Goal: Task Accomplishment & Management: Complete application form

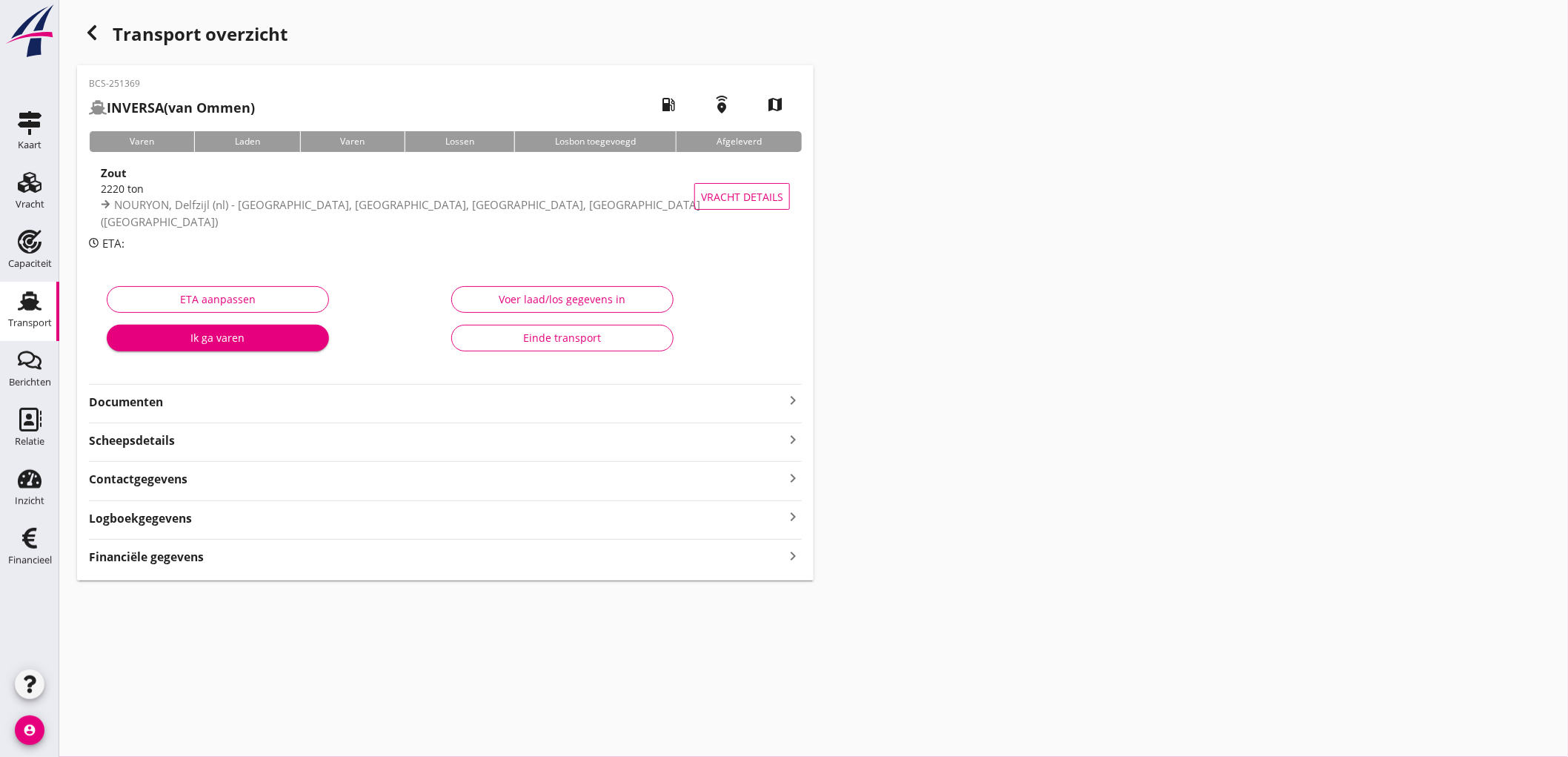
click at [202, 405] on strong "Documenten" at bounding box center [437, 402] width 695 height 17
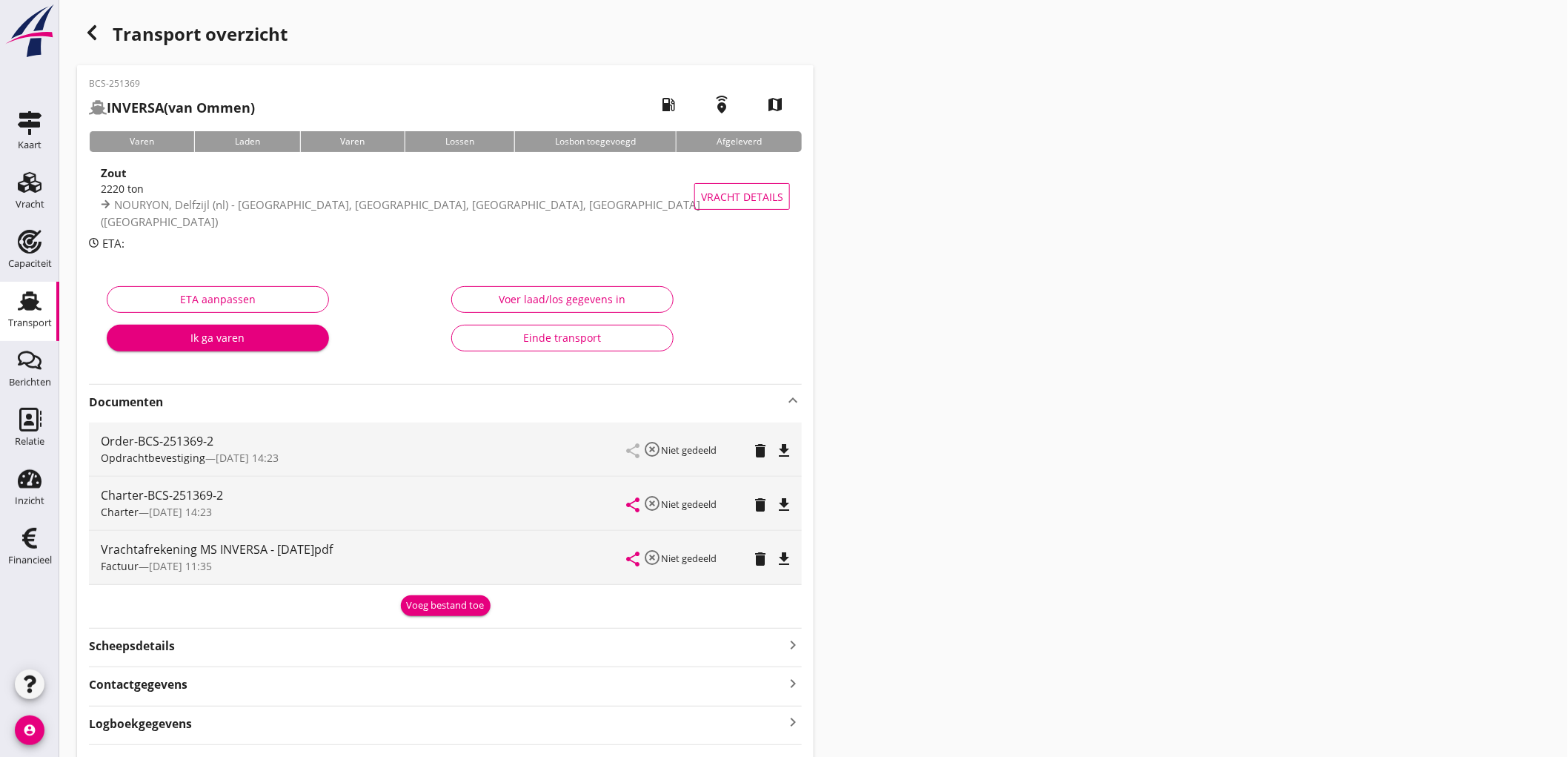
click at [465, 597] on button "Voeg bestand toe" at bounding box center [446, 605] width 90 height 20
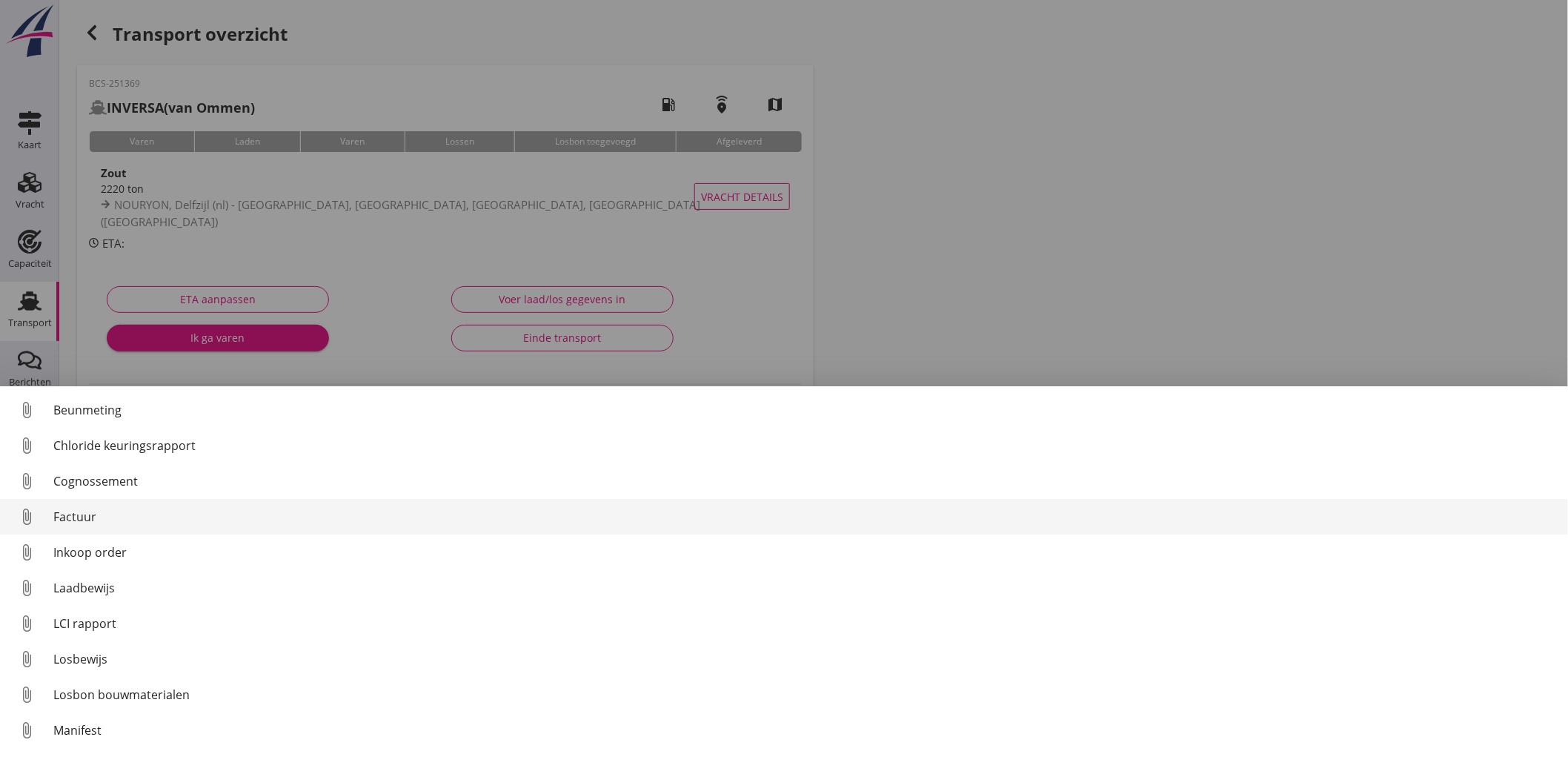
click at [179, 507] on div "Factuur" at bounding box center [804, 516] width 1503 height 18
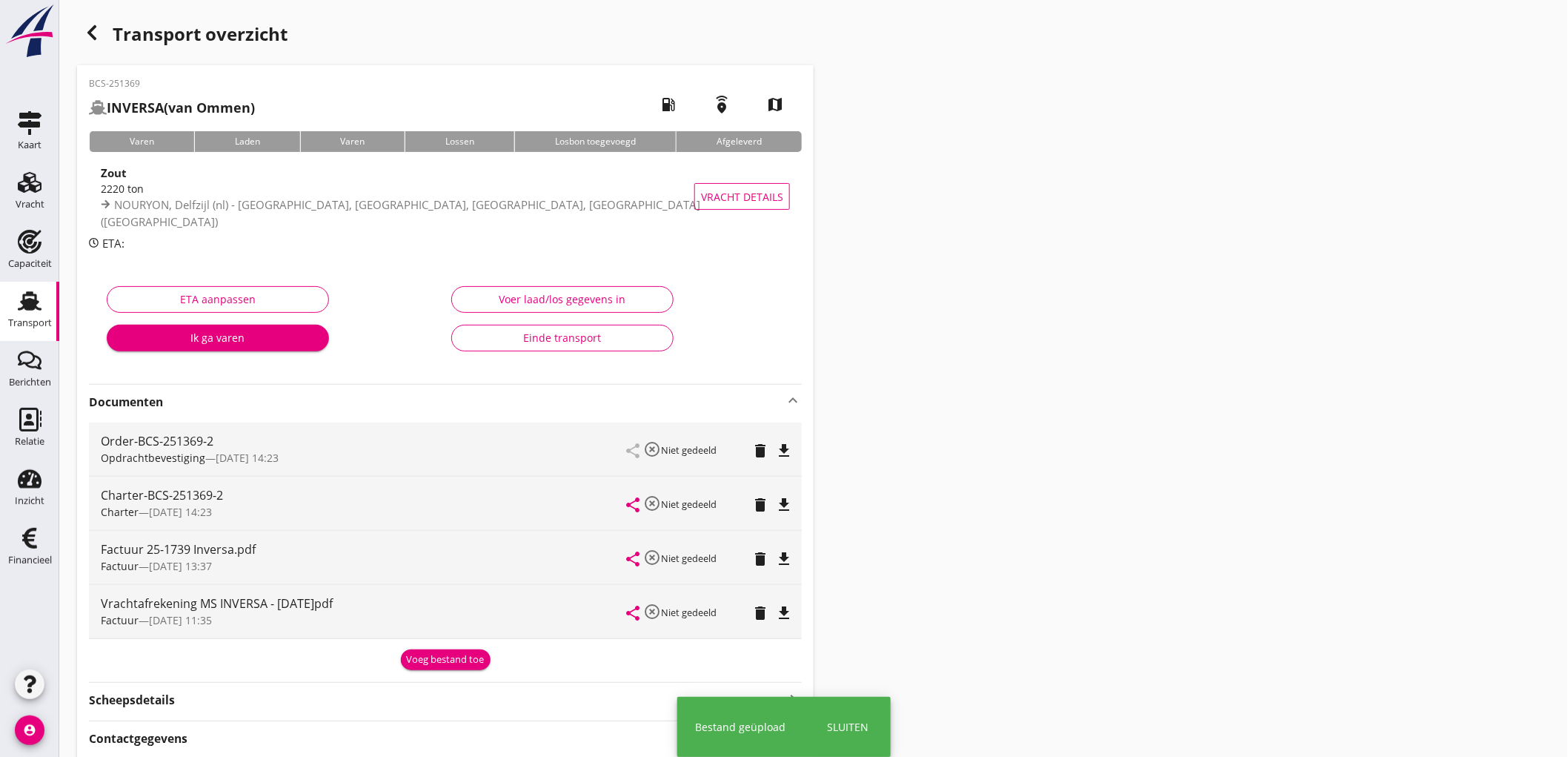
click at [448, 660] on div "Voeg bestand toe" at bounding box center [445, 660] width 78 height 15
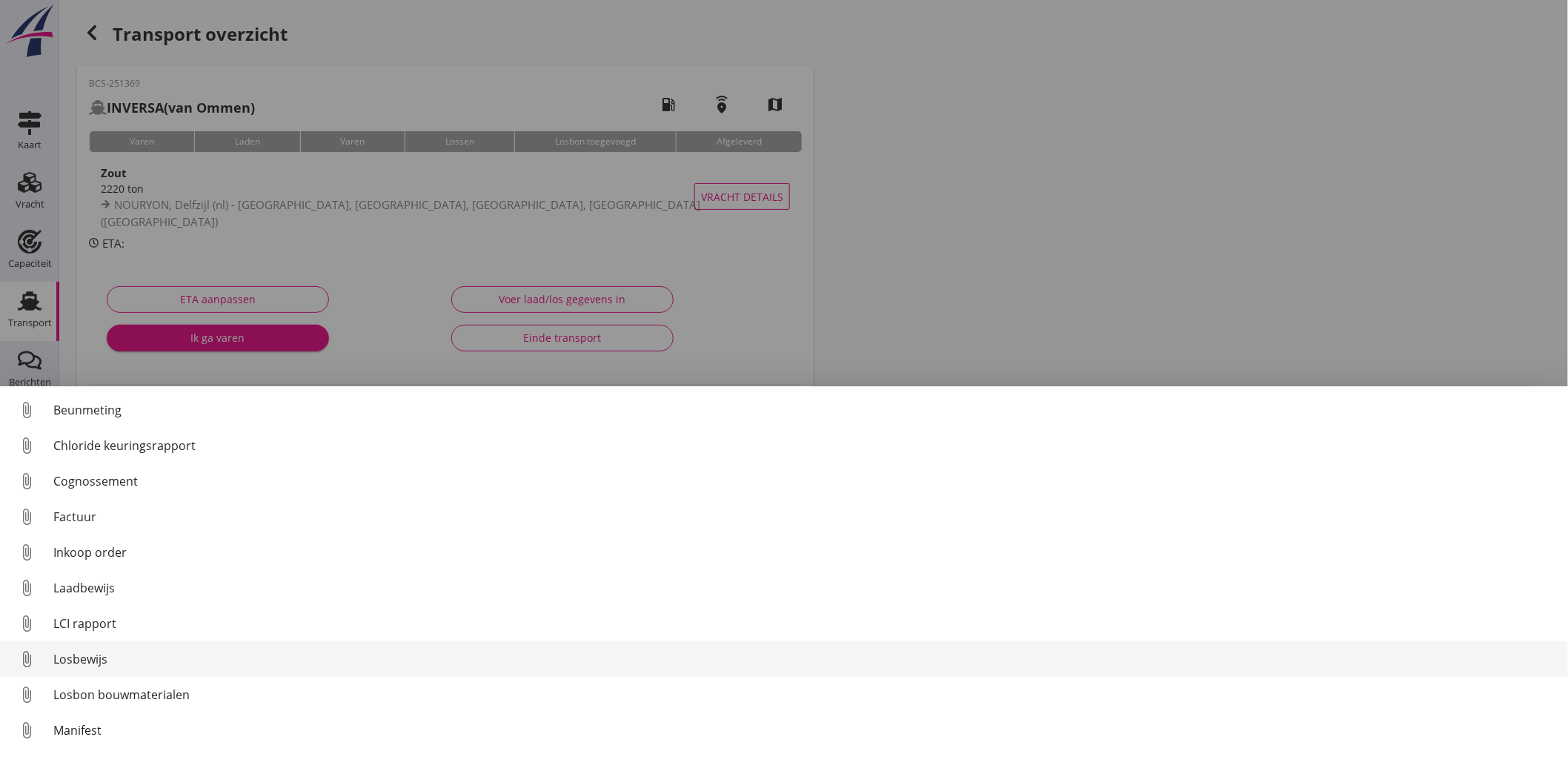
click at [154, 663] on div "Losbewijs" at bounding box center [804, 659] width 1503 height 18
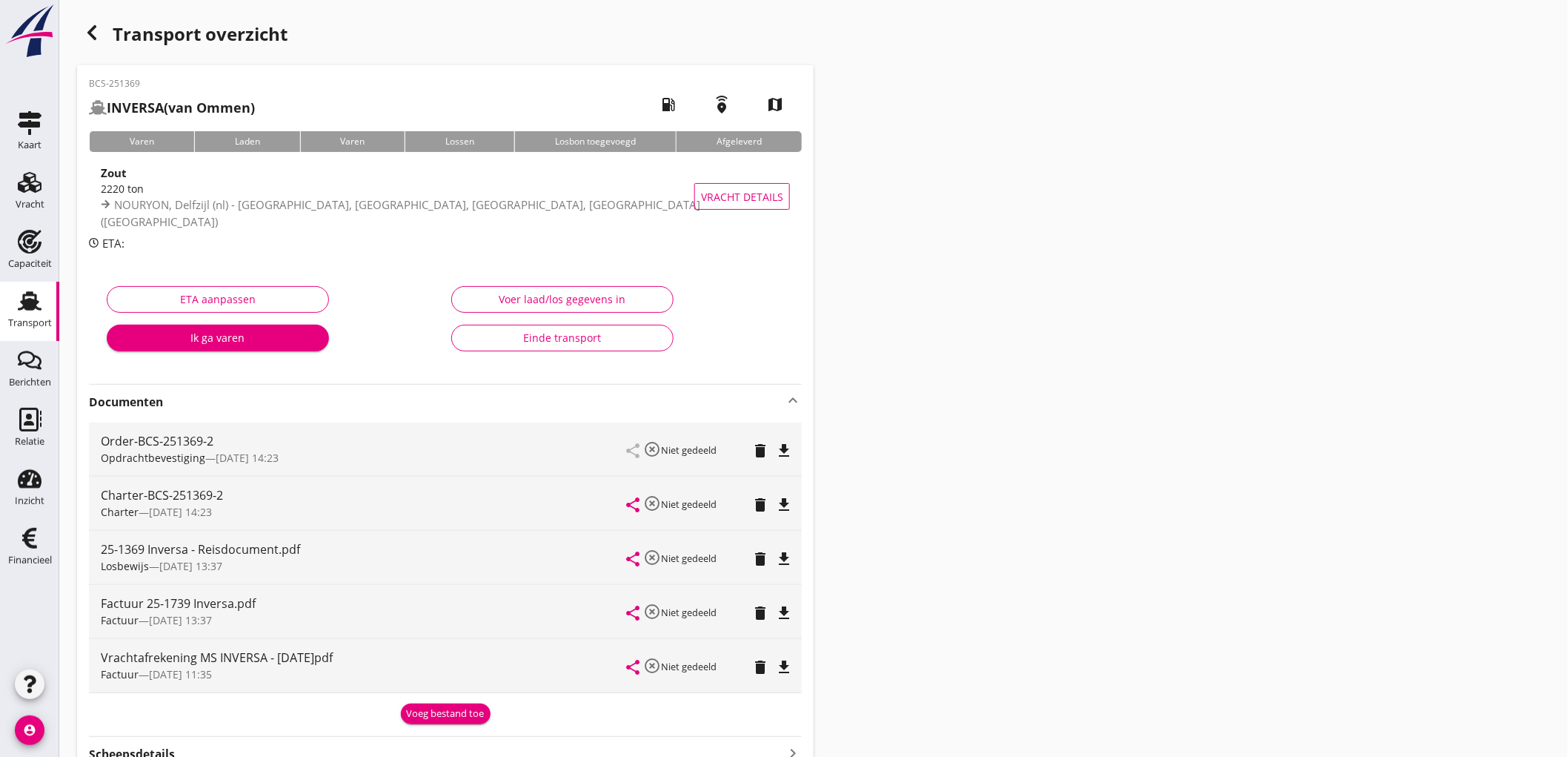
click at [519, 343] on div "Einde transport" at bounding box center [562, 337] width 197 height 16
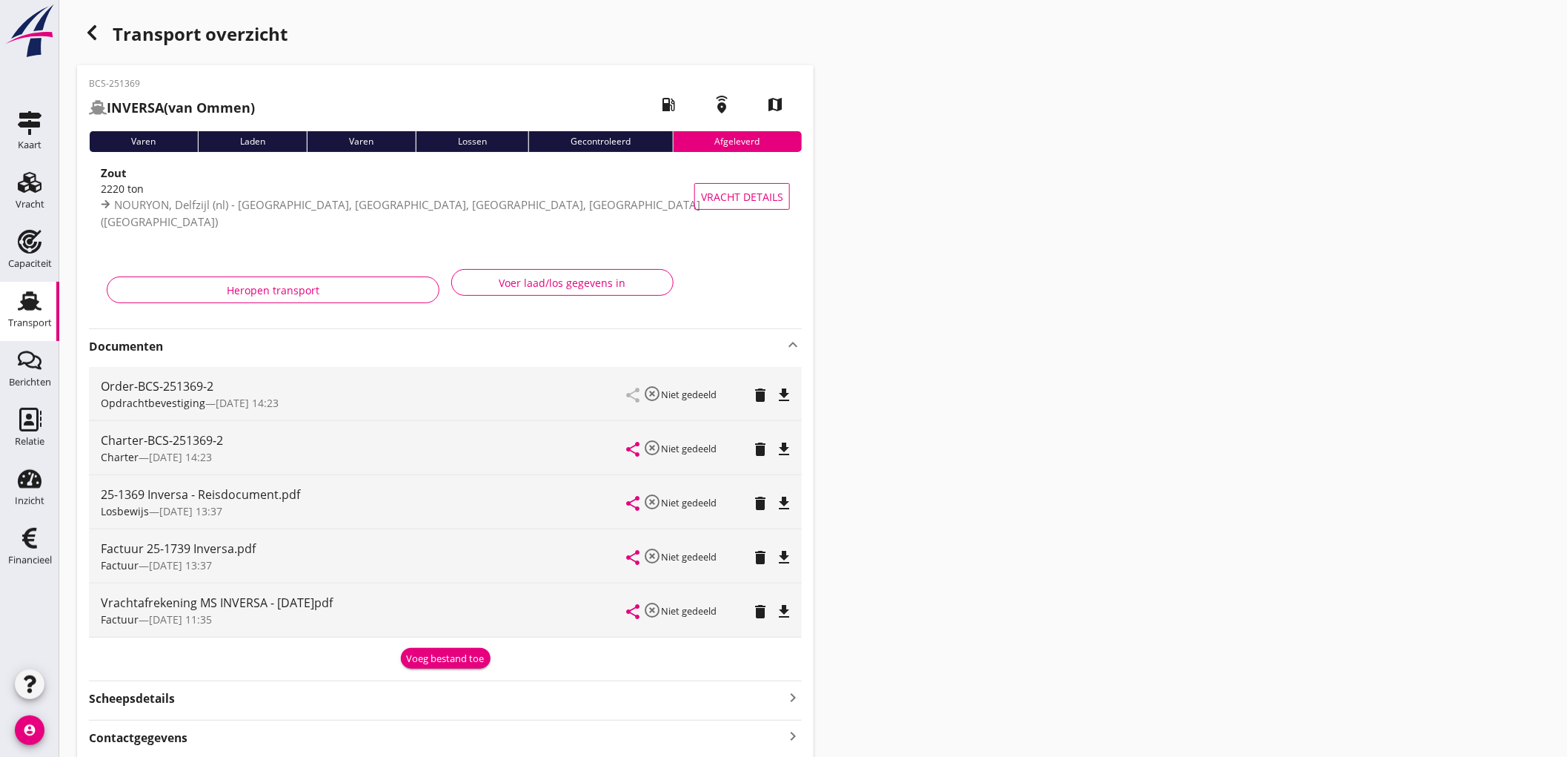
click at [23, 315] on div "Transport" at bounding box center [29, 322] width 43 height 20
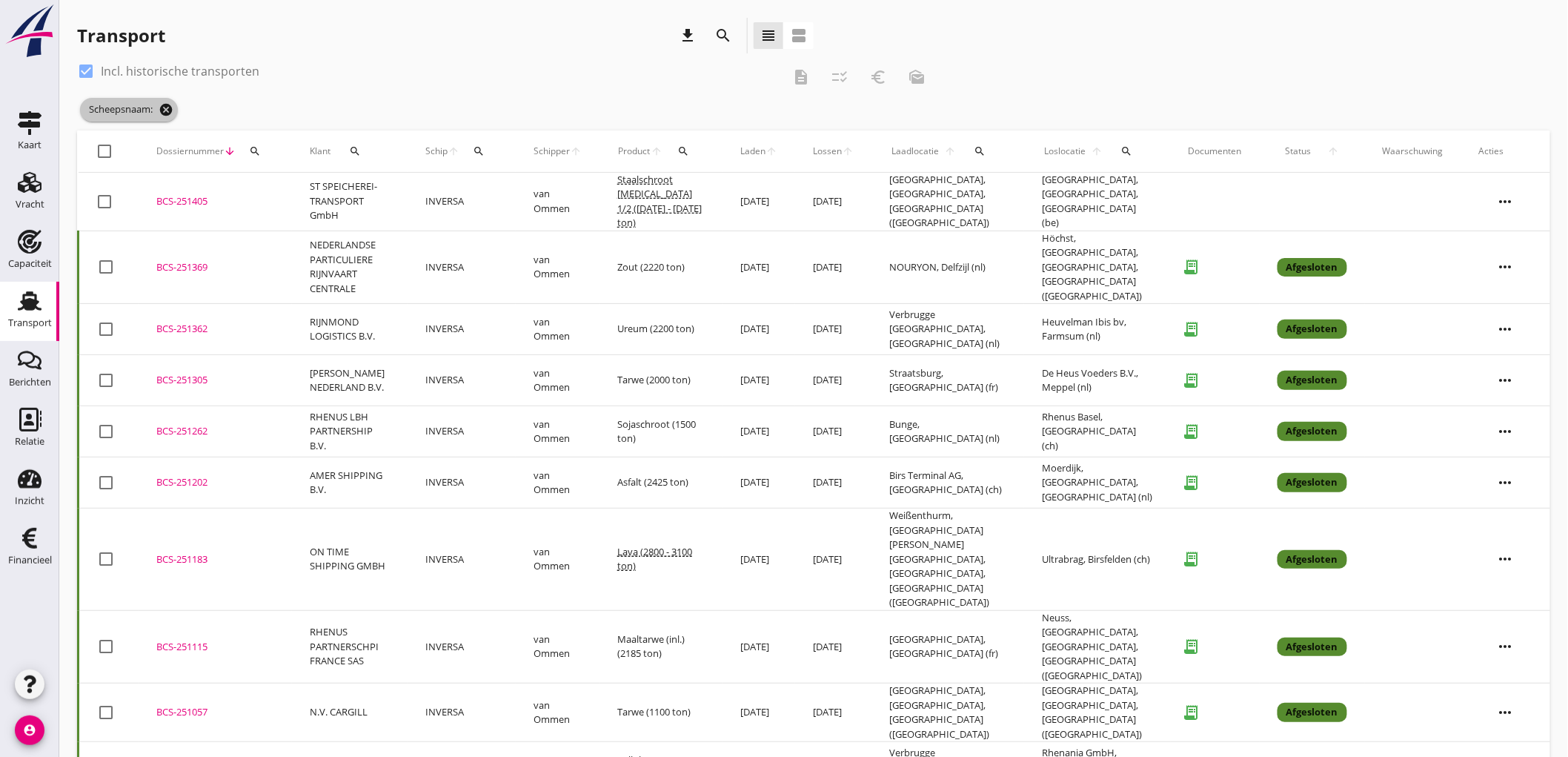
click at [170, 109] on icon "cancel" at bounding box center [166, 110] width 15 height 15
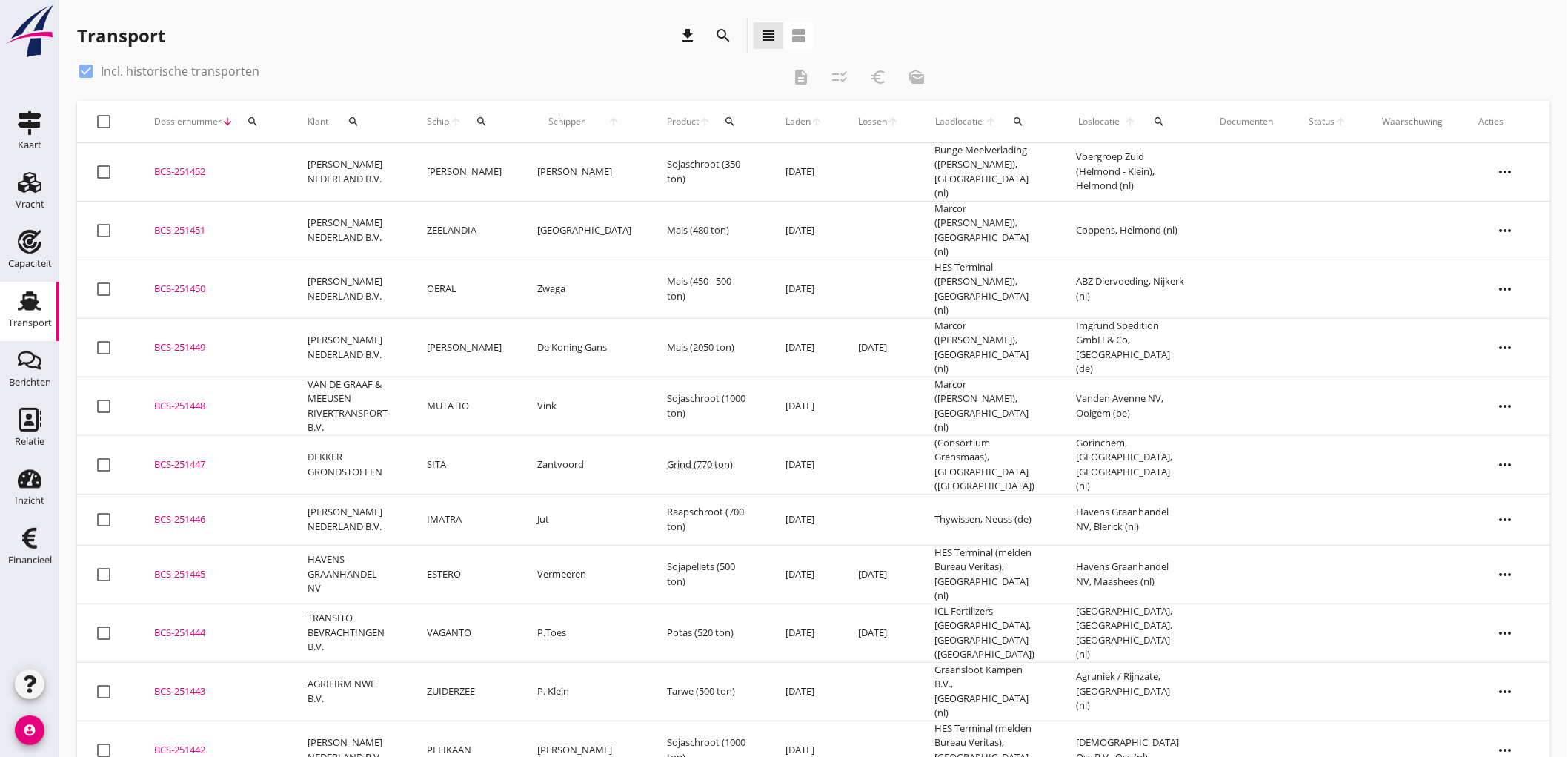
click at [193, 65] on label "Incl. historische transporten" at bounding box center [180, 71] width 159 height 15
checkbox input "false"
click at [1018, 124] on icon "search" at bounding box center [1018, 121] width 11 height 11
click at [1067, 157] on input "text" at bounding box center [1103, 164] width 154 height 24
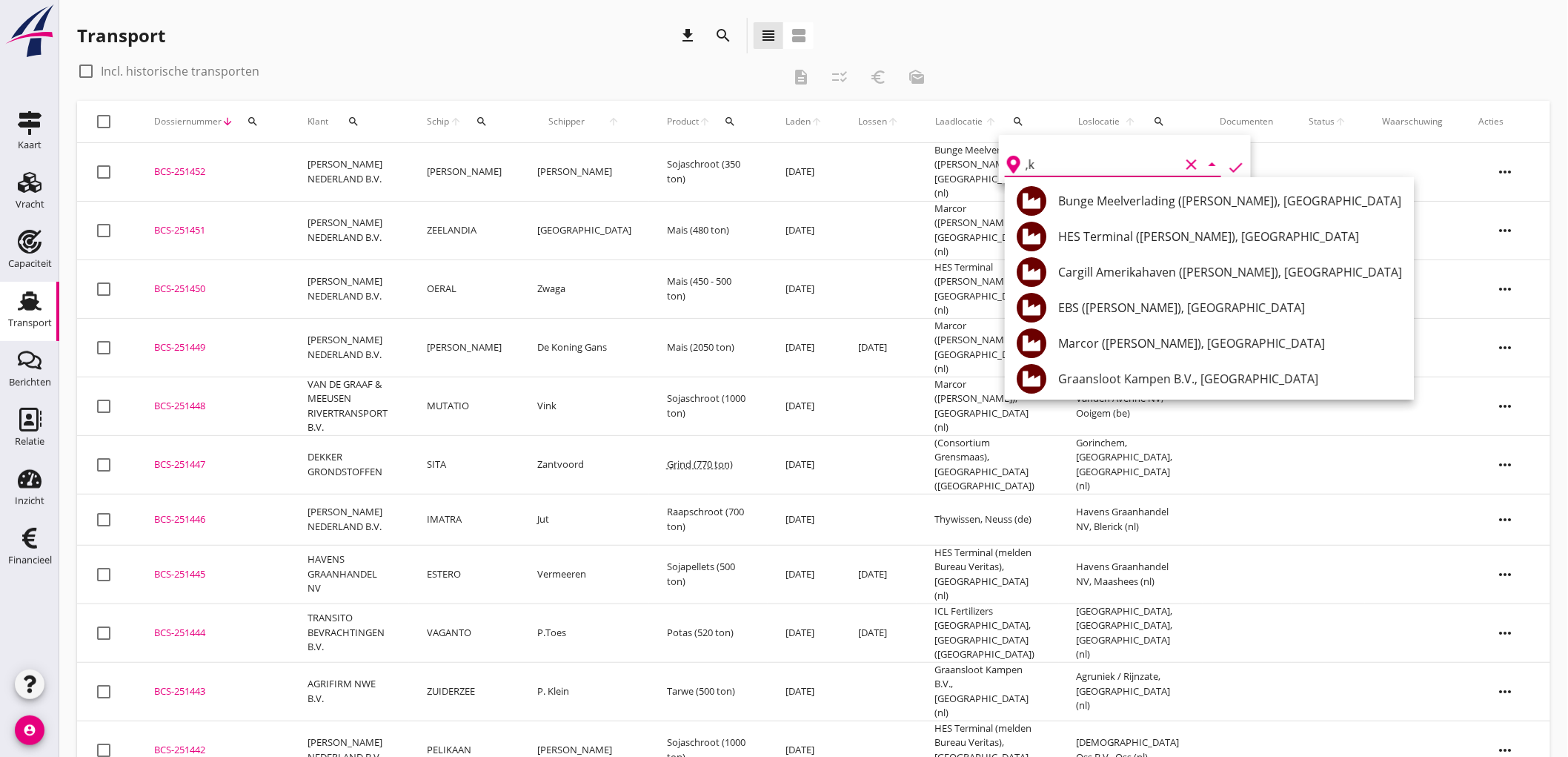
type input ","
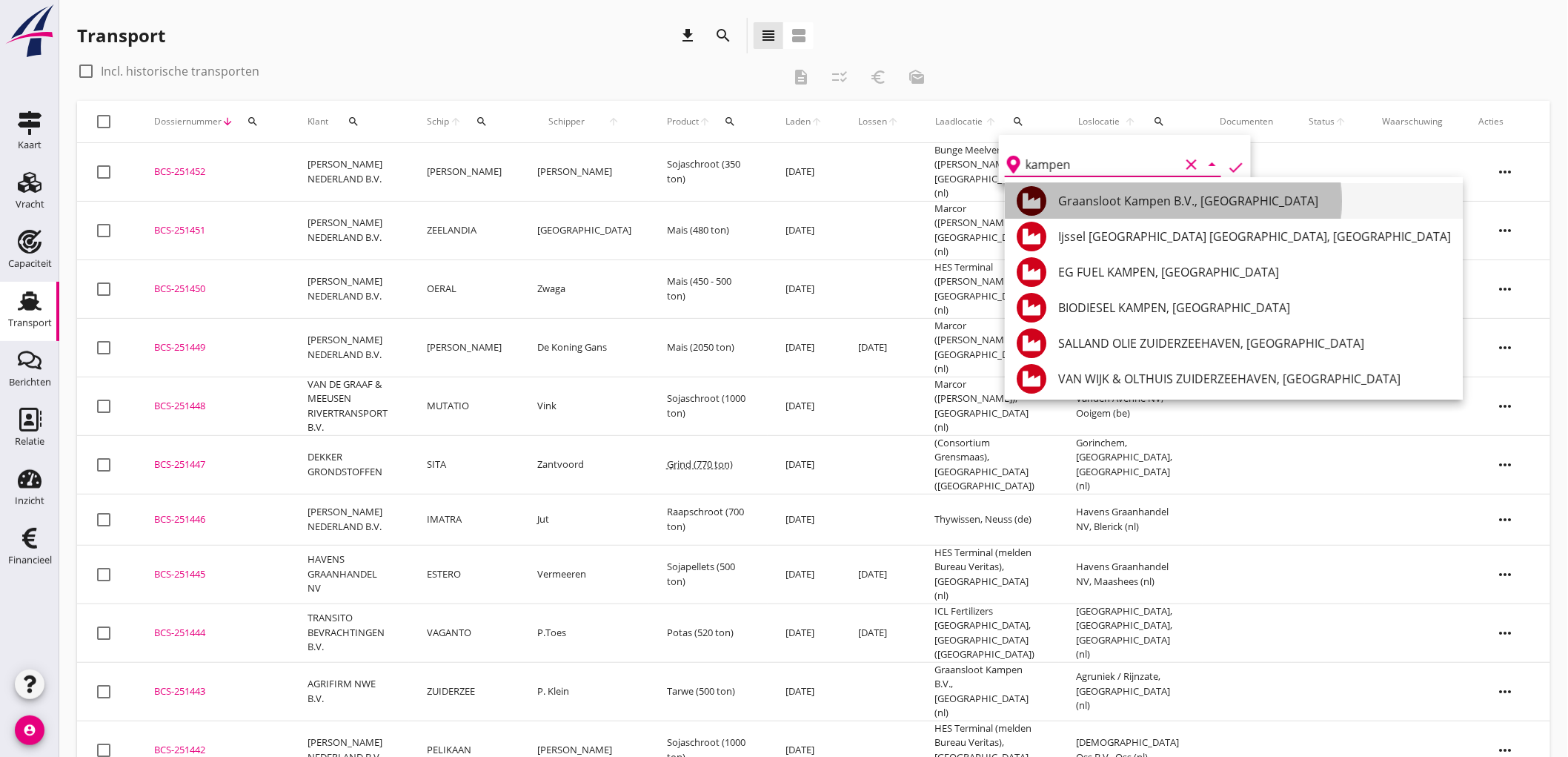
click at [1076, 195] on div "Graansloot Kampen B.V., Kampen" at bounding box center [1254, 201] width 393 height 18
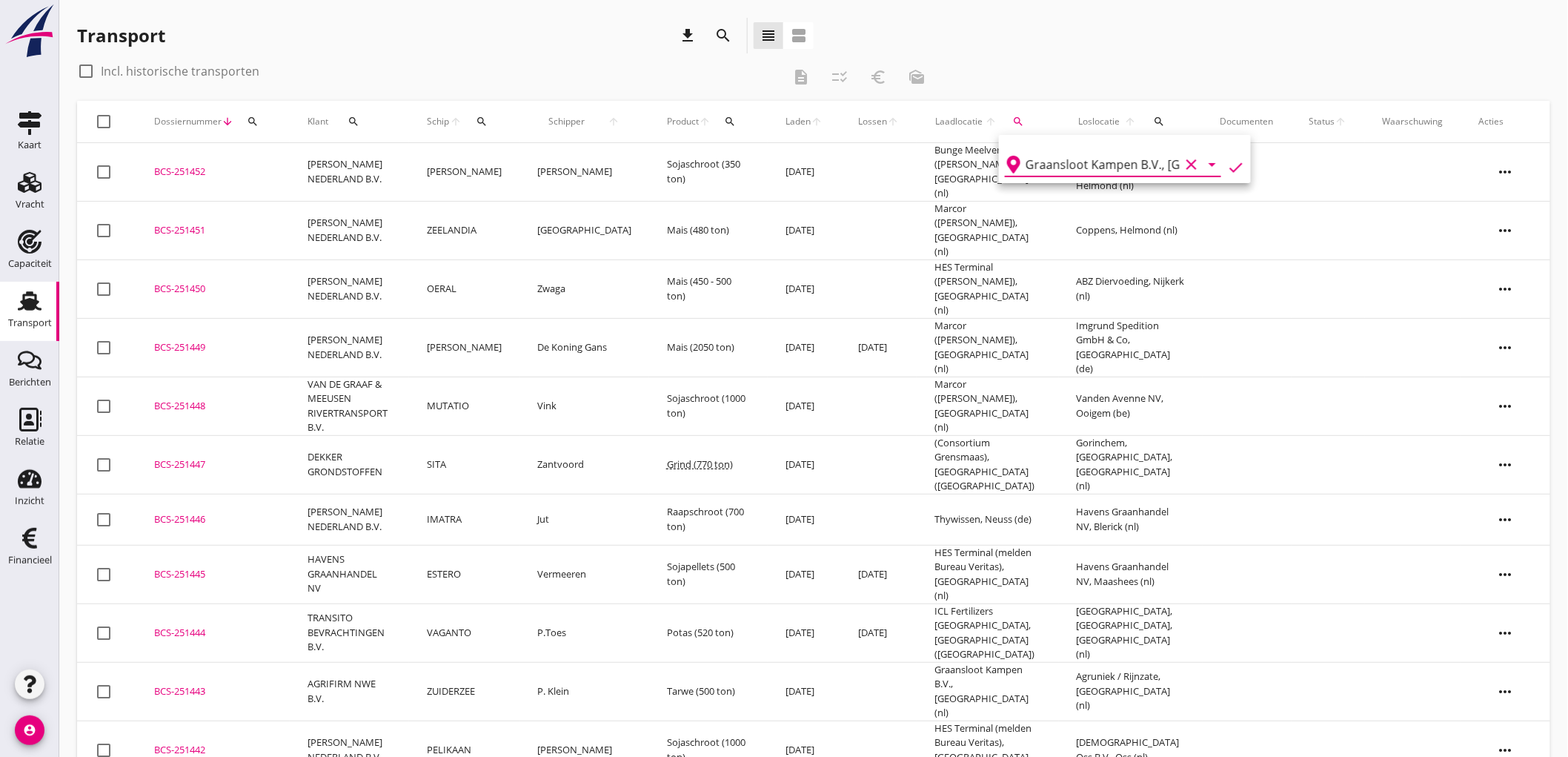
drag, startPoint x: 1230, startPoint y: 165, endPoint x: 1200, endPoint y: 152, distance: 32.7
click at [1230, 164] on icon "check" at bounding box center [1236, 168] width 18 height 18
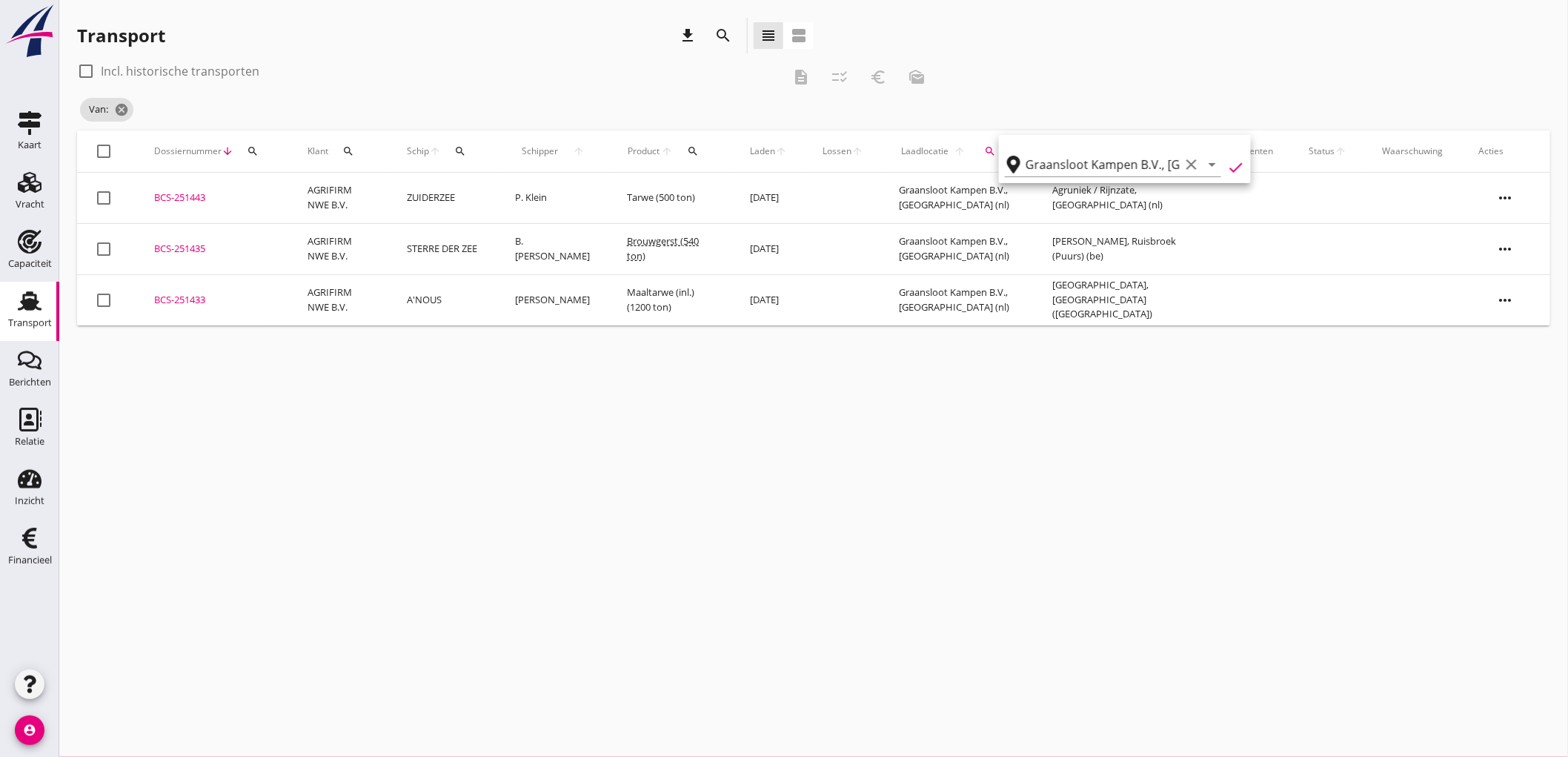
type input "Graansloot Kampen B.V."
click at [197, 57] on div "Transport download search view_headline view_agenda" at bounding box center [445, 38] width 736 height 42
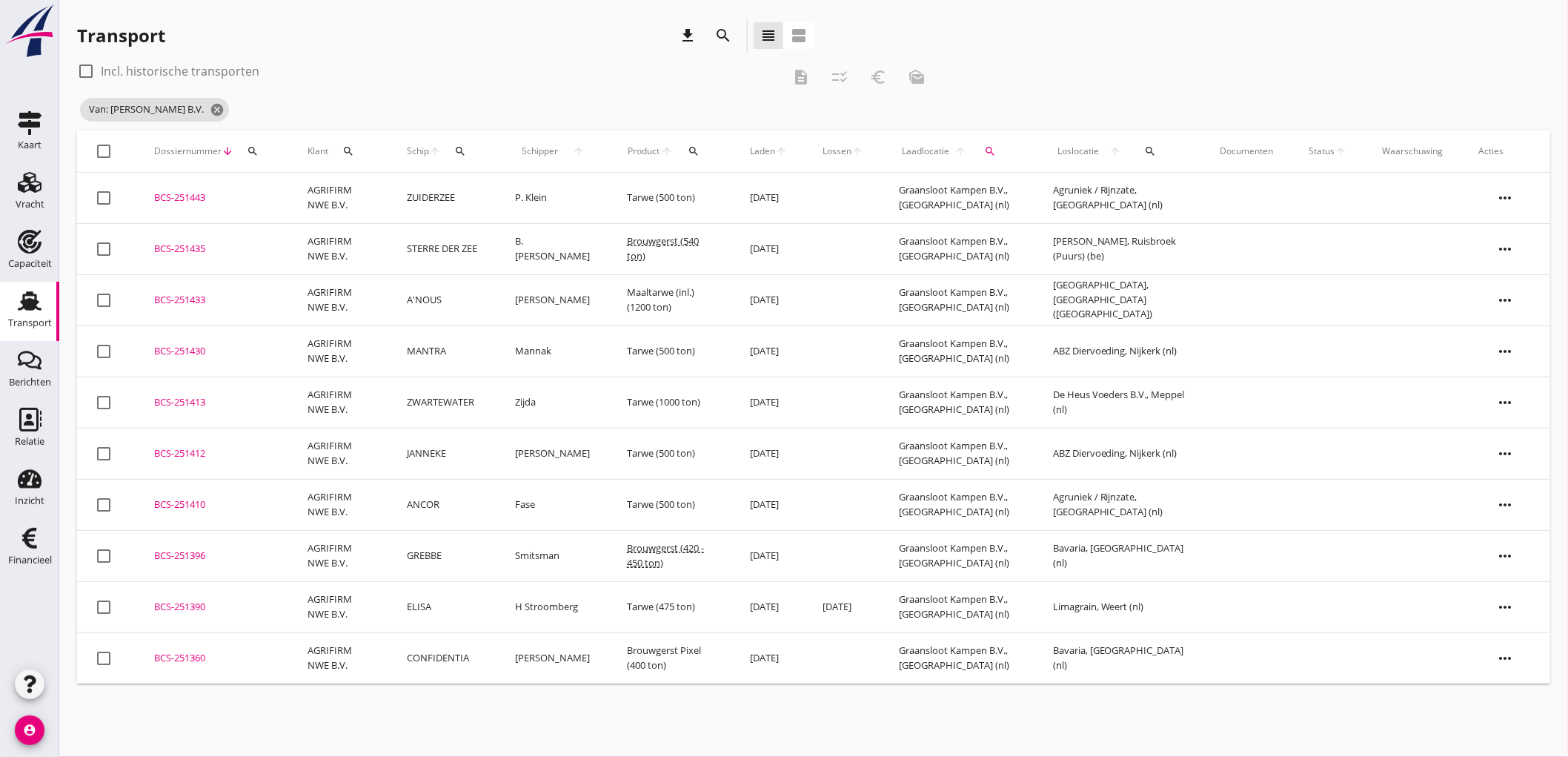
click at [196, 62] on div "check_box_outline_blank Incl. historische transporten" at bounding box center [168, 71] width 182 height 18
click at [208, 67] on label "Incl. historische transporten" at bounding box center [180, 71] width 159 height 15
checkbox input "true"
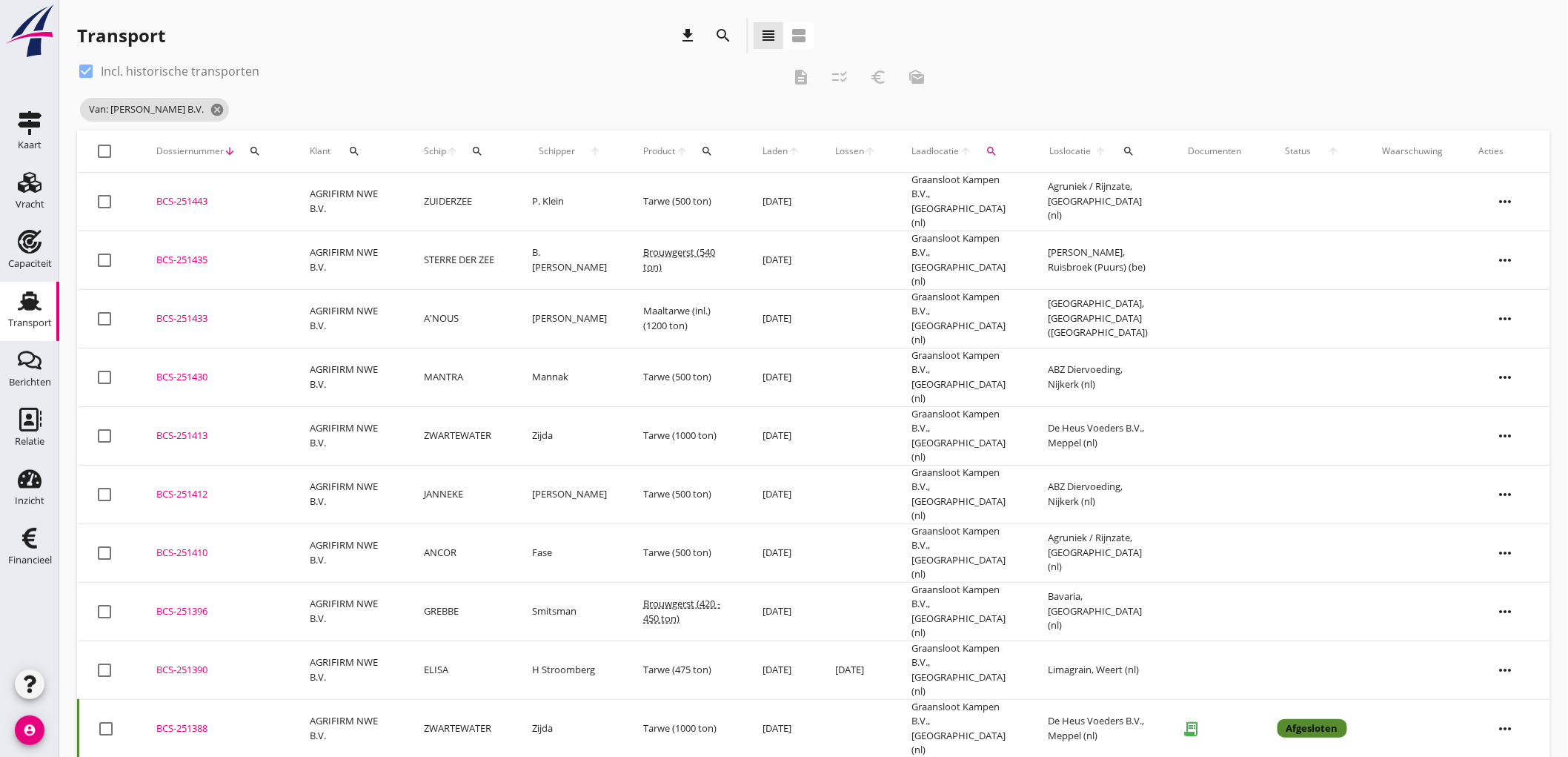
click at [1127, 143] on button "search" at bounding box center [1128, 151] width 29 height 27
click at [1157, 197] on input "text" at bounding box center [1220, 194] width 154 height 24
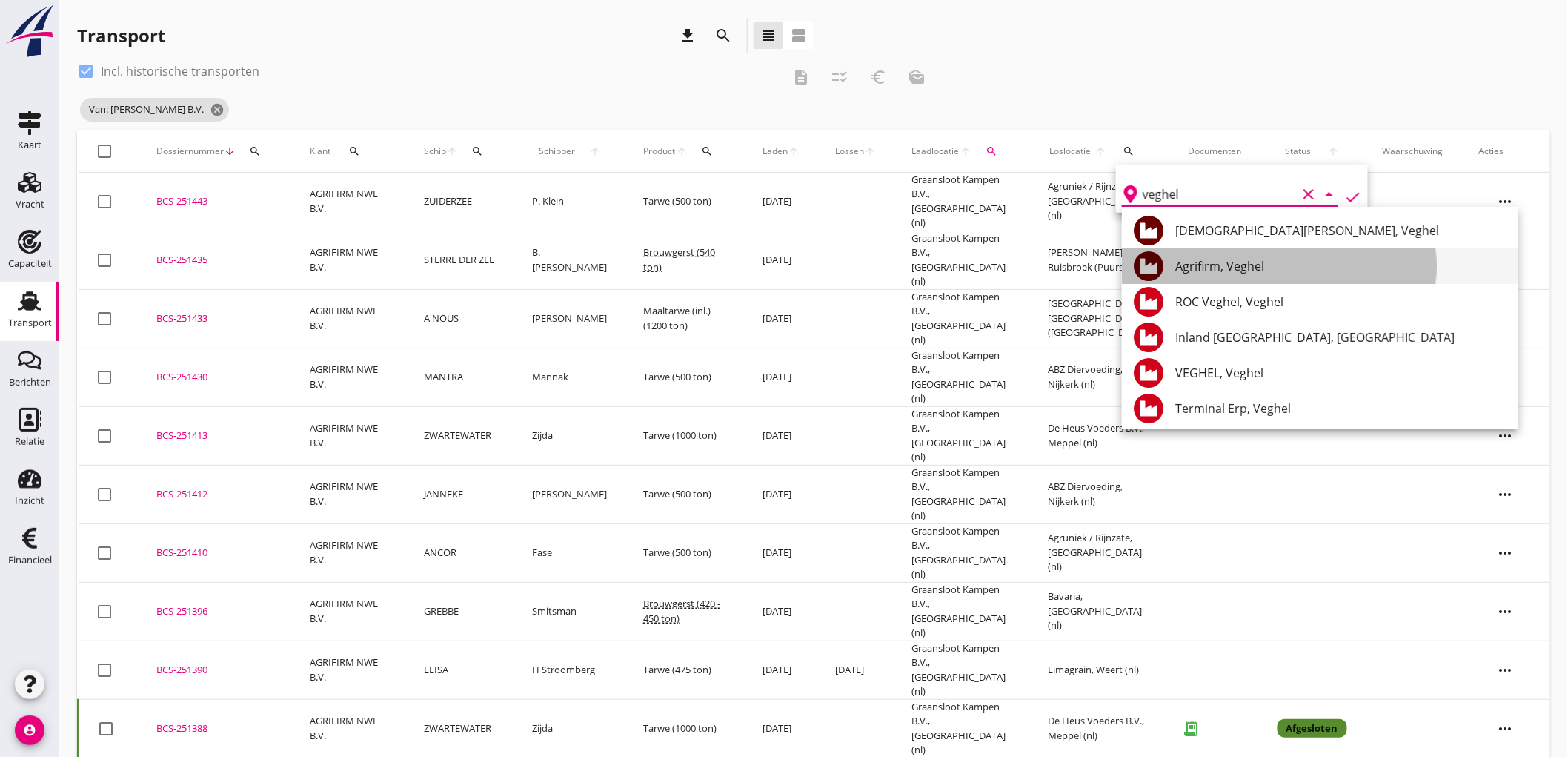
click at [1233, 260] on div "Agrifirm, Veghel" at bounding box center [1341, 266] width 331 height 18
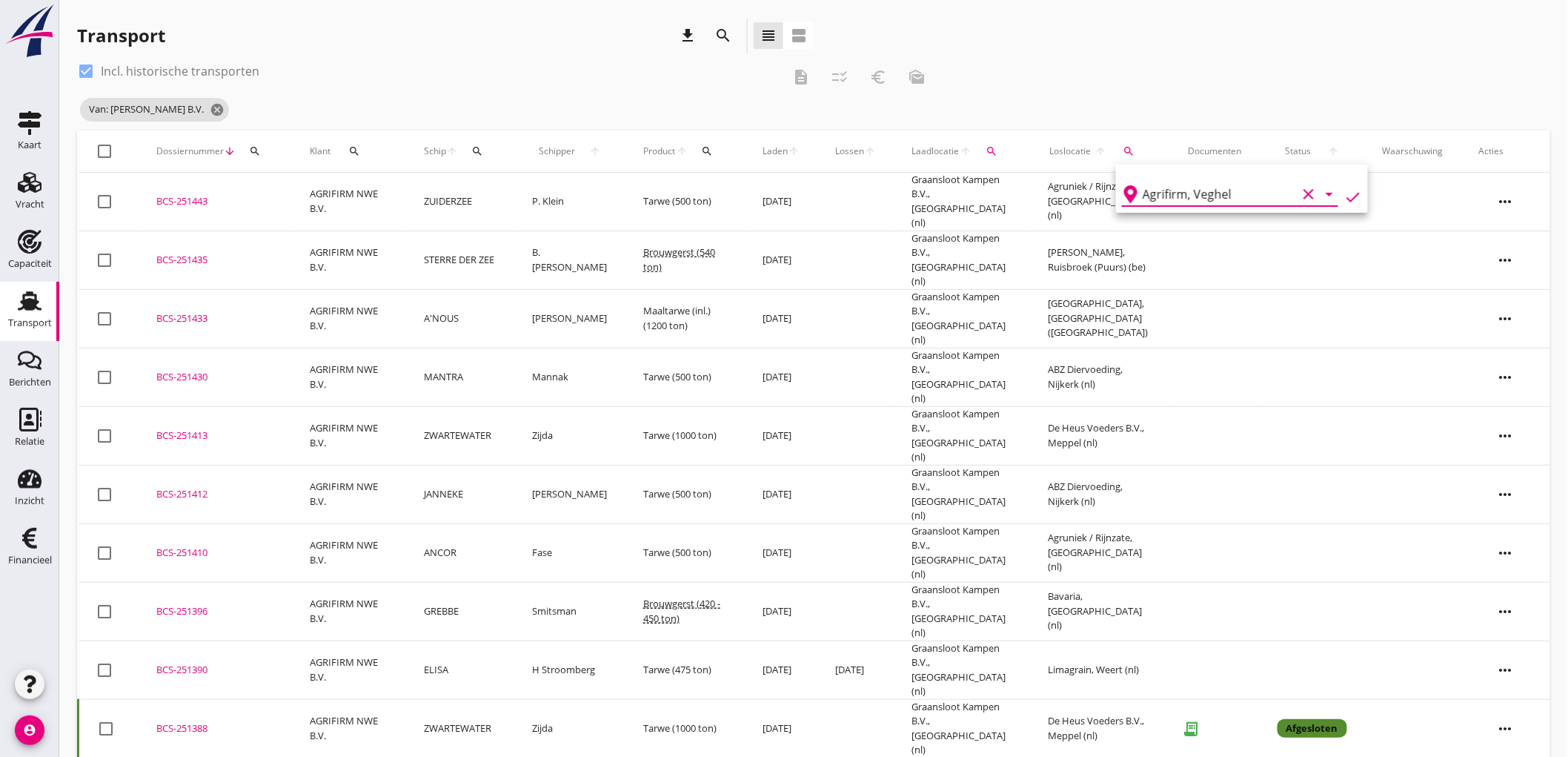
click at [1344, 194] on icon "check" at bounding box center [1353, 197] width 18 height 18
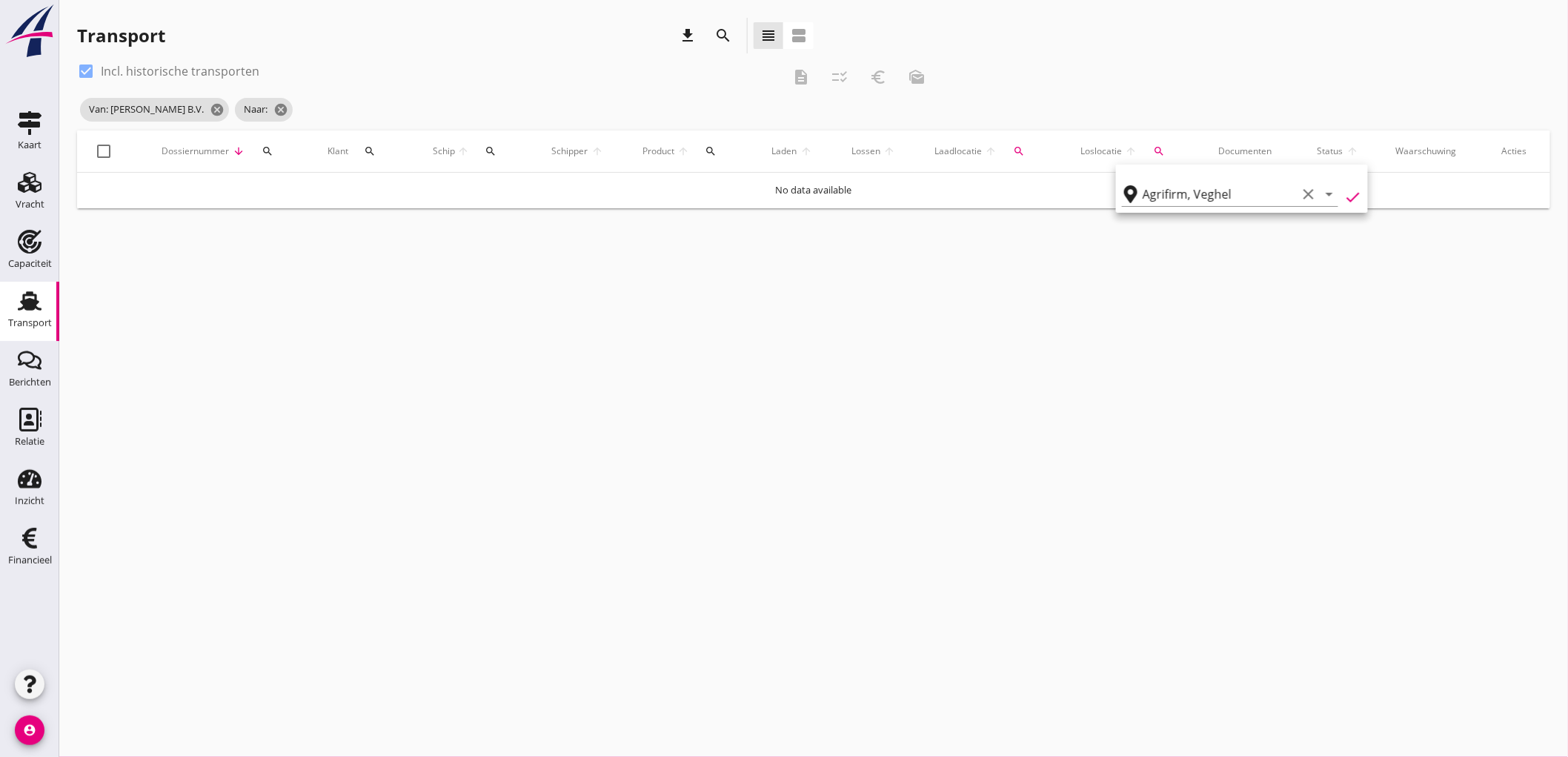
type input "Agrifirm"
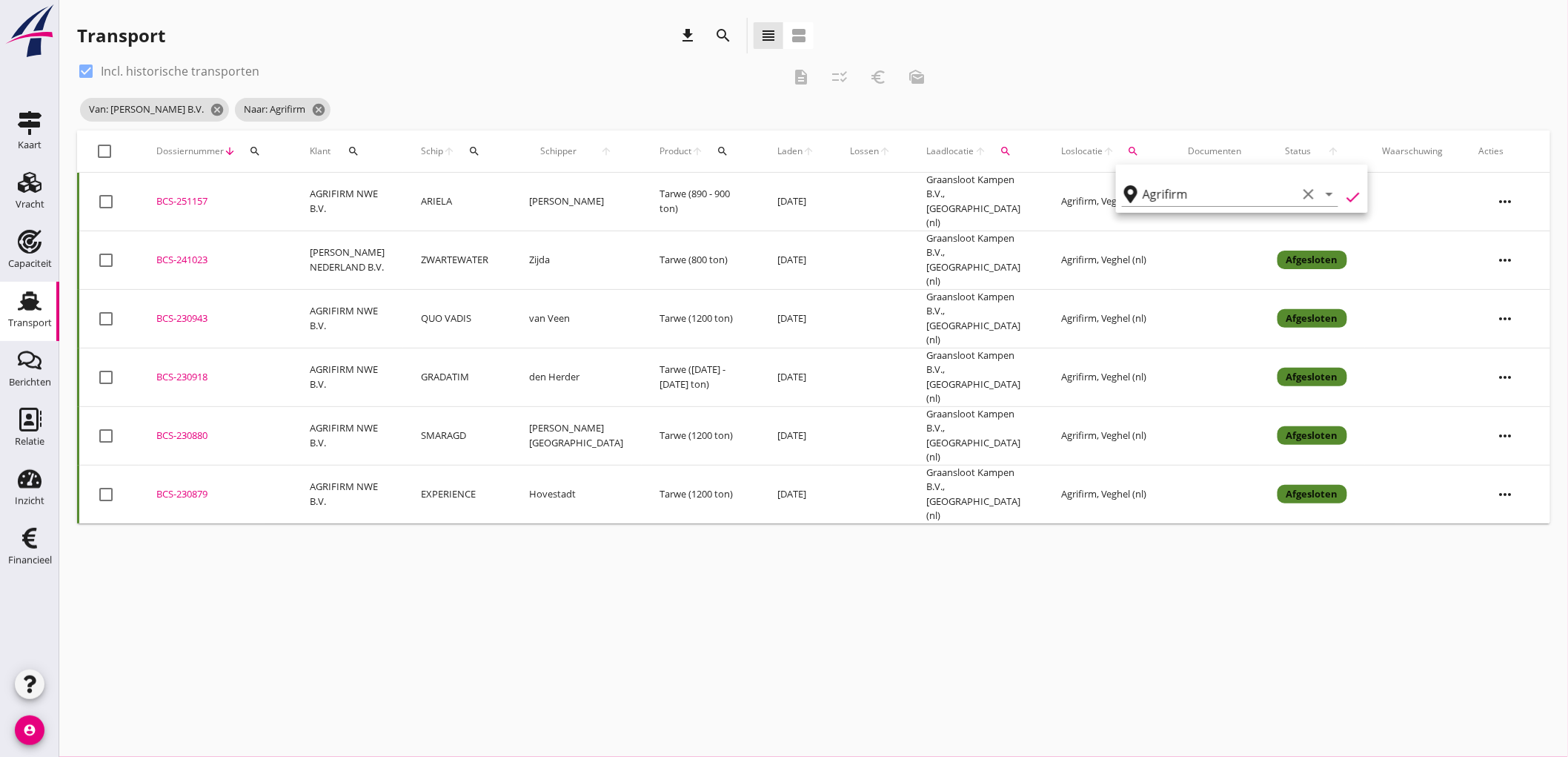
click at [447, 243] on td "ZWARTEWATER" at bounding box center [457, 260] width 108 height 59
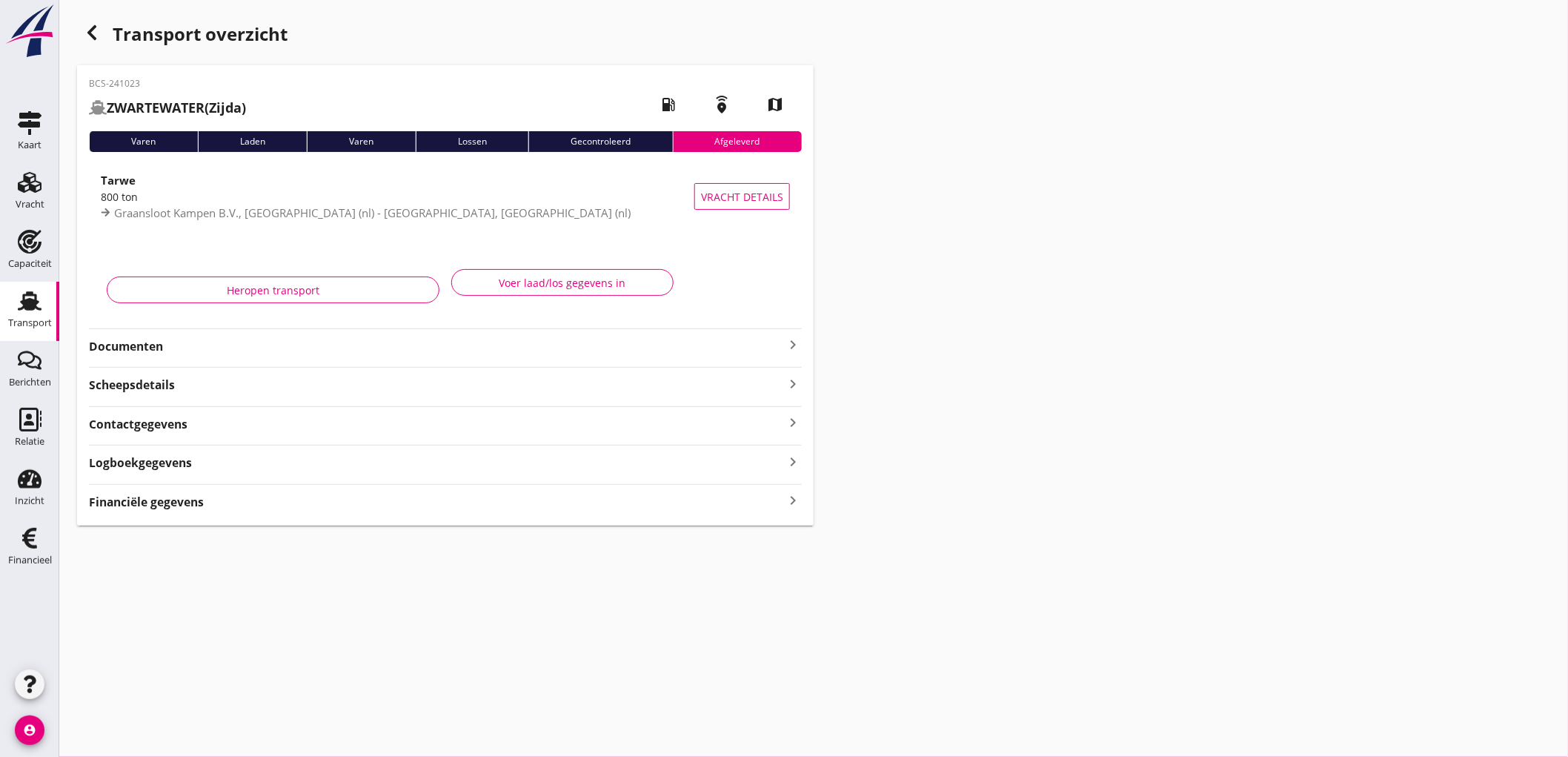
click at [298, 345] on strong "Documenten" at bounding box center [437, 346] width 695 height 17
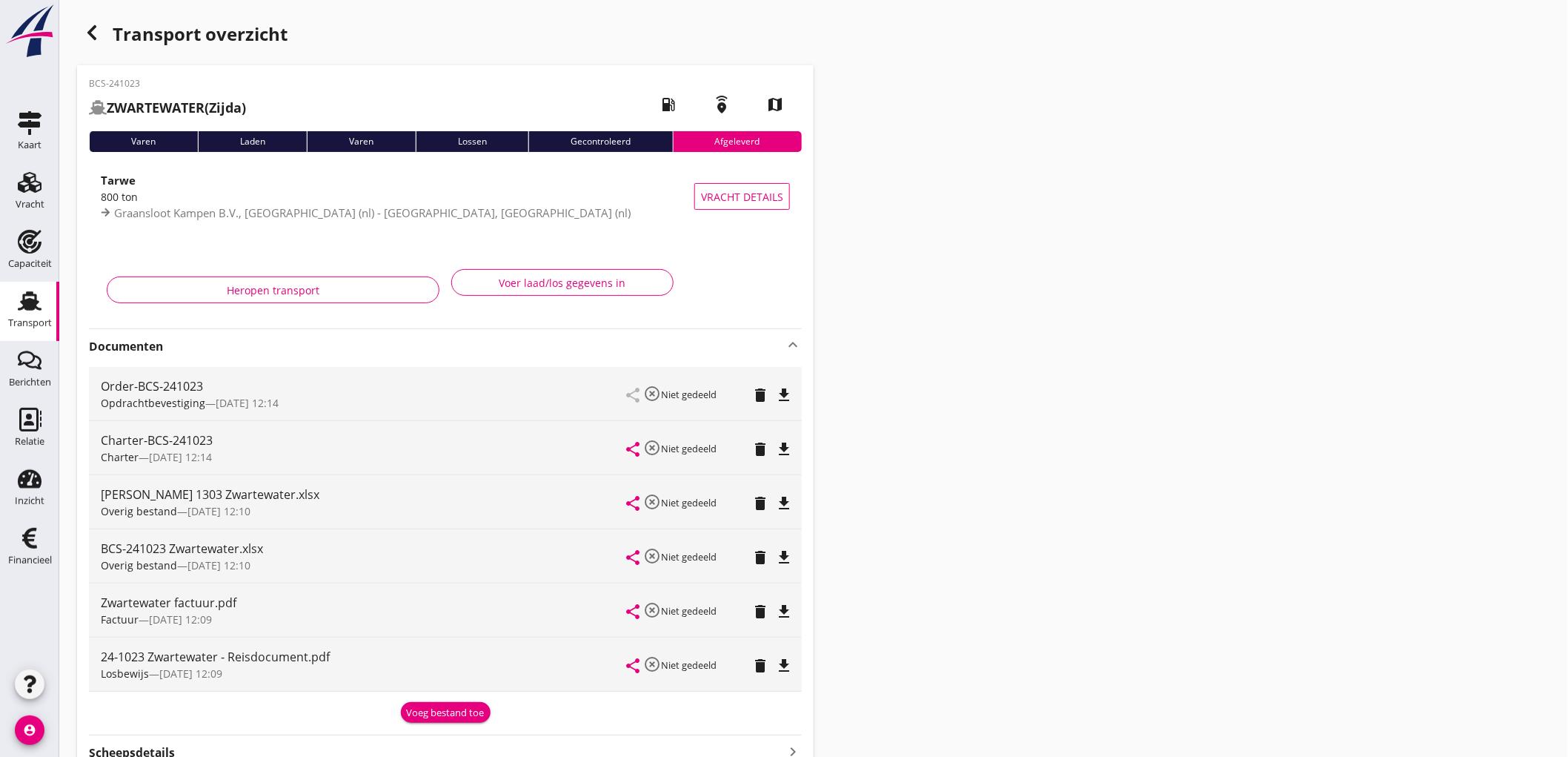
click at [793, 397] on icon "file_download" at bounding box center [784, 395] width 18 height 18
click at [790, 451] on icon "file_download" at bounding box center [784, 449] width 18 height 18
click at [102, 11] on div "Transport overzicht BCS-241023 ZWARTEWATER (Zijda) local_gas_station emergency_…" at bounding box center [813, 455] width 1508 height 911
click at [101, 28] on div "button" at bounding box center [92, 33] width 29 height 29
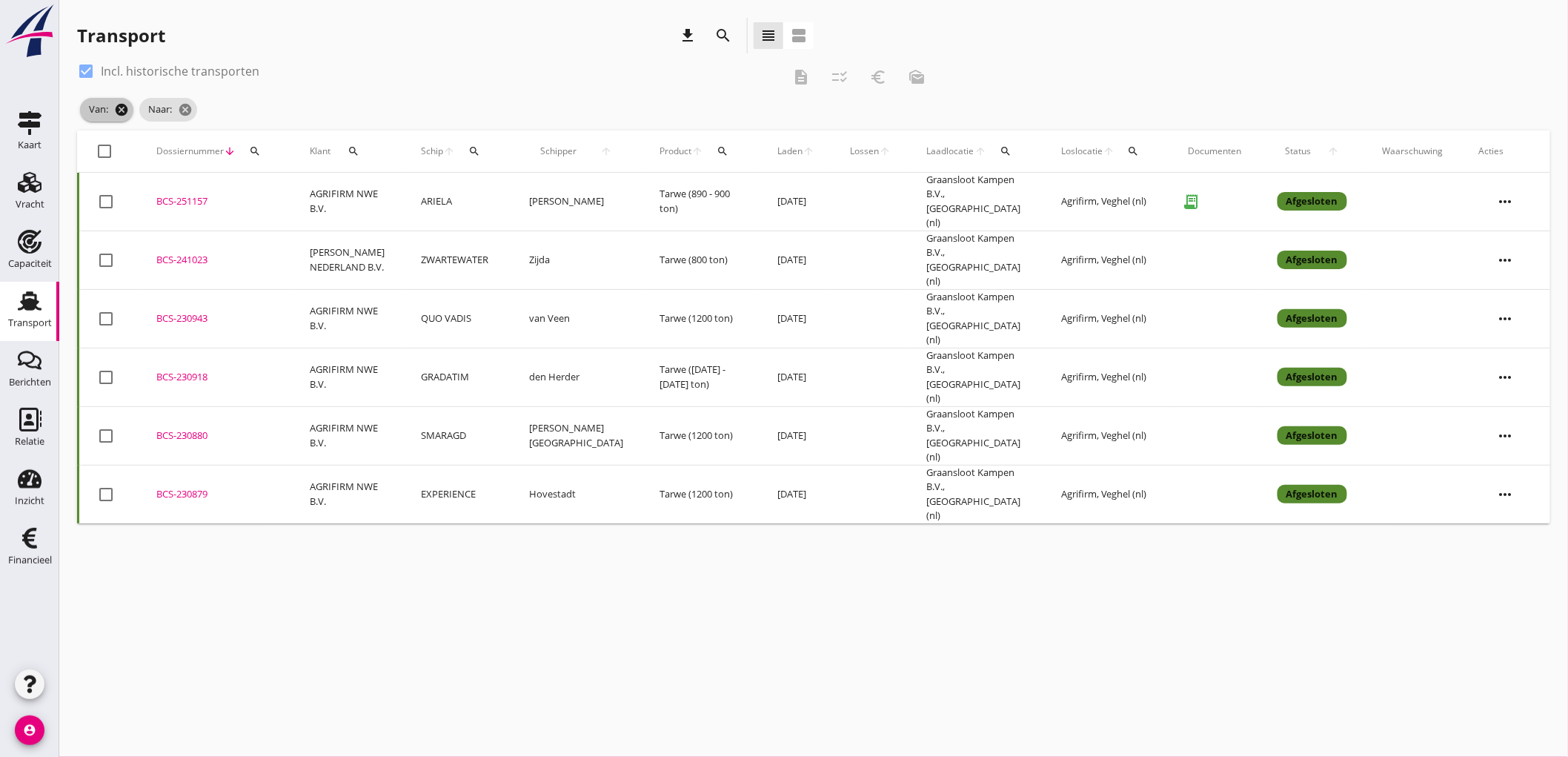
click at [124, 106] on icon "cancel" at bounding box center [121, 110] width 15 height 15
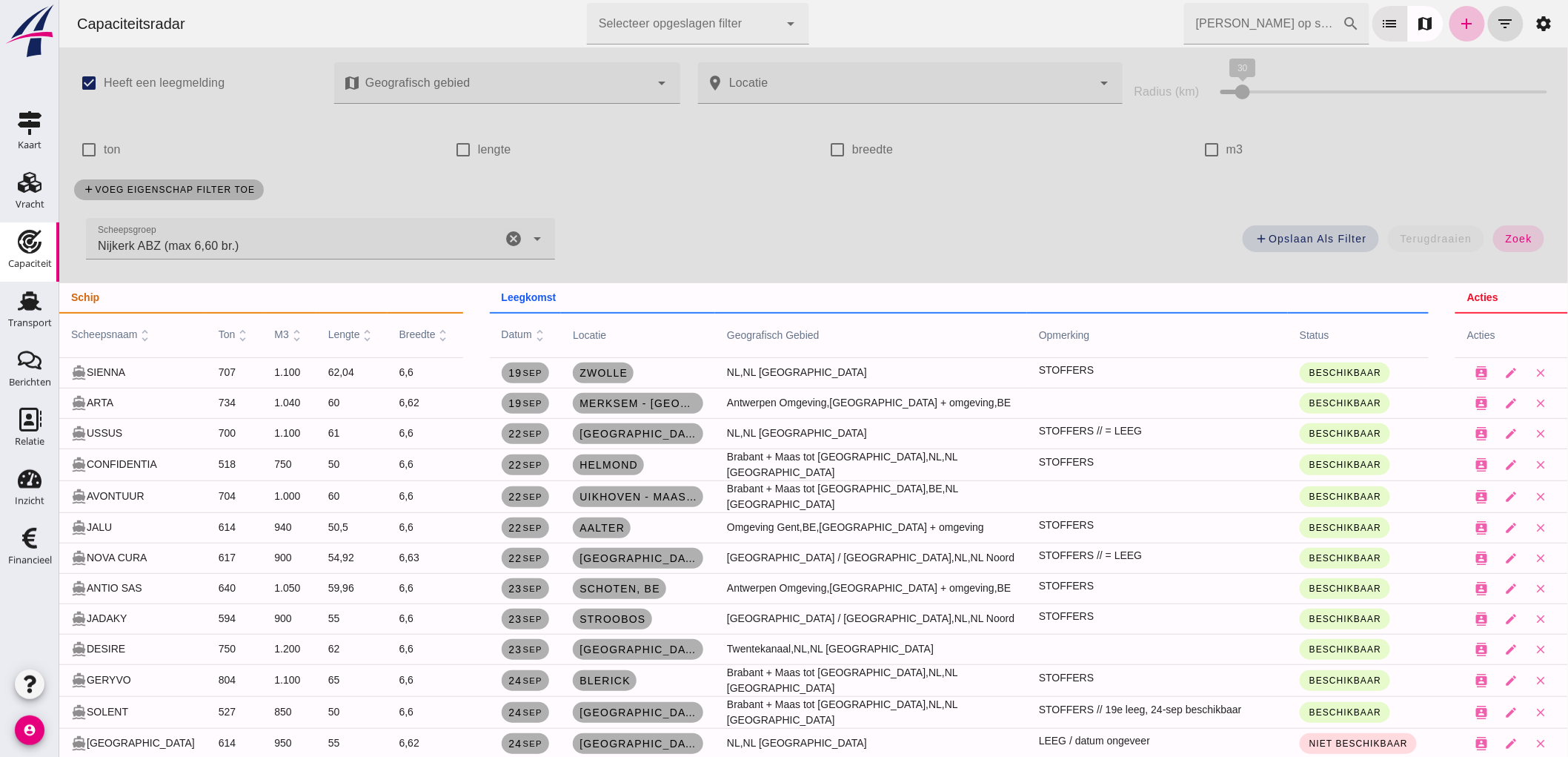
scroll to position [83, 0]
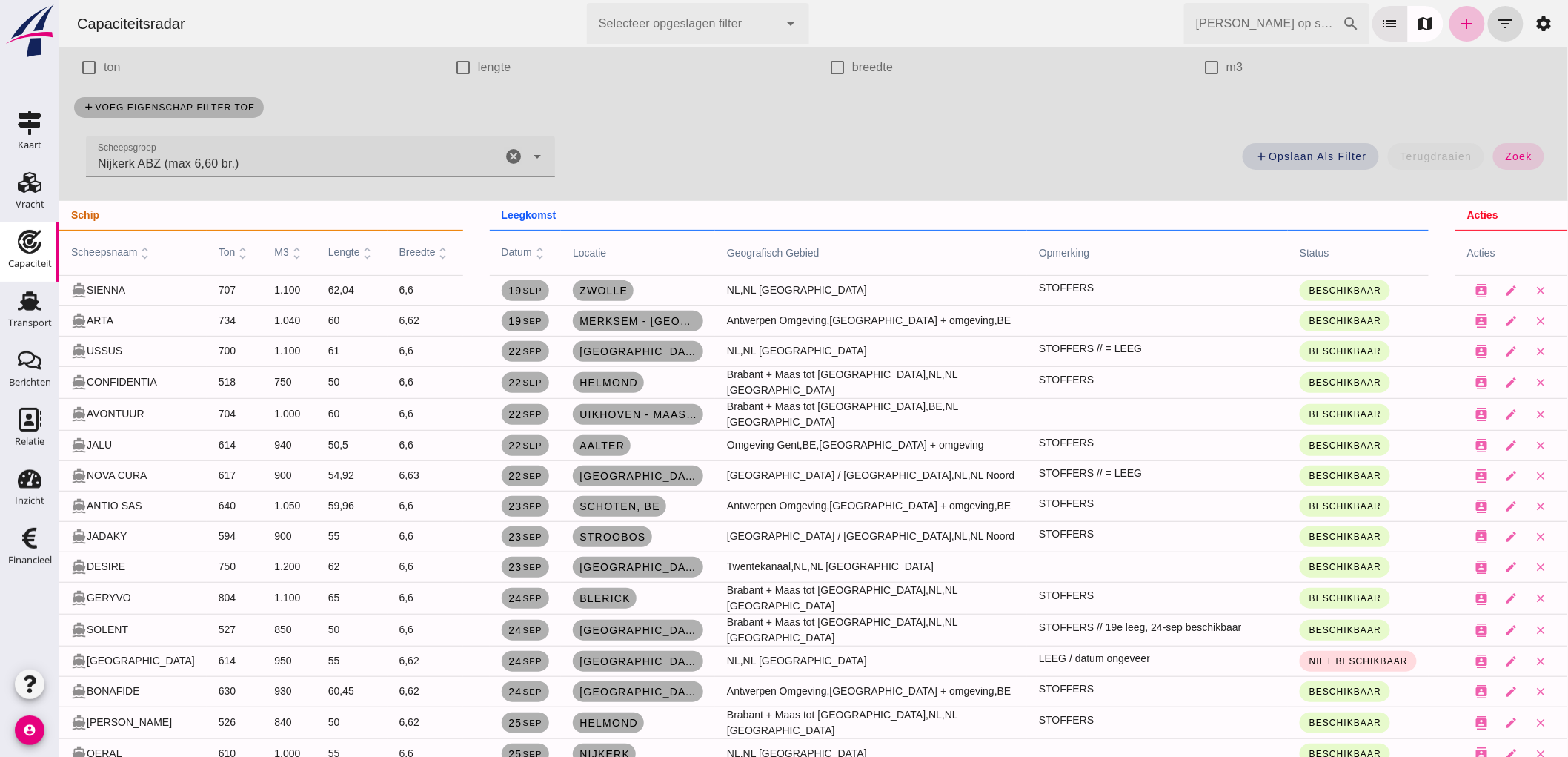
click at [1269, 22] on input "[PERSON_NAME] op scheepsnaam" at bounding box center [1262, 24] width 159 height 42
click at [512, 155] on icon "cancel" at bounding box center [513, 156] width 18 height 18
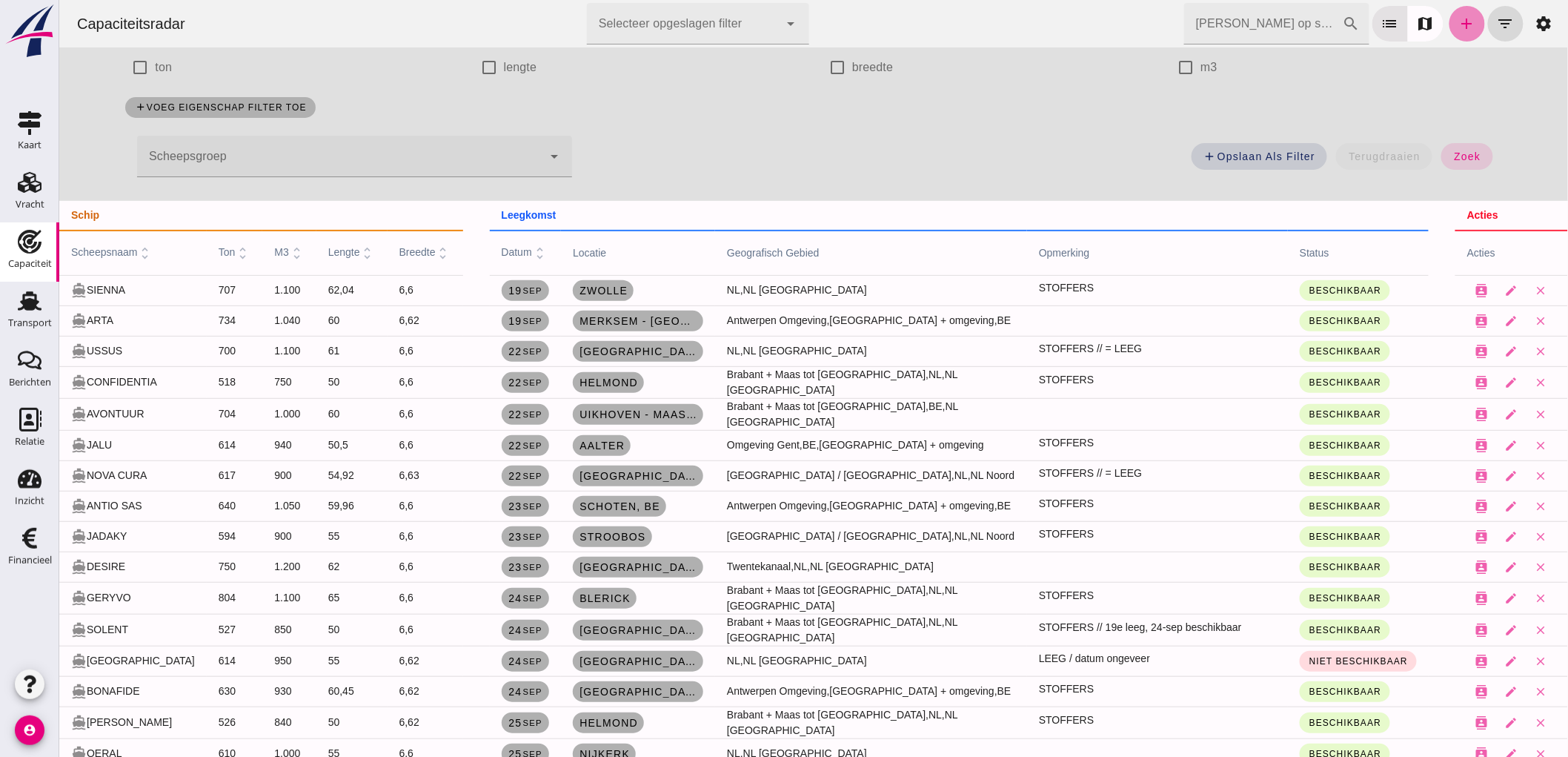
click at [1458, 25] on icon "add" at bounding box center [1467, 24] width 18 height 18
type input "Nijkerk ABZ (max 6,60 br.)"
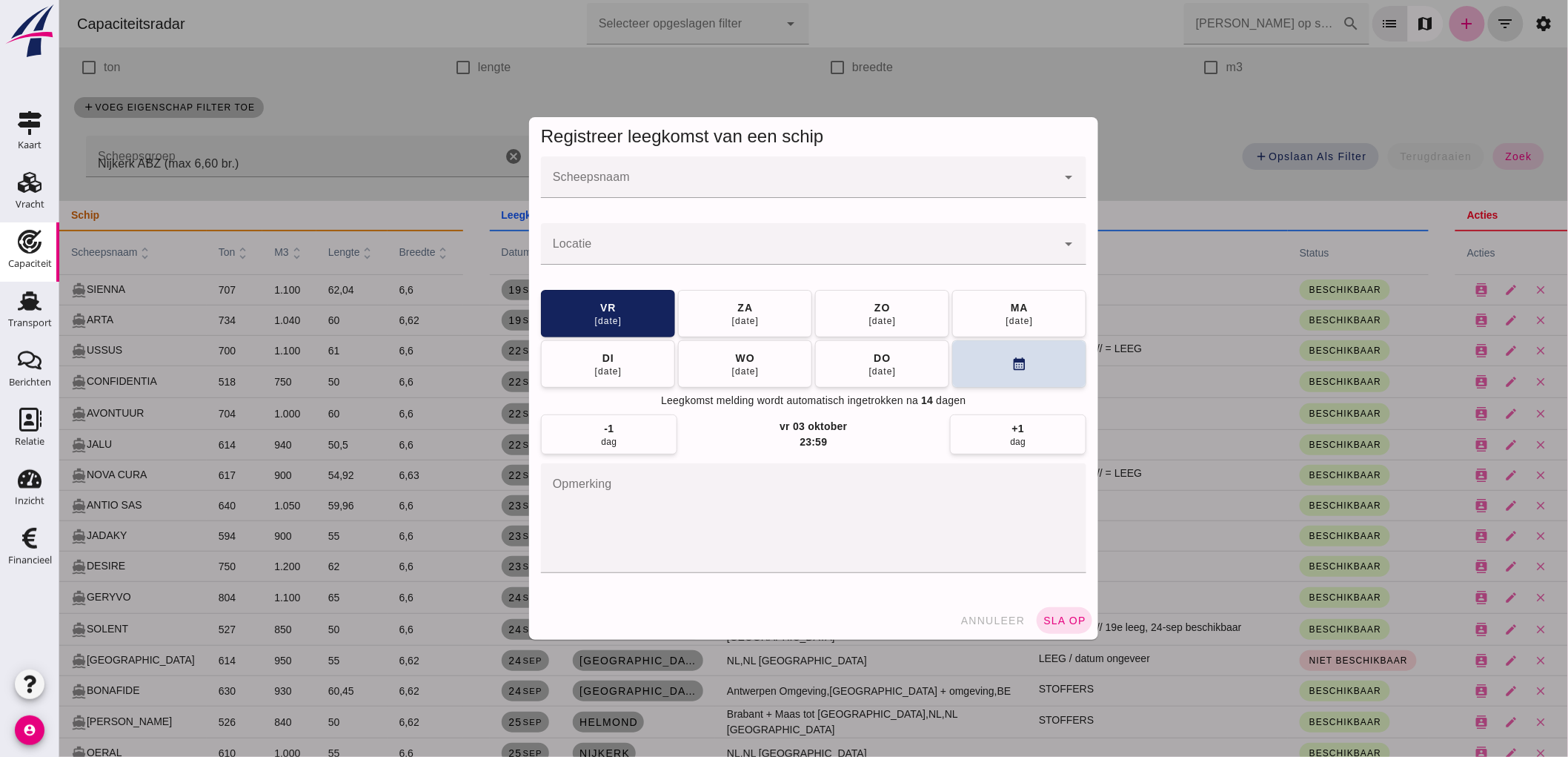
scroll to position [0, 0]
click at [582, 166] on div at bounding box center [797, 177] width 515 height 42
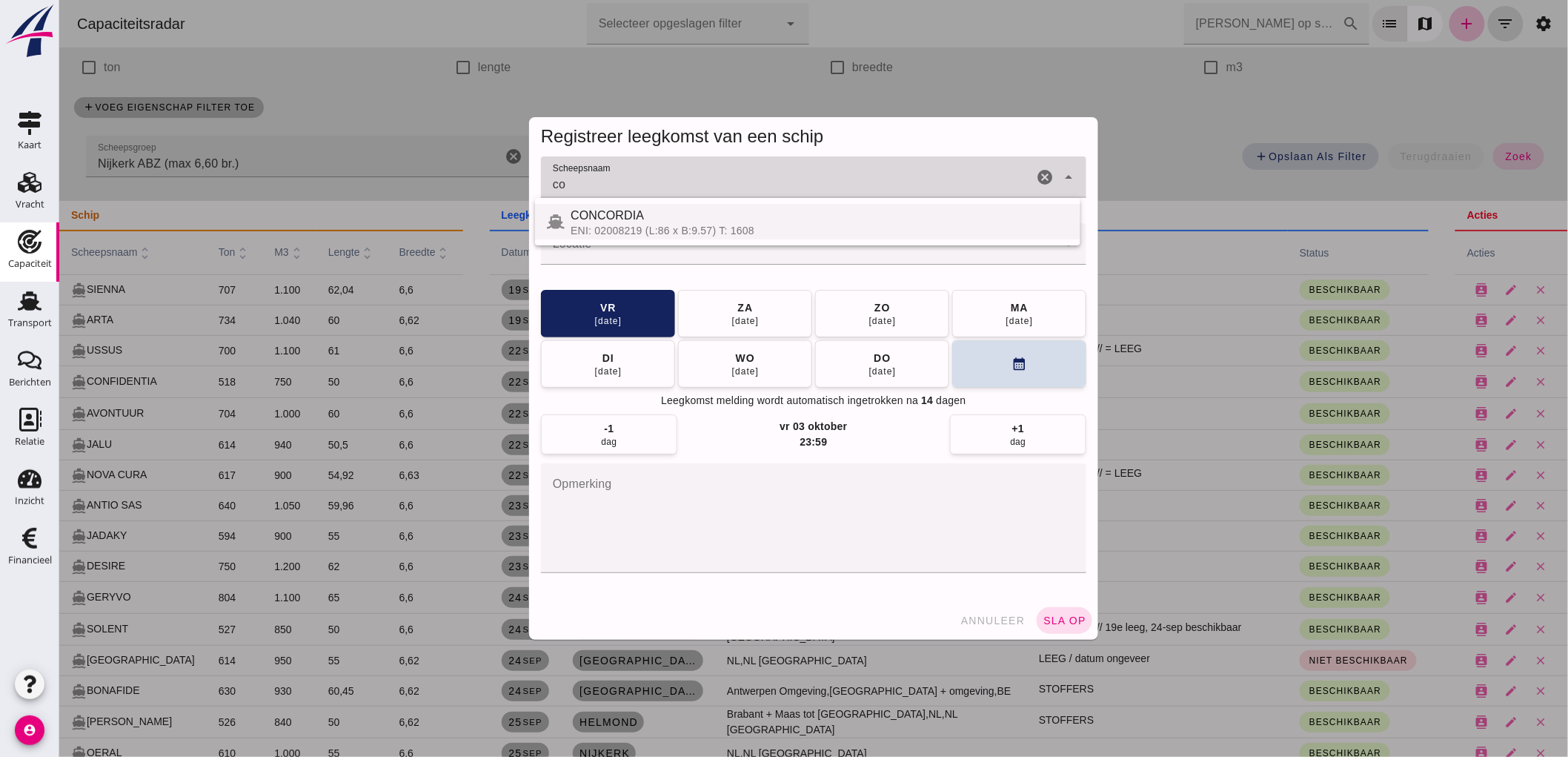
type input "c"
click at [604, 210] on div "GUNA" at bounding box center [819, 216] width 498 height 18
type input "GUNA"
click at [659, 257] on input "Locatie" at bounding box center [797, 251] width 515 height 18
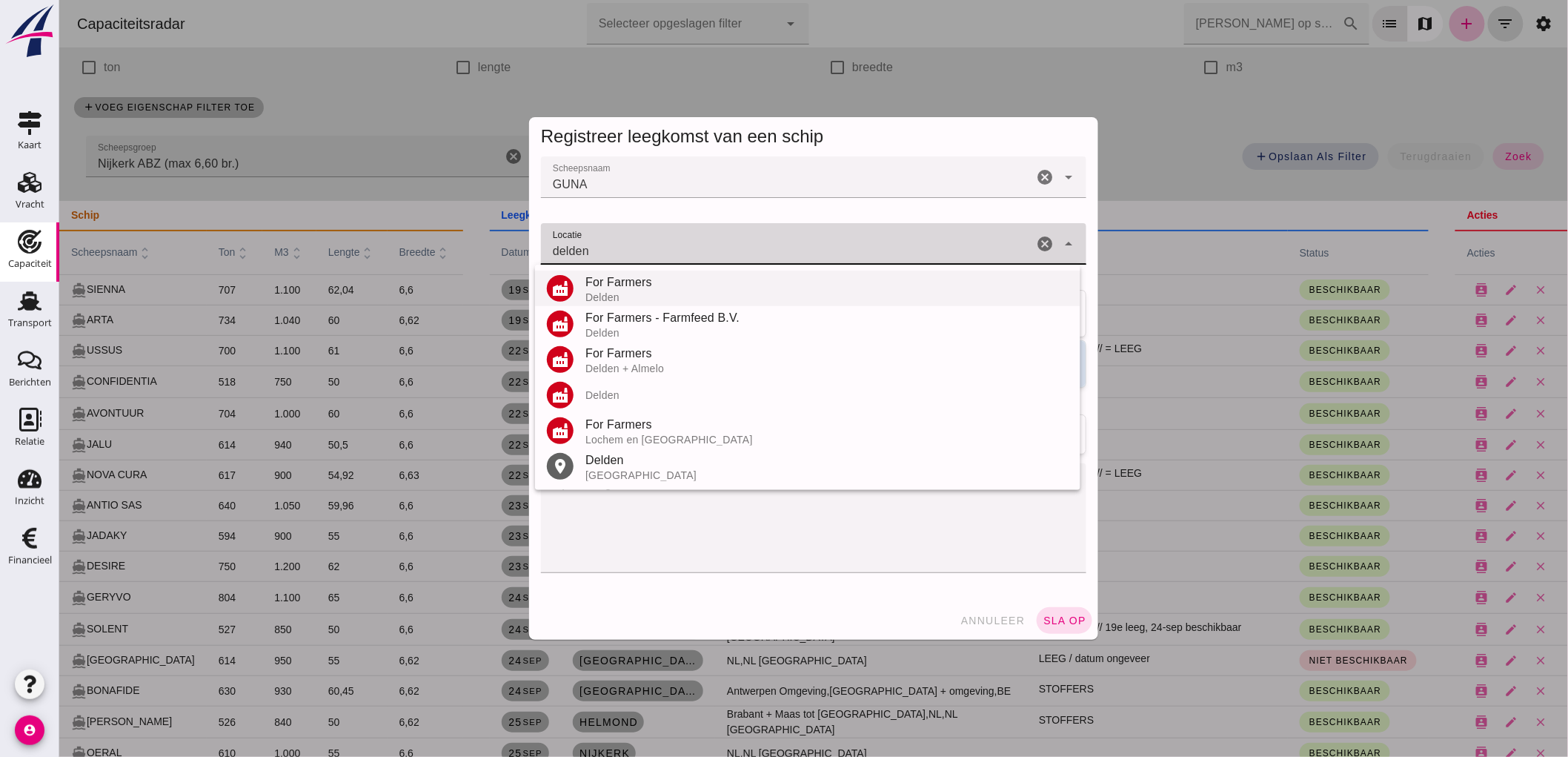
click at [727, 295] on div "Delden" at bounding box center [826, 297] width 483 height 11
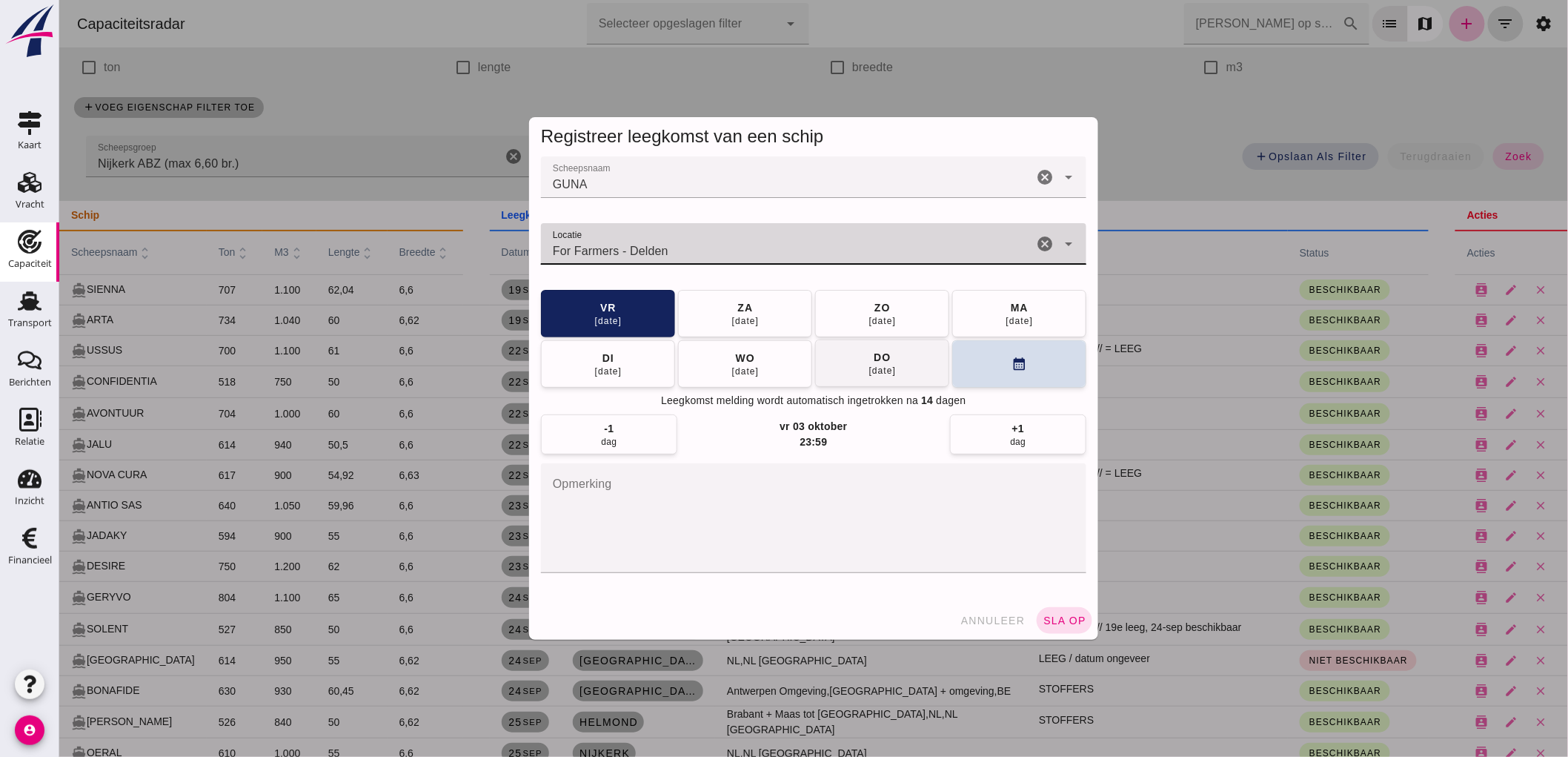
type input "For Farmers - Delden"
click at [829, 358] on button "do 25 sep" at bounding box center [881, 363] width 134 height 47
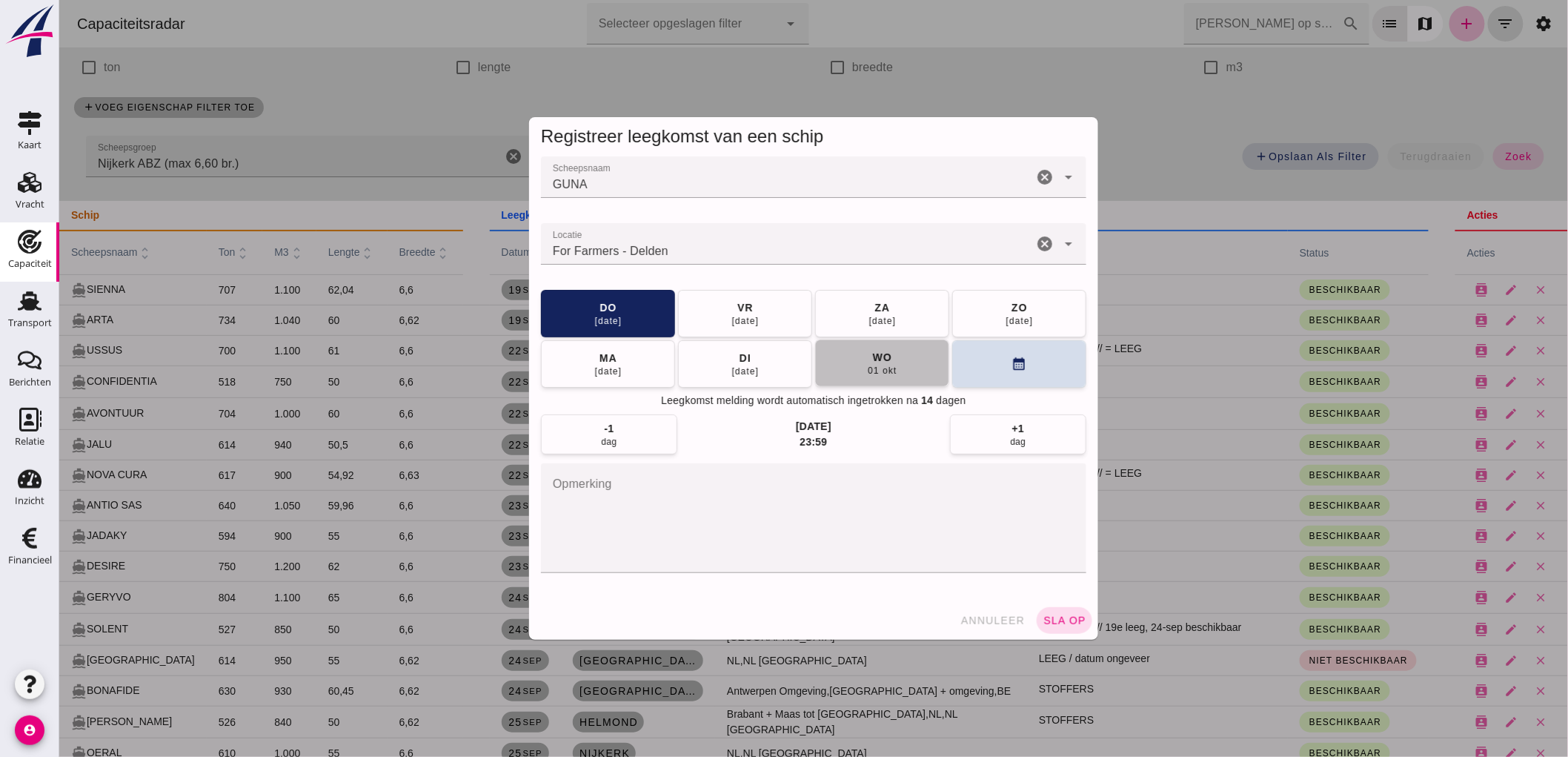
click at [884, 362] on div "wo" at bounding box center [881, 358] width 20 height 15
click at [735, 372] on div "06 okt" at bounding box center [744, 371] width 28 height 11
click at [1067, 621] on span "sla op" at bounding box center [1063, 620] width 43 height 11
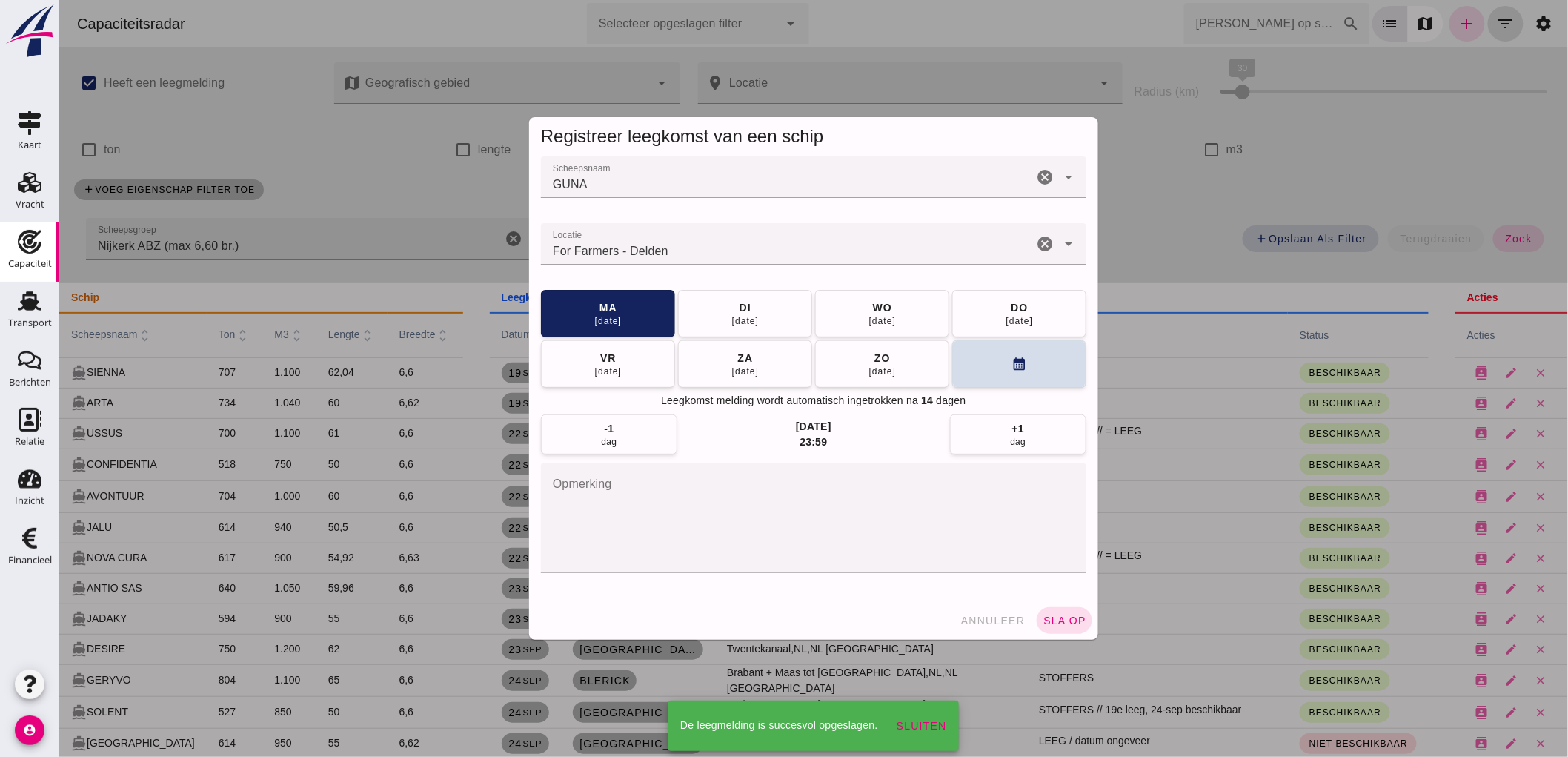
scroll to position [83, 0]
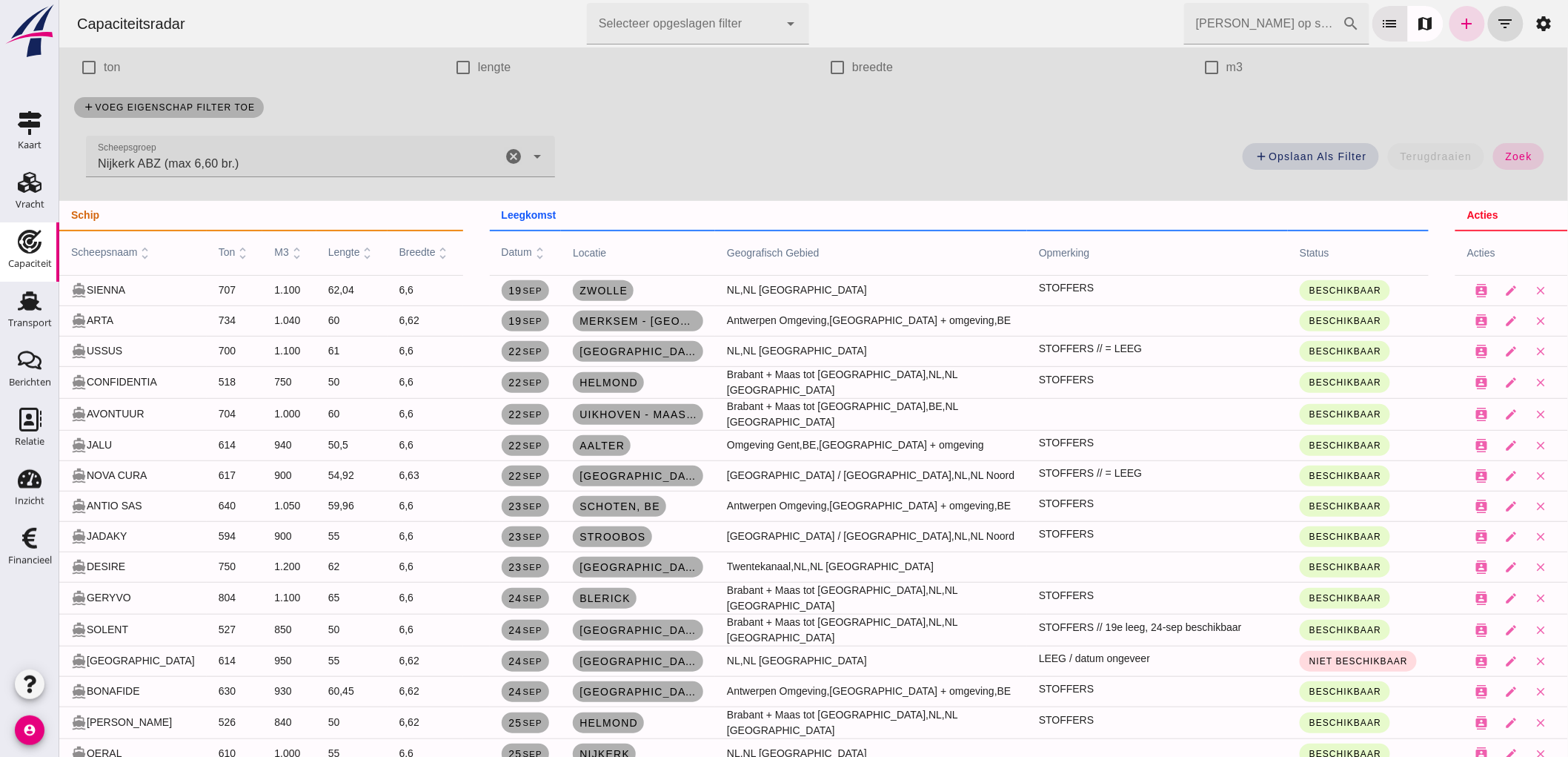
click at [1471, 26] on div "Zoek op scheepsnaam cancel search list map add filter_list settings" at bounding box center [1372, 24] width 378 height 42
click at [1468, 27] on link "add" at bounding box center [1466, 23] width 35 height 35
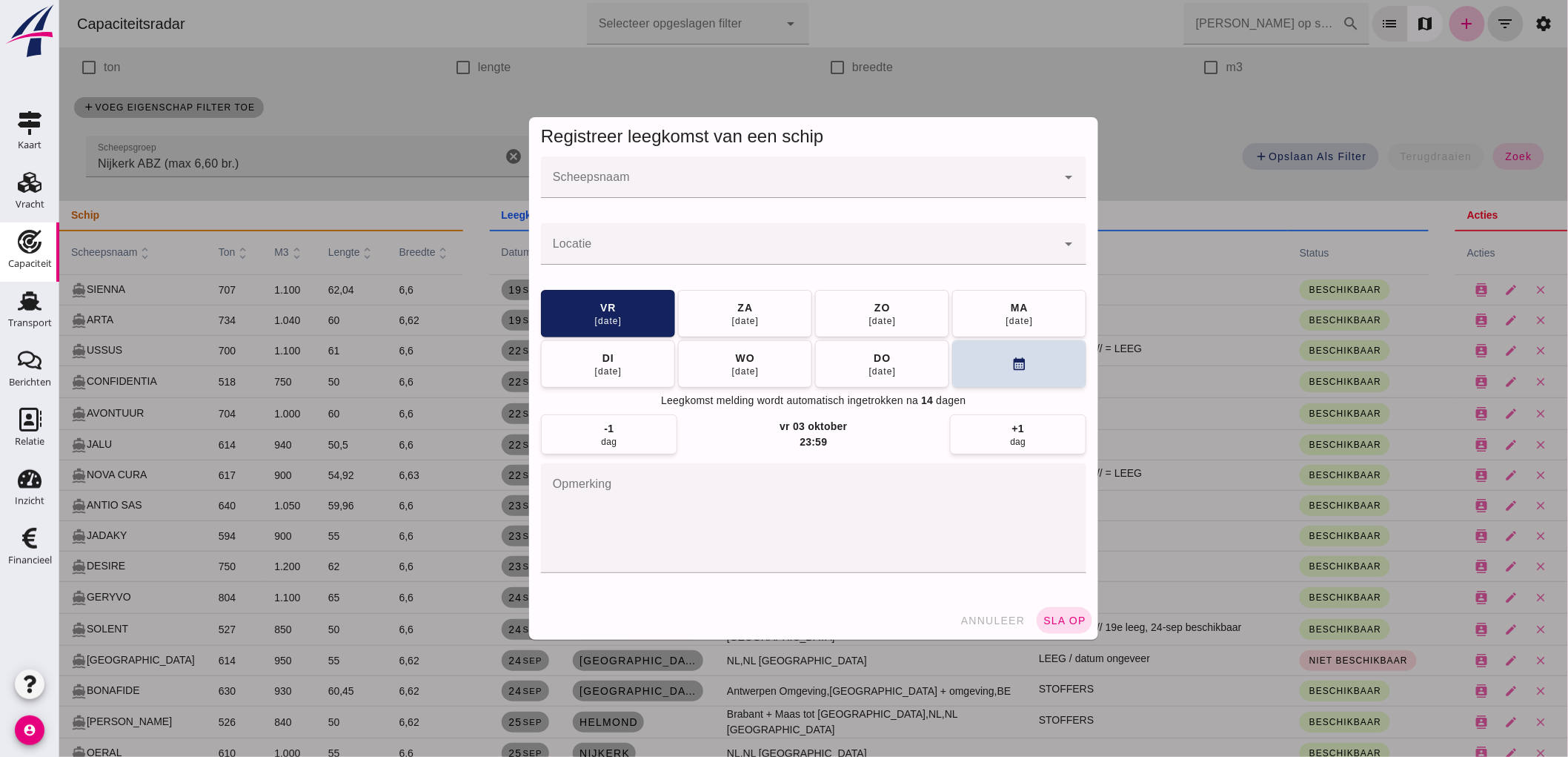
click at [612, 178] on input "Scheepsnaam" at bounding box center [797, 185] width 515 height 18
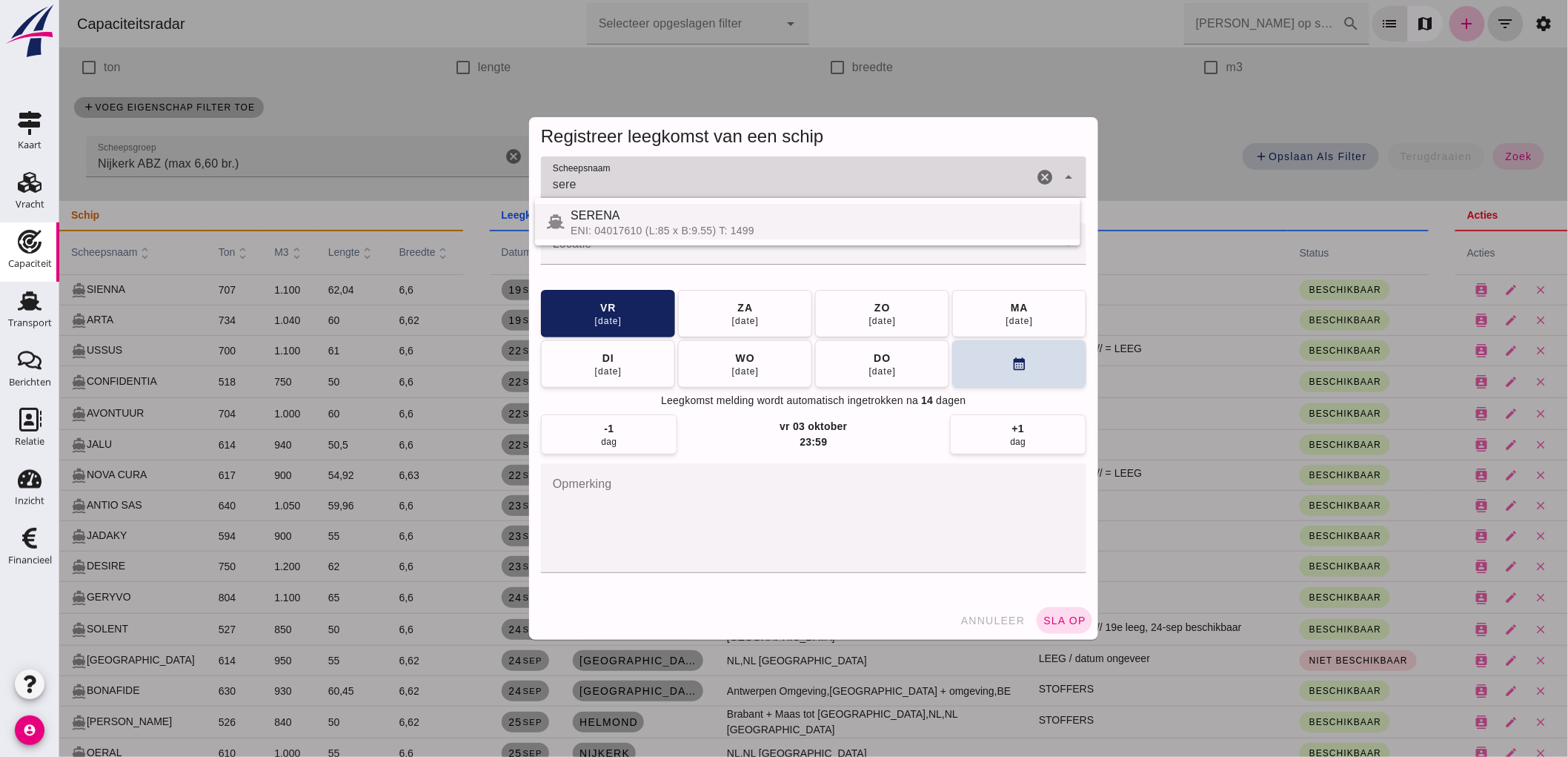
click at [630, 224] on div "ENI: 04017610 (L:85 x B:9.55) T: 1499" at bounding box center [819, 230] width 498 height 11
type input "SERENA"
click at [631, 237] on div at bounding box center [797, 244] width 515 height 42
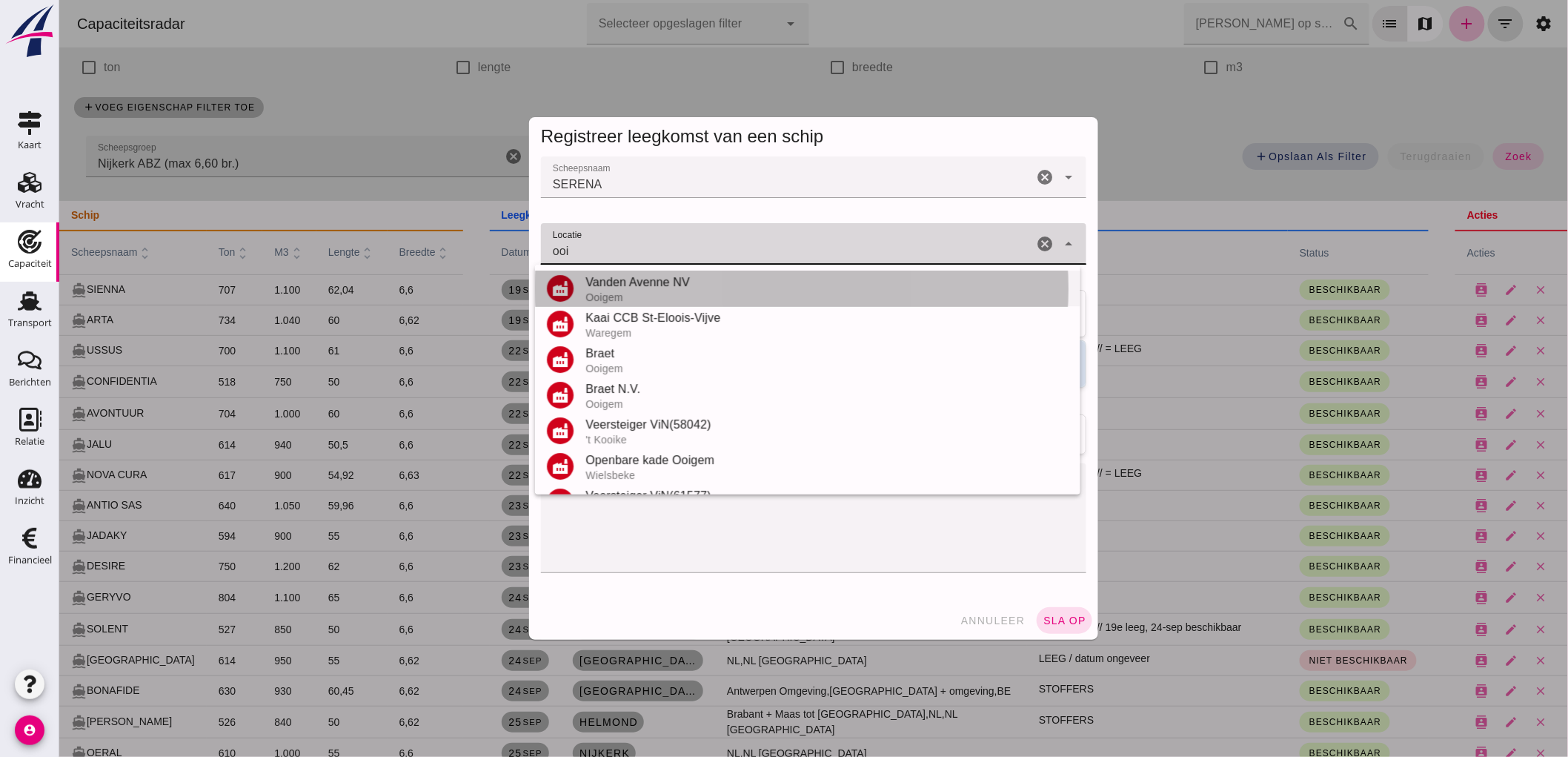
click at [630, 282] on div "Vanden Avenne NV" at bounding box center [826, 282] width 483 height 18
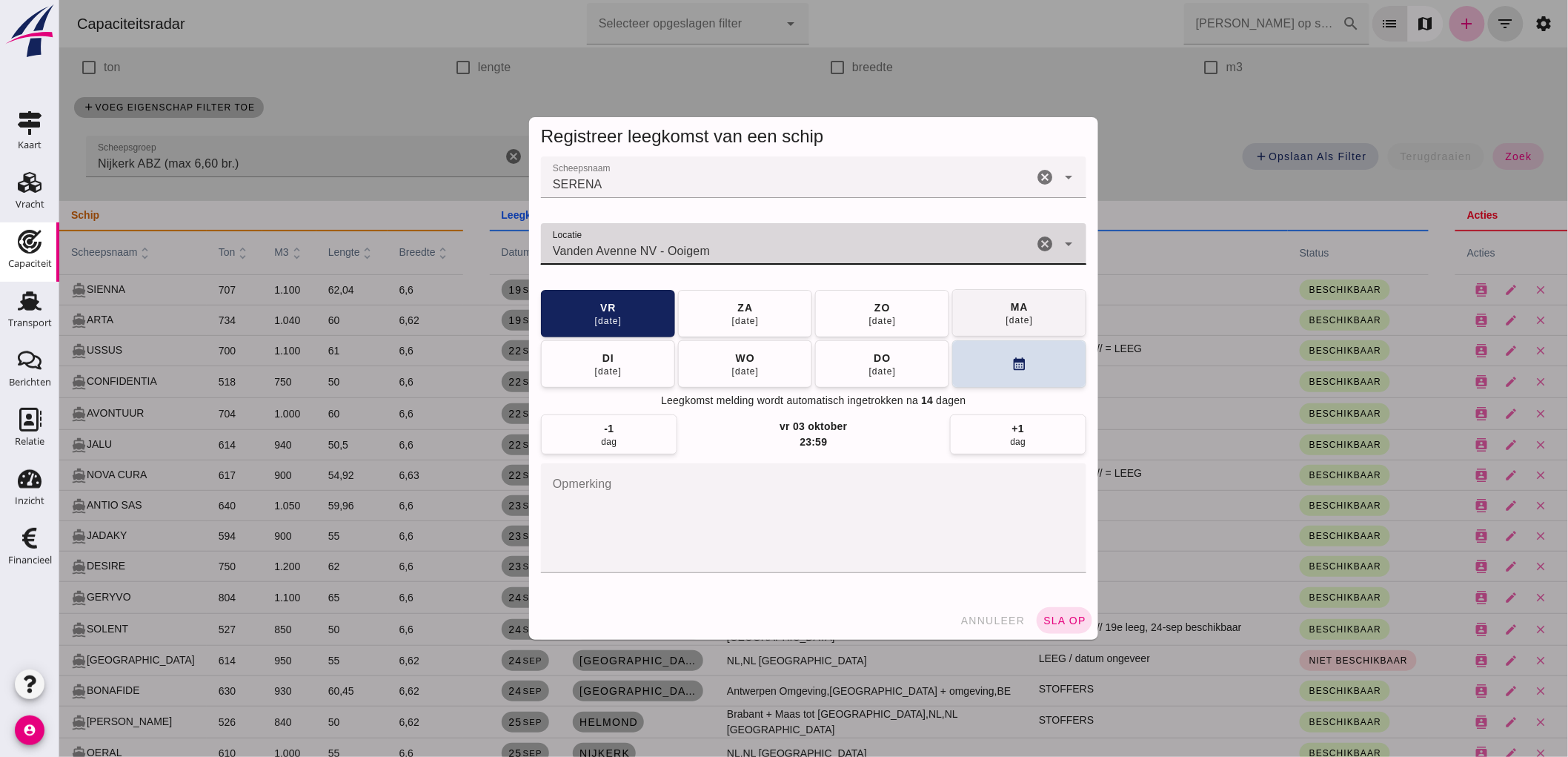
type input "Vanden Avenne NV - Ooigem"
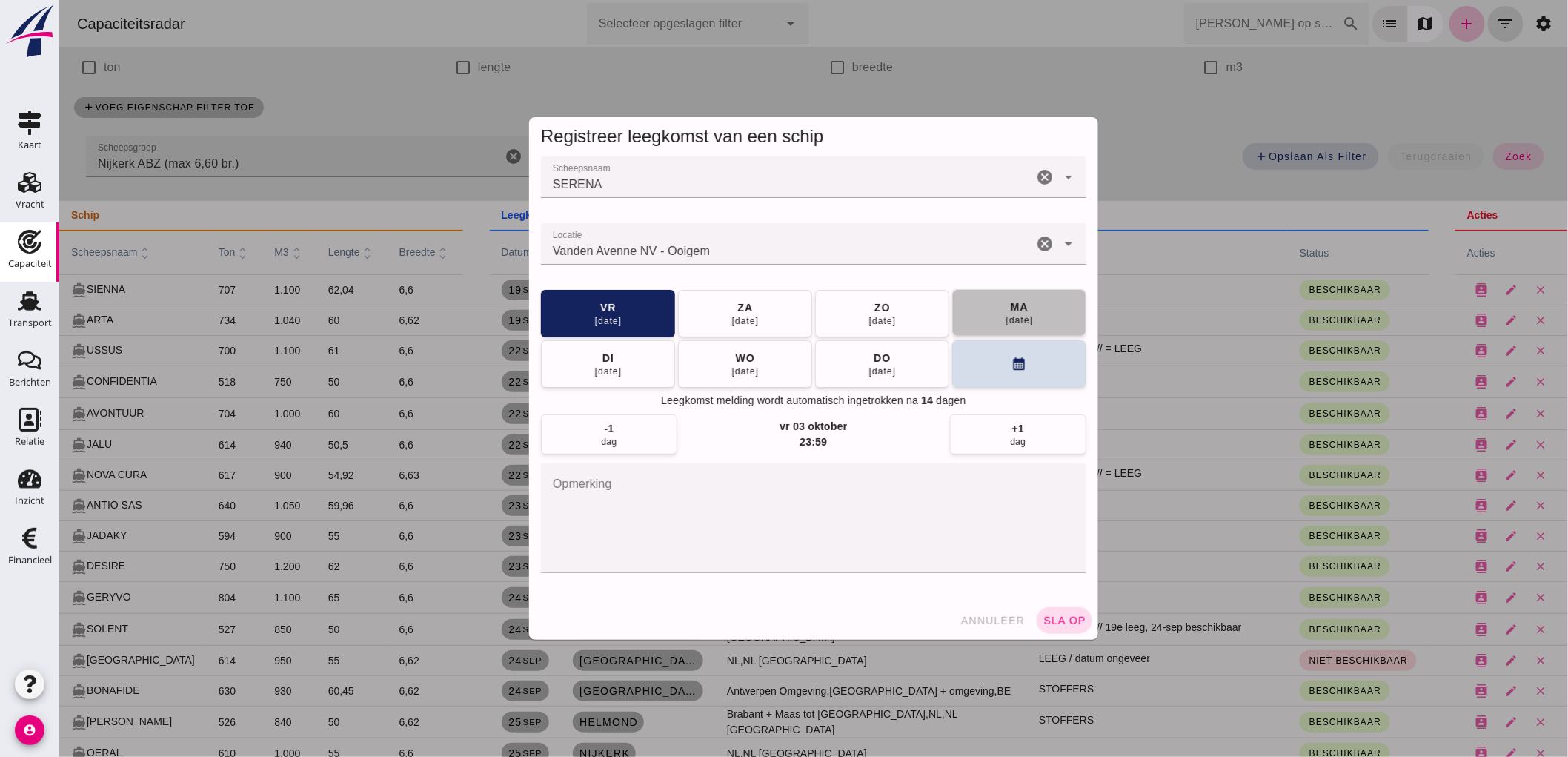
click at [1011, 322] on div "22 sep" at bounding box center [1018, 320] width 28 height 11
click at [1054, 625] on span "sla op" at bounding box center [1063, 620] width 43 height 11
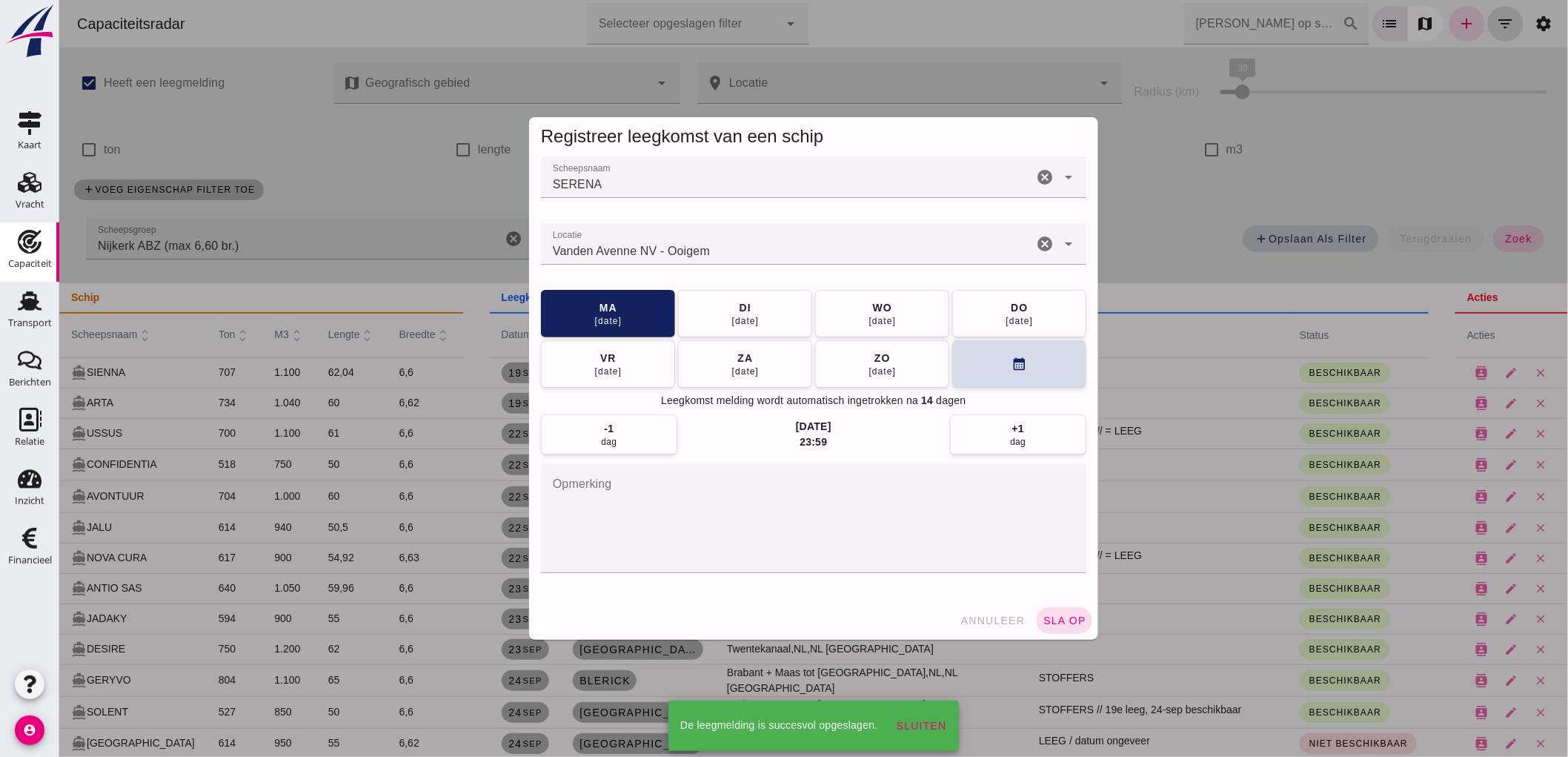
scroll to position [83, 0]
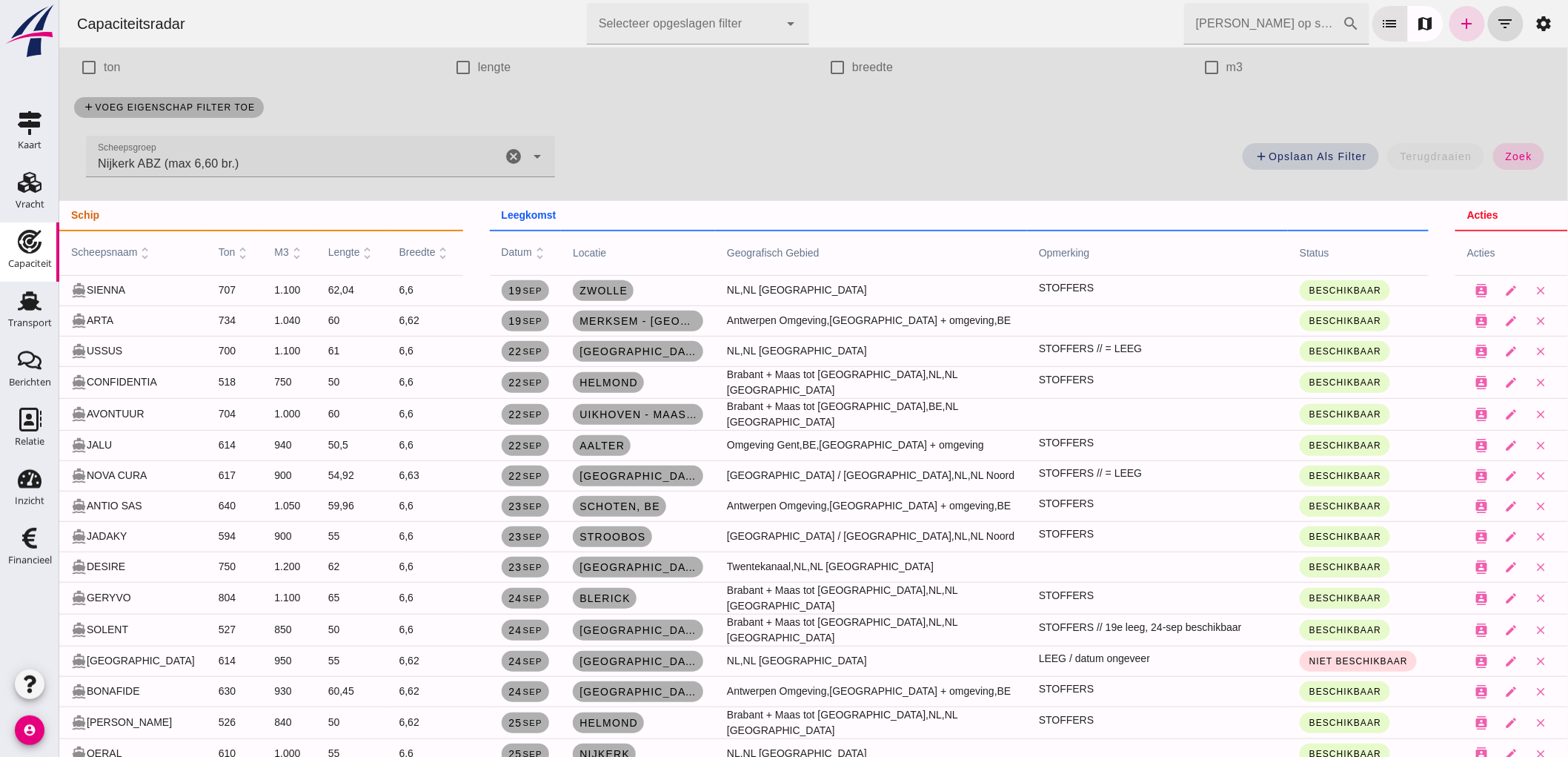
click at [507, 154] on icon "cancel" at bounding box center [513, 156] width 18 height 18
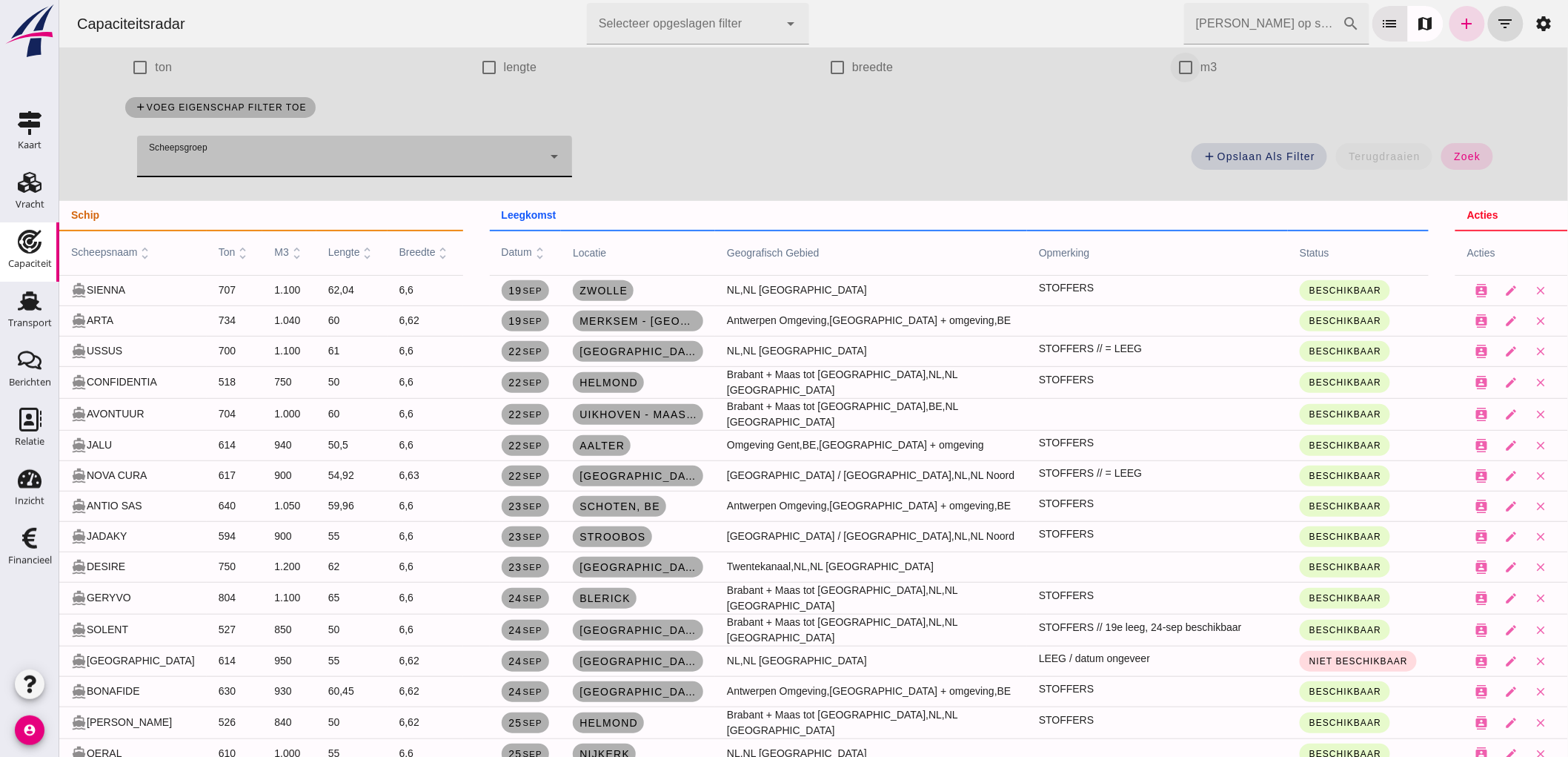
click at [1179, 79] on input "m3" at bounding box center [1184, 67] width 29 height 29
checkbox input "true"
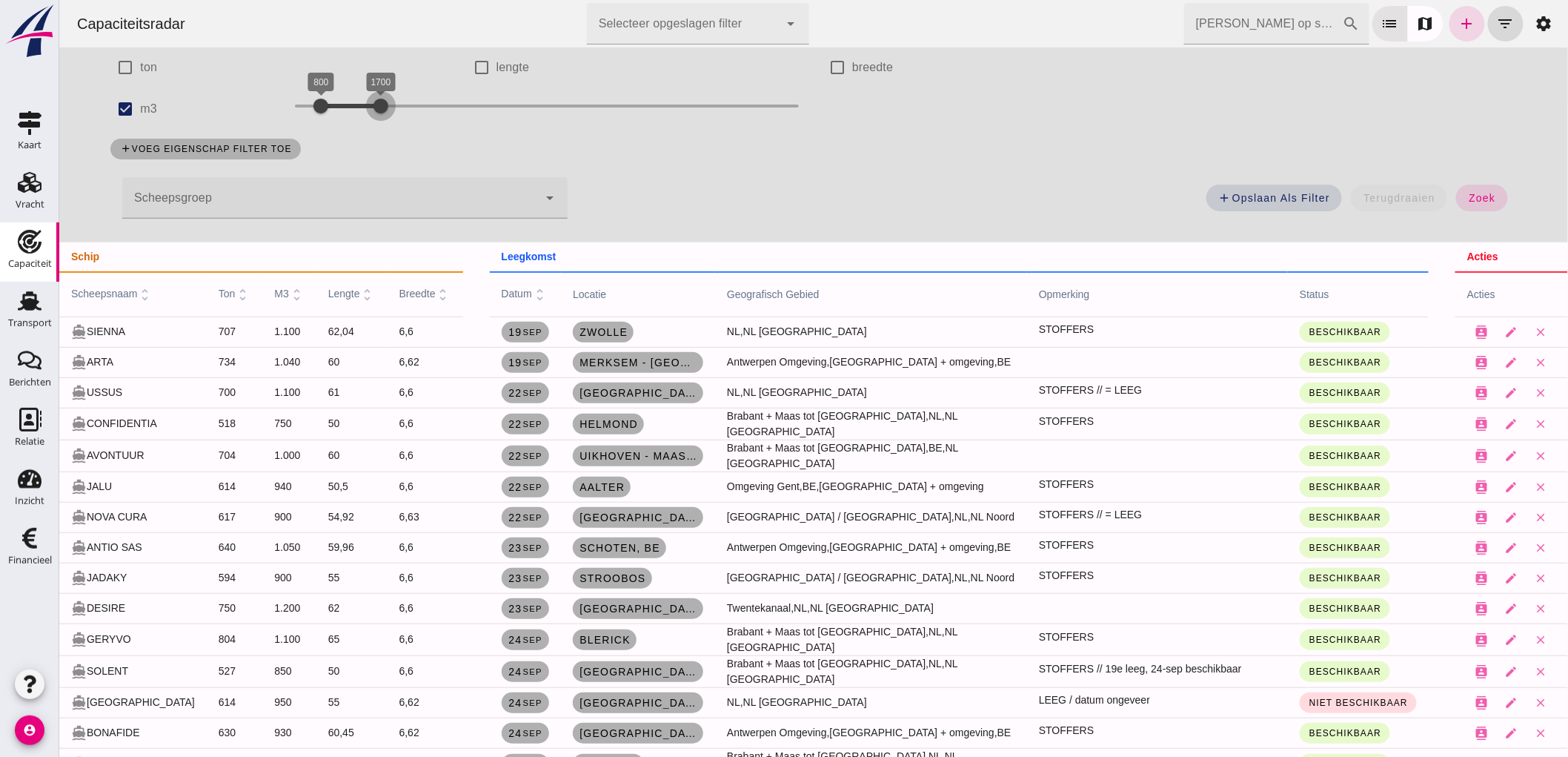
drag, startPoint x: 344, startPoint y: 106, endPoint x: 384, endPoint y: 106, distance: 40.0
click at [384, 106] on div at bounding box center [380, 106] width 29 height 29
drag, startPoint x: 309, startPoint y: 99, endPoint x: 322, endPoint y: 109, distance: 16.4
click at [322, 109] on div at bounding box center [333, 106] width 29 height 29
drag, startPoint x: 333, startPoint y: 106, endPoint x: 356, endPoint y: 124, distance: 29.2
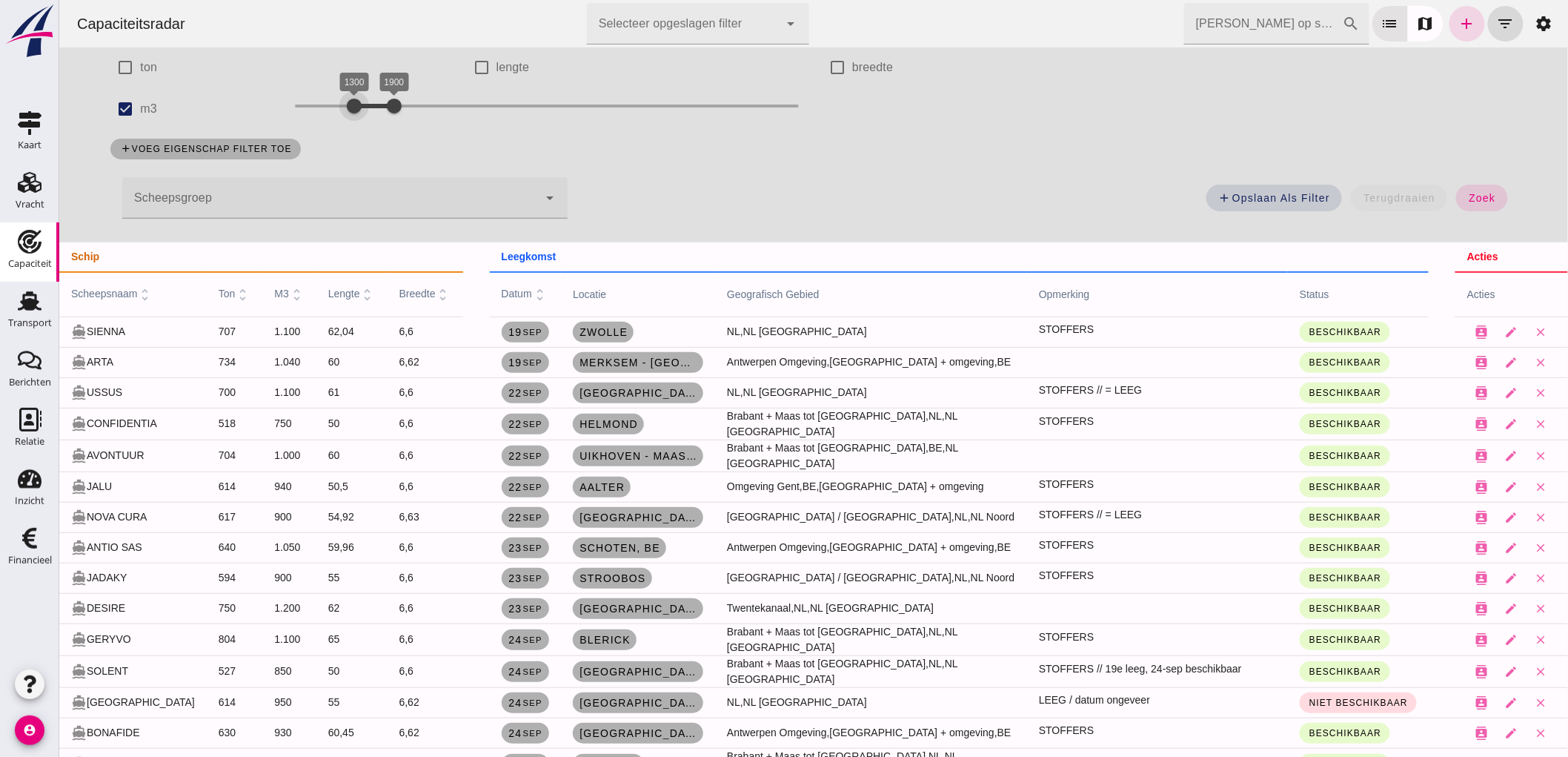
click at [356, 124] on div "1300 1900 1300 1900" at bounding box center [546, 109] width 533 height 42
drag, startPoint x: 390, startPoint y: 101, endPoint x: 400, endPoint y: 108, distance: 12.2
click at [400, 108] on div at bounding box center [413, 106] width 29 height 29
drag, startPoint x: 331, startPoint y: 102, endPoint x: 345, endPoint y: 126, distance: 27.8
click at [345, 126] on div "1500 2200 1500 2200" at bounding box center [546, 109] width 533 height 42
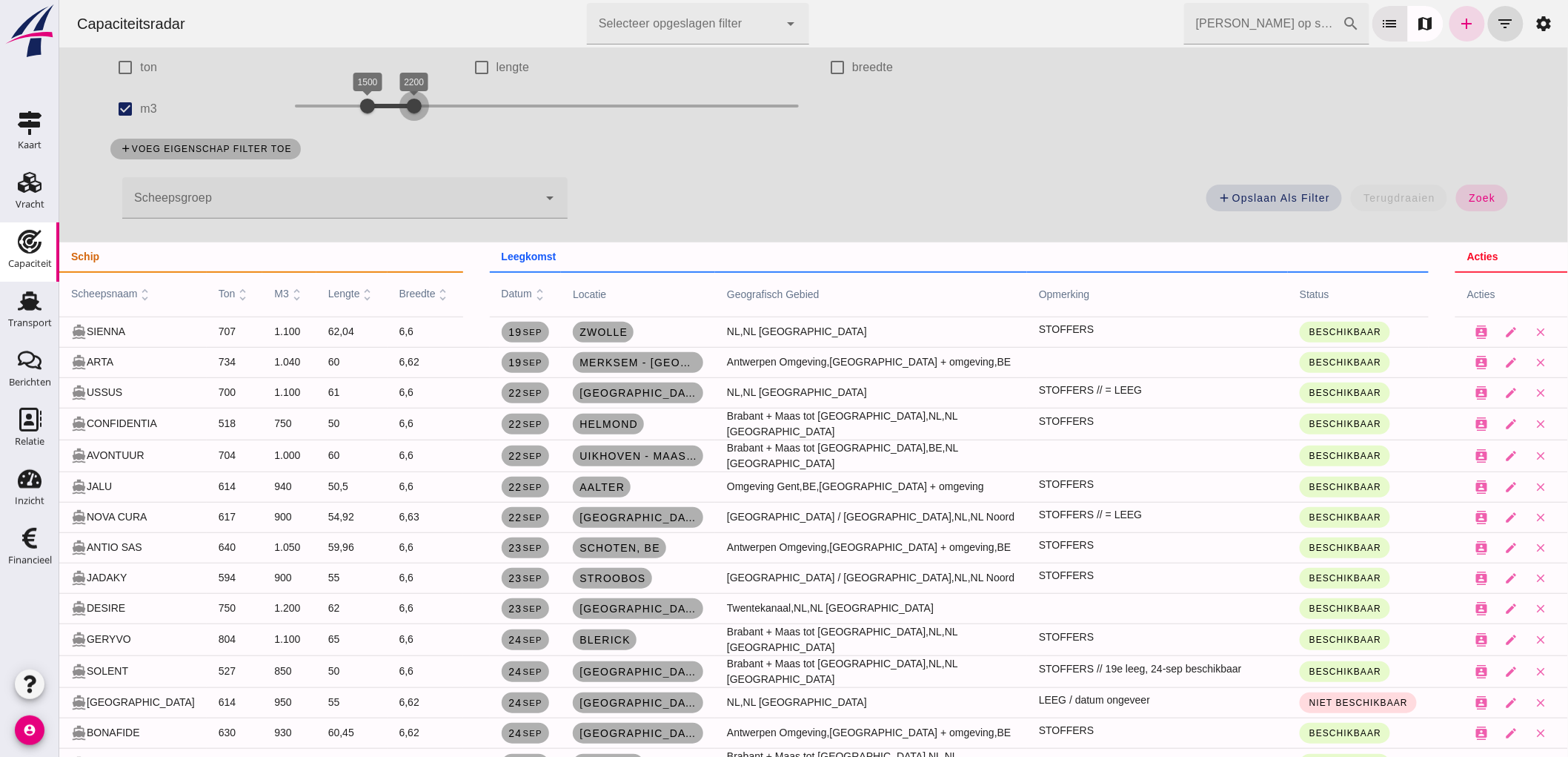
click at [398, 114] on div at bounding box center [413, 106] width 29 height 29
click at [353, 102] on div at bounding box center [360, 106] width 29 height 29
drag, startPoint x: 410, startPoint y: 101, endPoint x: 419, endPoint y: 107, distance: 10.8
click at [419, 107] on div at bounding box center [420, 106] width 29 height 29
click at [1467, 196] on span "zoek" at bounding box center [1480, 198] width 28 height 11
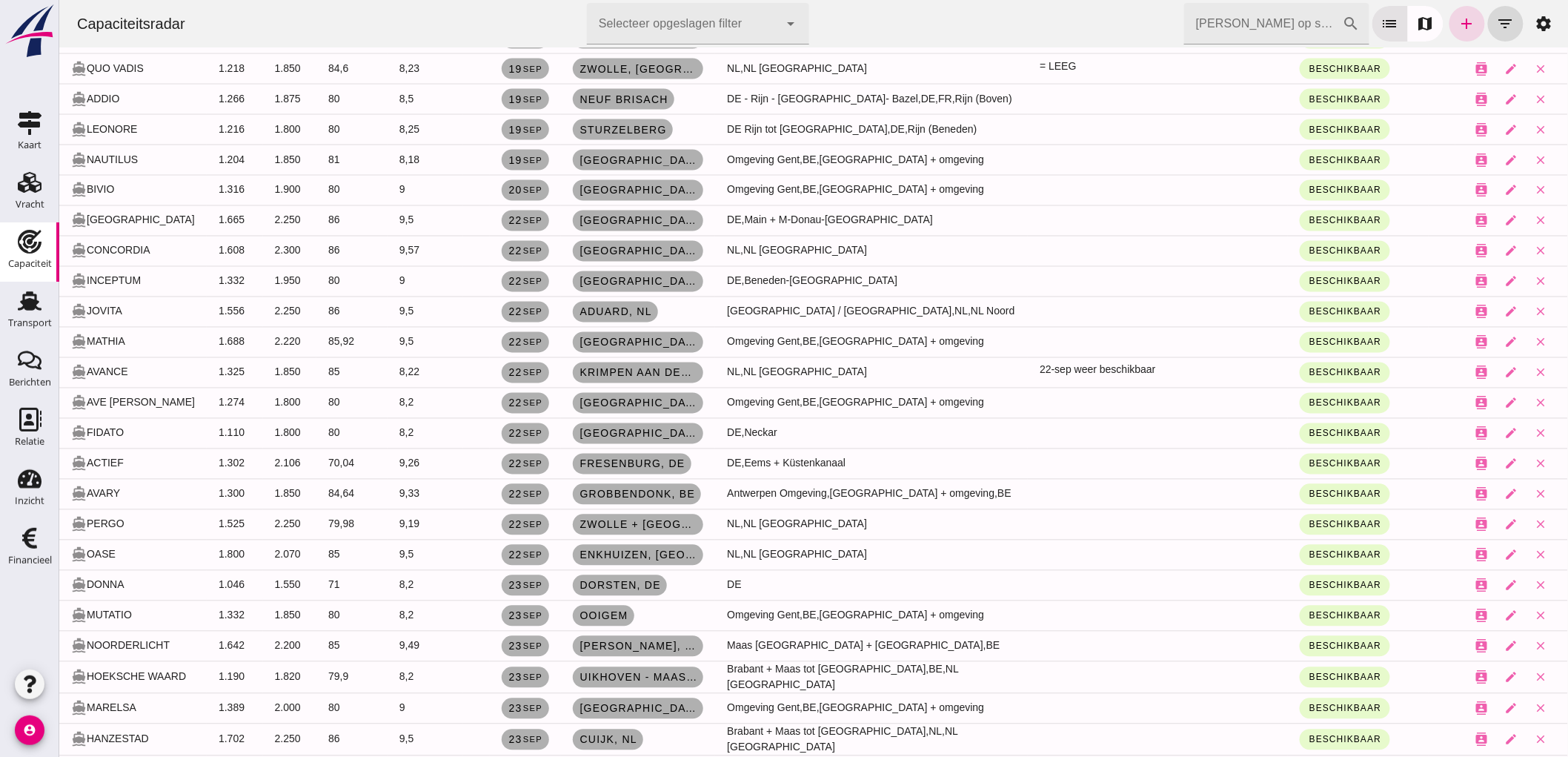
scroll to position [412, 0]
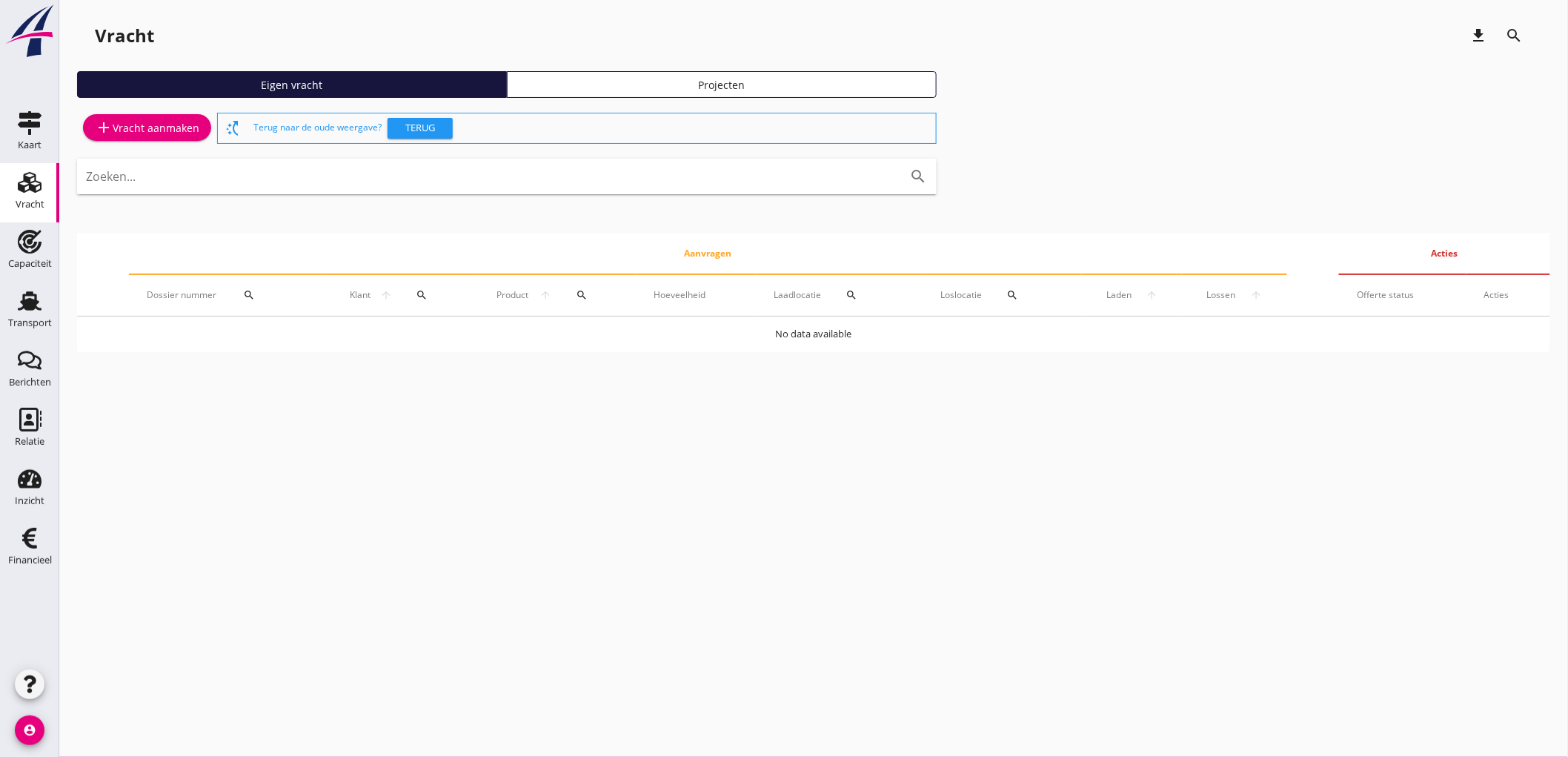
click at [153, 146] on div "add Vracht aanmaken" at bounding box center [146, 128] width 140 height 37
click at [159, 128] on div "add Vracht aanmaken" at bounding box center [147, 128] width 105 height 18
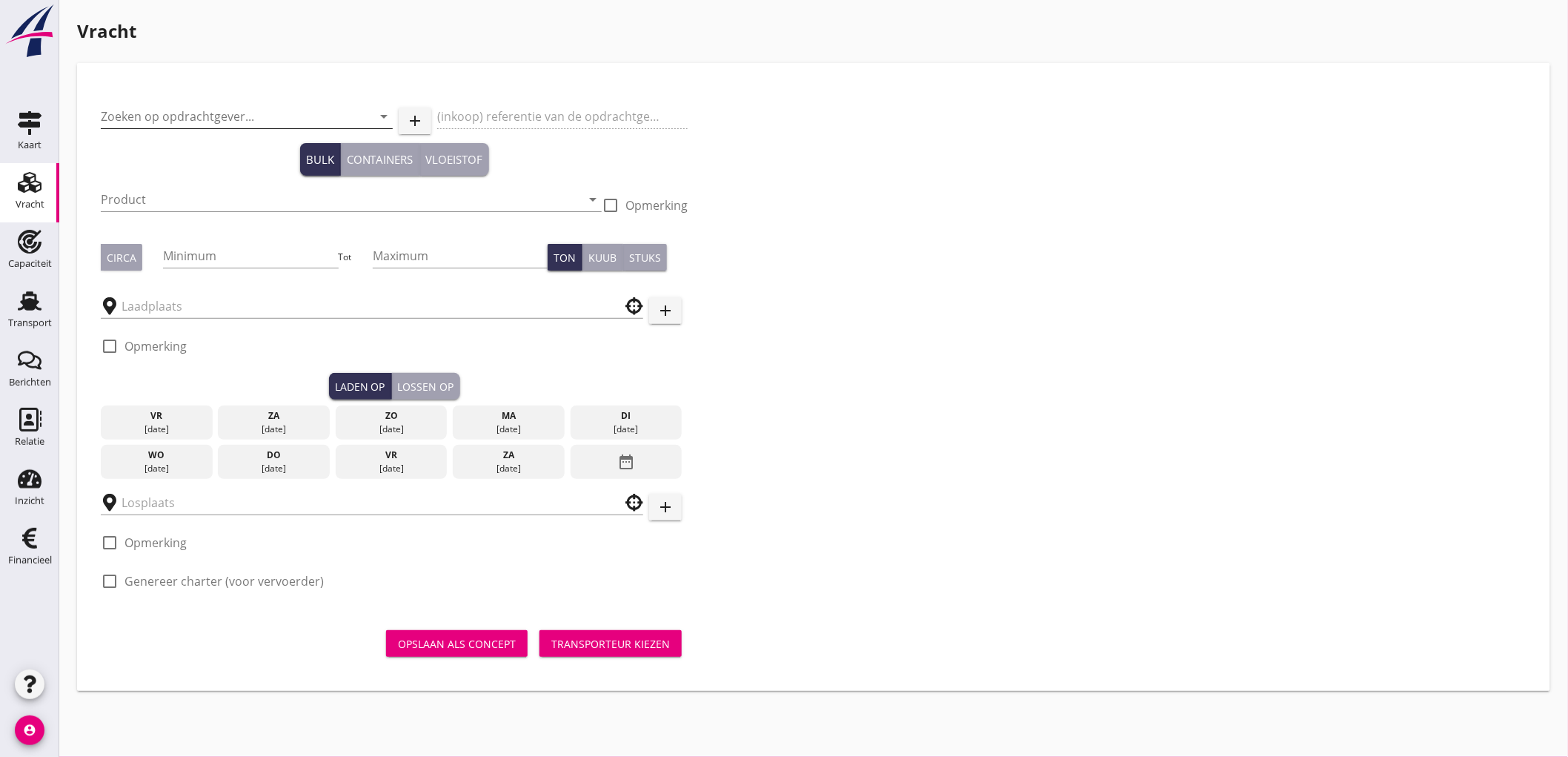
click at [227, 115] on input "Zoeken op opdrachtgever..." at bounding box center [226, 116] width 250 height 24
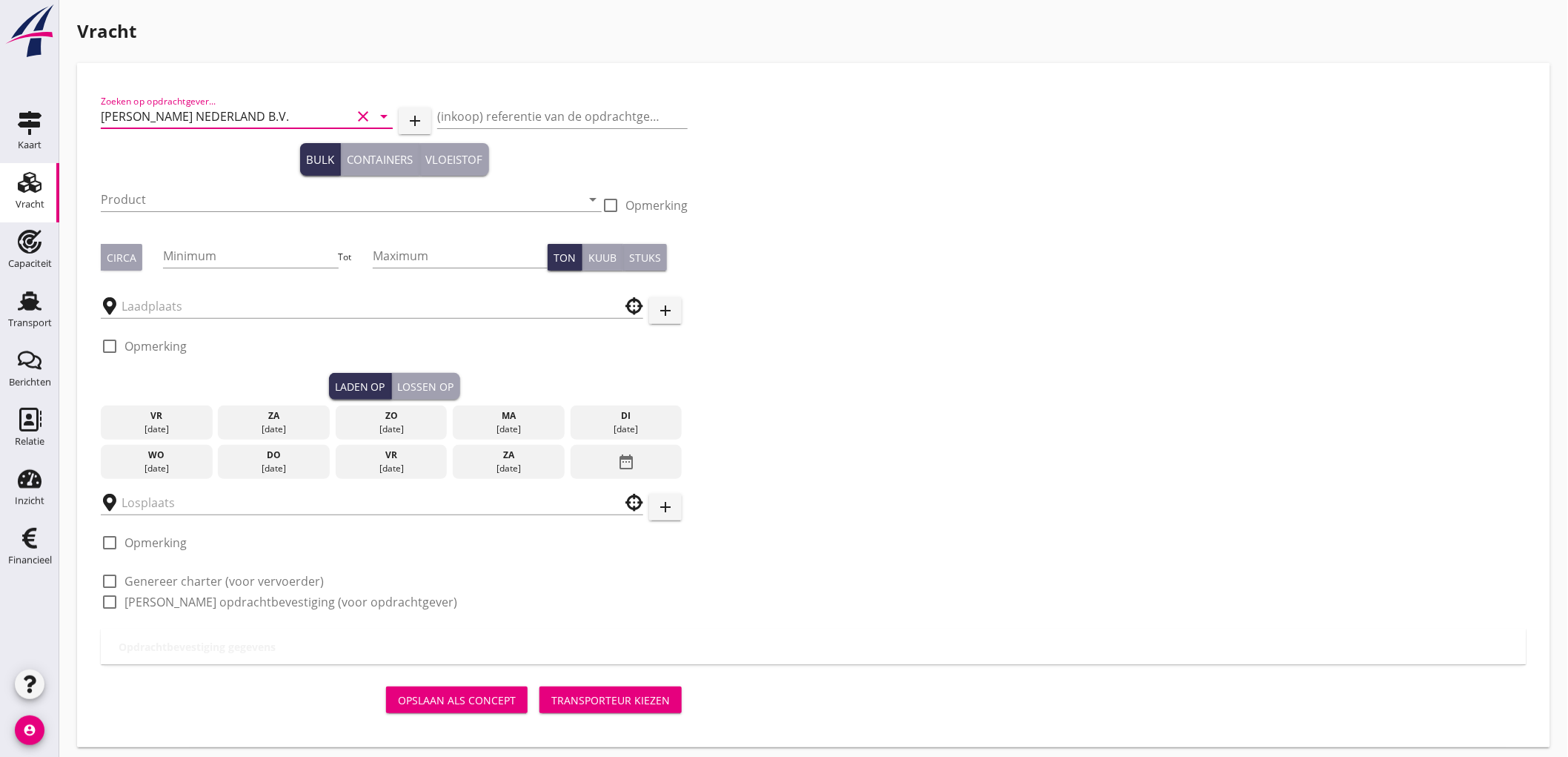
type input "PETERSON NEDERLAND B.V."
click at [219, 192] on input "Product" at bounding box center [340, 199] width 480 height 24
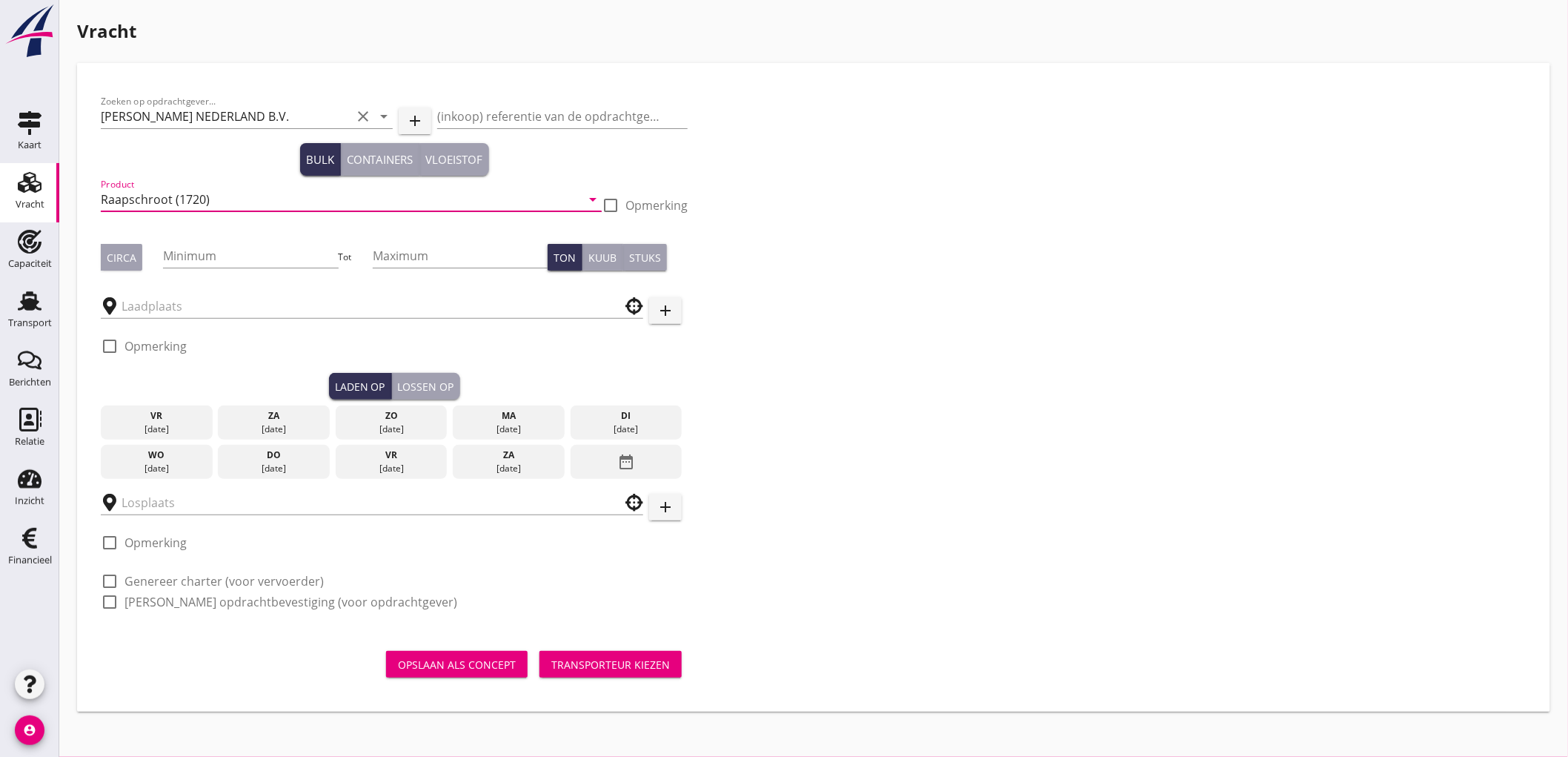
type input "Raapschroot (1720)"
click at [142, 246] on div "Circa" at bounding box center [132, 257] width 62 height 27
drag, startPoint x: 128, startPoint y: 269, endPoint x: 178, endPoint y: 258, distance: 51.2
click at [129, 269] on button "Circa" at bounding box center [121, 257] width 42 height 27
click at [204, 262] on input "Minimum" at bounding box center [250, 255] width 175 height 24
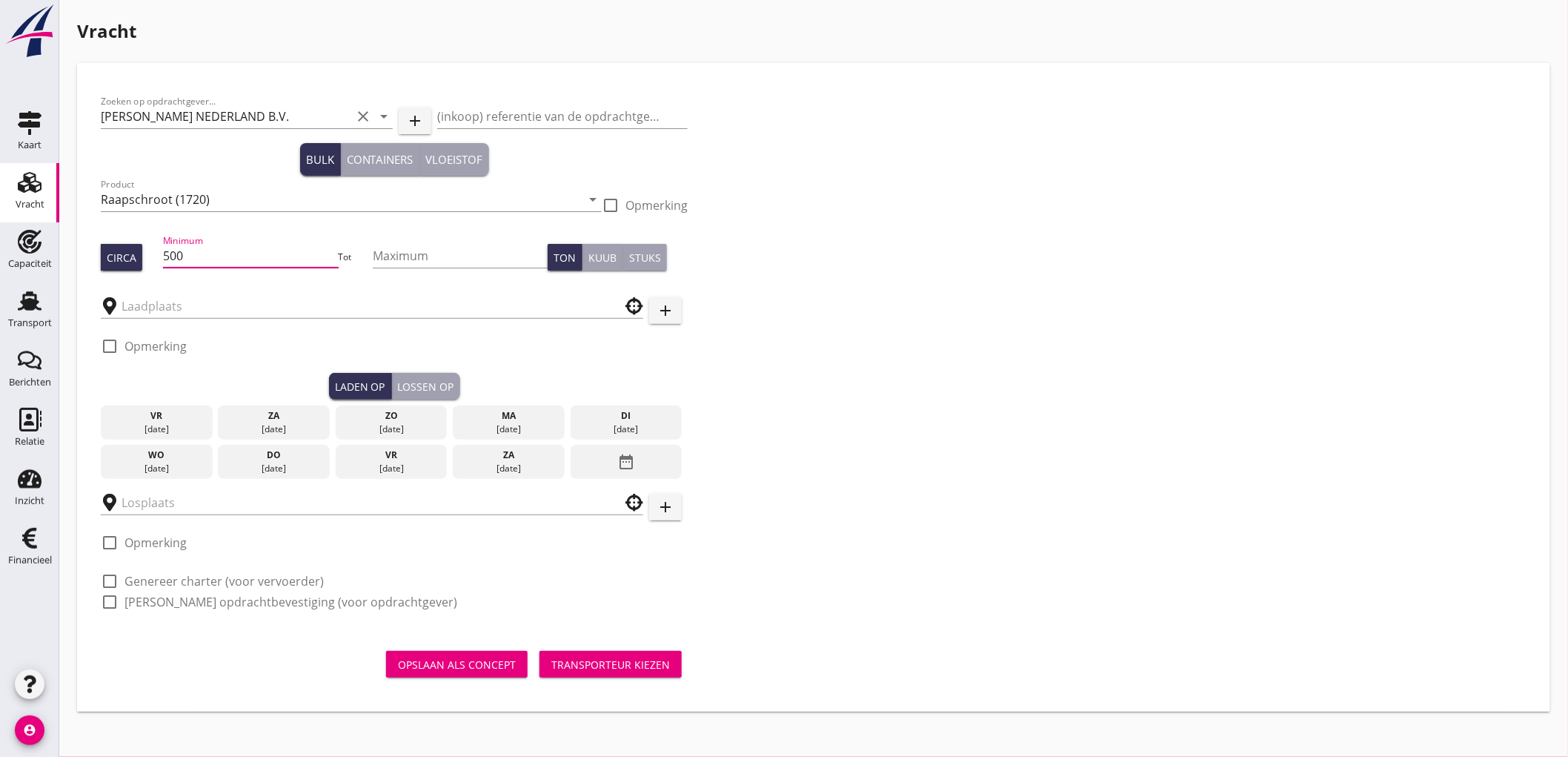
type input "500"
type button "per_ton"
click at [276, 300] on input "text" at bounding box center [362, 306] width 480 height 24
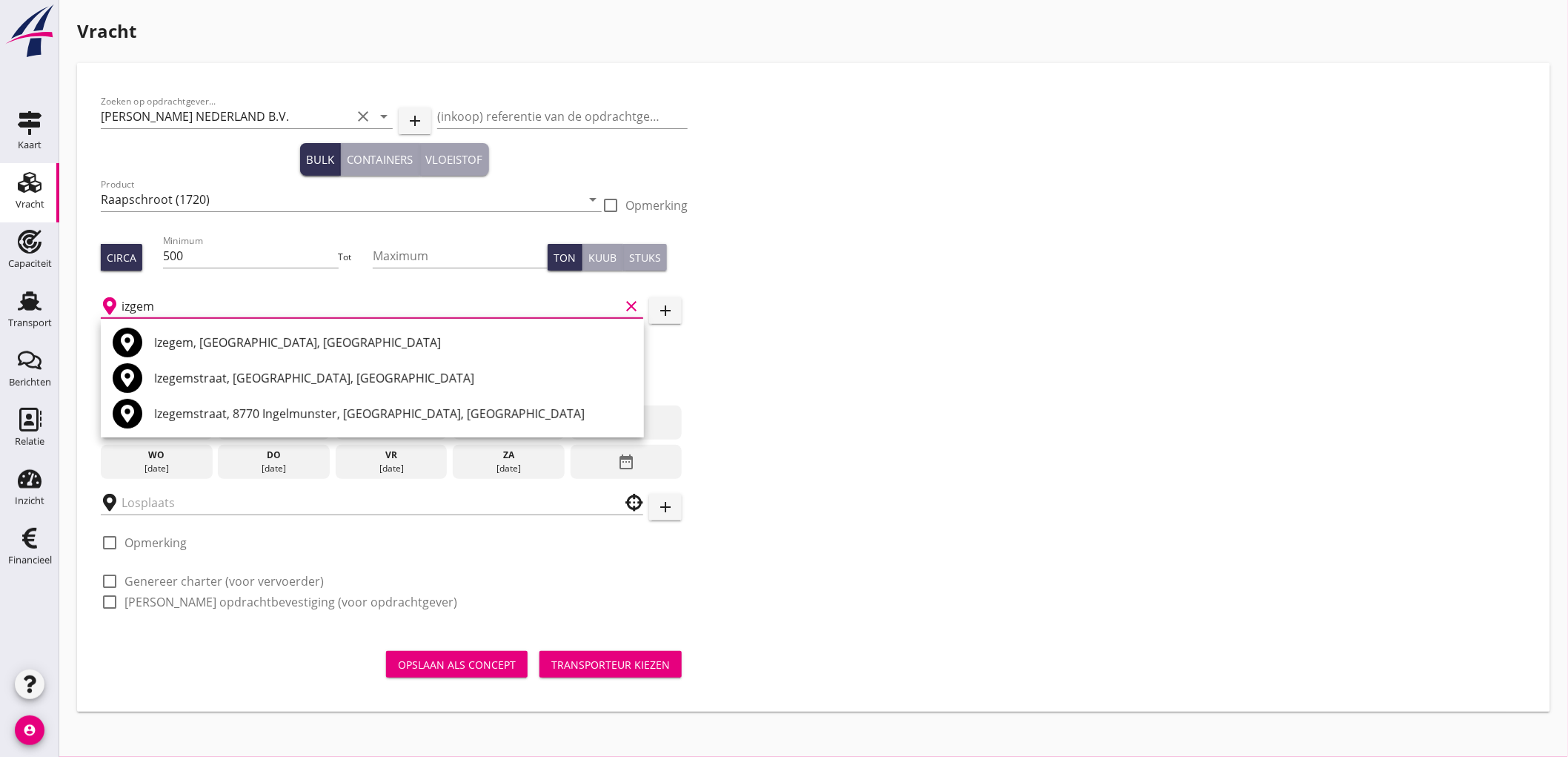
click at [130, 302] on input "izgem" at bounding box center [371, 306] width 498 height 24
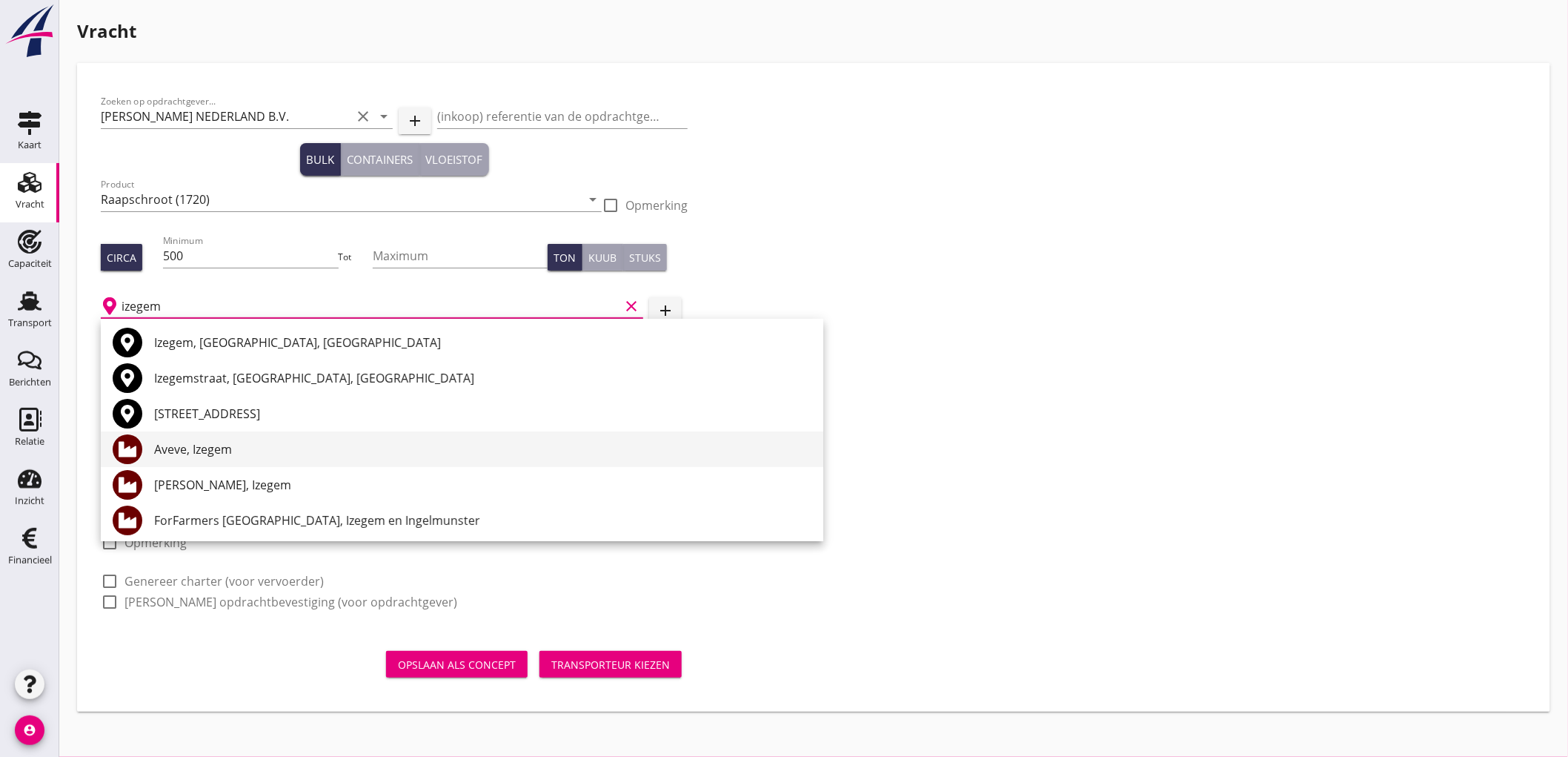
scroll to position [83, 0]
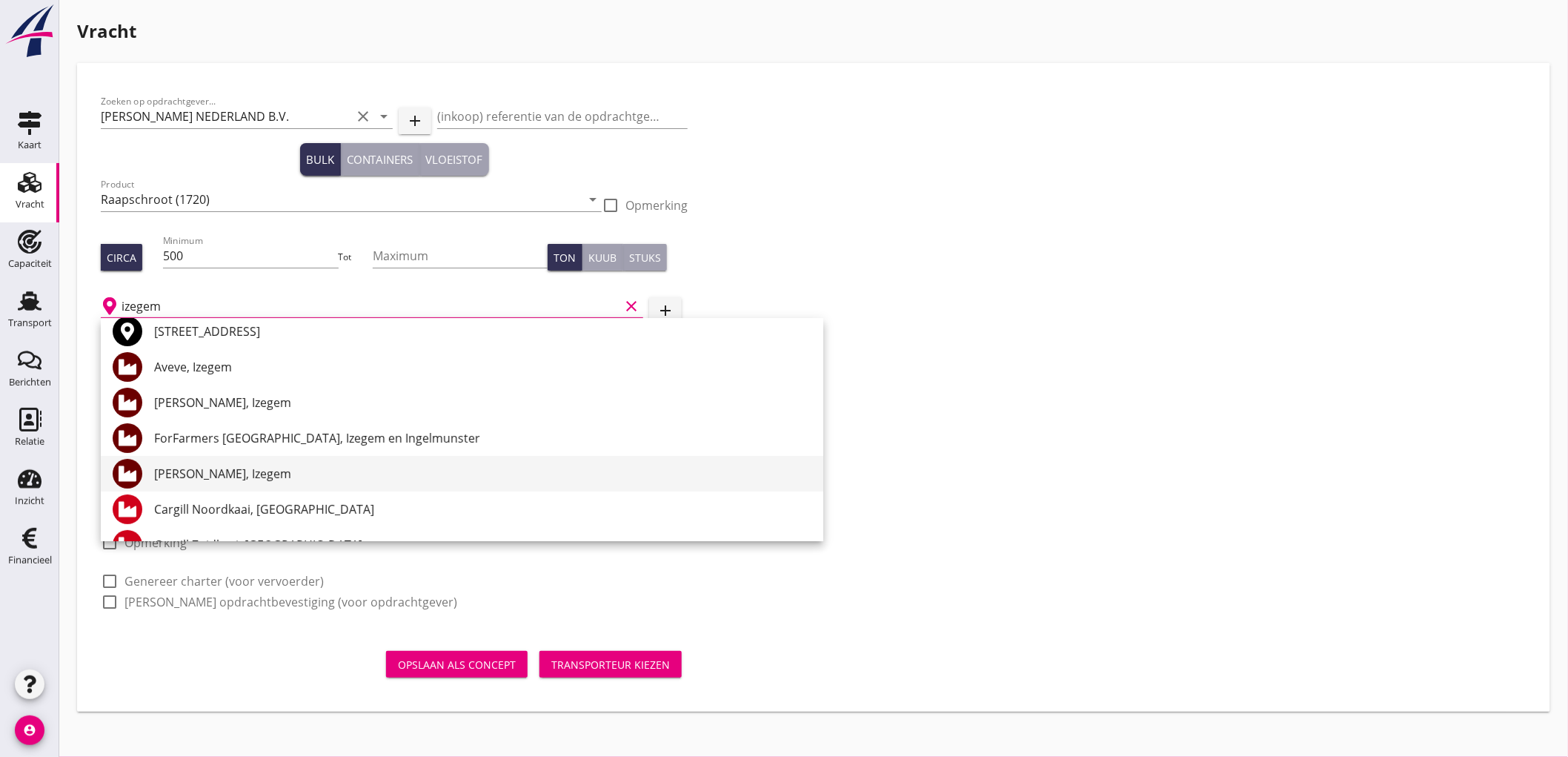
click at [275, 476] on div "Danis, Izegem" at bounding box center [482, 474] width 657 height 18
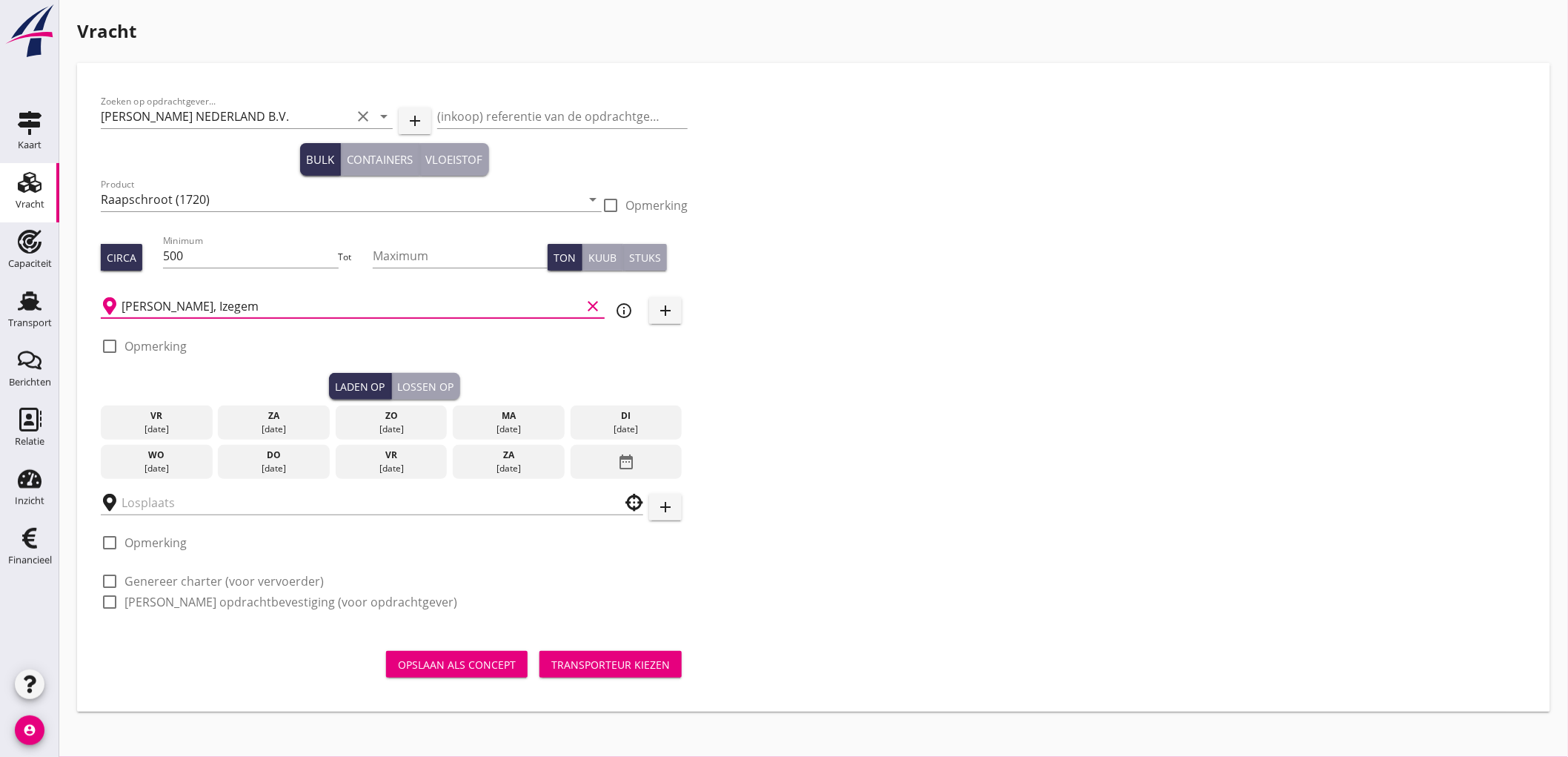
type input "Danis, Izegem"
click at [313, 454] on div "do" at bounding box center [274, 455] width 105 height 13
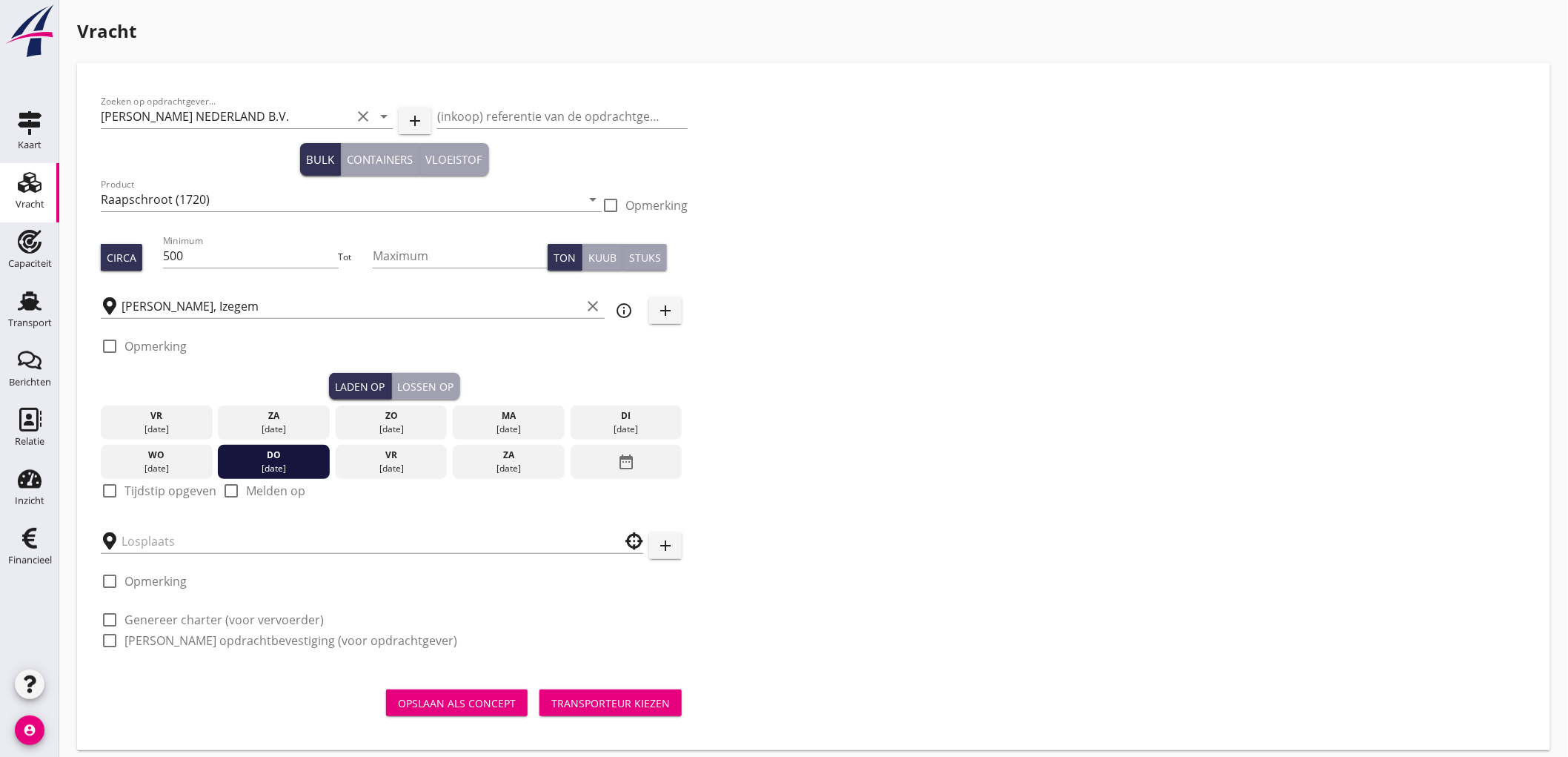
click at [156, 490] on label "Tijdstip opgeven" at bounding box center [170, 491] width 92 height 15
checkbox input "true"
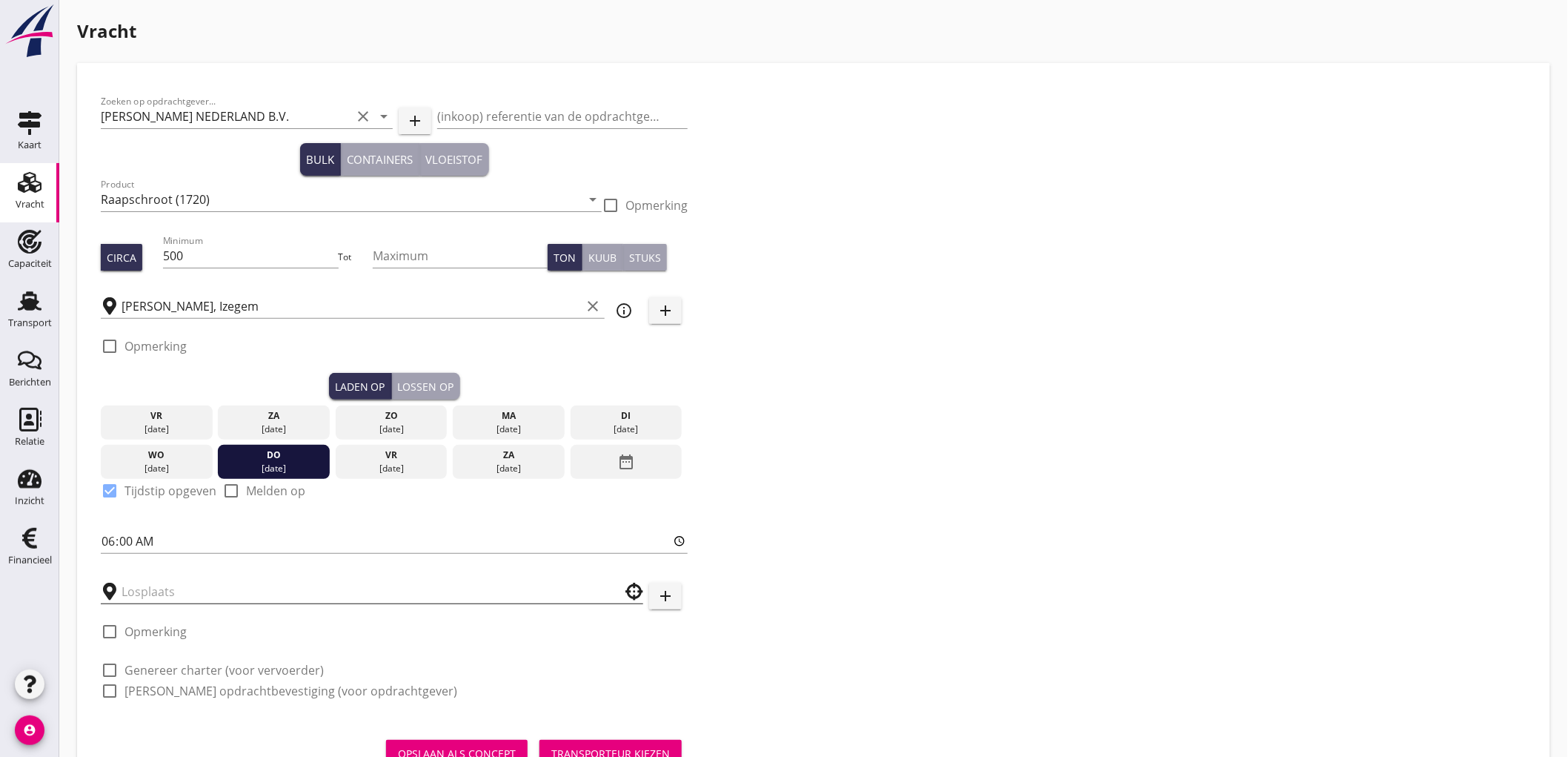
click at [167, 586] on input "text" at bounding box center [362, 591] width 480 height 24
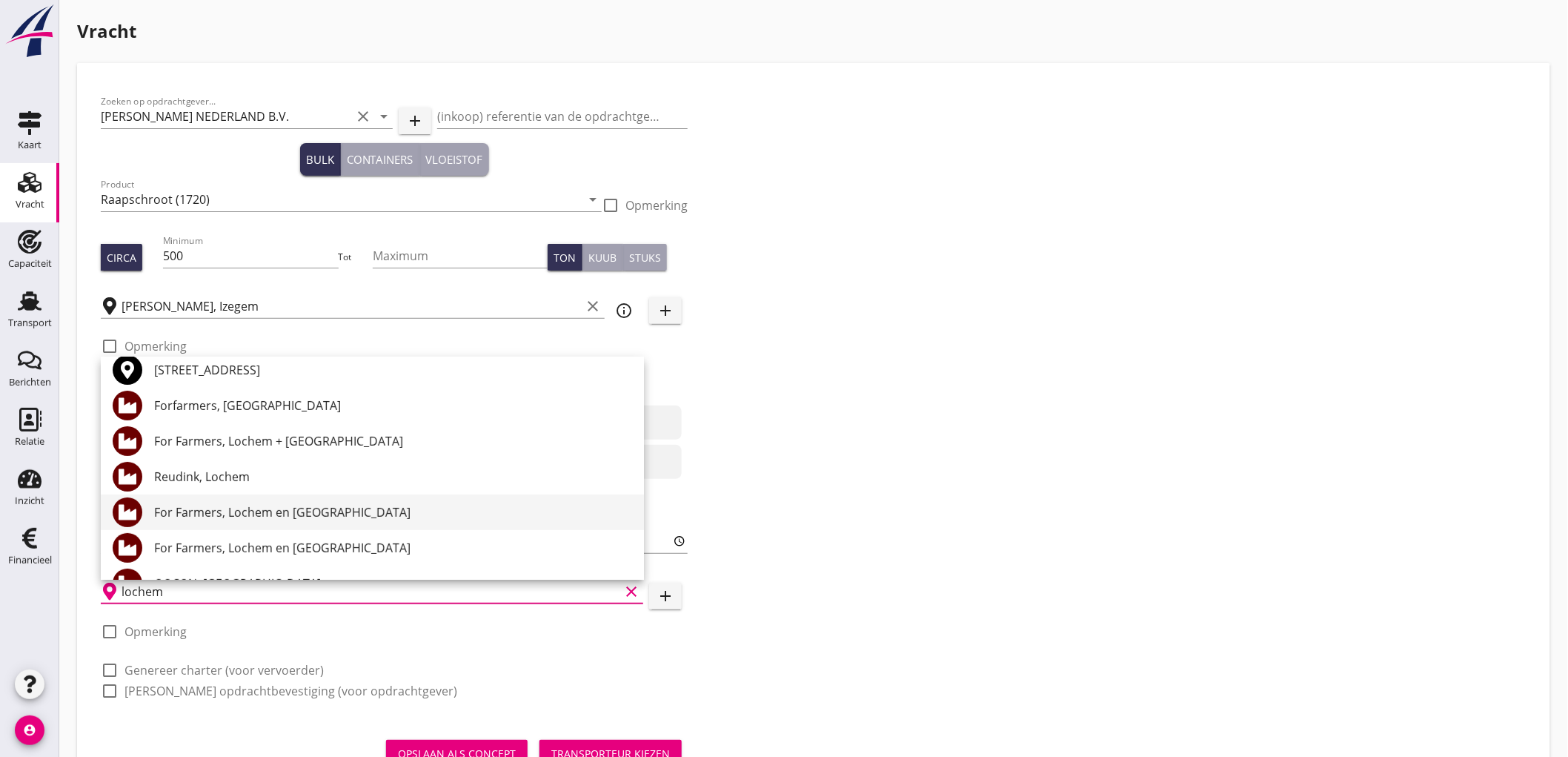
scroll to position [164, 0]
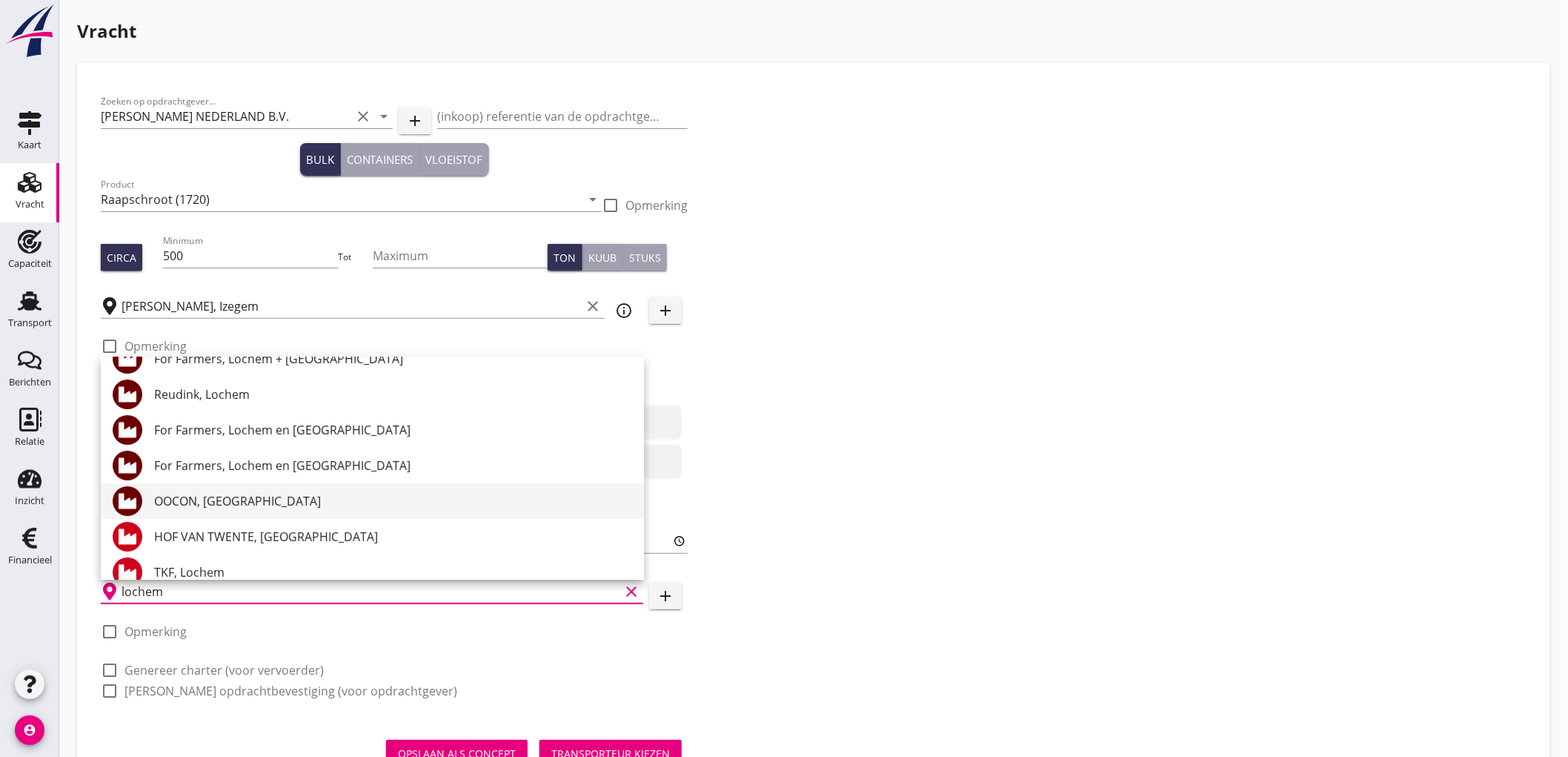
click at [248, 502] on div "OOCON, Lochem" at bounding box center [393, 501] width 478 height 18
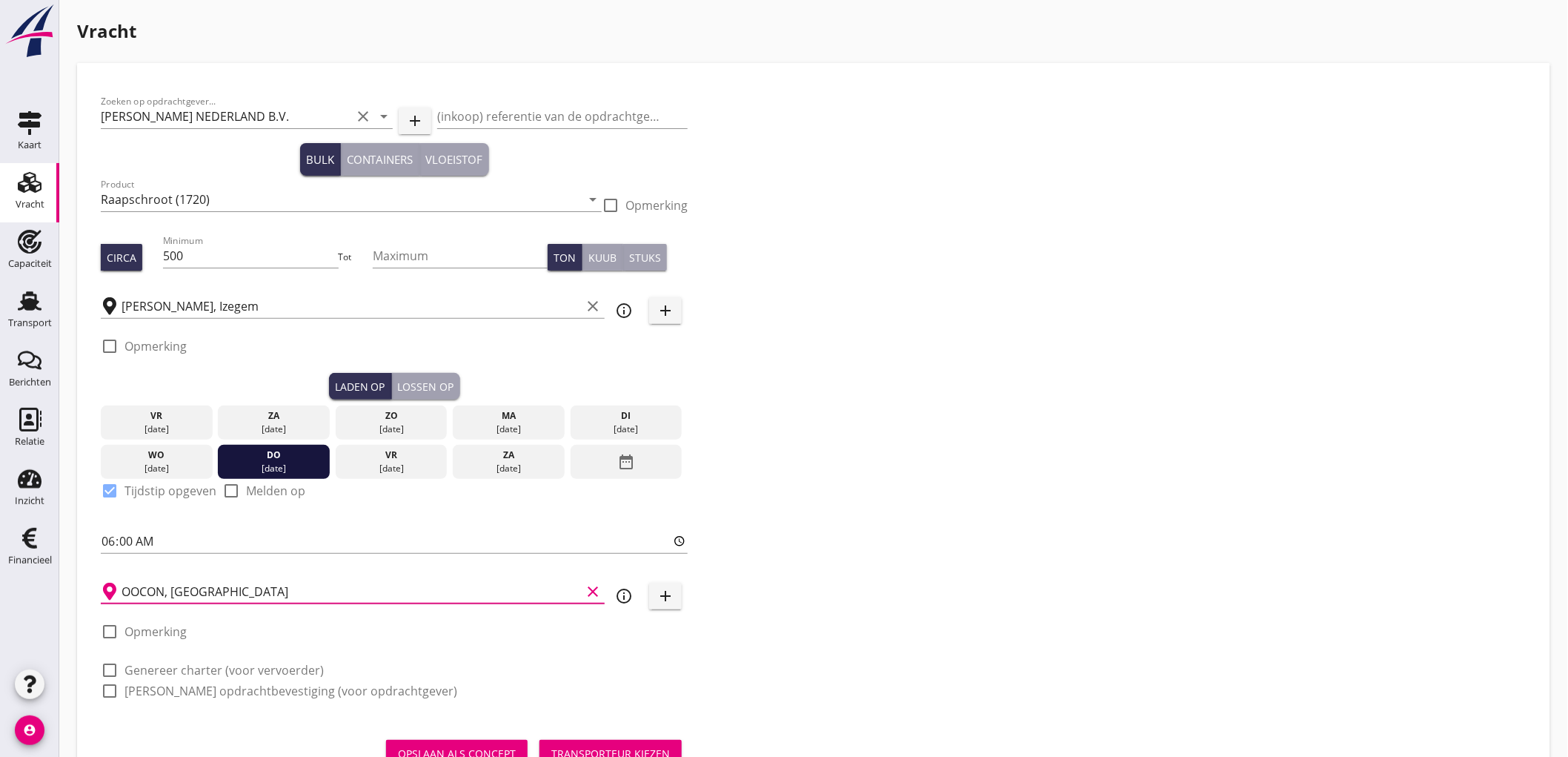
type input "OOCON, Lochem"
click at [222, 663] on label "Genereer charter (voor vervoerder)" at bounding box center [224, 670] width 200 height 15
checkbox input "true"
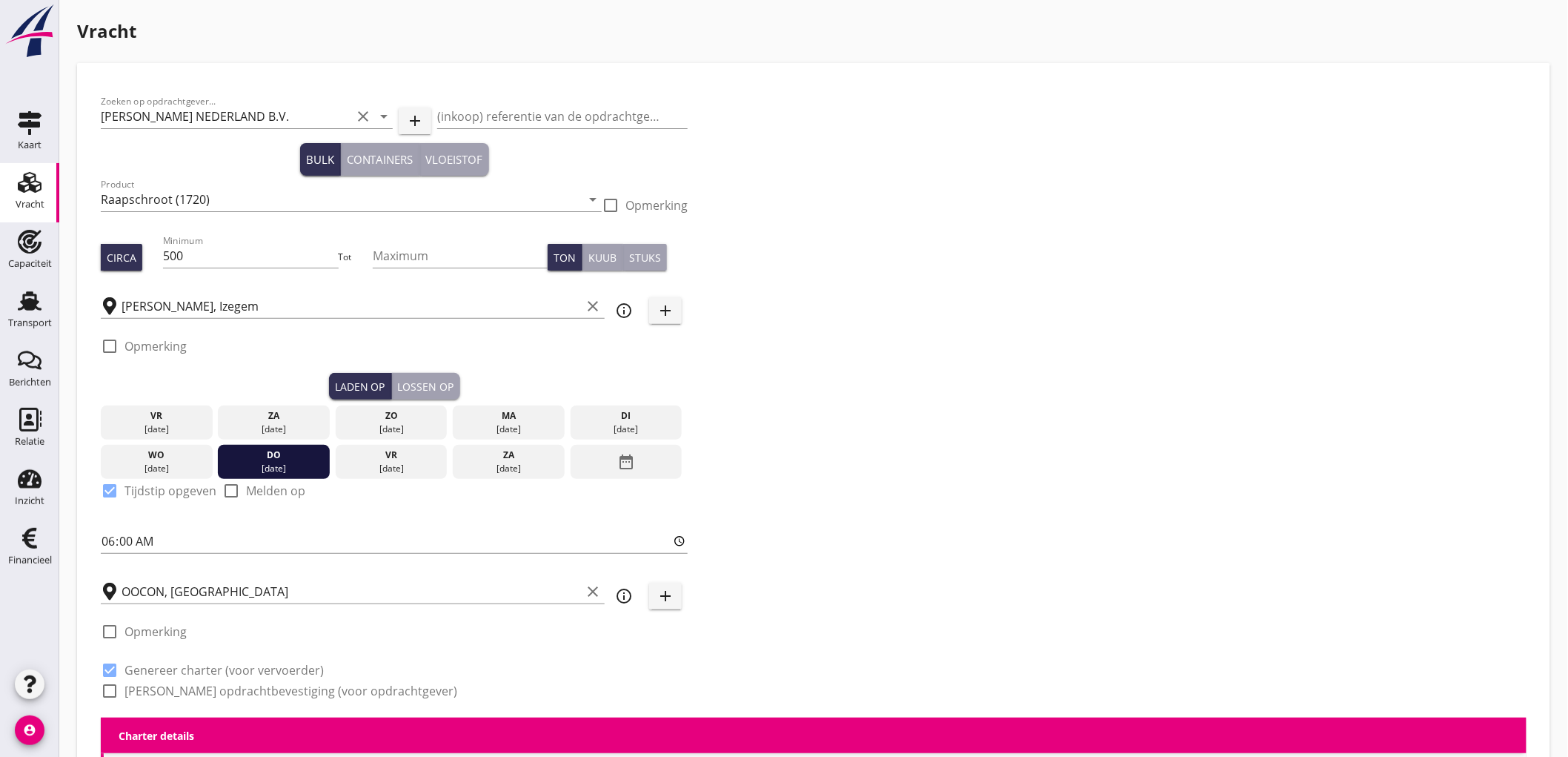
click at [210, 687] on label "Genereer opdrachtbevestiging (voor opdrachtgever)" at bounding box center [290, 691] width 333 height 15
checkbox input "true"
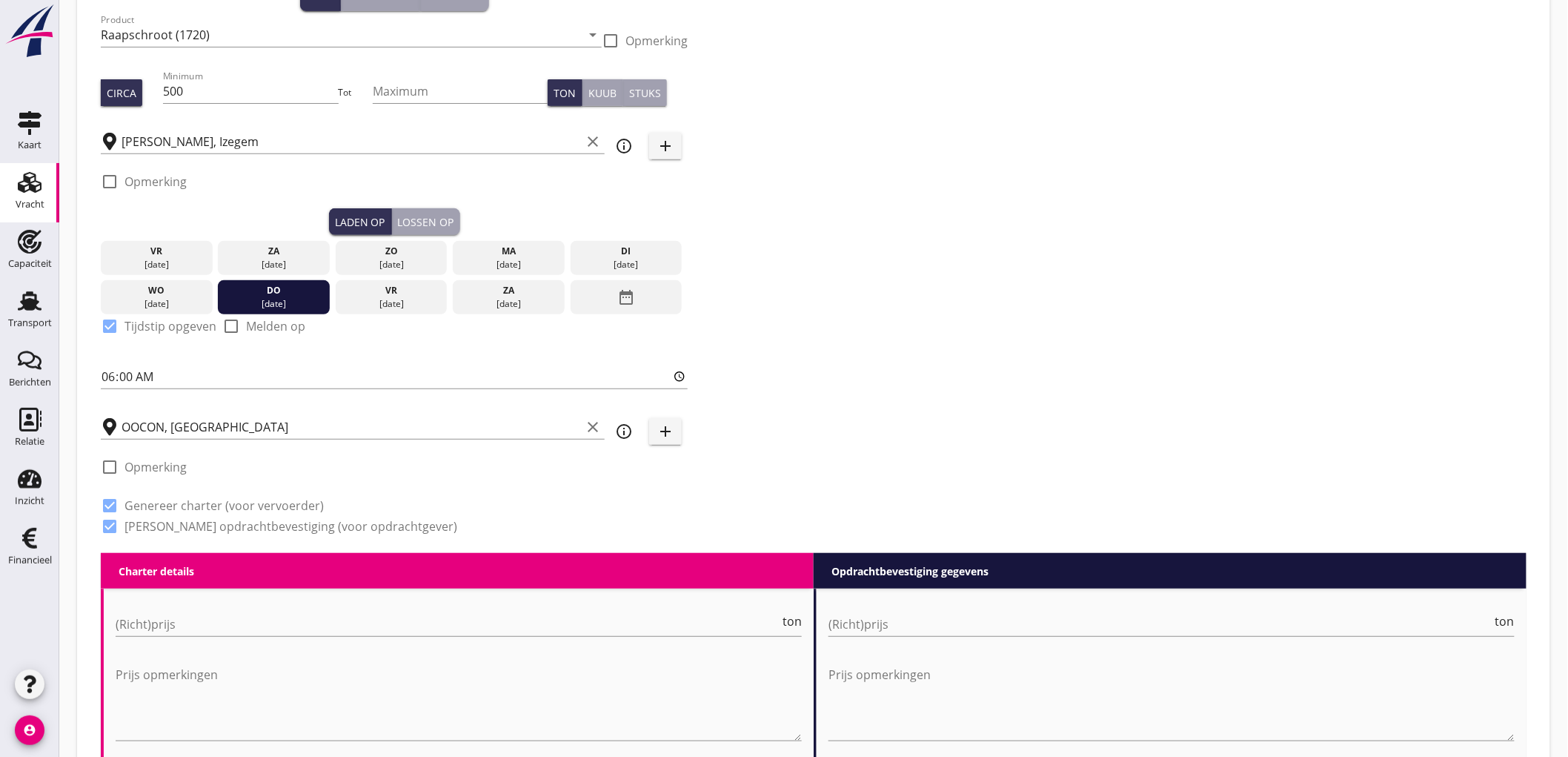
scroll to position [493, 0]
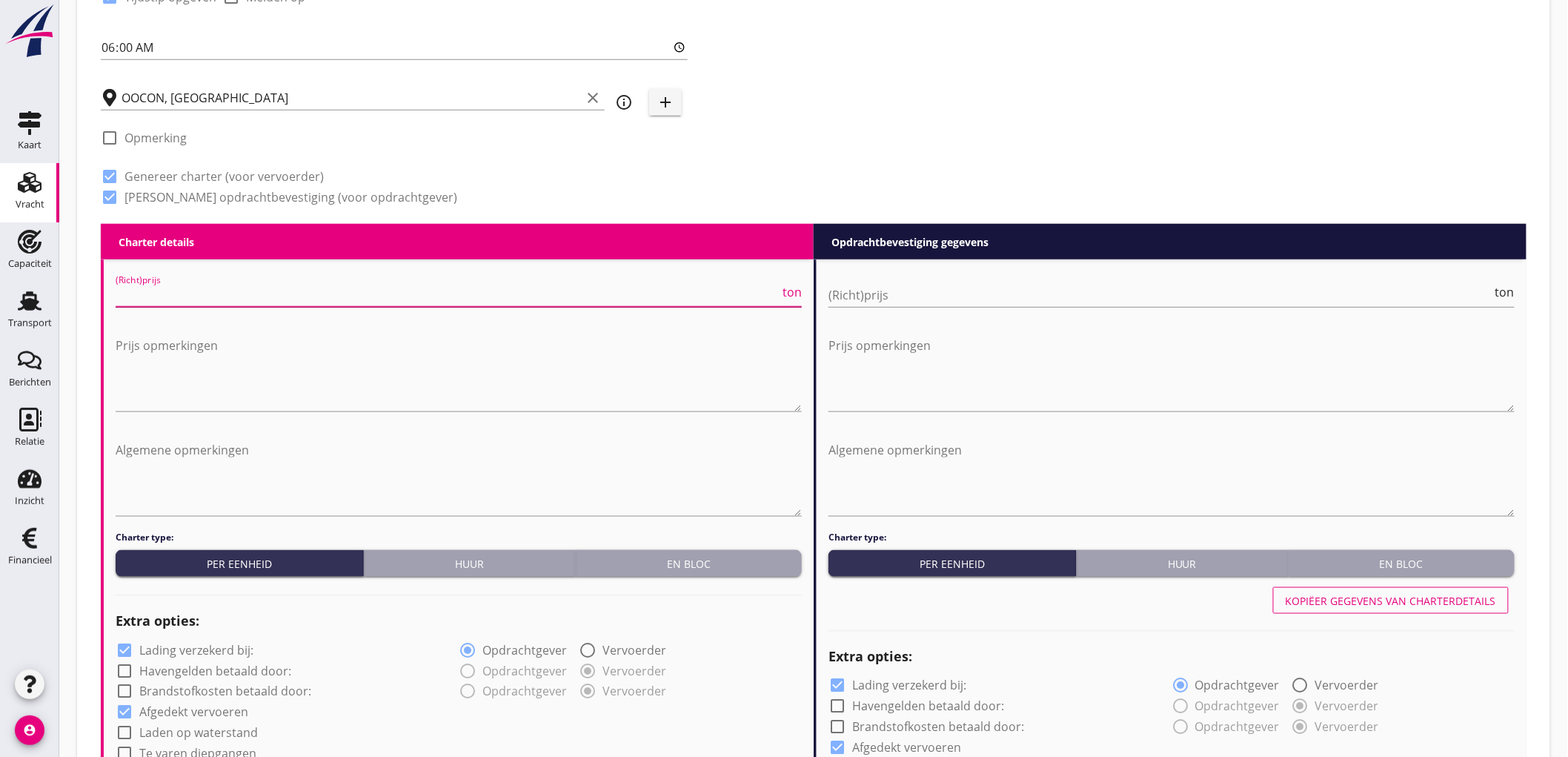
click at [208, 298] on input "(Richt)prijs" at bounding box center [447, 295] width 664 height 24
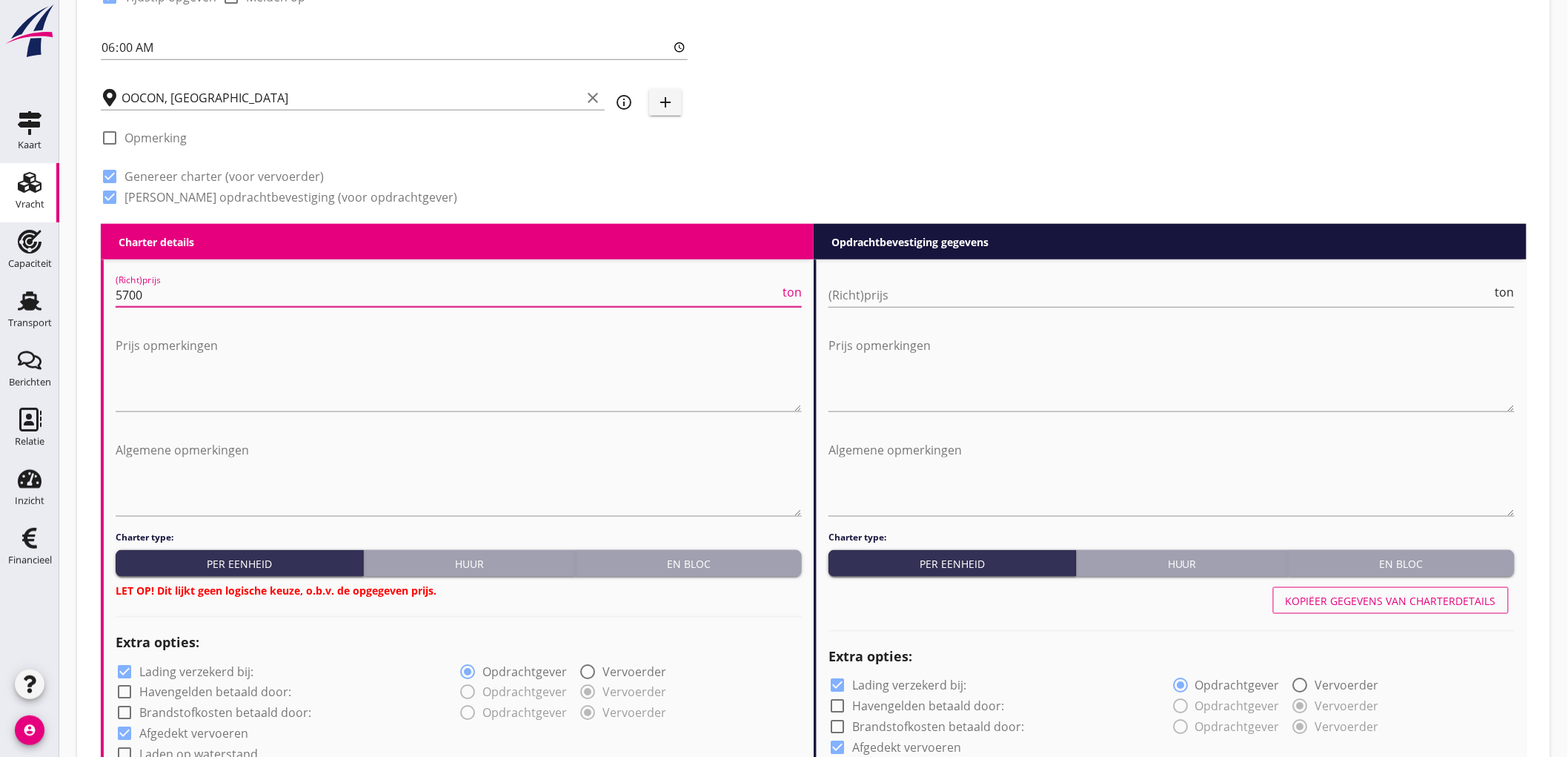
type input "5700"
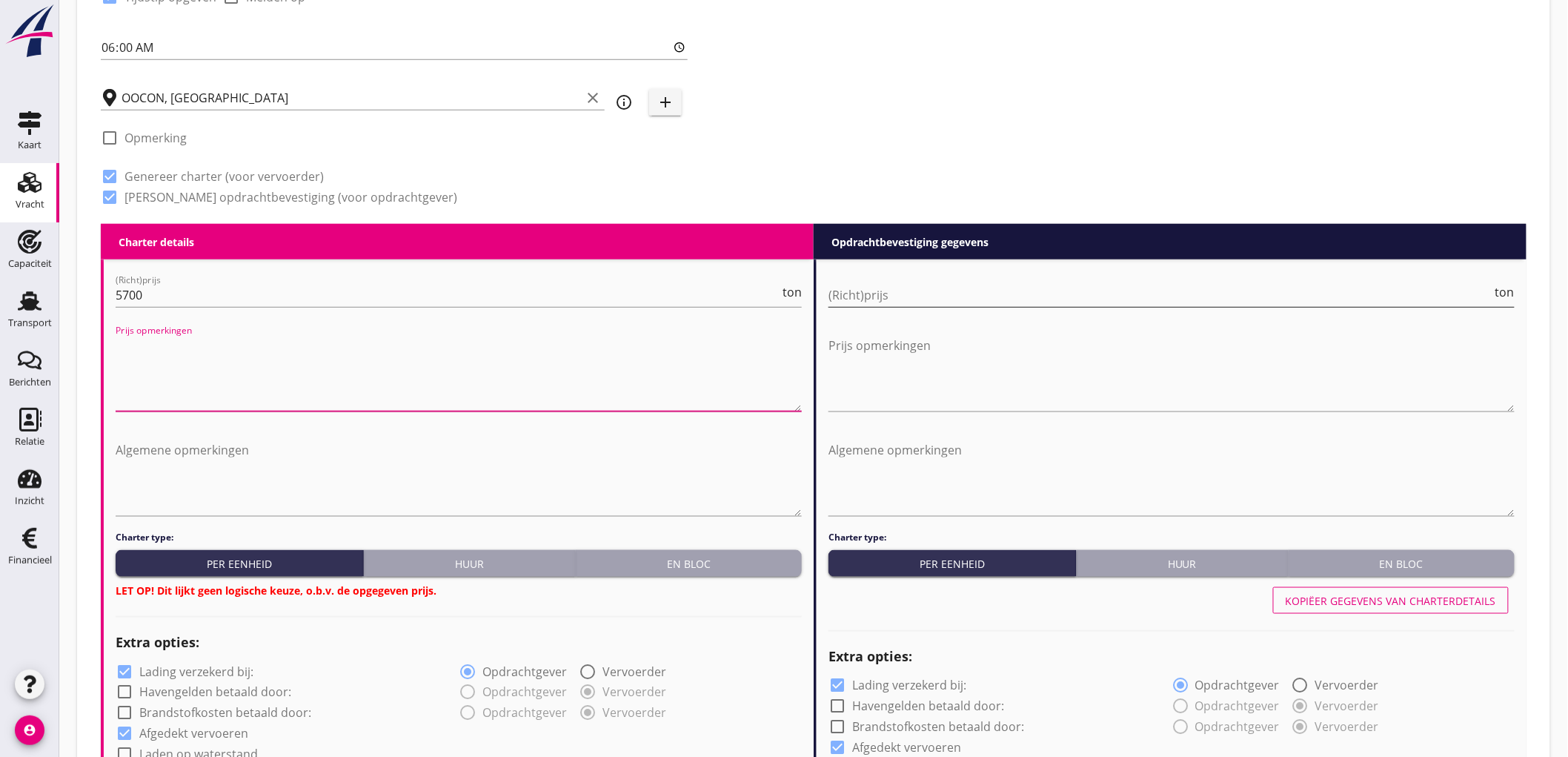
click at [947, 289] on input "(Richt)prijs" at bounding box center [1161, 295] width 664 height 24
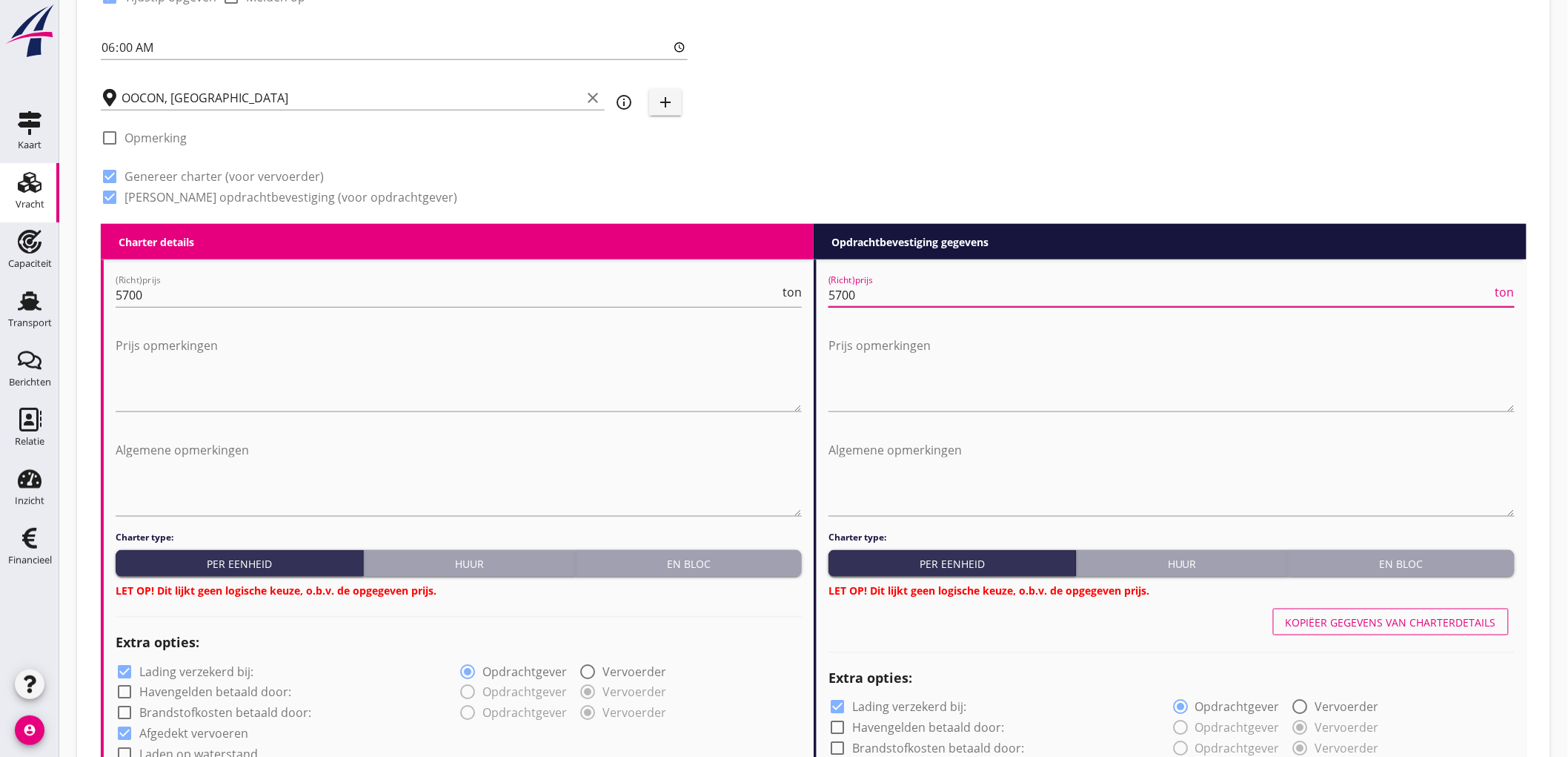
type input "5700"
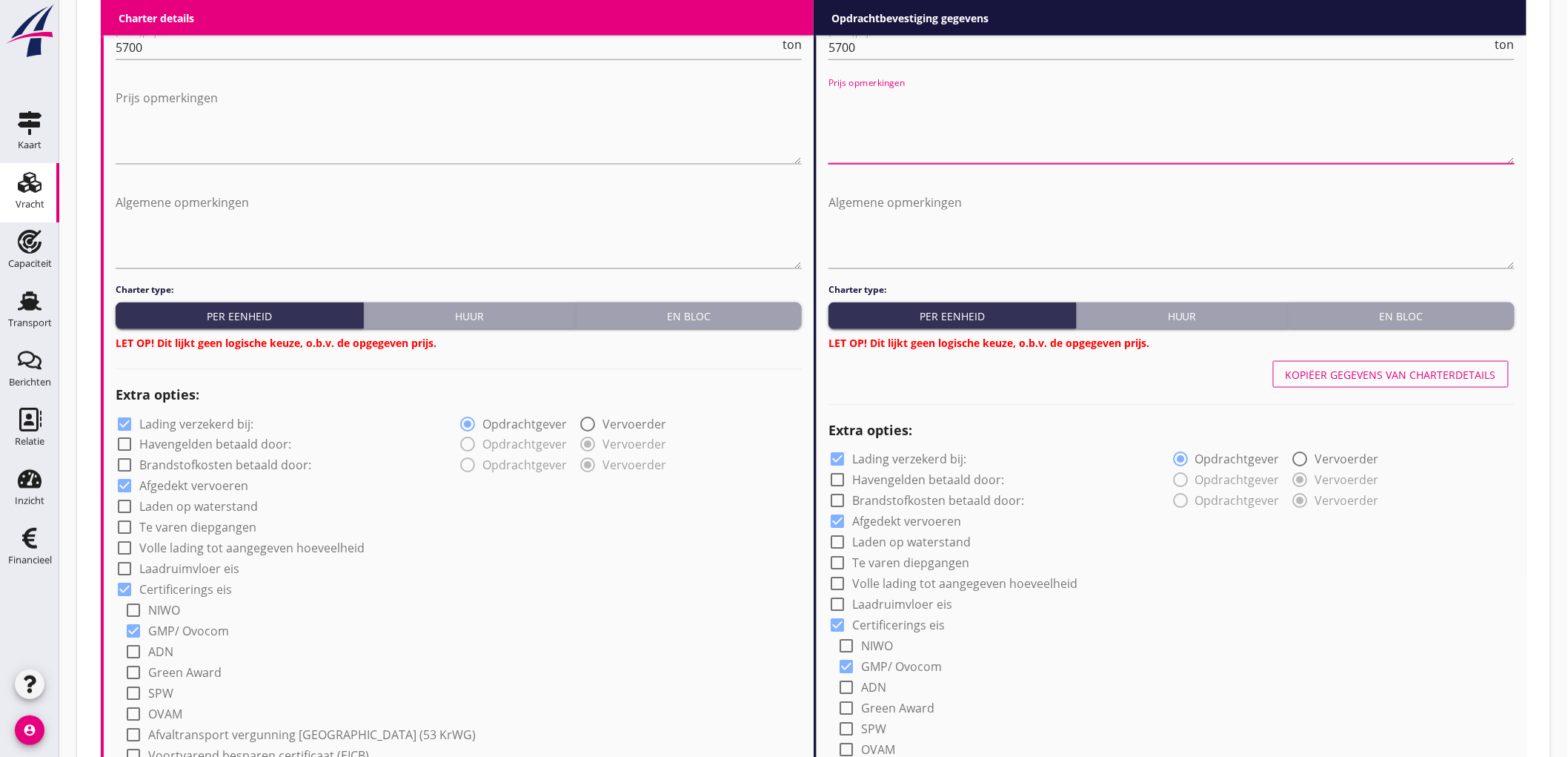
scroll to position [823, 0]
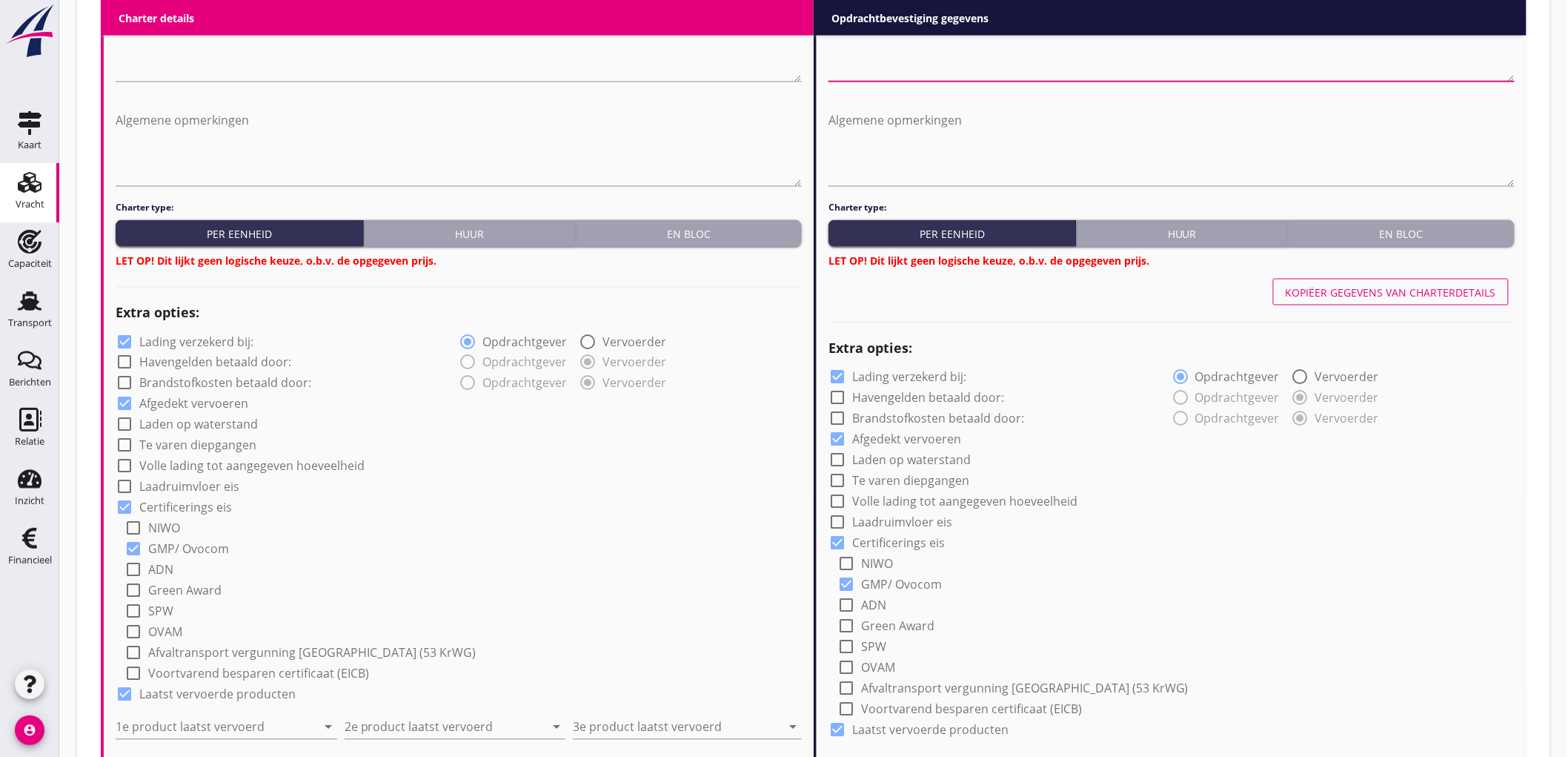
click at [757, 245] on button "En bloc" at bounding box center [689, 233] width 226 height 27
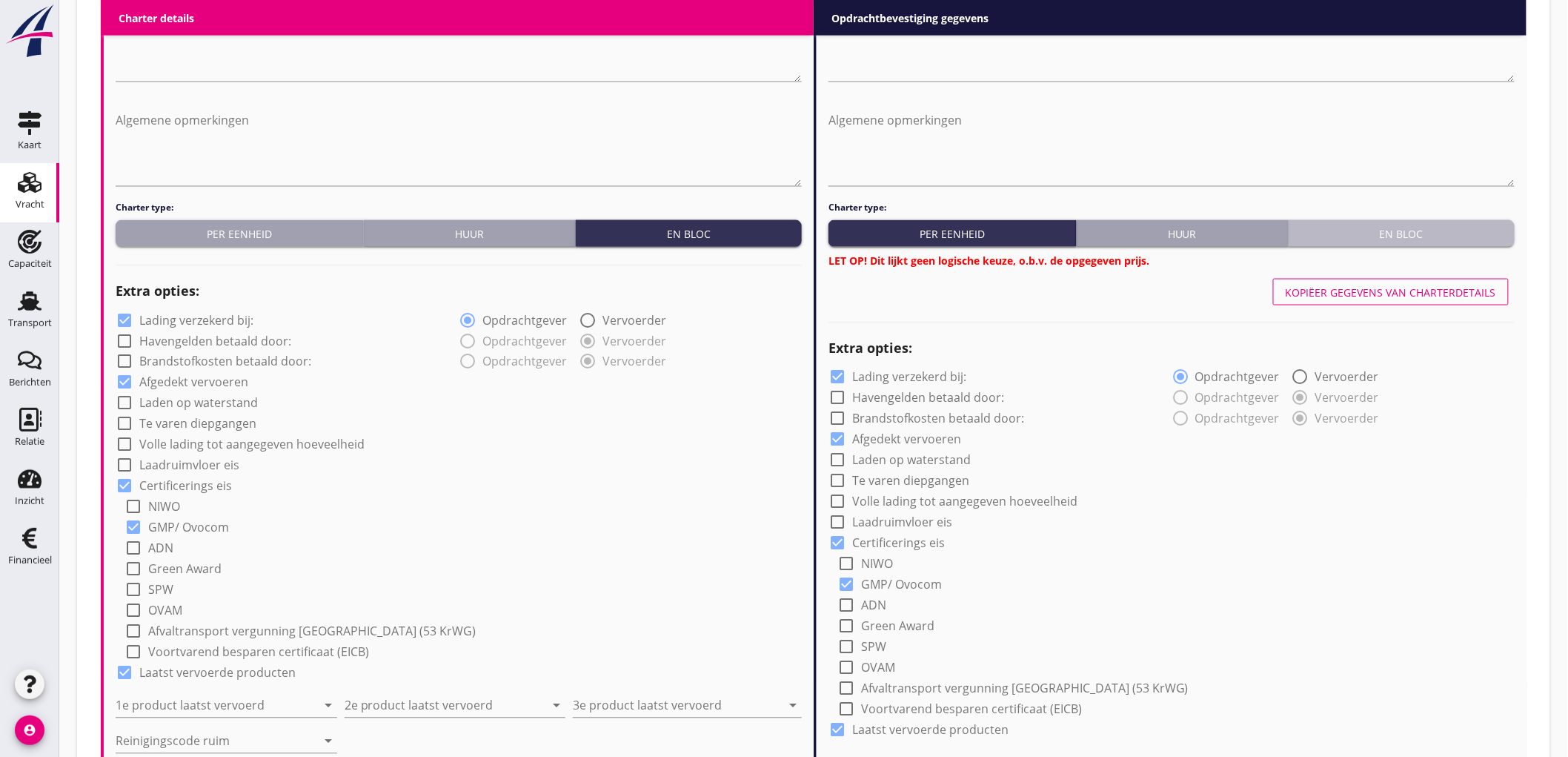
click at [1360, 220] on button "En bloc" at bounding box center [1401, 233] width 226 height 27
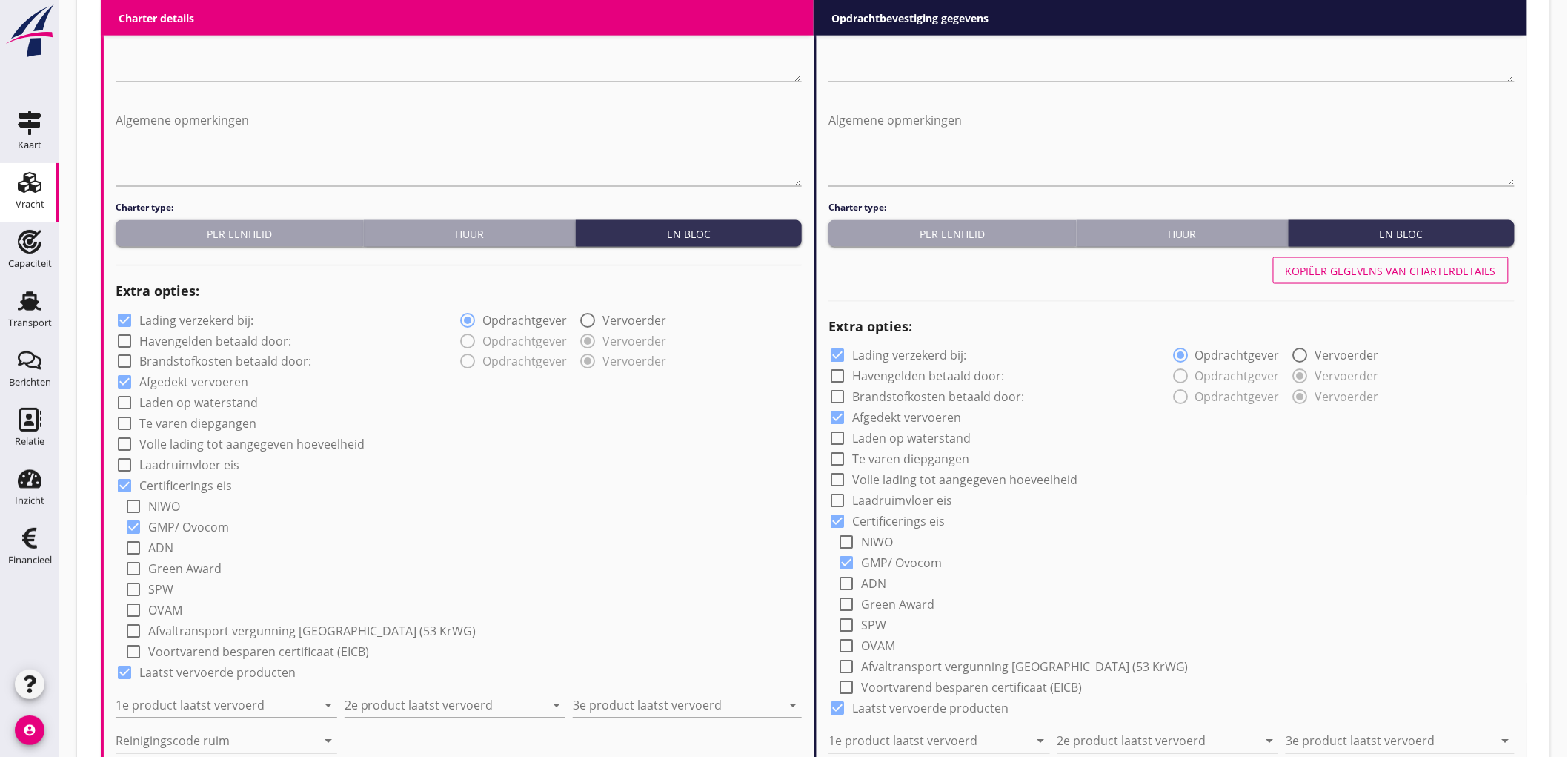
scroll to position [906, 0]
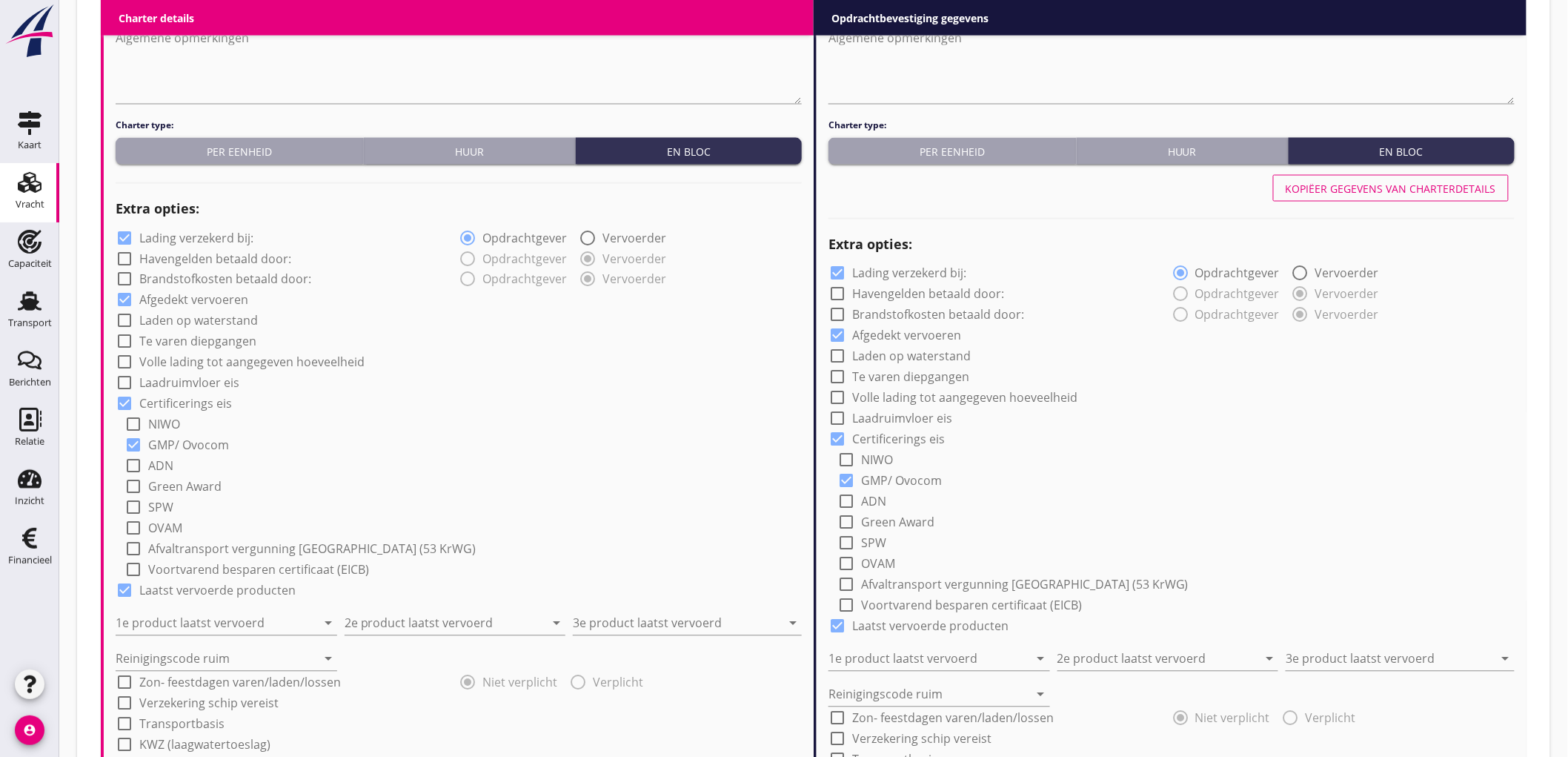
click at [177, 232] on label "Lading verzekerd bij:" at bounding box center [195, 238] width 114 height 15
checkbox input "false"
click at [216, 625] on input "1e product laatst vervoerd" at bounding box center [215, 623] width 200 height 24
type input "Sojahulpellets (1720)"
type input "Lupine"
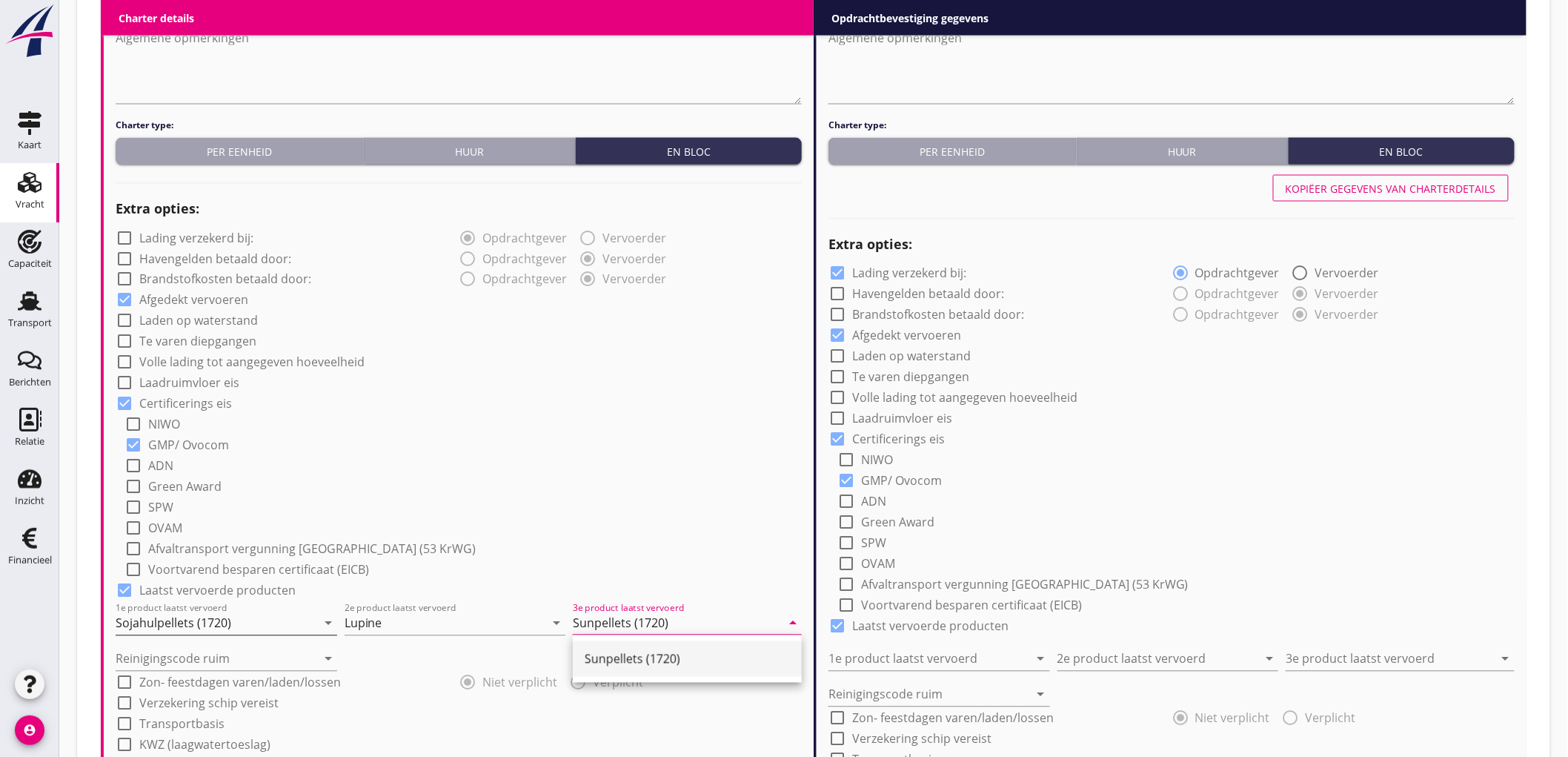
type input "Sunpellets (1720)"
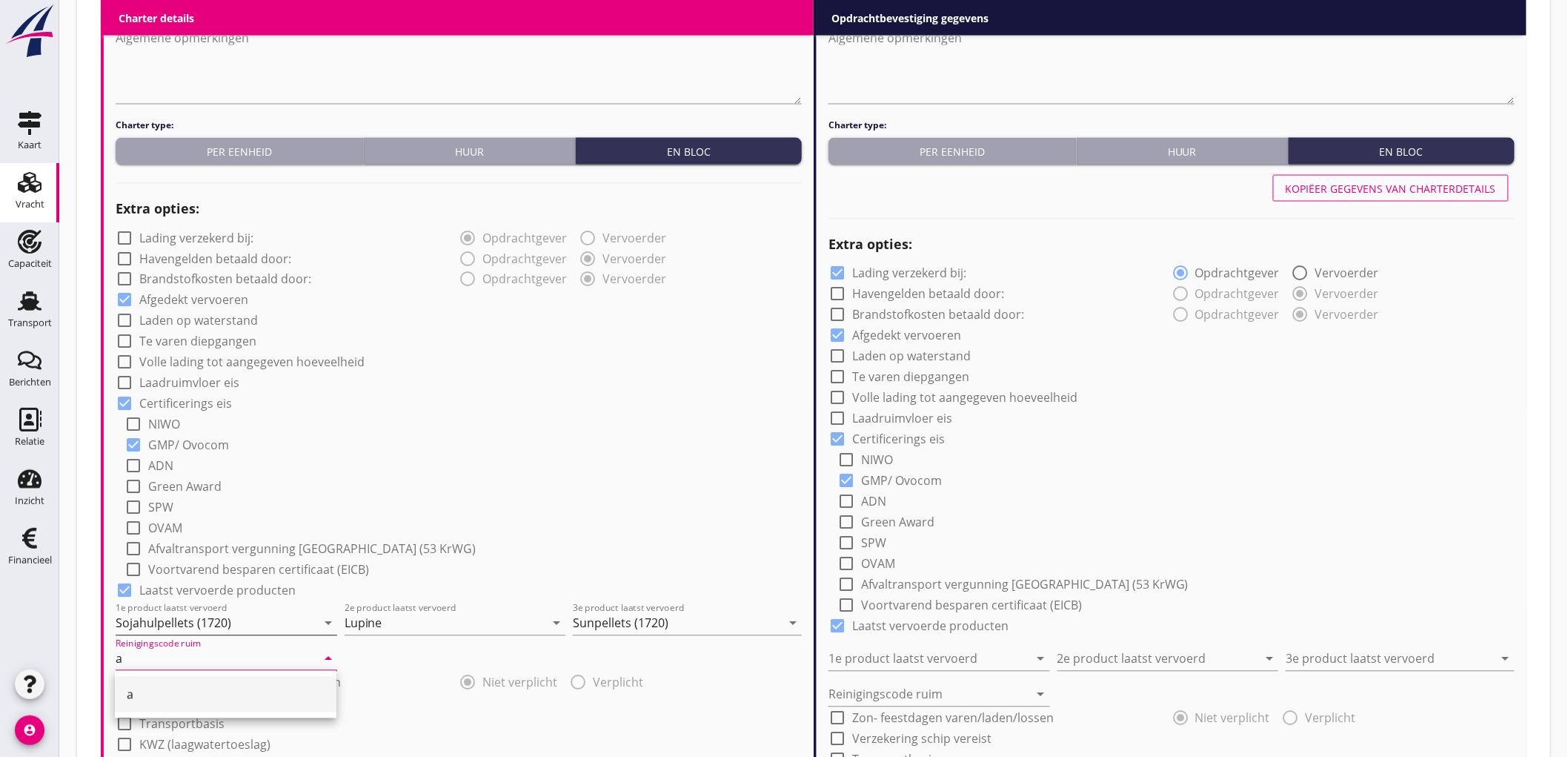
type input "a"
click at [572, 368] on div "check_box_outline_blank Volle lading tot aangegeven hoeveelheid" at bounding box center [458, 360] width 686 height 20
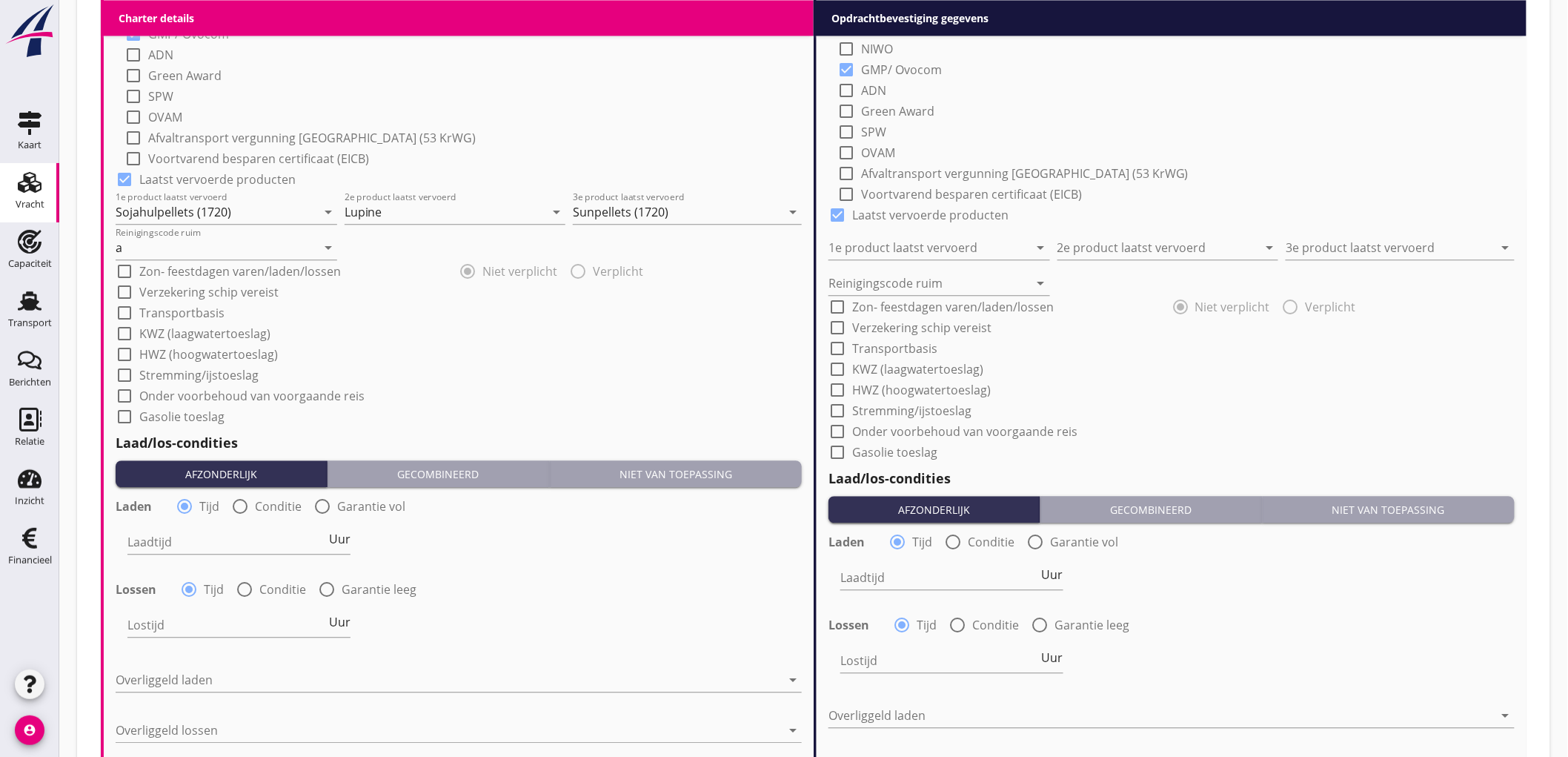
click at [255, 506] on label "Conditie" at bounding box center [278, 507] width 47 height 15
radio input "false"
radio input "true"
click at [198, 538] on div at bounding box center [285, 542] width 315 height 24
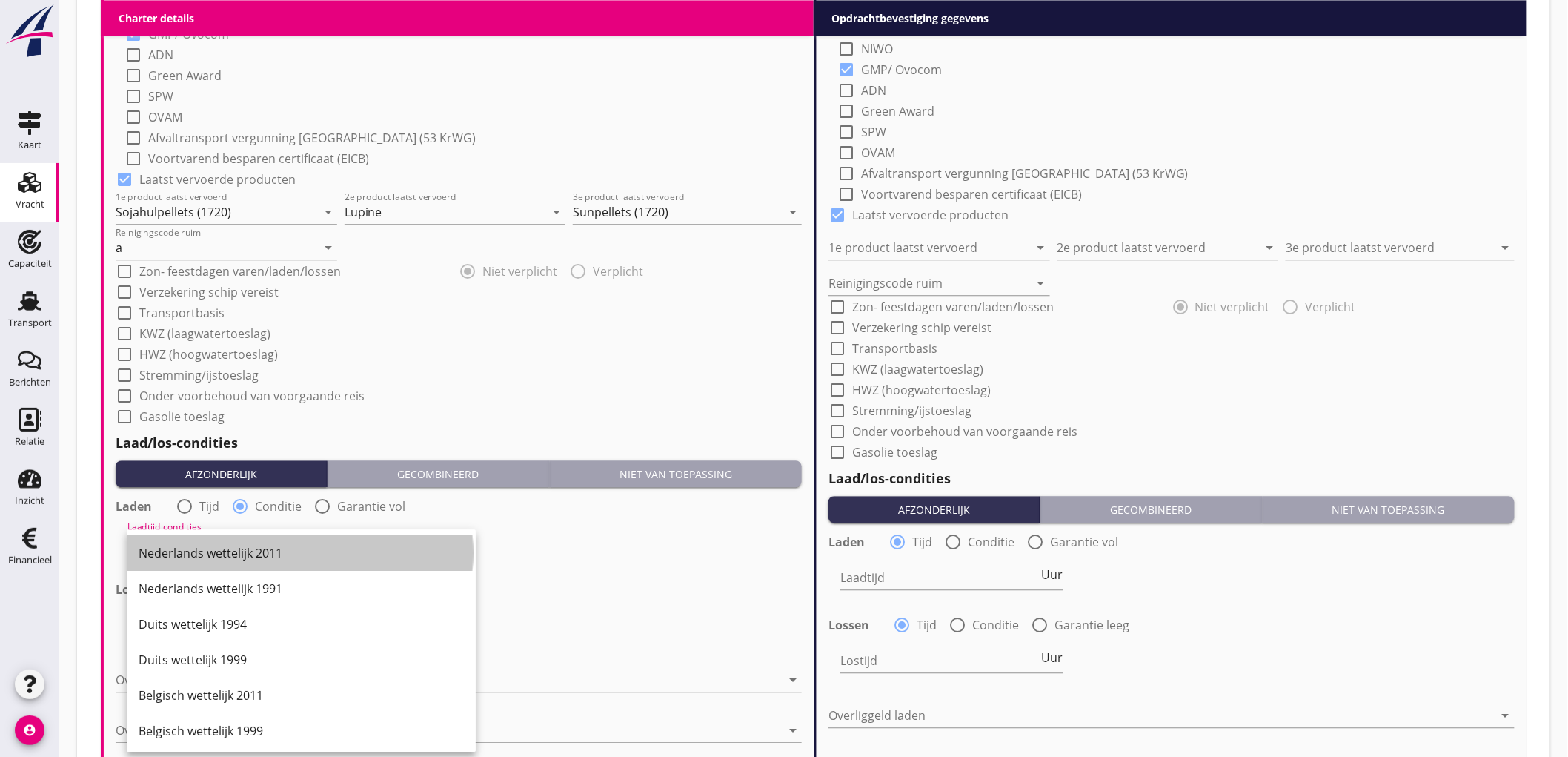
click at [198, 538] on div "Nederlands wettelijk 2011" at bounding box center [301, 552] width 326 height 35
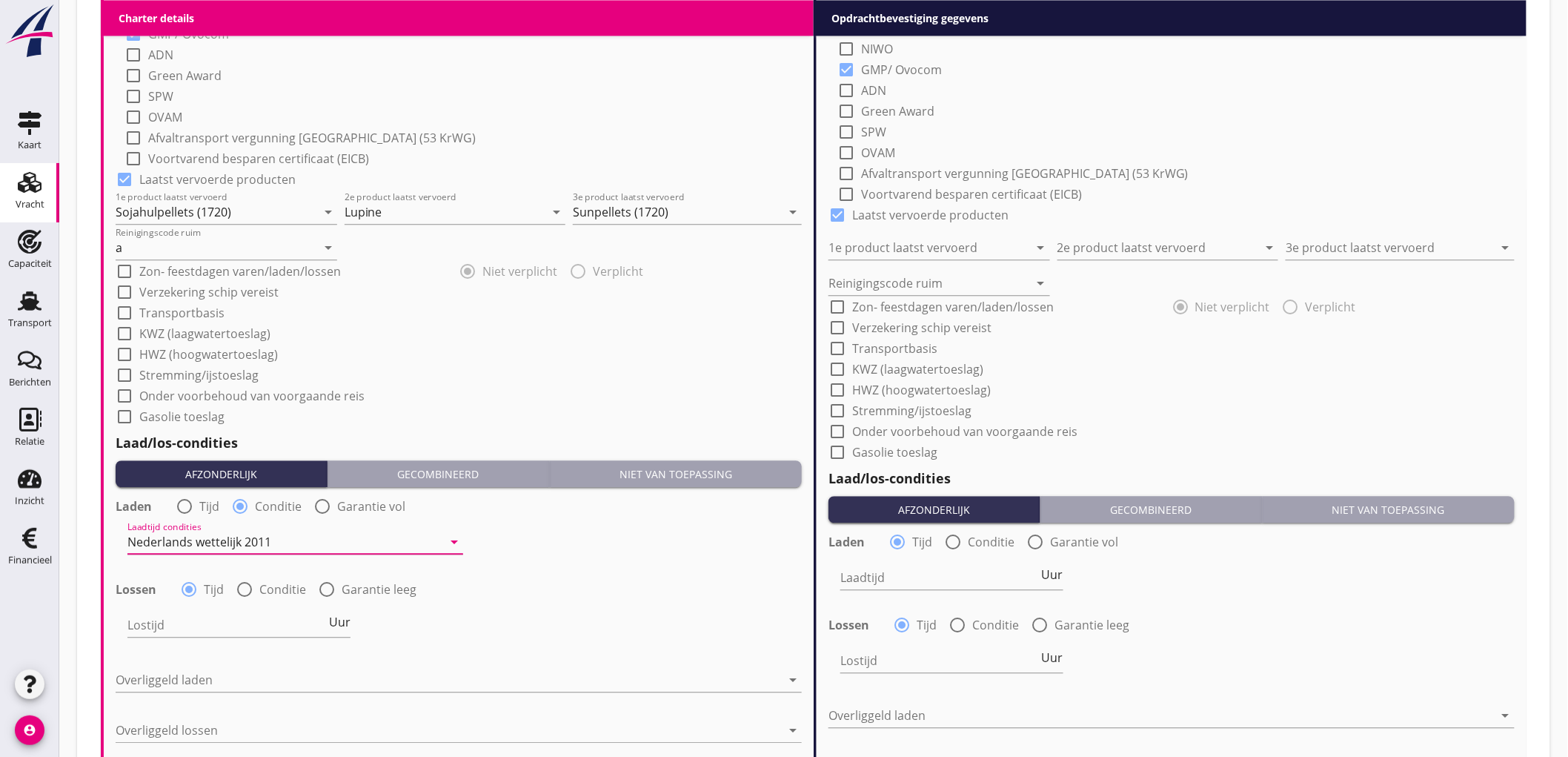
click at [247, 605] on div "Lostijd Uur" at bounding box center [239, 628] width 223 height 47
click at [243, 590] on div at bounding box center [245, 589] width 25 height 25
radio input "false"
radio input "true"
click at [138, 631] on div at bounding box center [285, 624] width 315 height 24
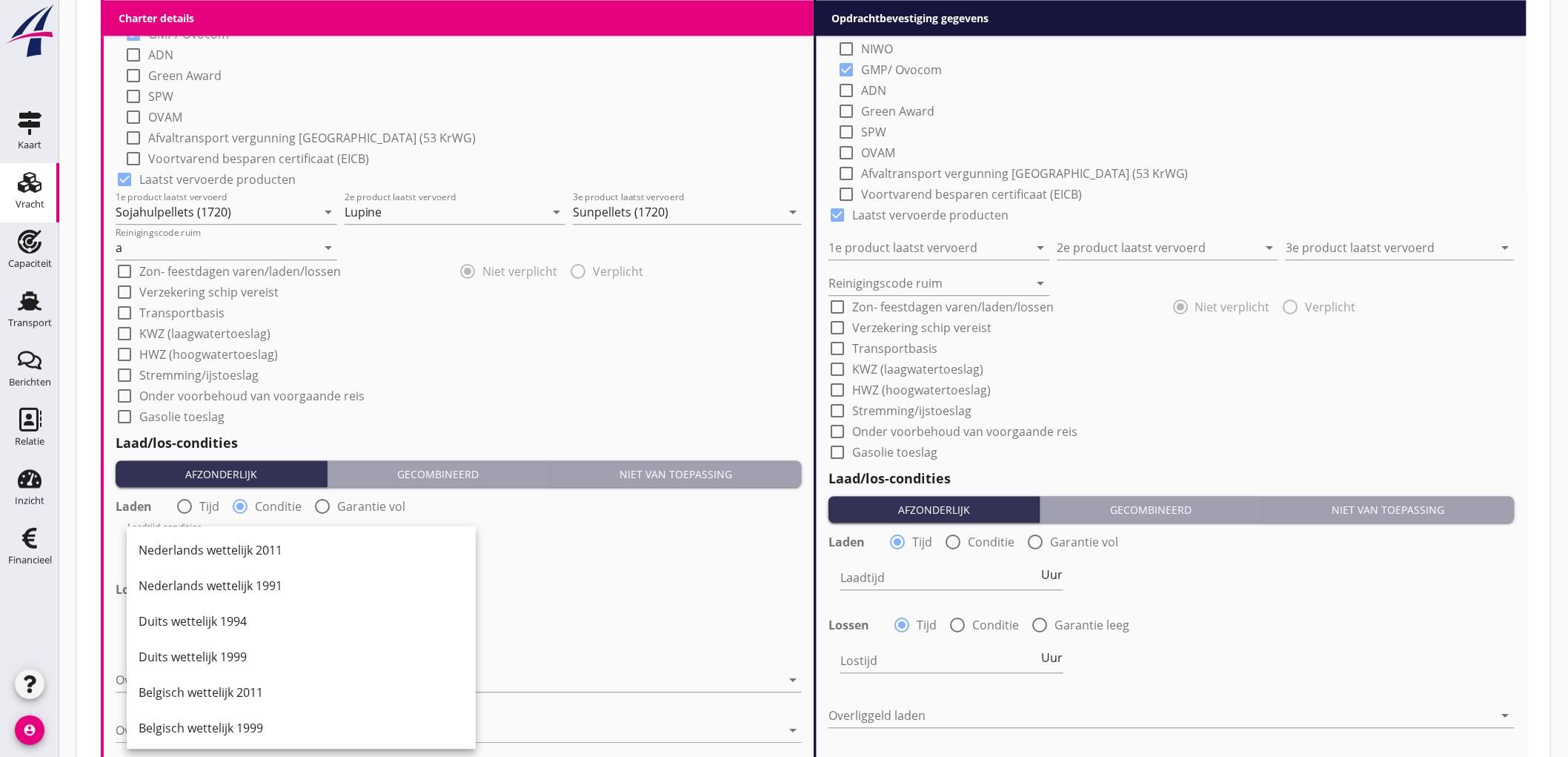
click at [694, 588] on div "Lossen radio_button_unchecked Tijd radio_button_checked Conditie radio_button_u…" at bounding box center [458, 588] width 686 height 20
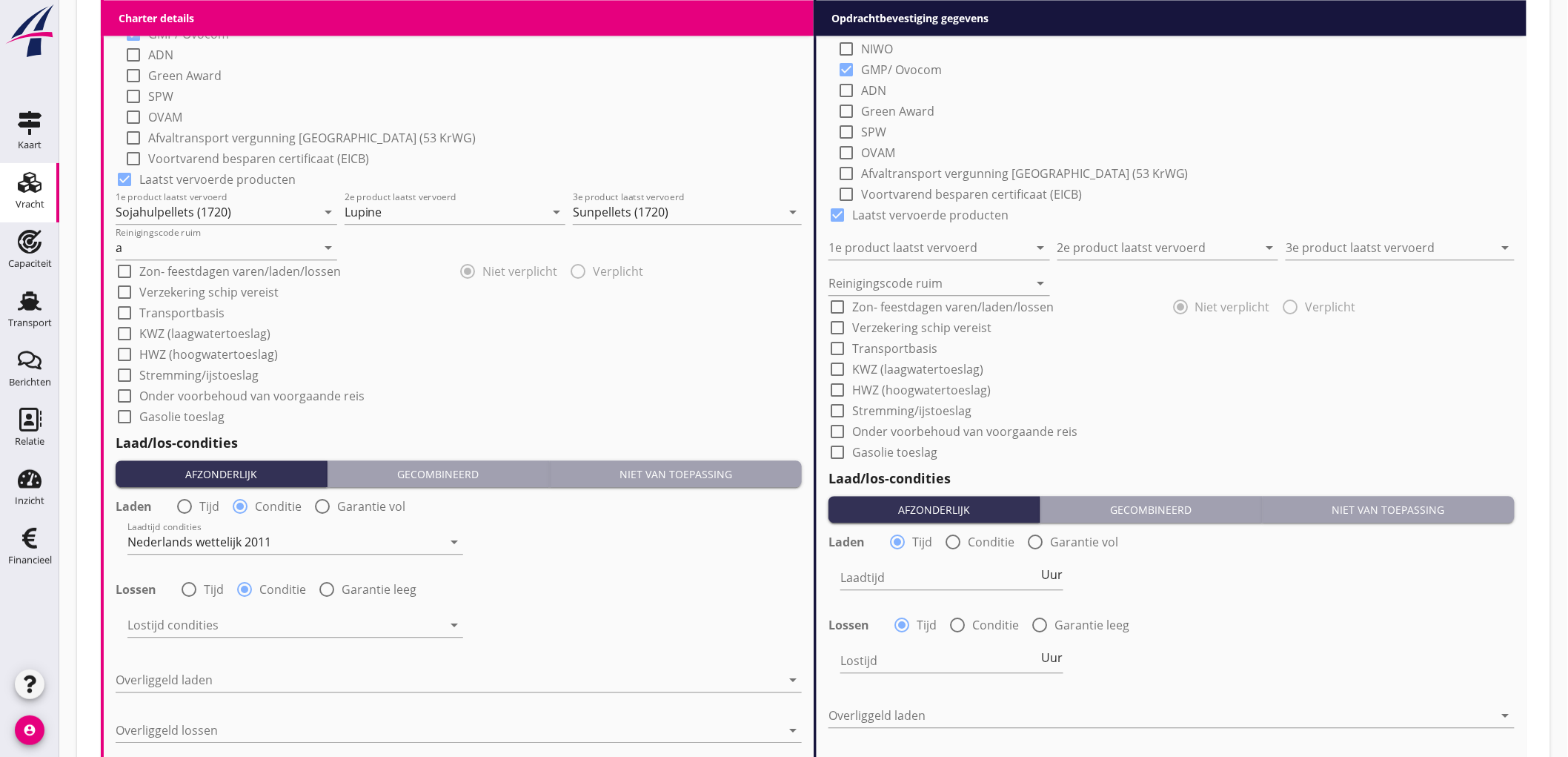
click at [209, 502] on label "Tijd" at bounding box center [209, 507] width 20 height 15
radio input "true"
click at [201, 534] on input "Laadtijd" at bounding box center [227, 542] width 199 height 24
click at [342, 542] on span "Uur" at bounding box center [339, 538] width 21 height 11
type input "2"
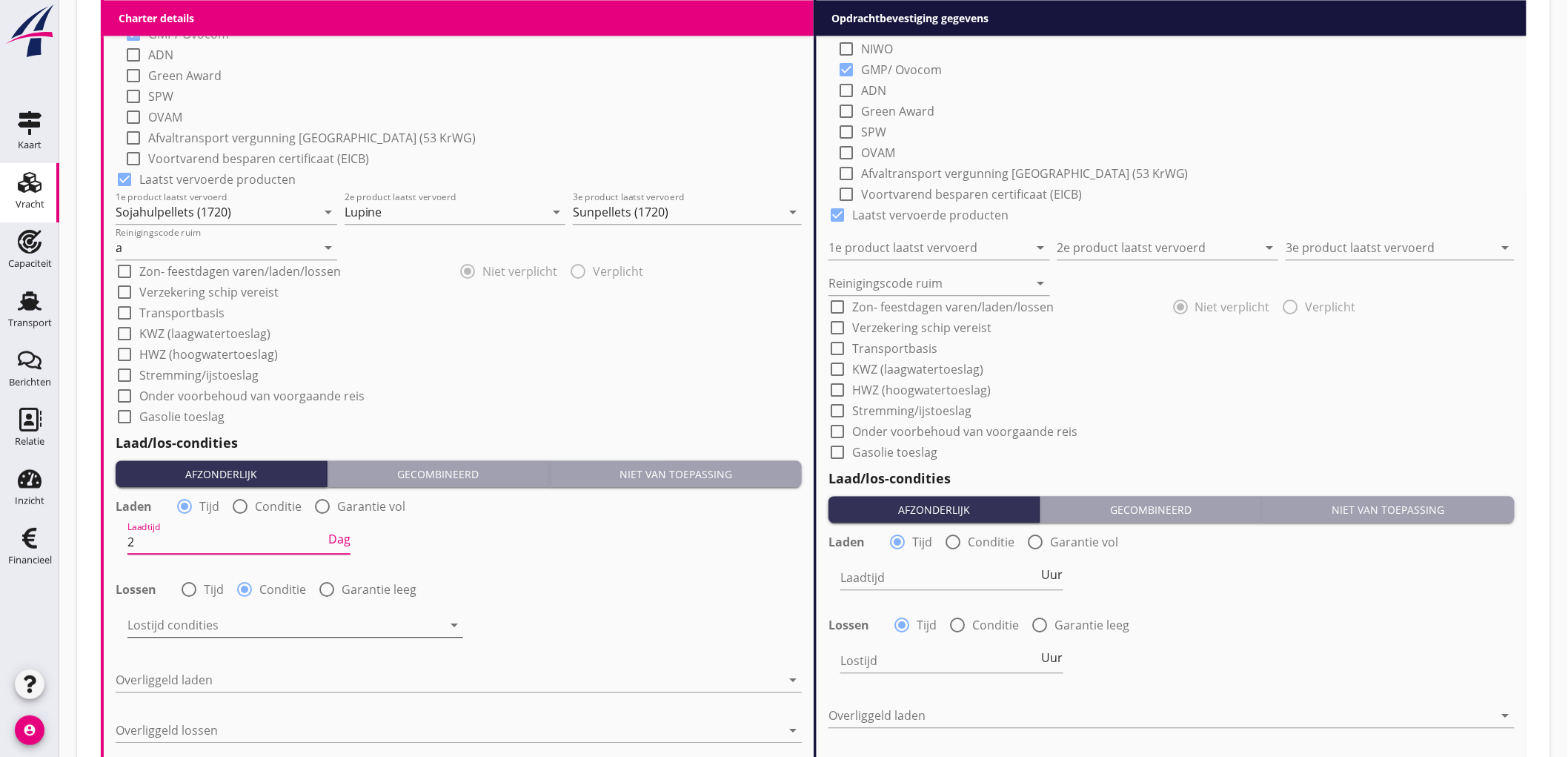
click at [212, 628] on div at bounding box center [285, 624] width 315 height 24
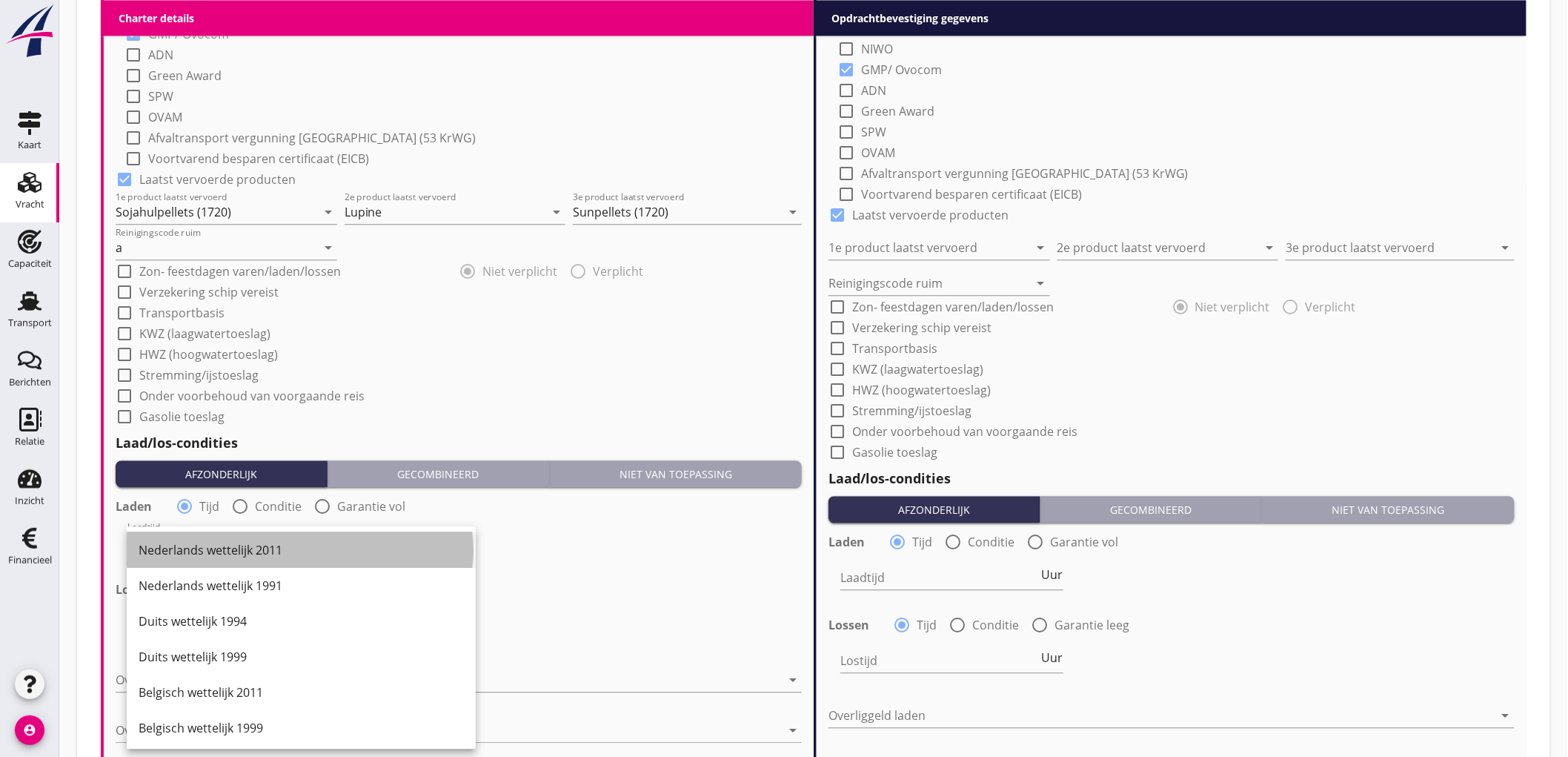
click at [248, 547] on div "Nederlands wettelijk 2011" at bounding box center [301, 550] width 326 height 18
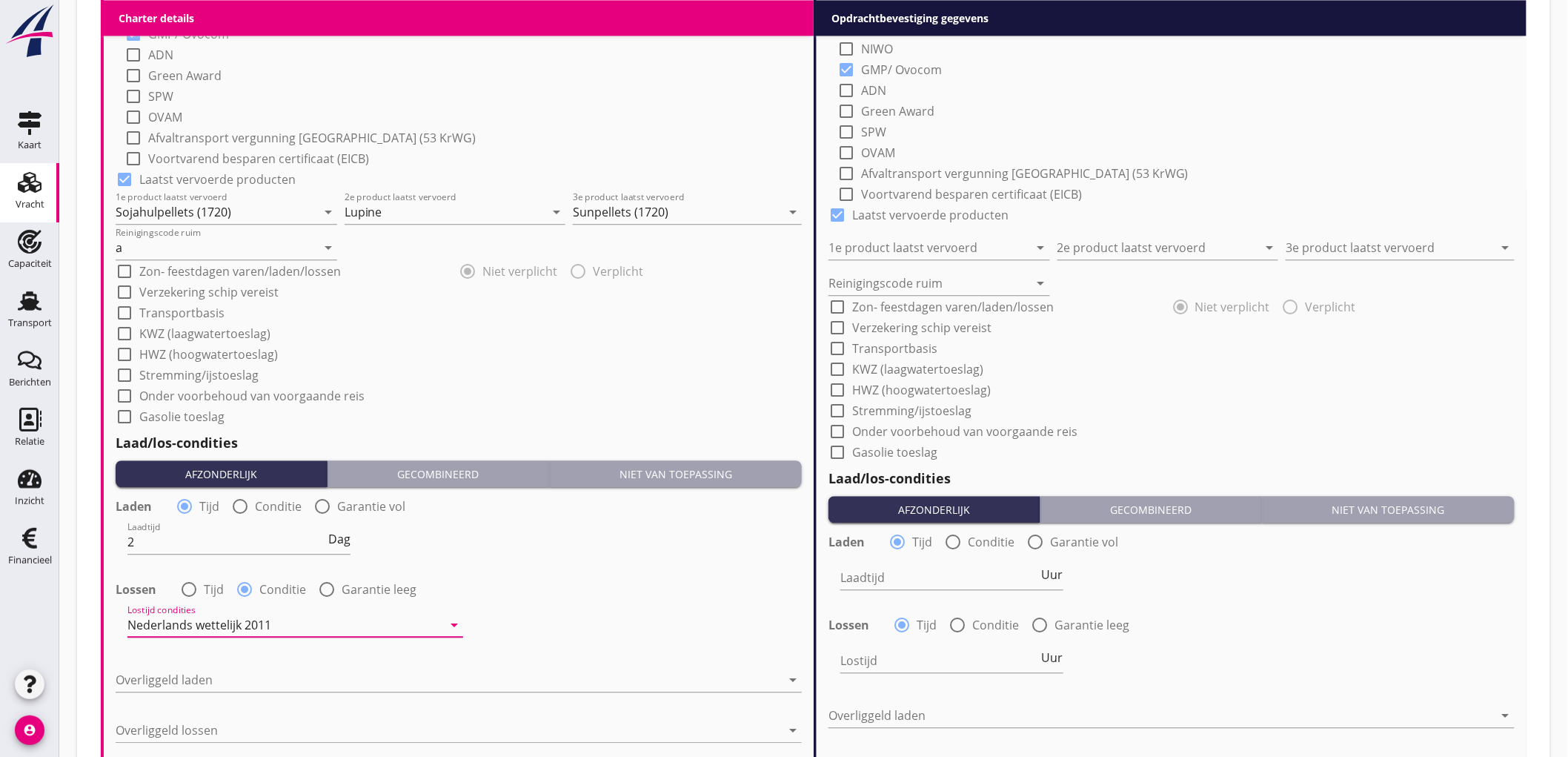
click at [550, 578] on div "Lossen radio_button_unchecked Tijd radio_button_checked Conditie radio_button_u…" at bounding box center [458, 588] width 686 height 20
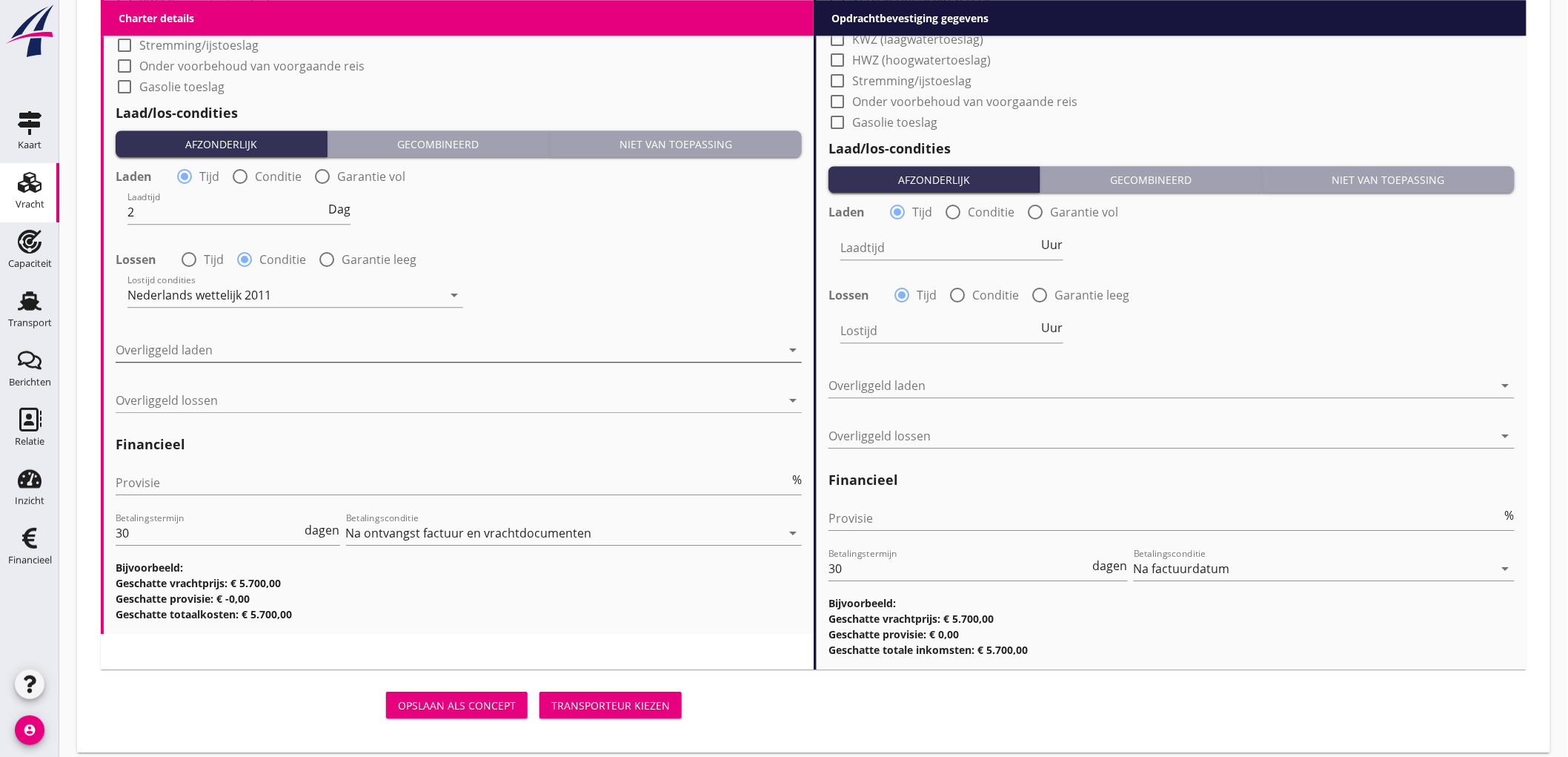
click at [152, 346] on div at bounding box center [447, 349] width 665 height 24
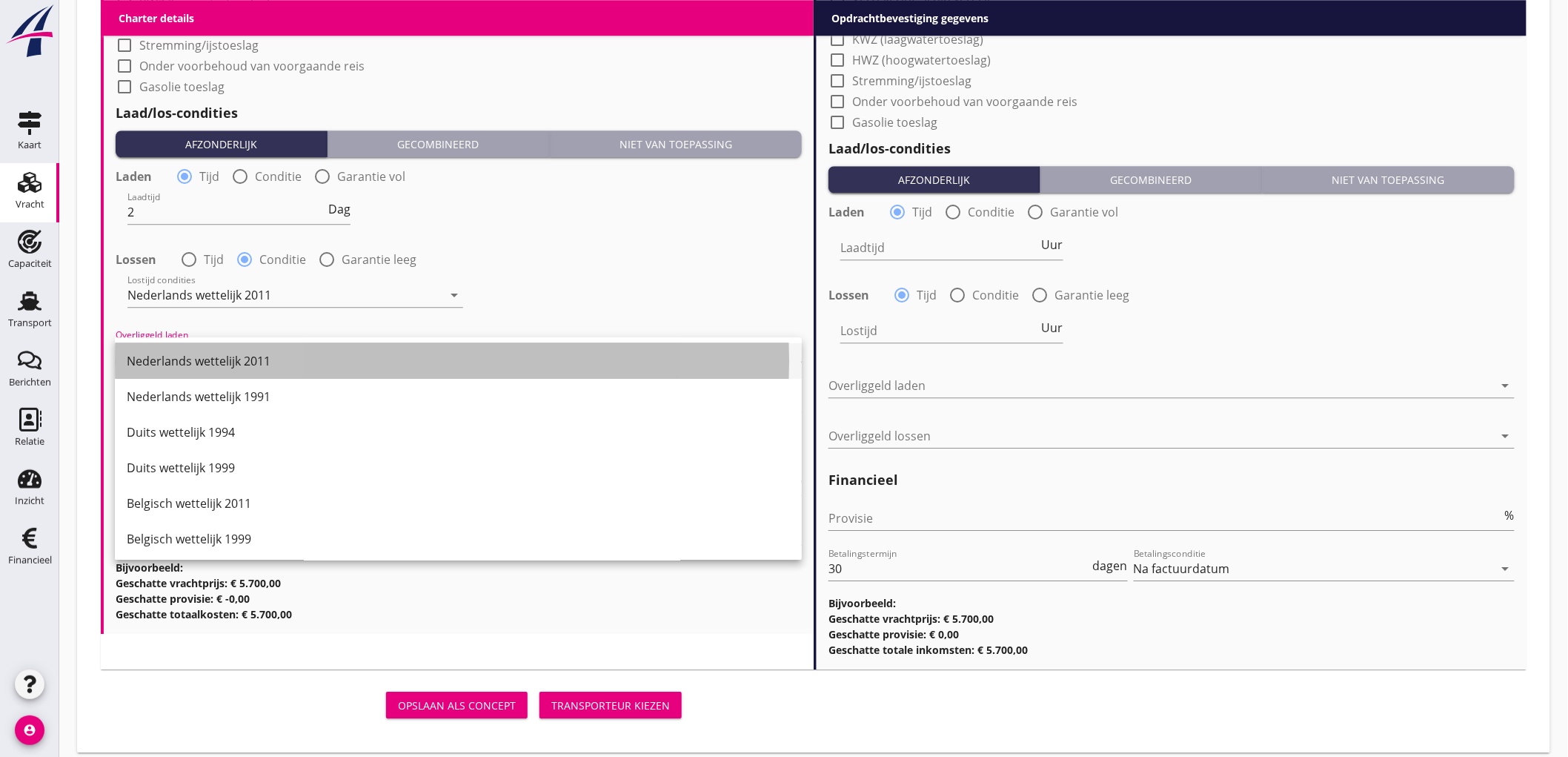
click at [209, 367] on div "Nederlands wettelijk 2011" at bounding box center [458, 361] width 663 height 18
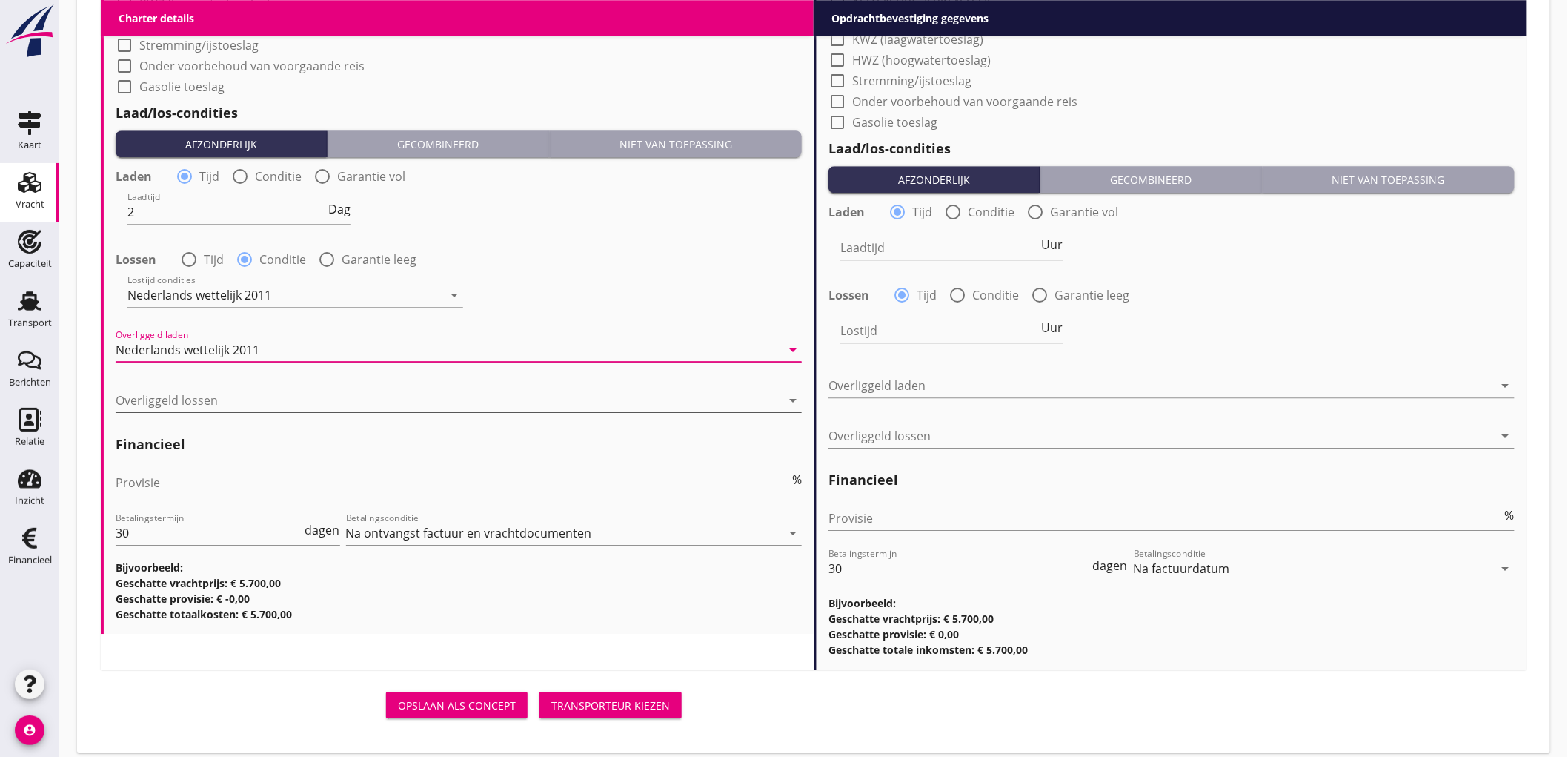
click at [200, 408] on div at bounding box center [447, 400] width 665 height 24
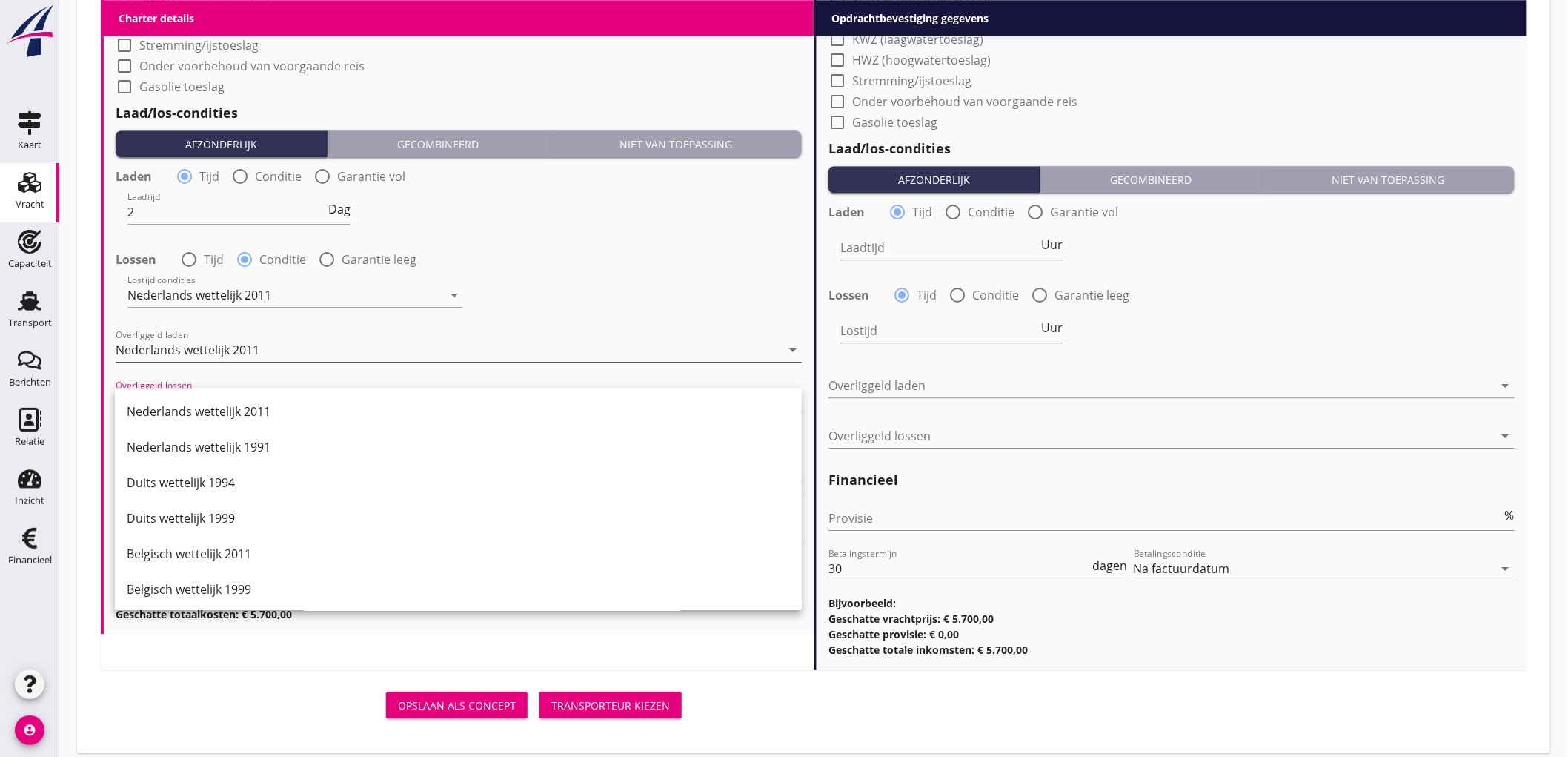
click at [263, 347] on div "Nederlands wettelijk 2011" at bounding box center [447, 349] width 665 height 24
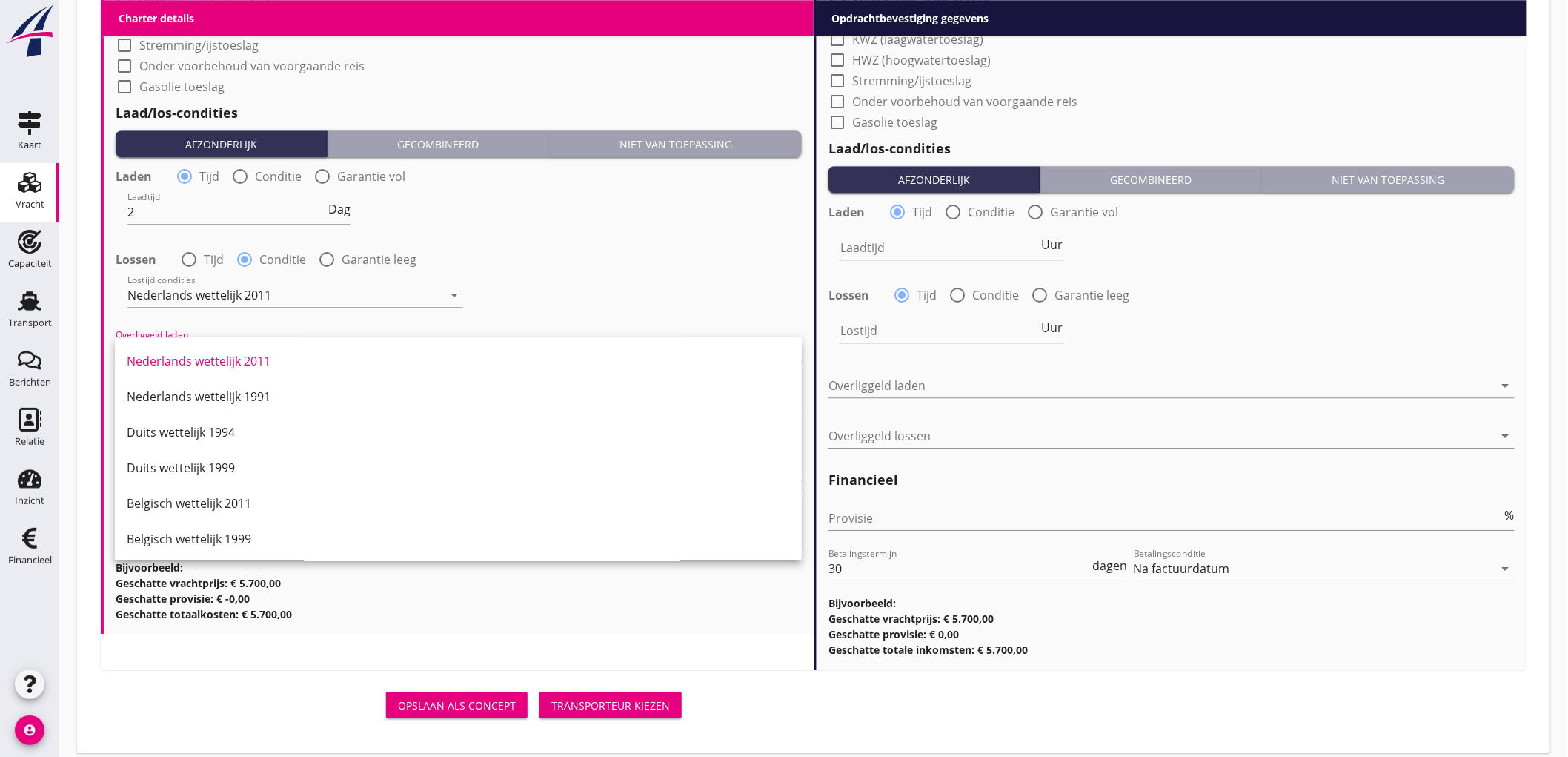
click at [269, 471] on div "Duits wettelijk 1999" at bounding box center [458, 468] width 663 height 18
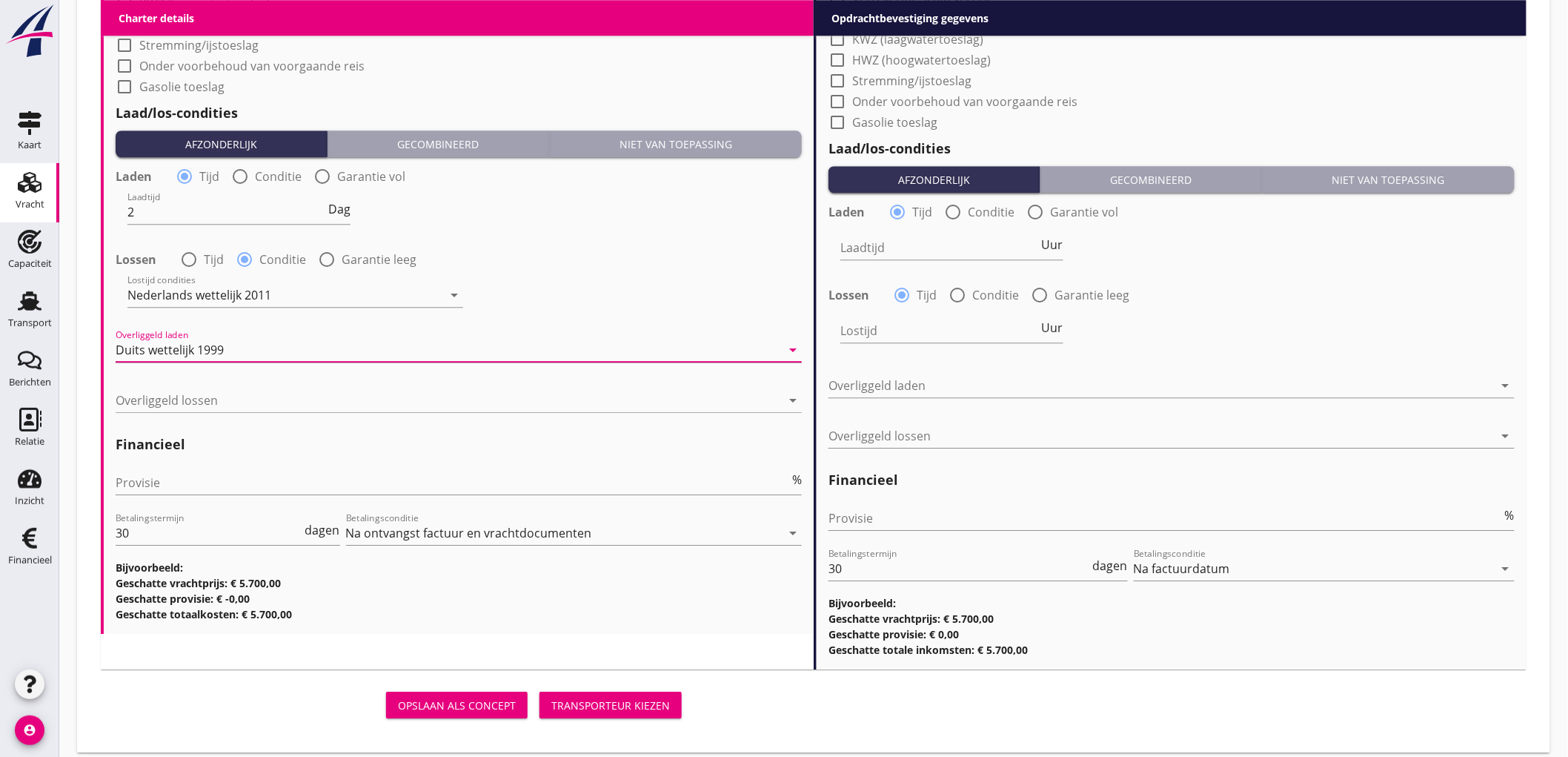
click at [216, 352] on div "Duits wettelijk 1999" at bounding box center [169, 349] width 108 height 13
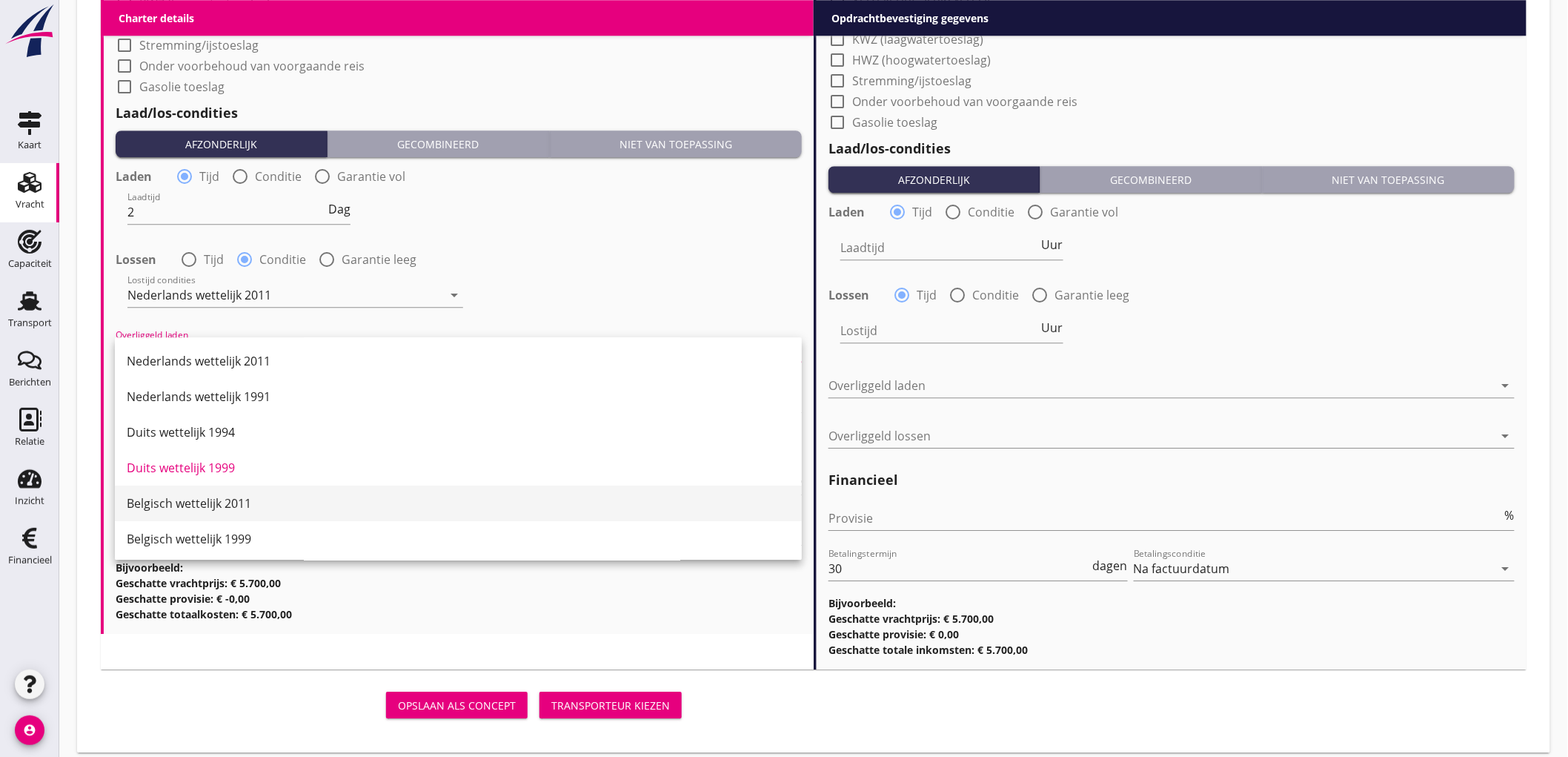
click at [204, 502] on div "Belgisch wettelijk 2011" at bounding box center [458, 503] width 663 height 18
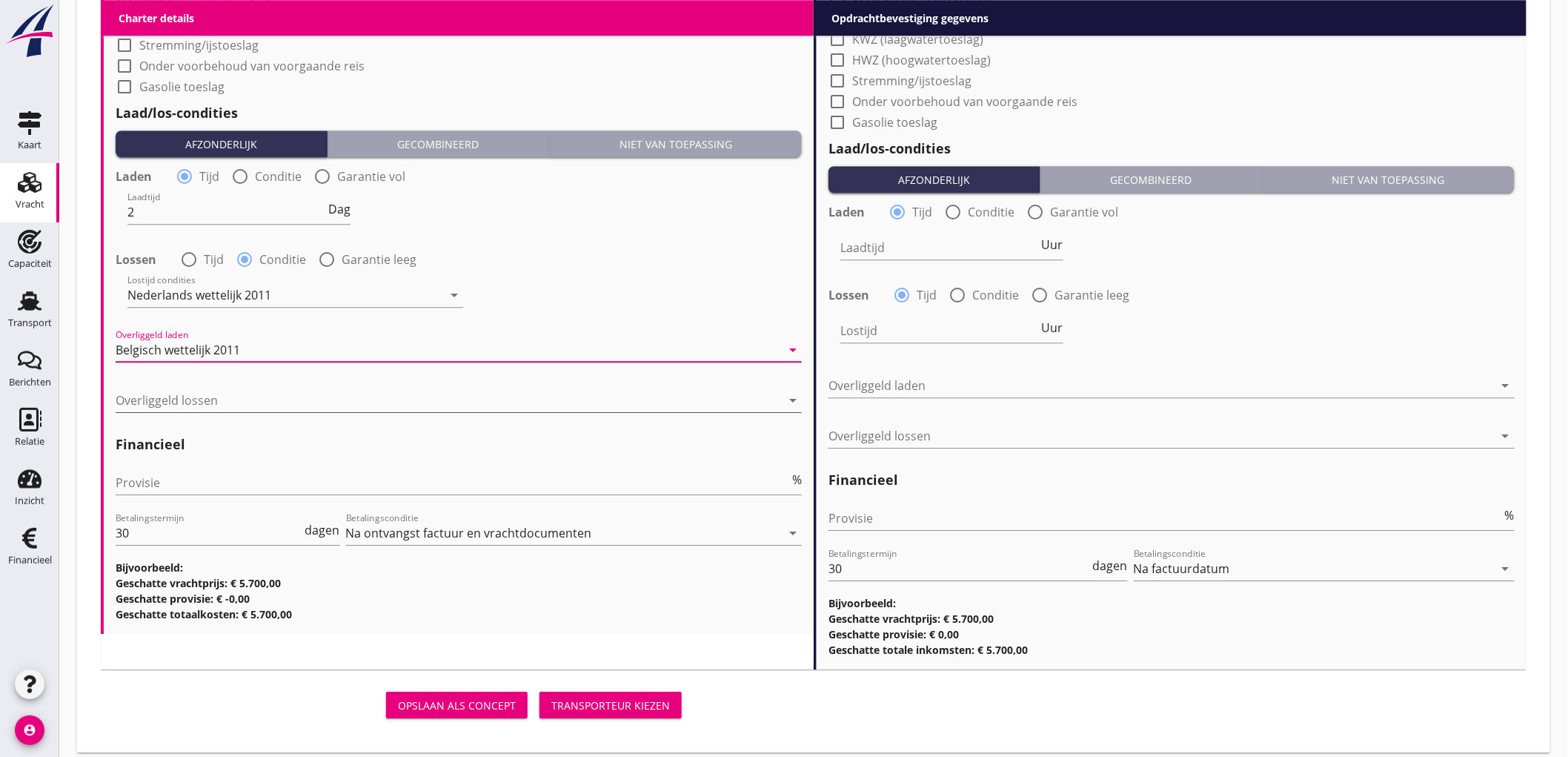
click at [209, 394] on div at bounding box center [447, 400] width 665 height 24
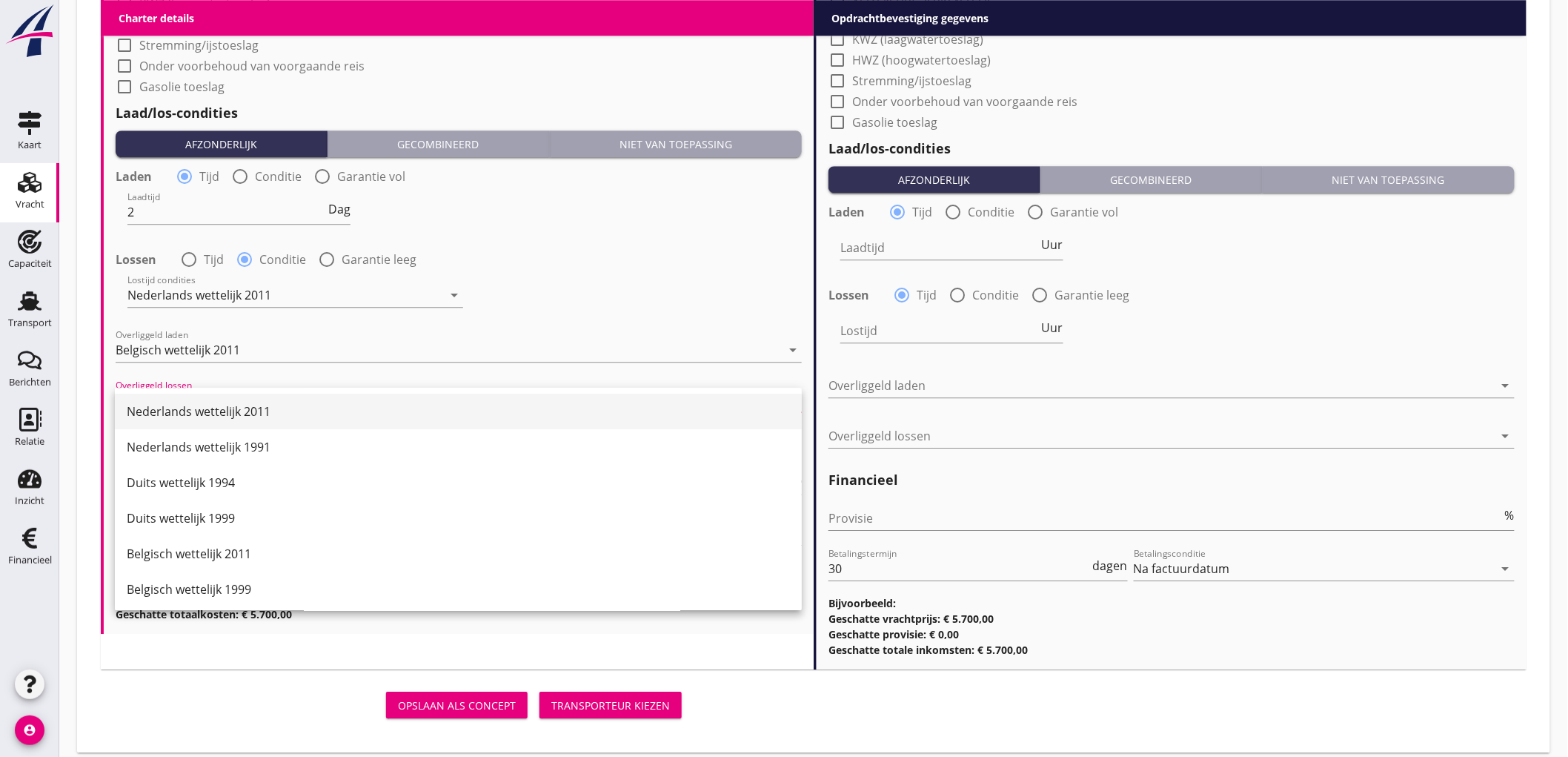
click at [209, 404] on div "Nederlands wettelijk 2011" at bounding box center [458, 412] width 663 height 18
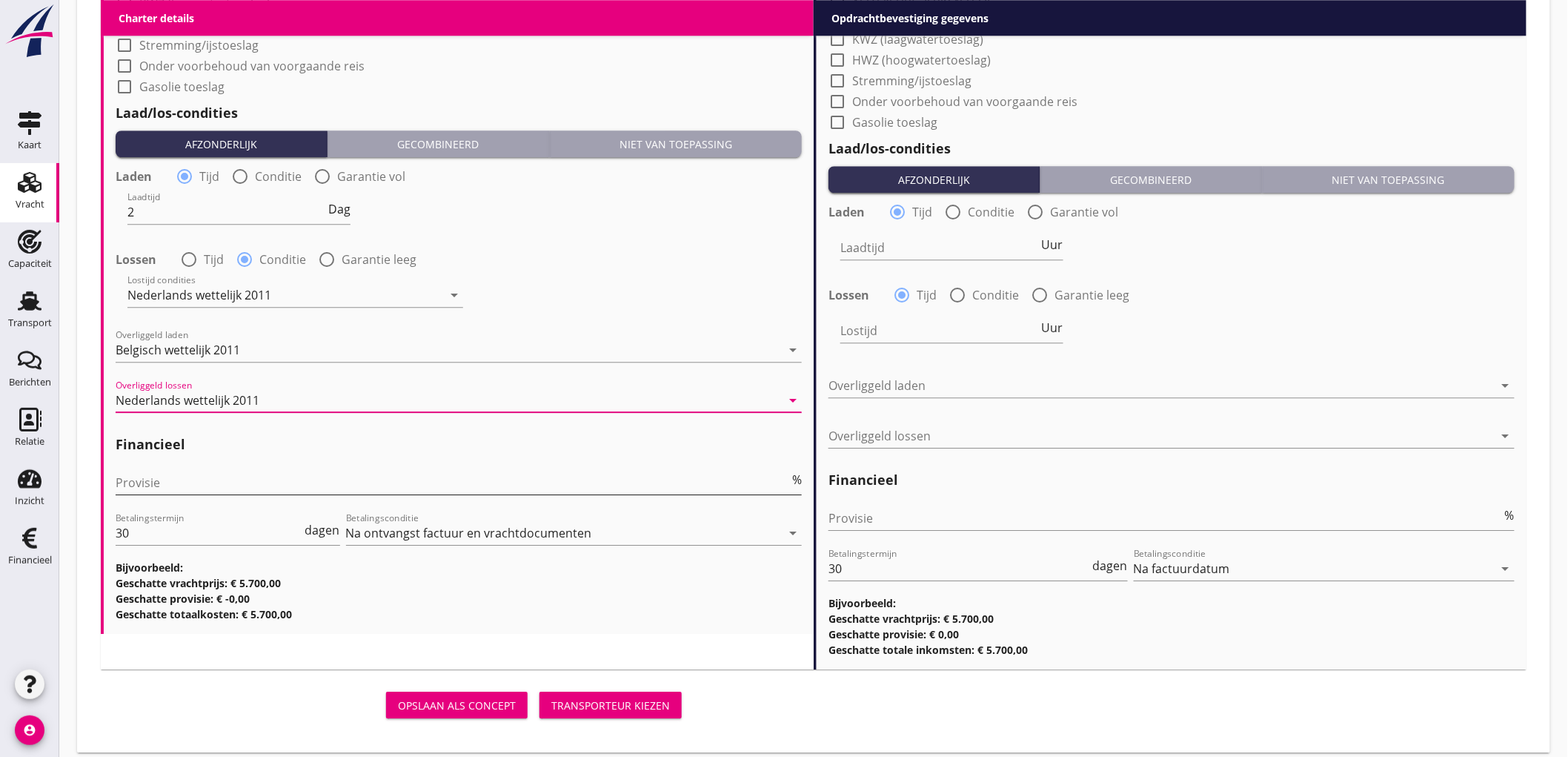
click at [204, 480] on input "Provisie" at bounding box center [452, 482] width 673 height 24
type input "5"
drag, startPoint x: 837, startPoint y: 522, endPoint x: 833, endPoint y: 469, distance: 53.2
click at [848, 513] on input "Provisie" at bounding box center [1165, 518] width 673 height 24
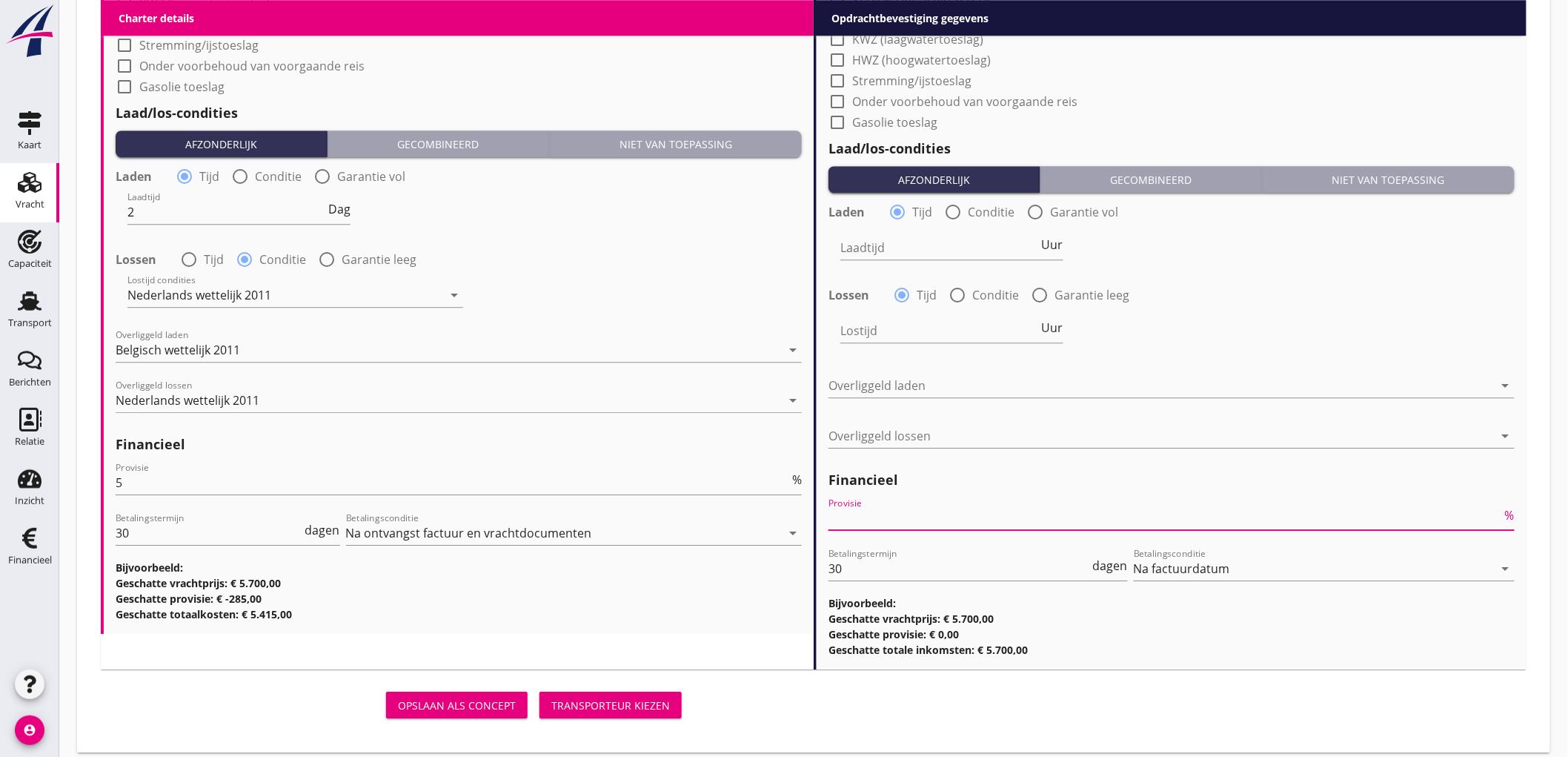
type input "2"
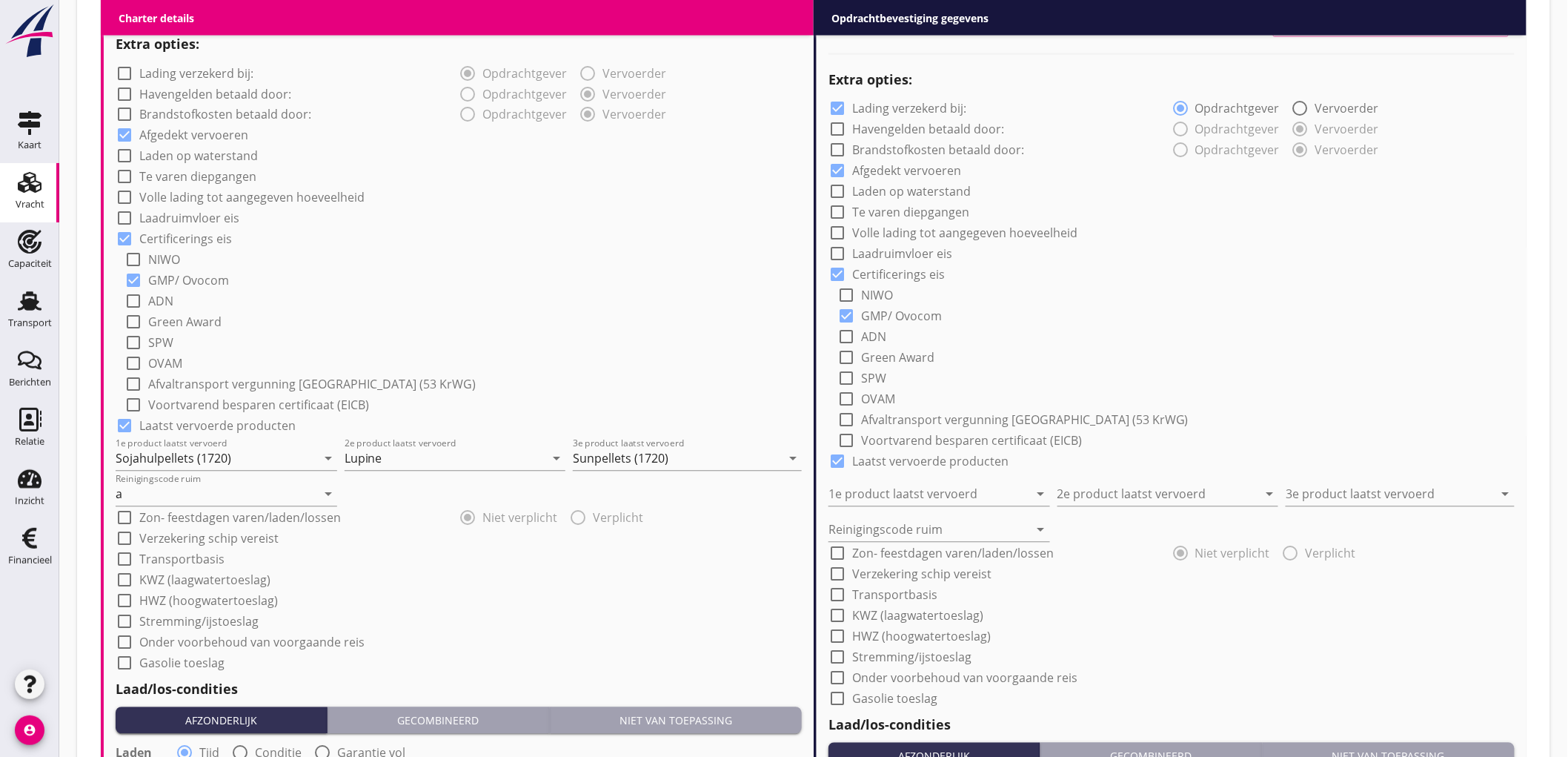
scroll to position [988, 0]
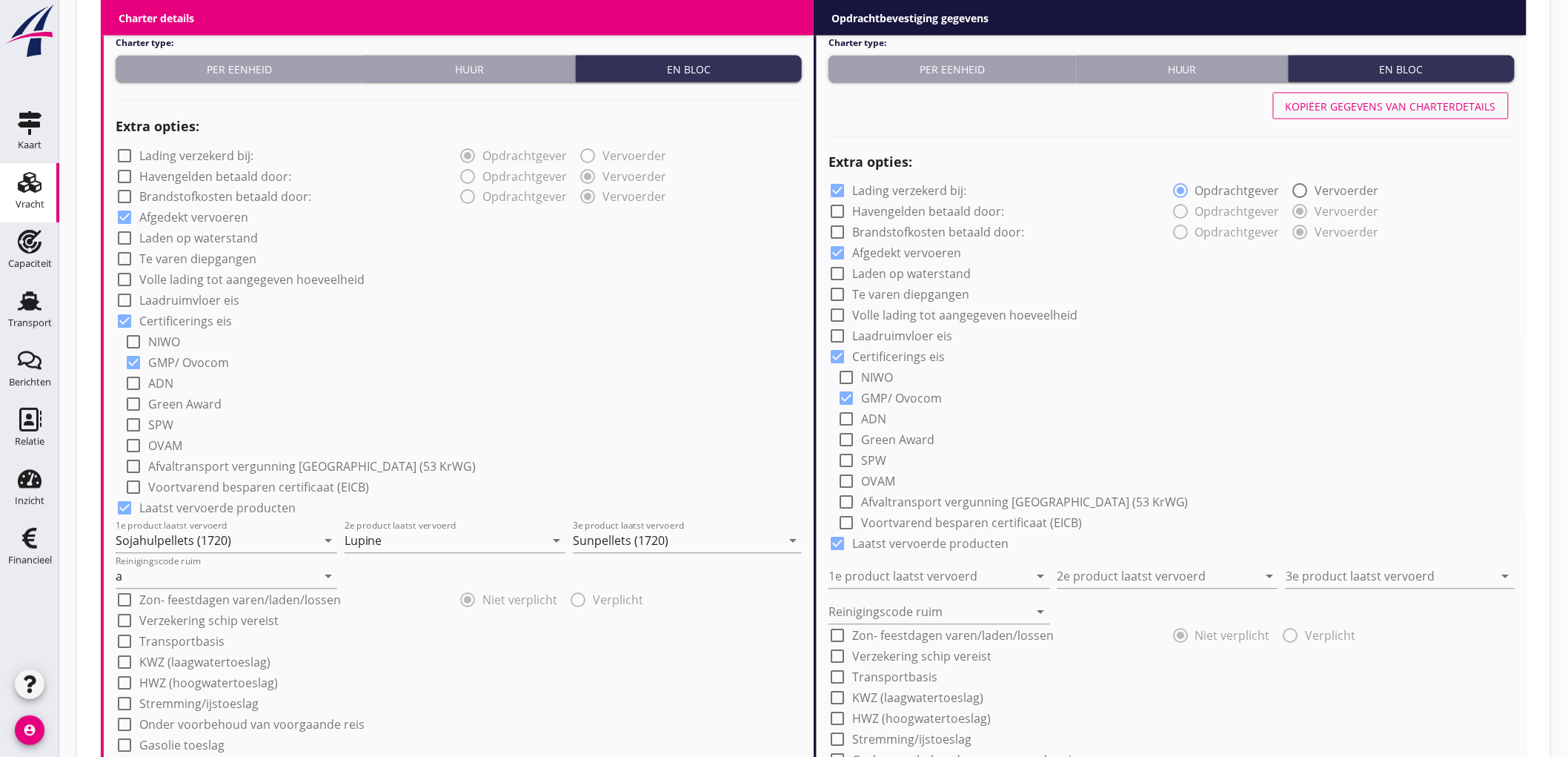
type input "2.5"
click at [1417, 114] on button "Kopiëer gegevens van charterdetails" at bounding box center [1391, 106] width 236 height 27
checkbox input "false"
type input "Sojahulpellets (1720)"
type input "Lupine"
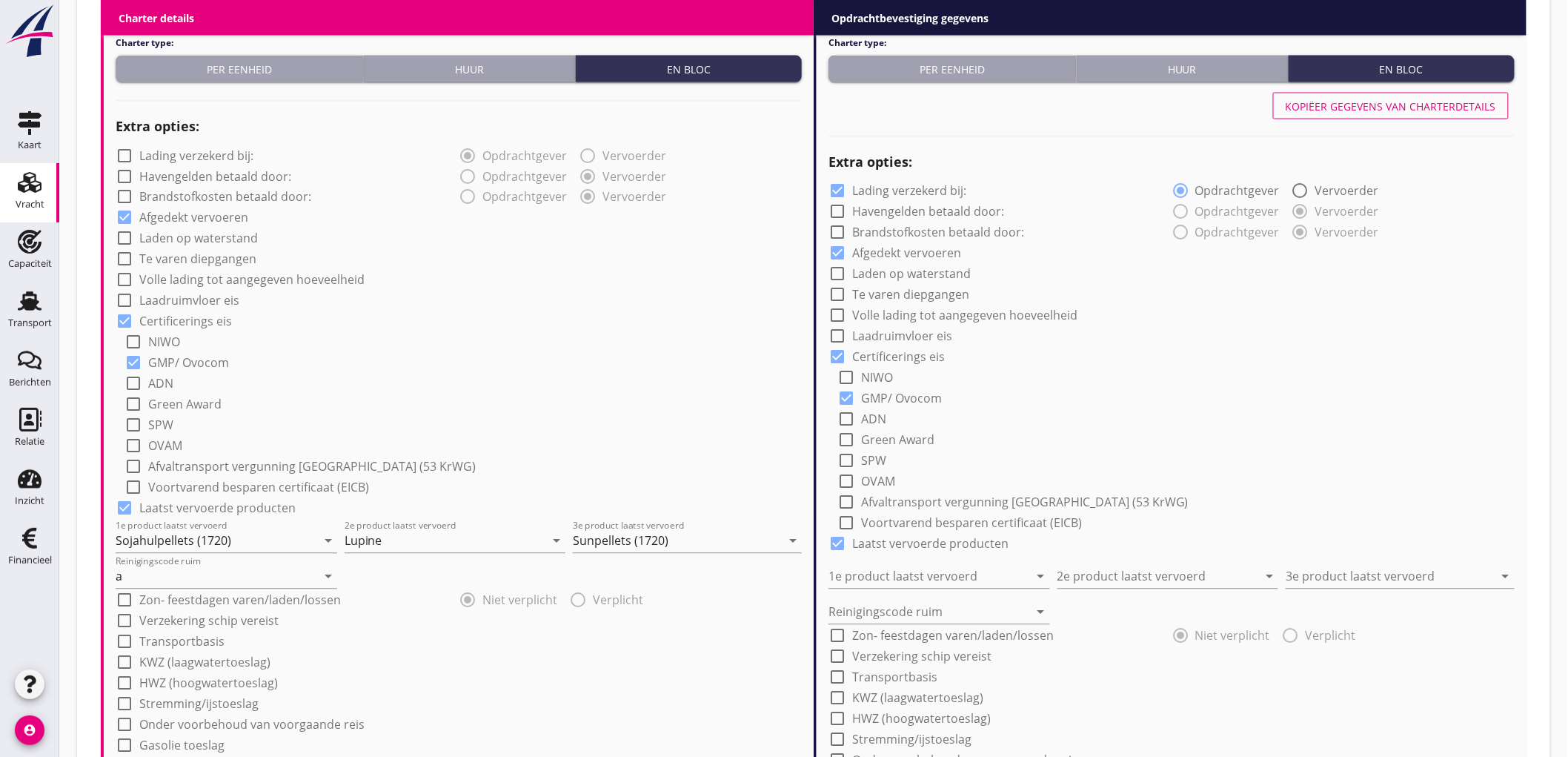
type input "Sunpellets (1720)"
type input "a"
type input "2"
radio input "false"
radio input "true"
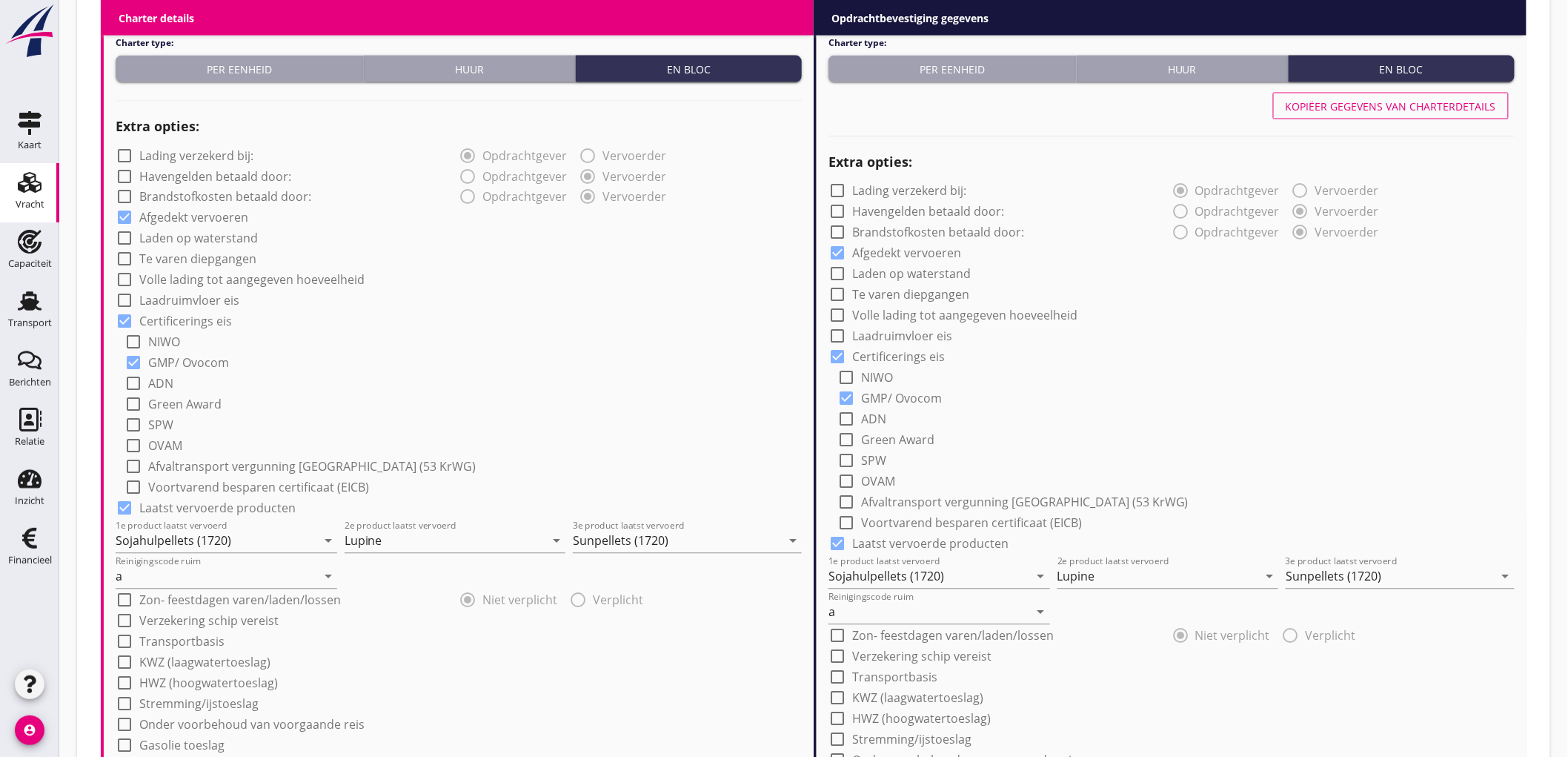
scroll to position [1647, 0]
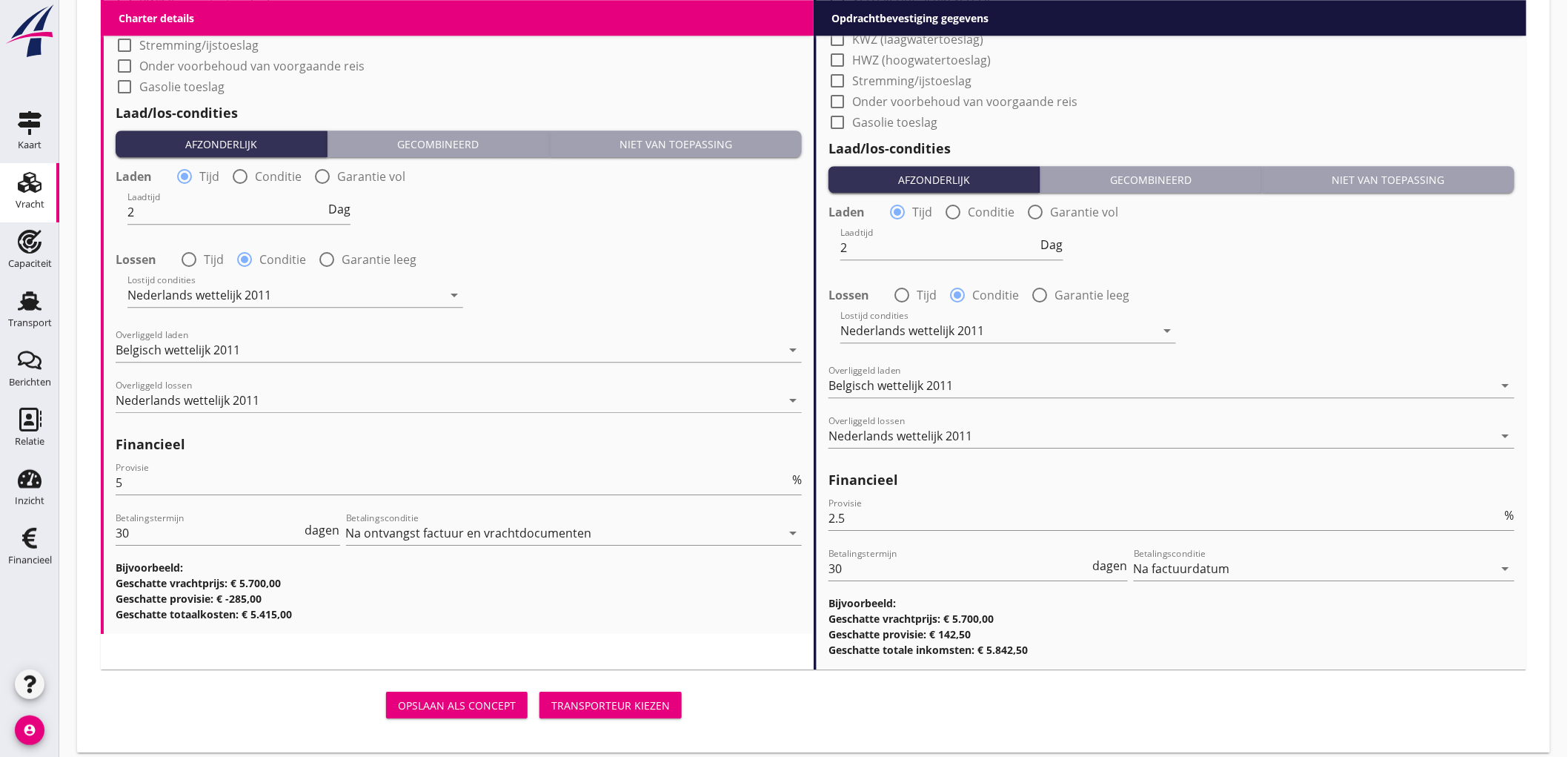
click at [631, 706] on div "Transporteur kiezen" at bounding box center [610, 705] width 119 height 16
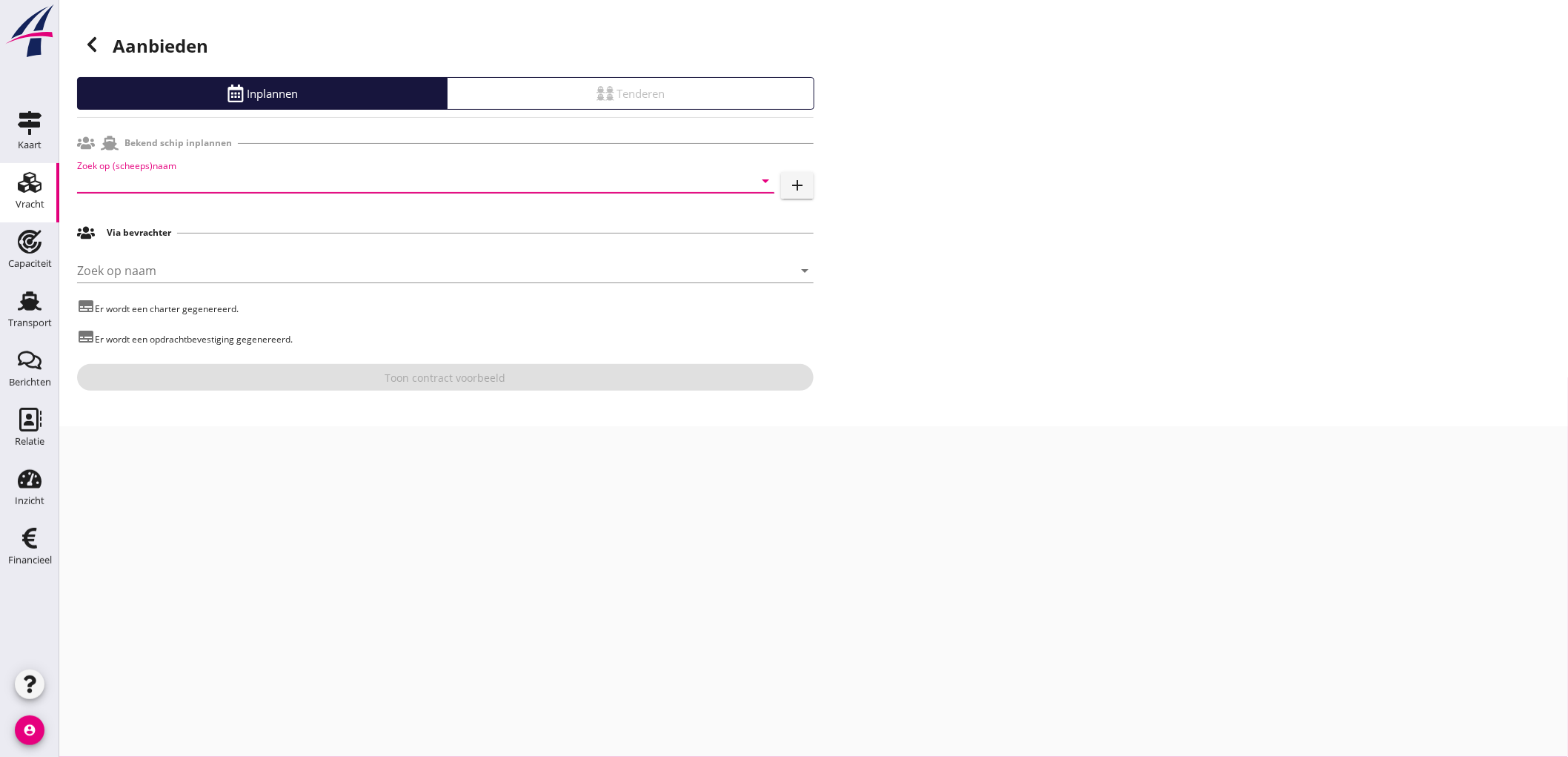
drag, startPoint x: 409, startPoint y: 173, endPoint x: 387, endPoint y: 176, distance: 22.2
click at [409, 173] on input "Zoek op (scheeps)naam" at bounding box center [405, 181] width 656 height 24
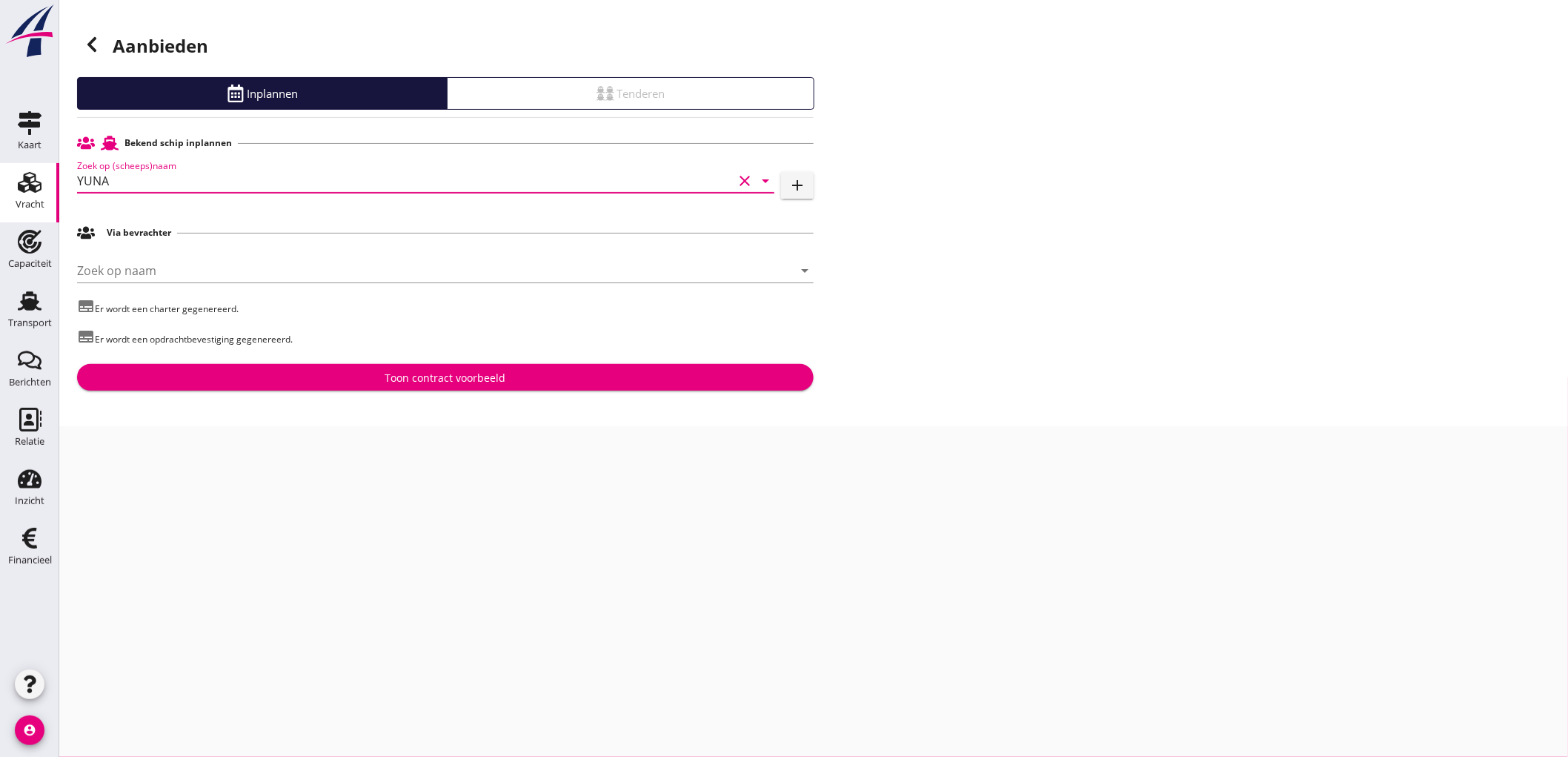
type input "YUNA"
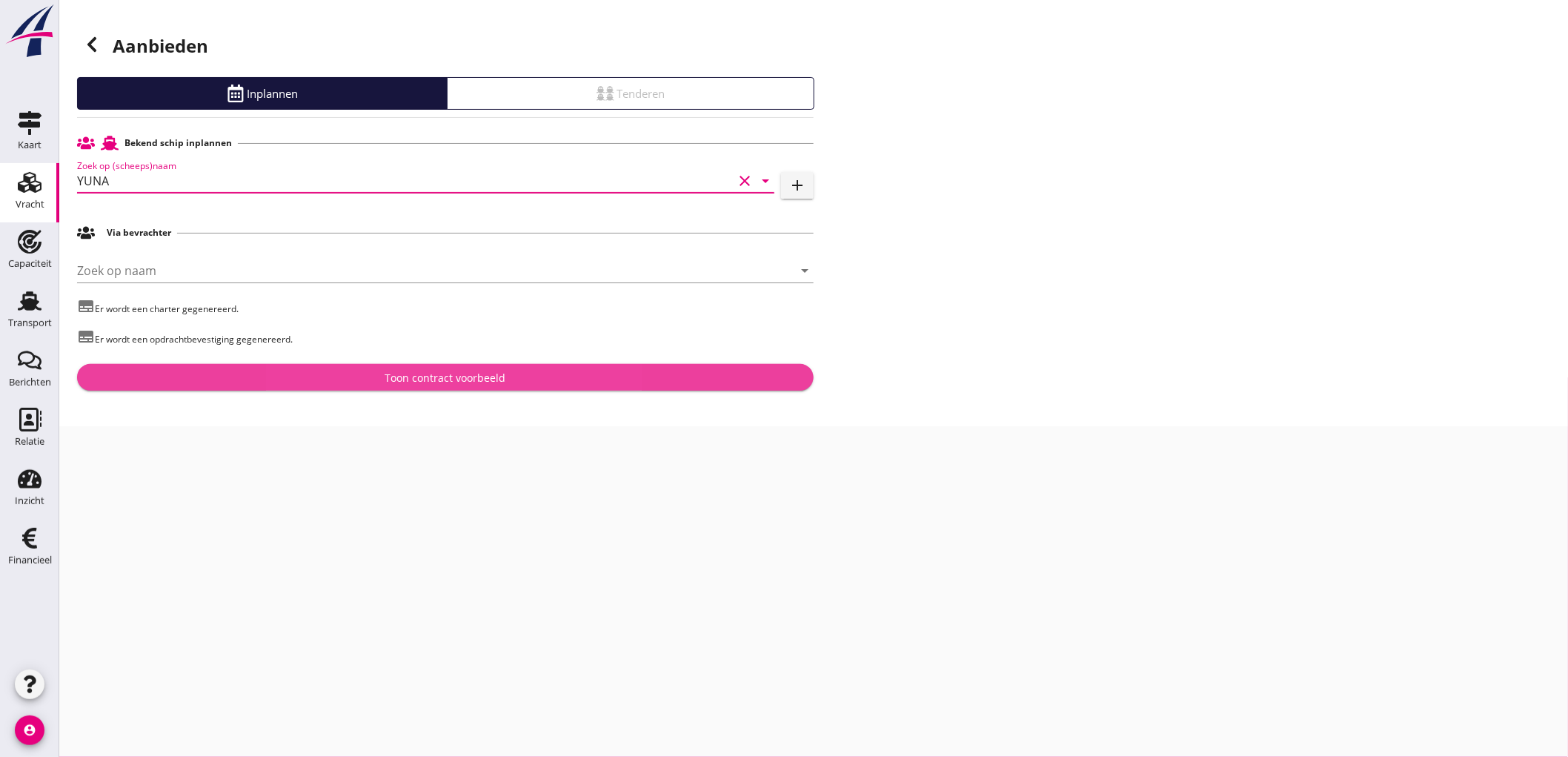
click at [442, 373] on div "Toon contract voorbeeld" at bounding box center [446, 377] width 121 height 16
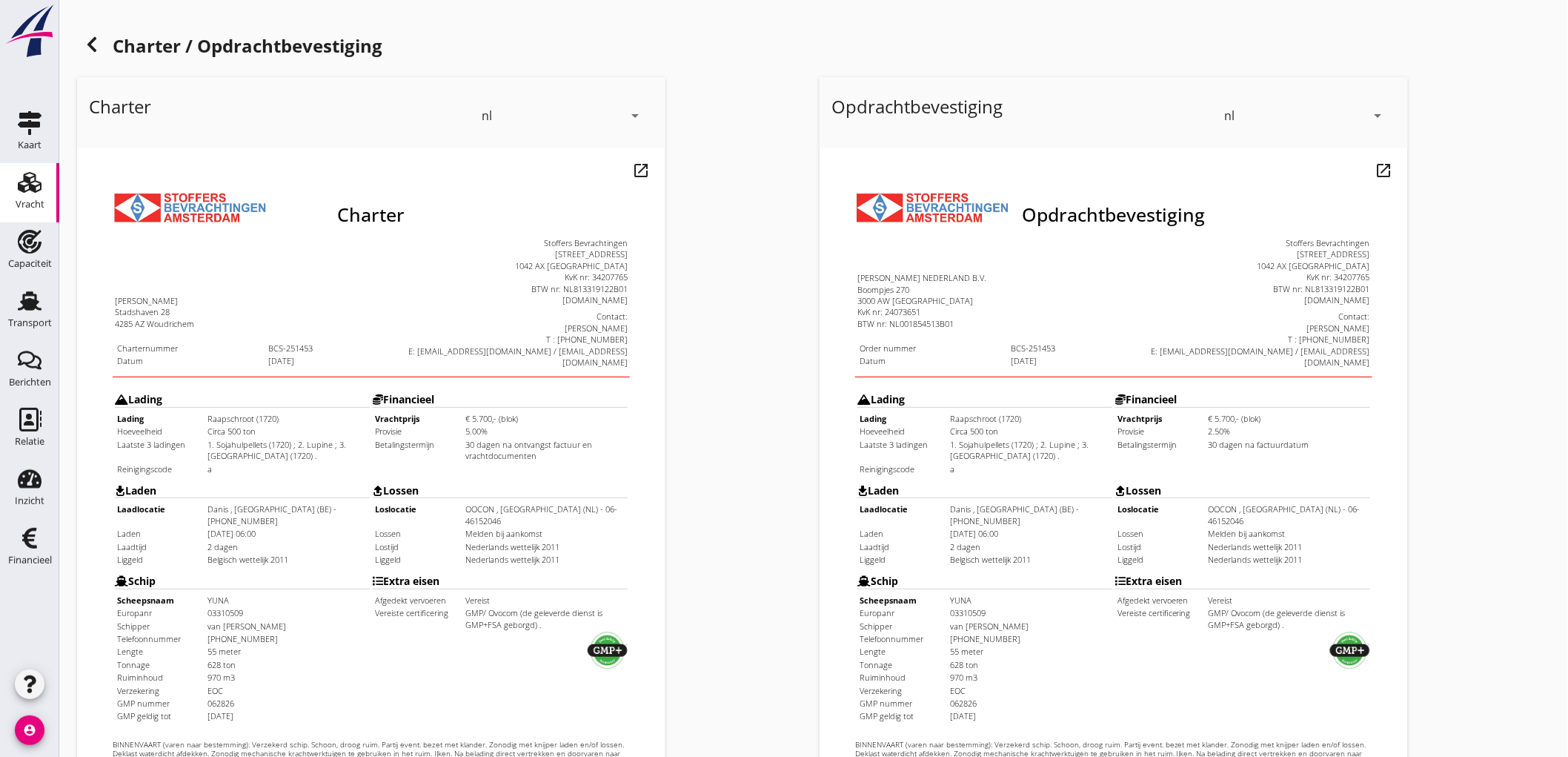
scroll to position [340, 0]
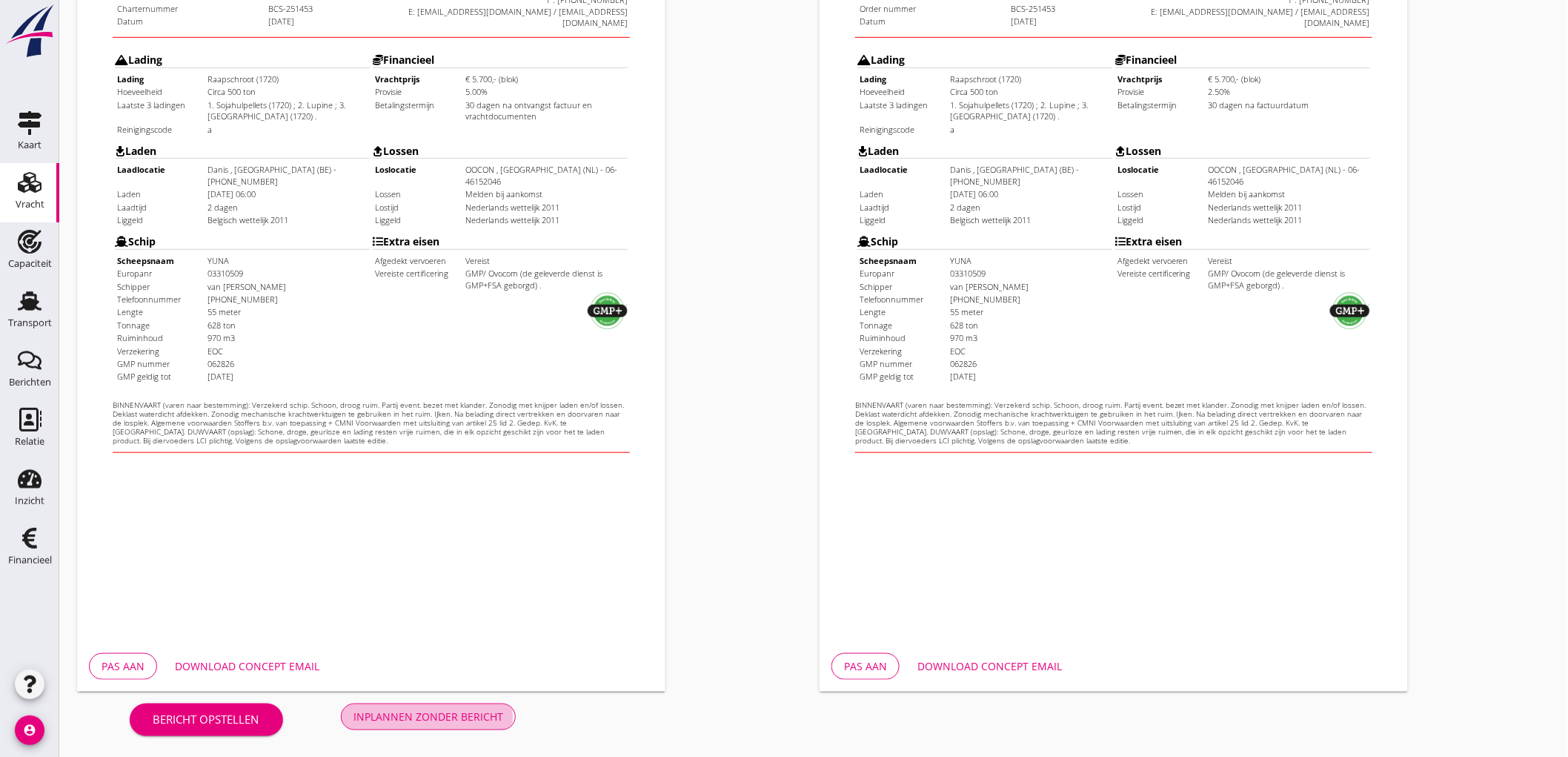
click at [424, 704] on button "Inplannen zonder bericht" at bounding box center [429, 717] width 175 height 27
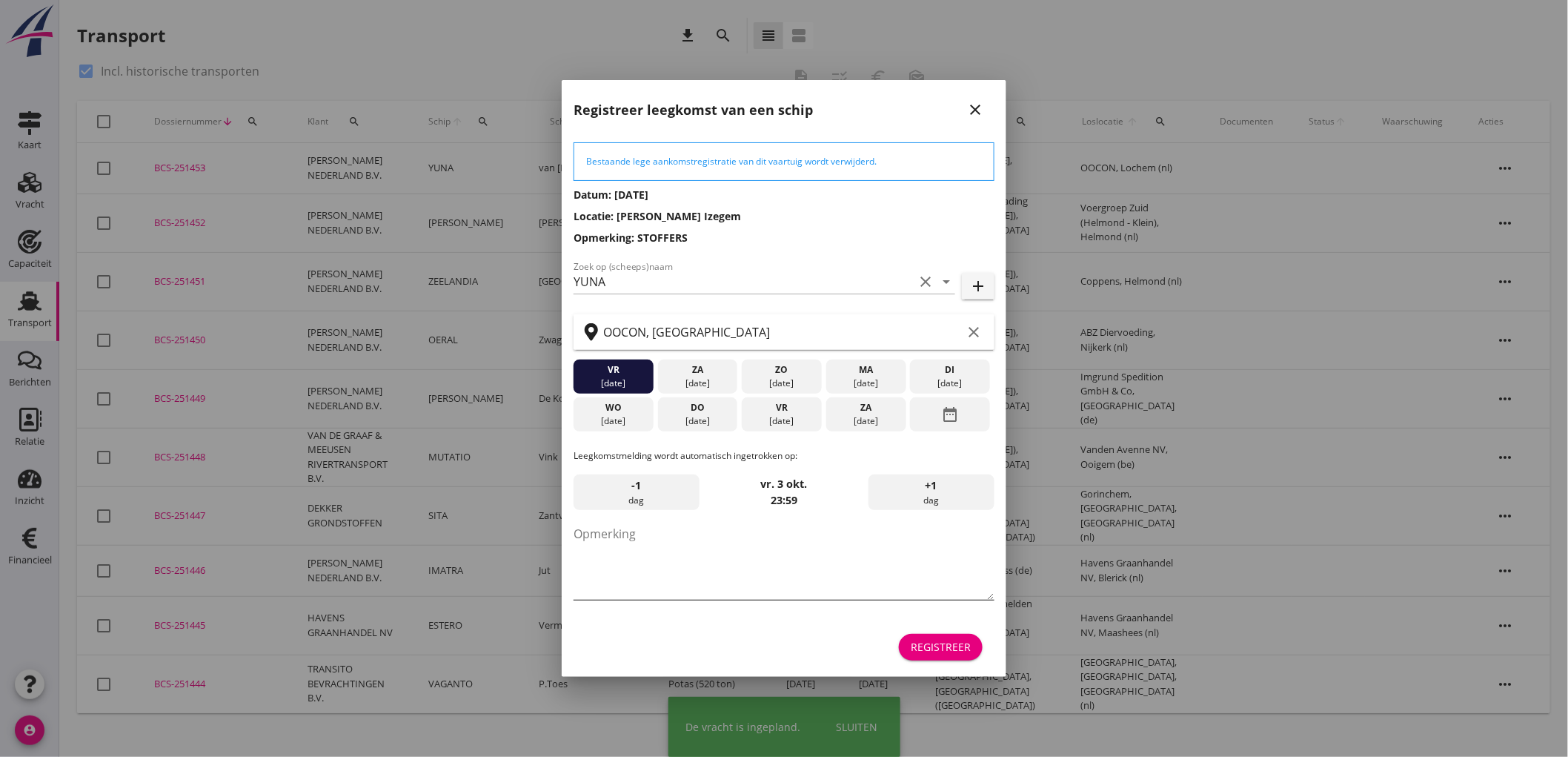
click at [833, 574] on textarea "Opmerking" at bounding box center [784, 561] width 420 height 78
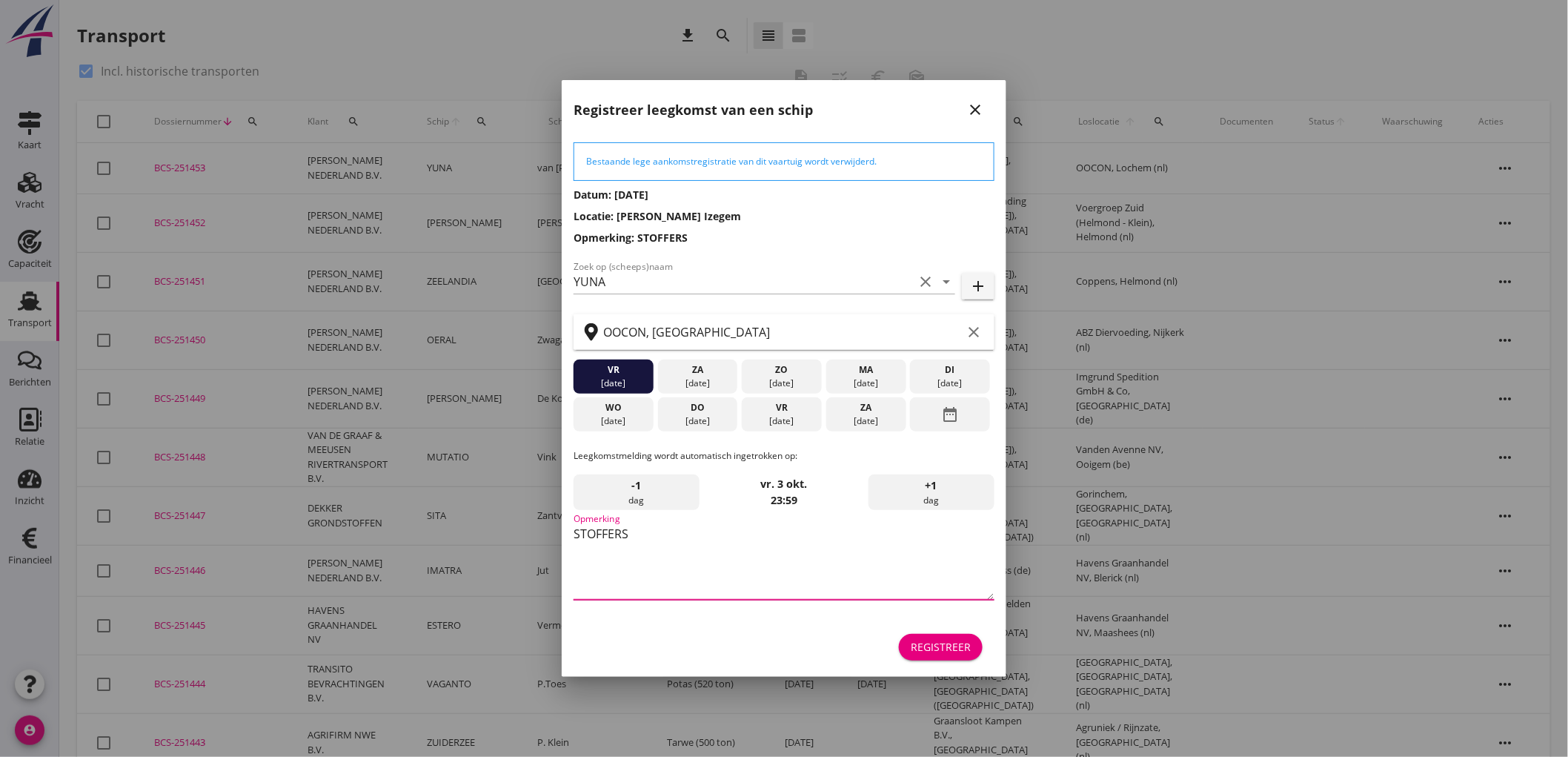
type textarea "STOFFERS"
click at [886, 423] on div "27 sep." at bounding box center [865, 421] width 73 height 13
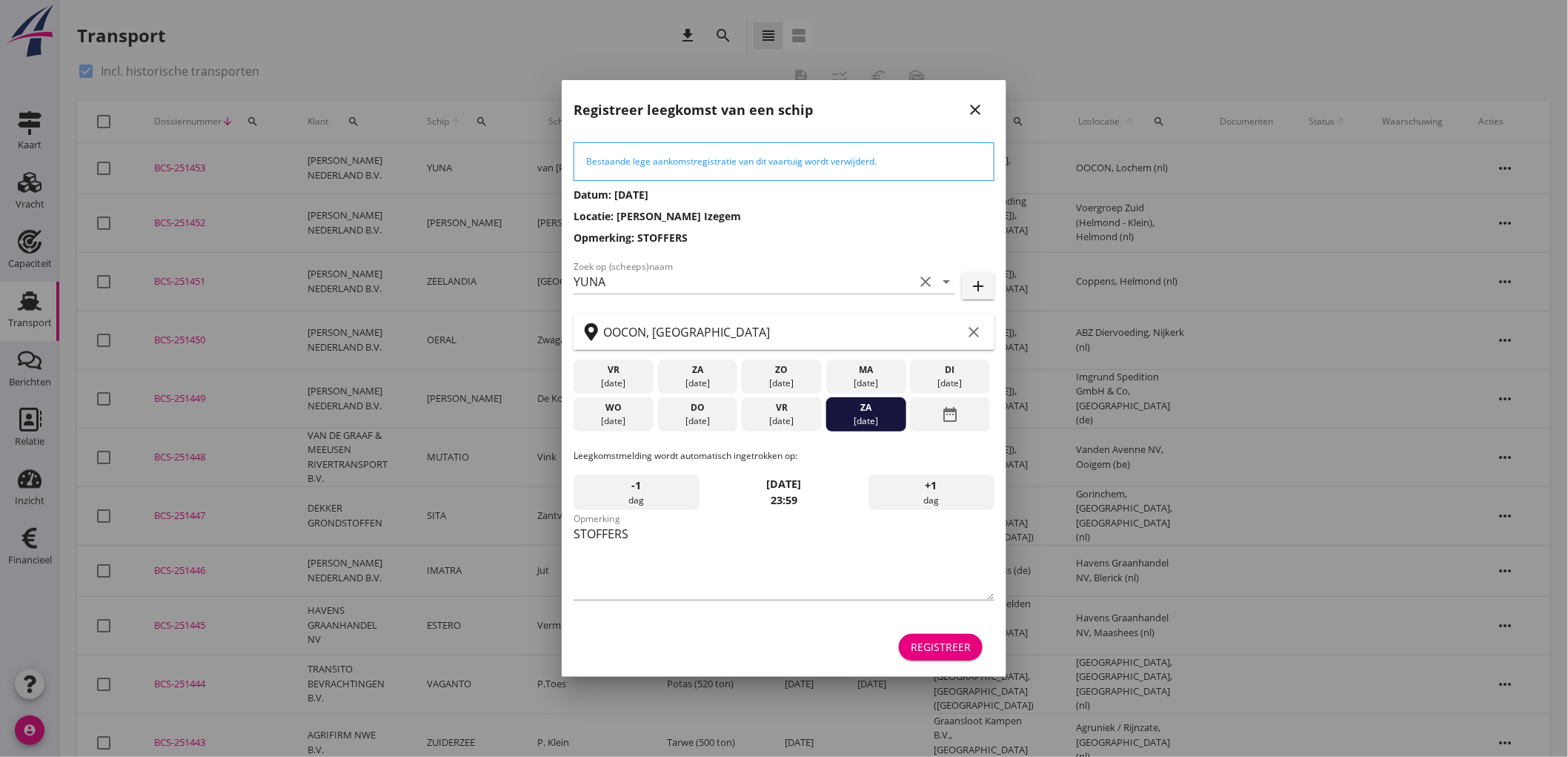
click at [929, 419] on div "date_range" at bounding box center [950, 414] width 80 height 34
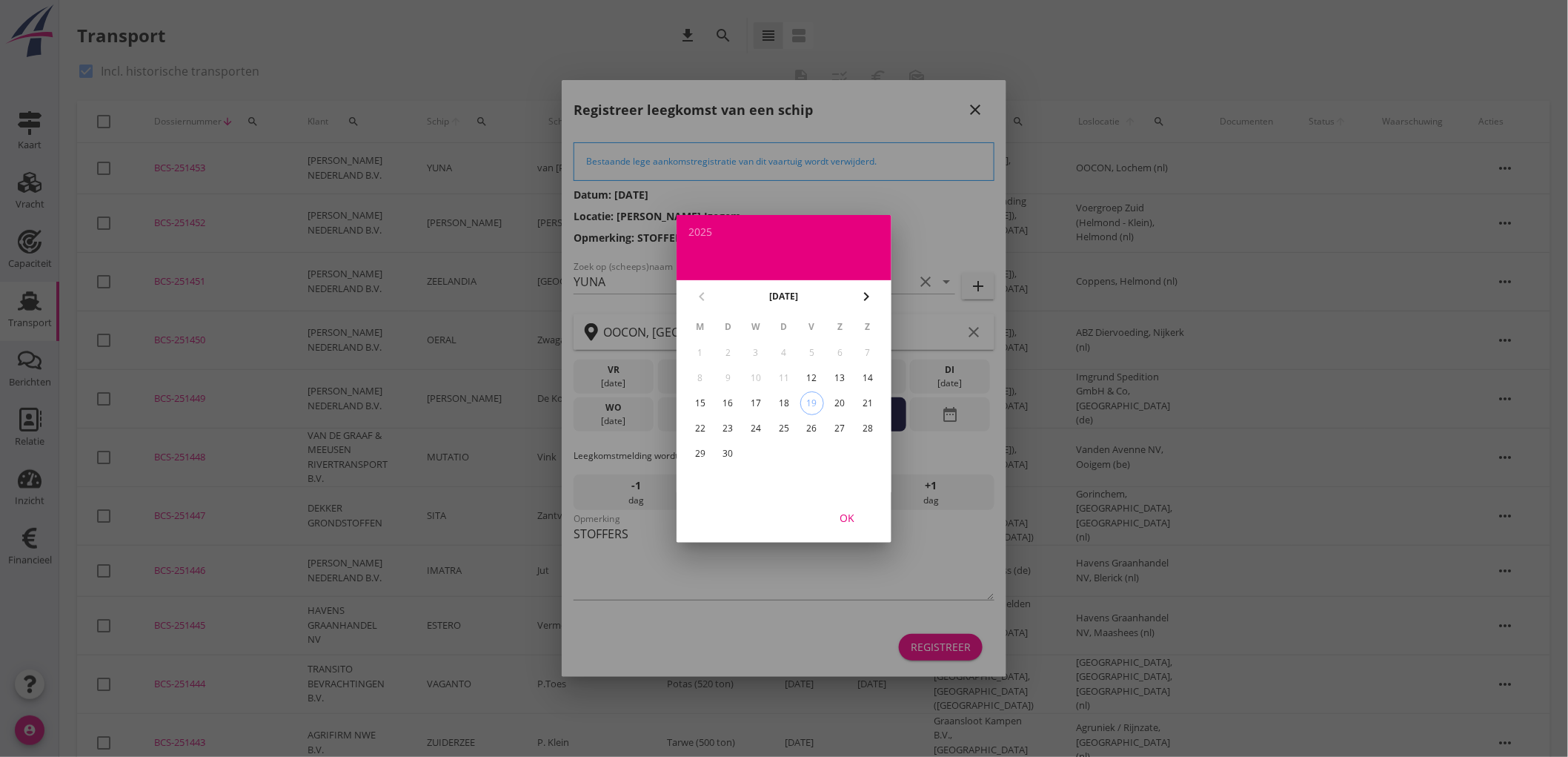
click at [860, 291] on icon "chevron_right" at bounding box center [866, 296] width 18 height 18
click at [698, 286] on button "chevron_left" at bounding box center [701, 296] width 27 height 27
click at [738, 454] on div "30" at bounding box center [728, 453] width 24 height 24
click at [857, 520] on div "OK" at bounding box center [847, 516] width 42 height 16
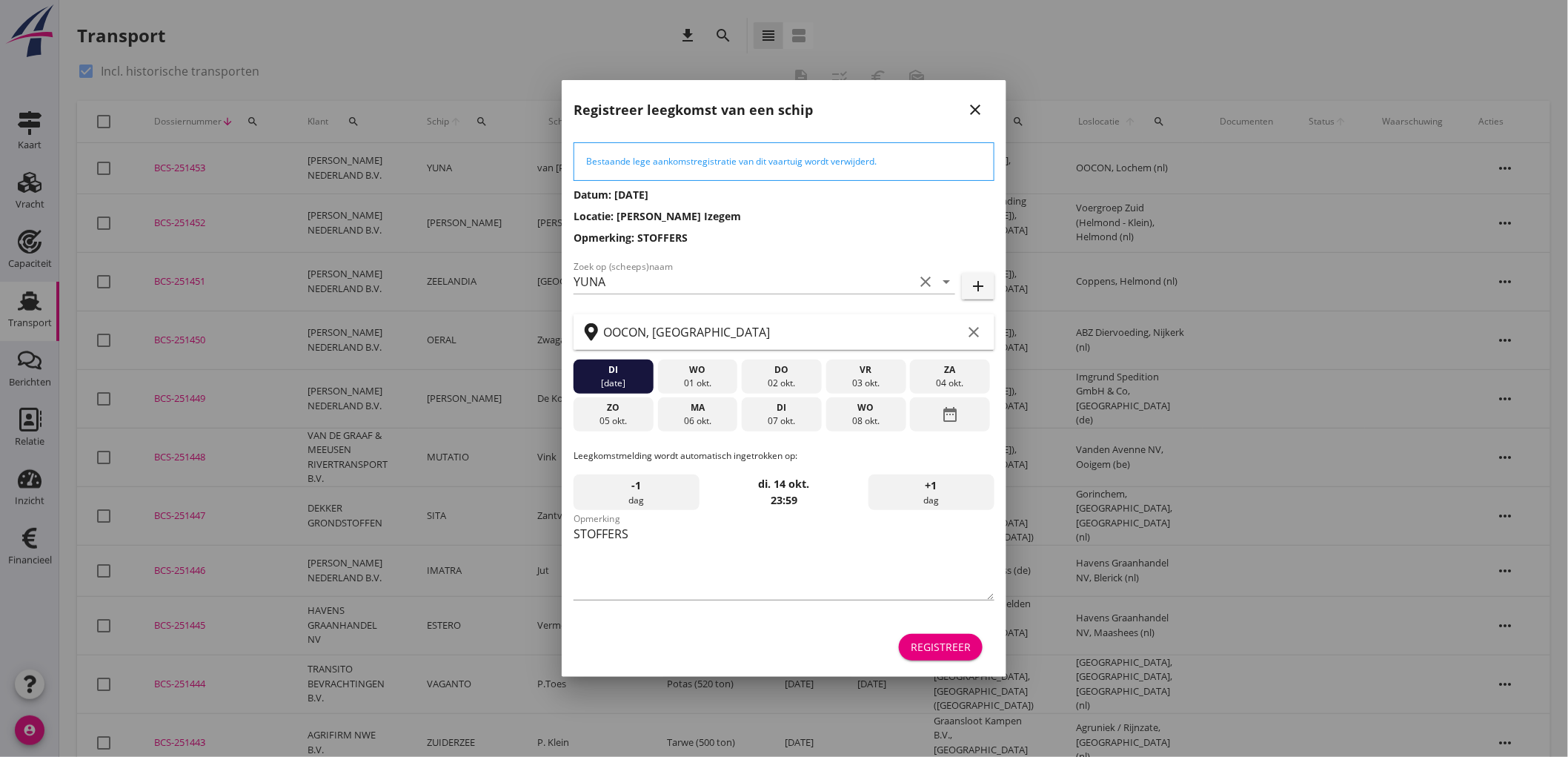
click at [958, 653] on div "Registreer" at bounding box center [940, 647] width 60 height 16
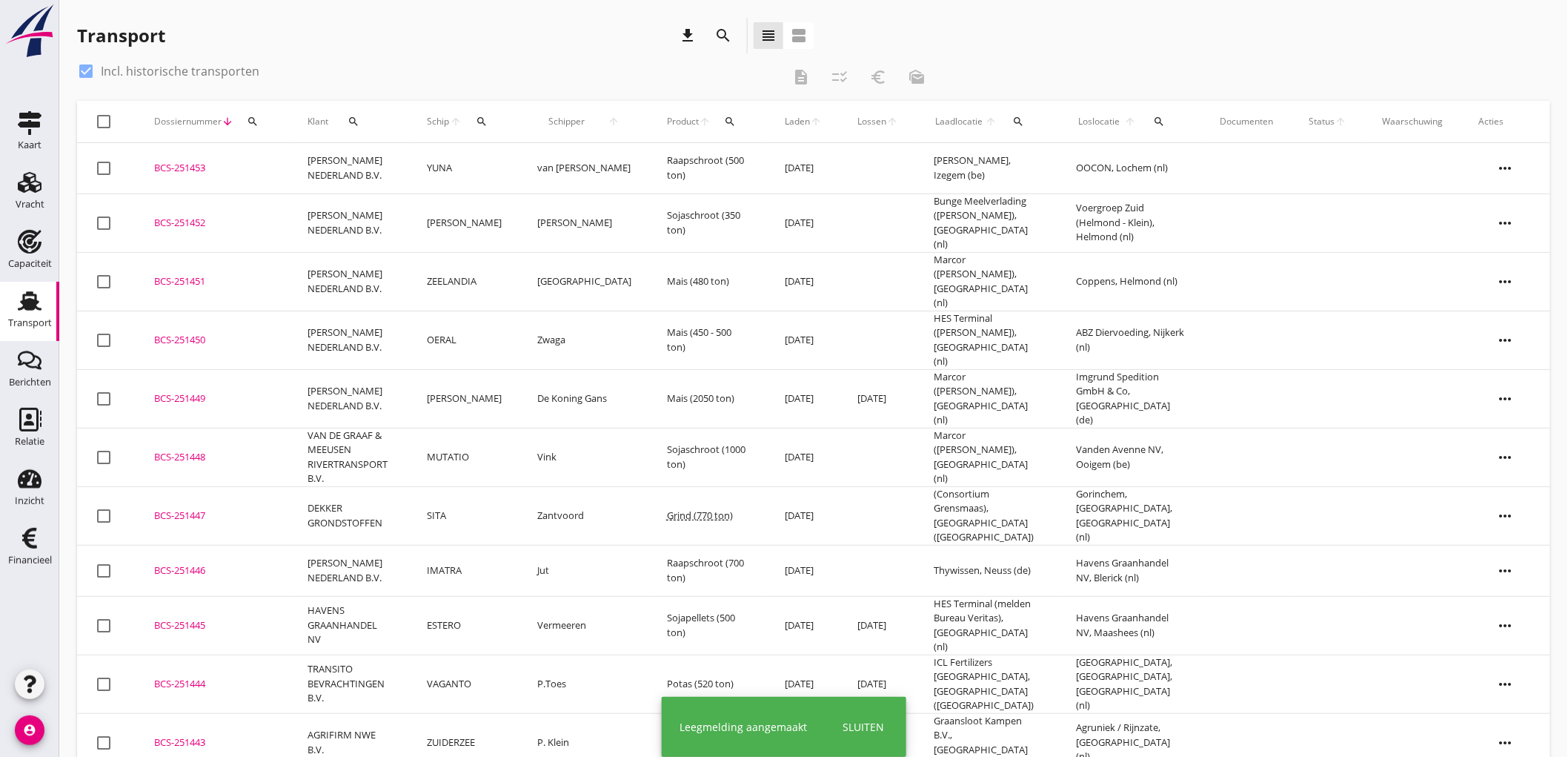
click at [519, 169] on td "YUNA" at bounding box center [464, 169] width 110 height 51
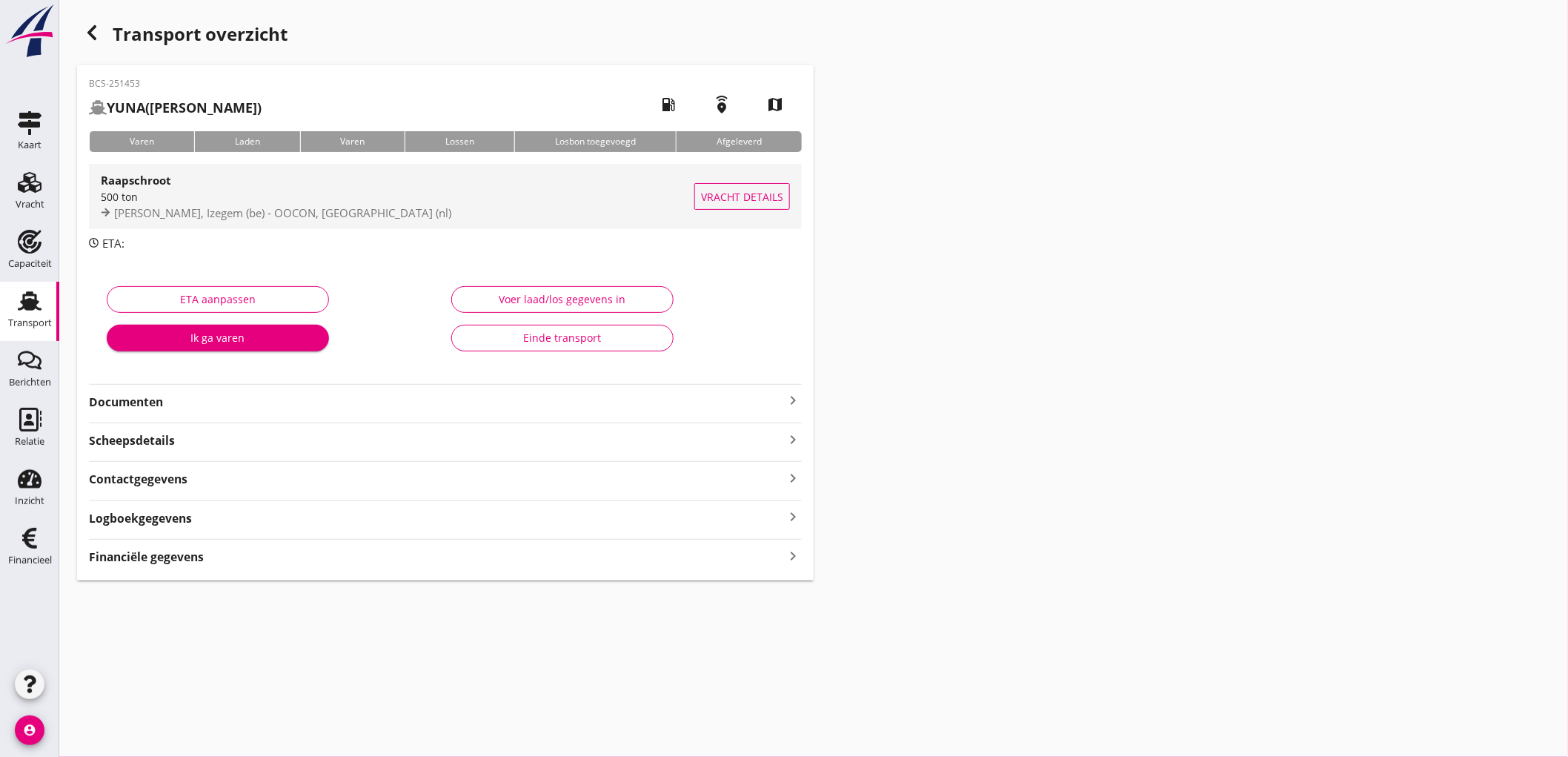
click at [366, 214] on div "Danis, Izegem (be) - OOCON, Lochem (nl)" at bounding box center [398, 213] width 594 height 17
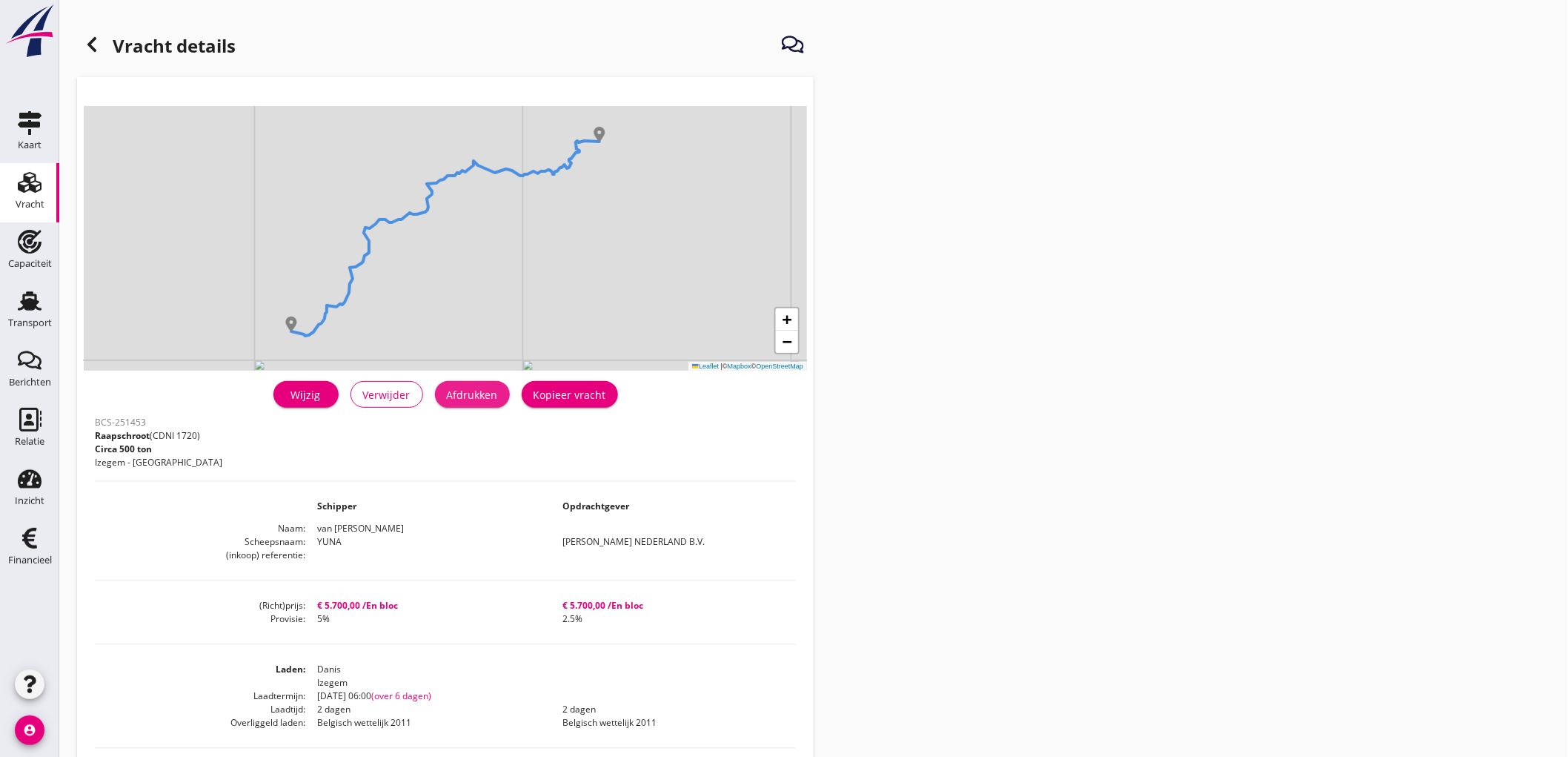
click at [451, 395] on div "Afdrukken" at bounding box center [472, 394] width 51 height 16
click at [98, 43] on icon at bounding box center [92, 44] width 18 height 18
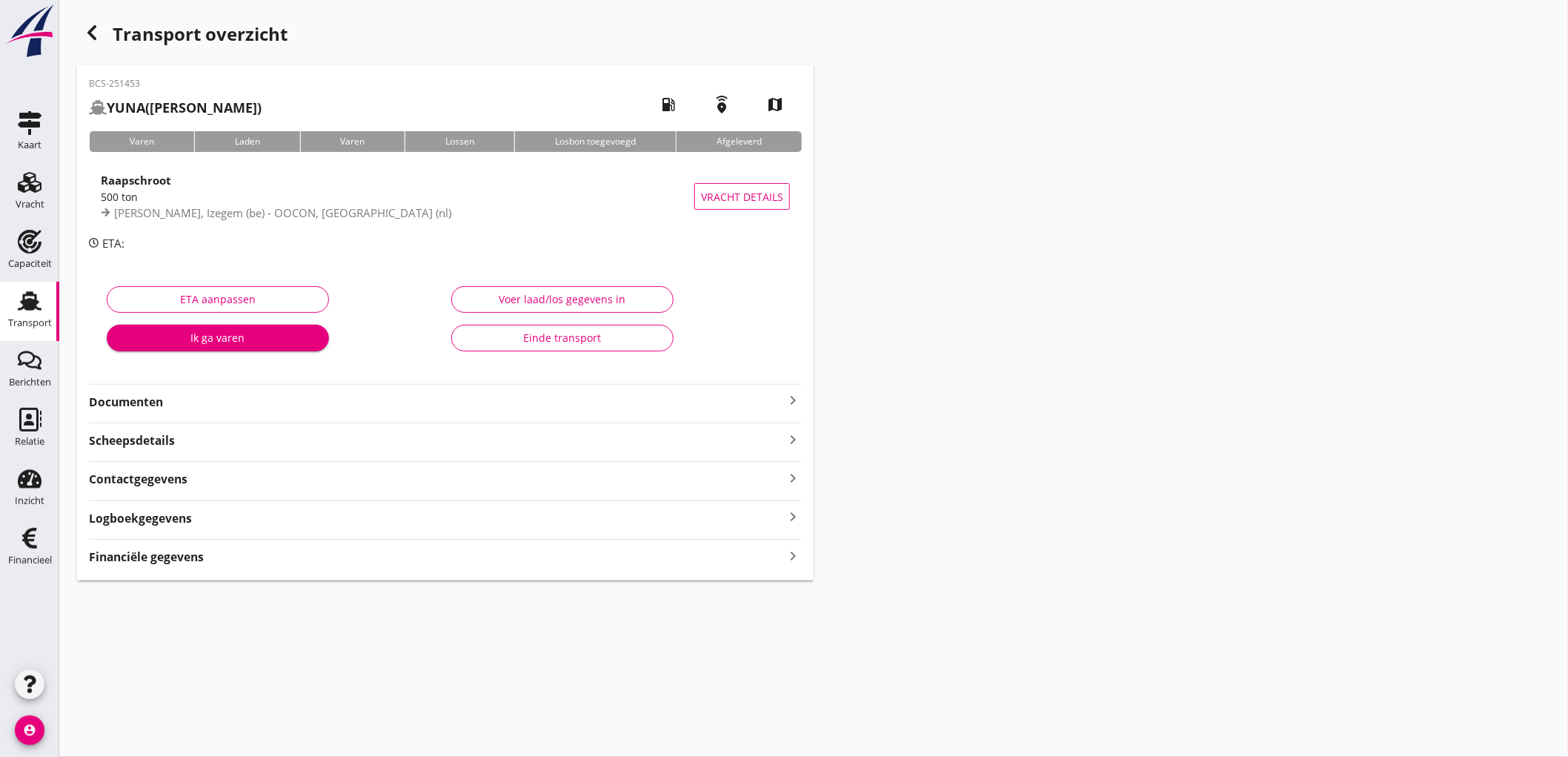
click at [303, 395] on strong "Documenten" at bounding box center [437, 402] width 695 height 17
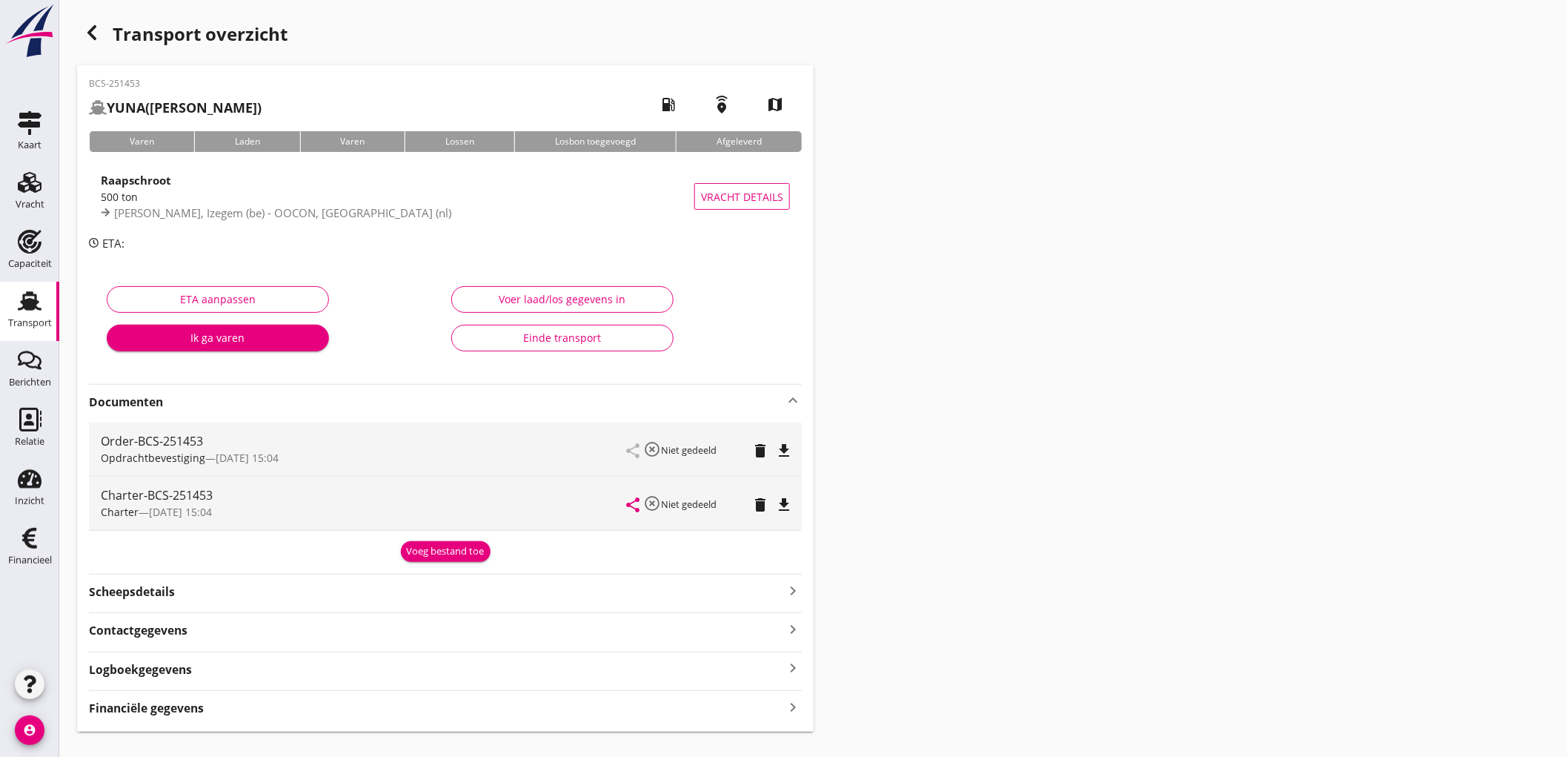
click at [782, 453] on icon "file_download" at bounding box center [784, 451] width 18 height 18
click at [801, 515] on div "Charter-BCS-251453 Charter — 19/09 15:04 share highlight_off Niet gedeeld delet…" at bounding box center [445, 502] width 712 height 53
click at [790, 507] on icon "file_download" at bounding box center [784, 505] width 18 height 18
click at [782, 448] on icon "open_in_browser" at bounding box center [784, 451] width 18 height 18
click at [212, 707] on div "Financiële gegevens keyboard_arrow_right" at bounding box center [445, 706] width 712 height 20
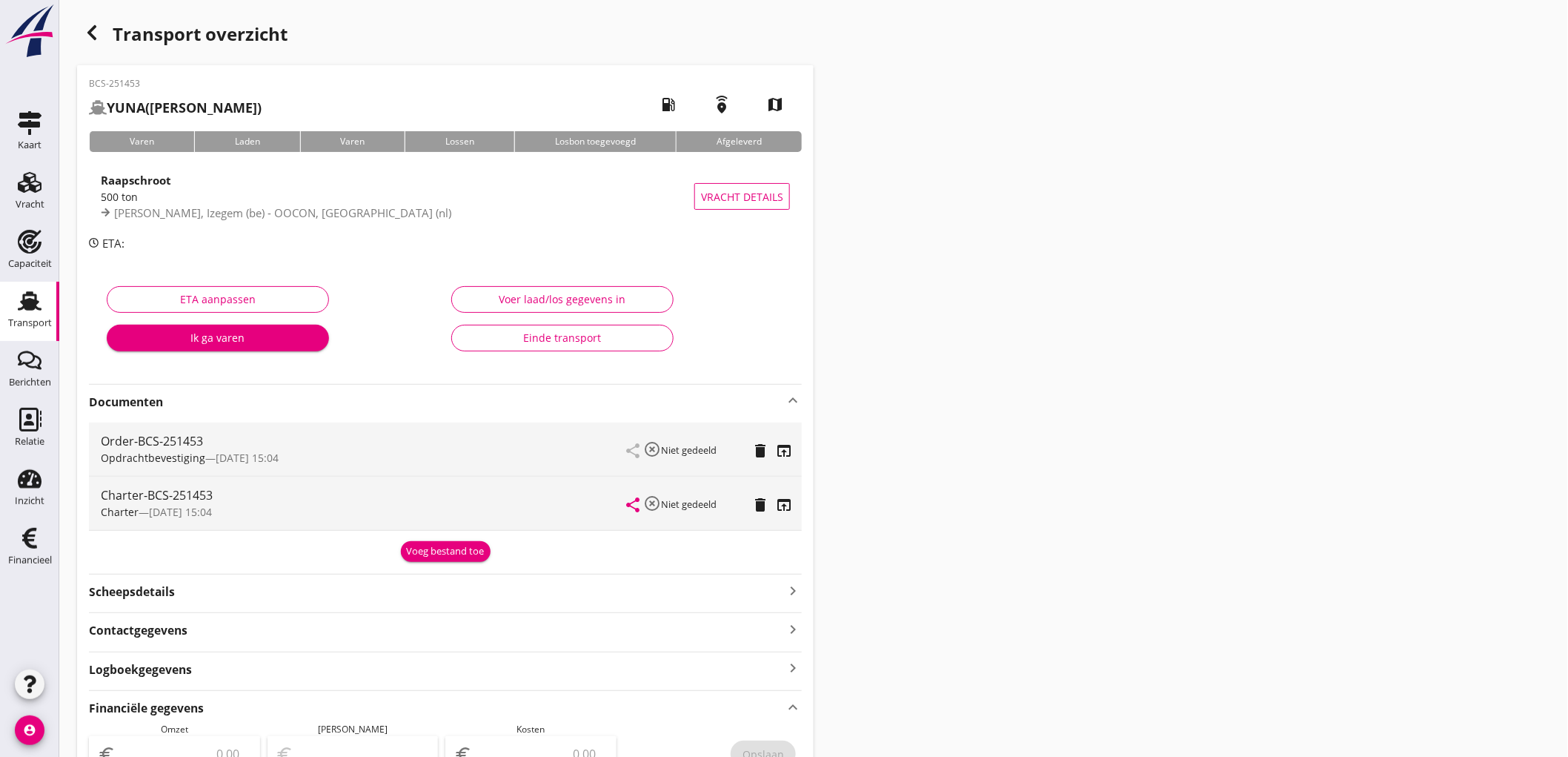
scroll to position [493, 0]
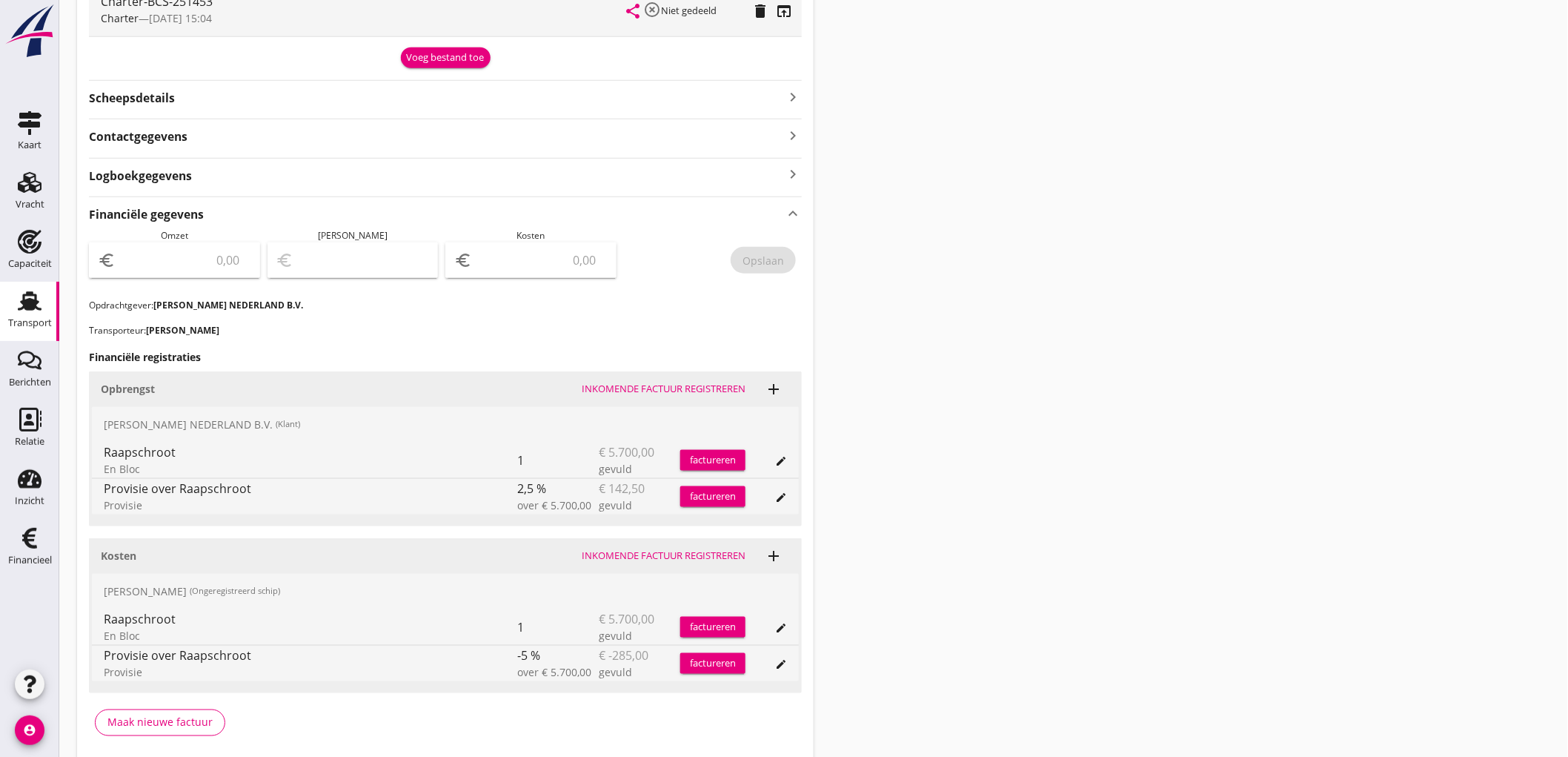
click at [193, 255] on input "number" at bounding box center [185, 259] width 133 height 24
type input "5557"
type input "5557.50"
type input "5552.50"
type input "5"
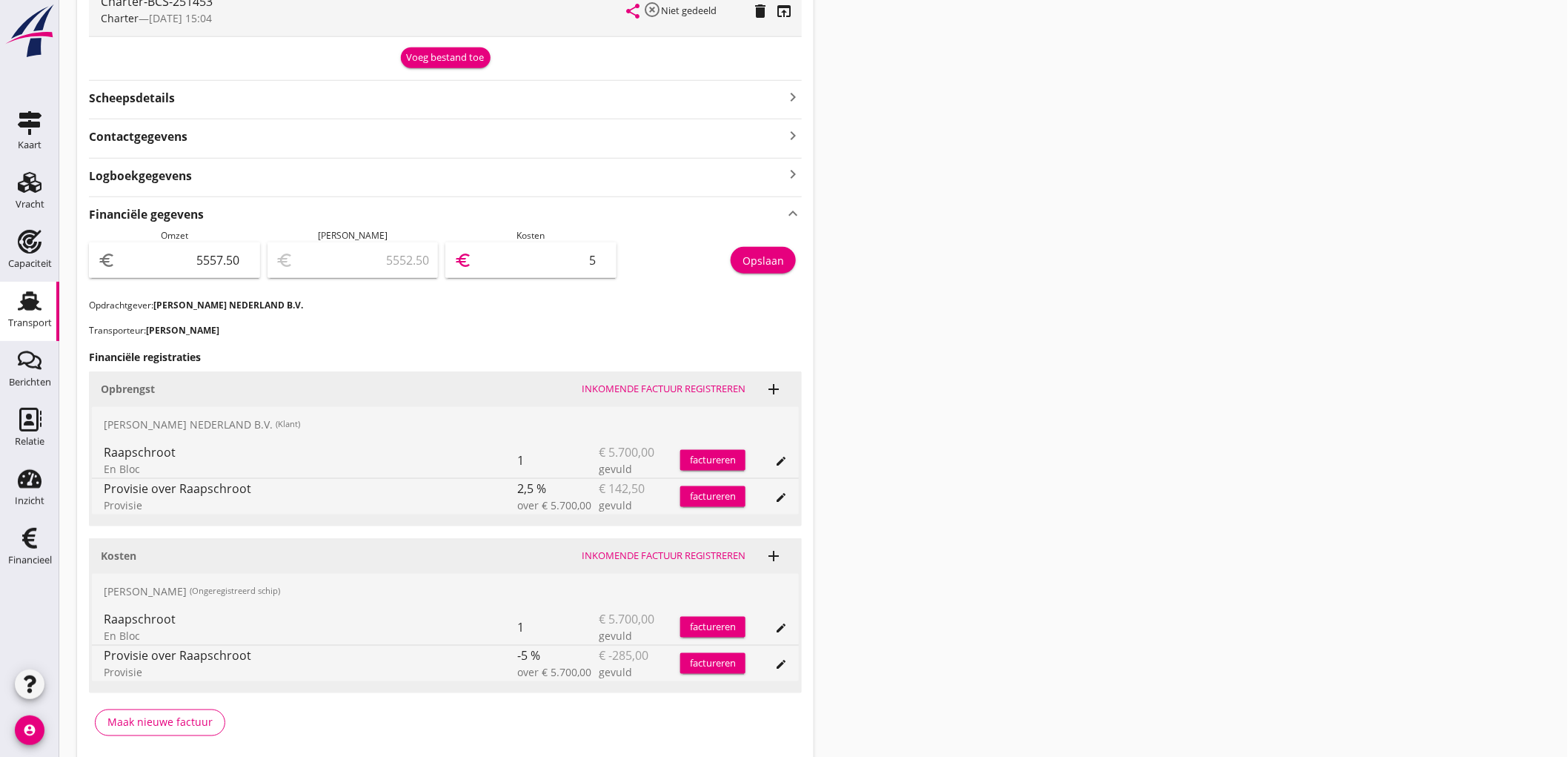
type input "5503.50"
type input "54"
type input "5016.50"
type input "541"
type input "142.50"
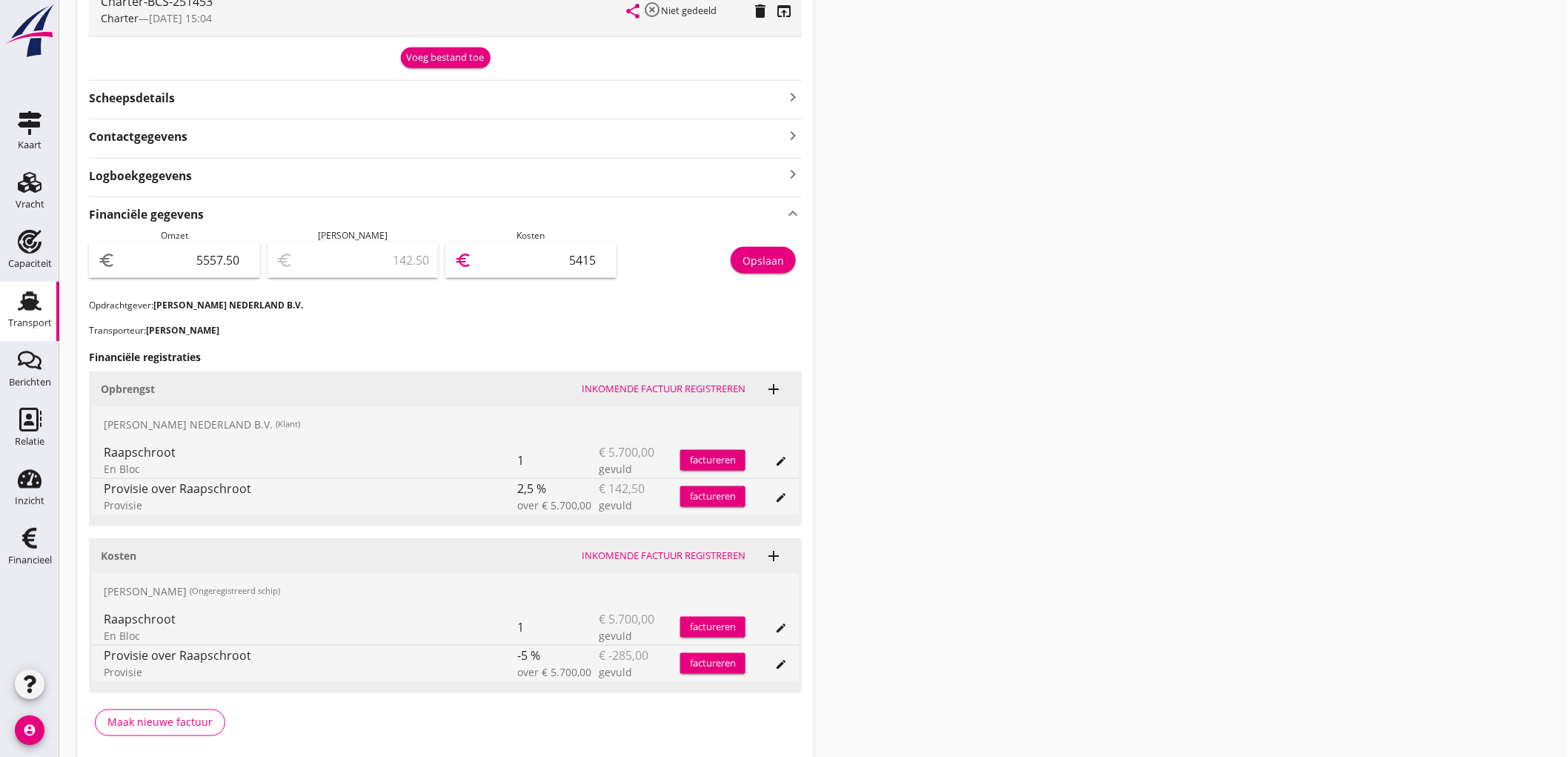
type input "5415"
click at [761, 258] on div "Opslaan" at bounding box center [763, 260] width 42 height 16
click at [2, 306] on link "Transport Transport" at bounding box center [29, 311] width 59 height 59
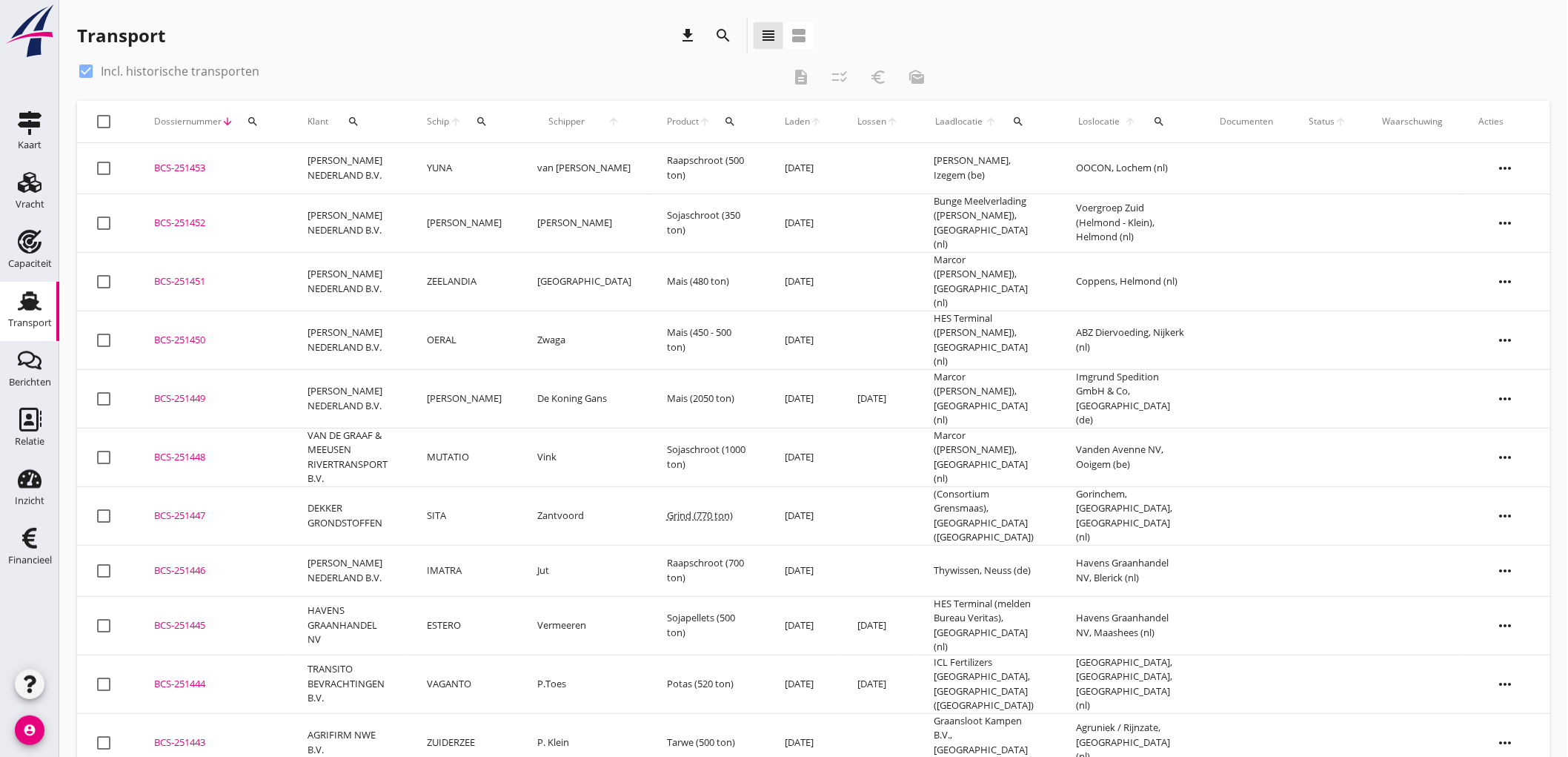
click at [32, 296] on icon "Transport" at bounding box center [29, 300] width 24 height 24
click at [108, 67] on label "Incl. historische transporten" at bounding box center [180, 71] width 159 height 15
checkbox input "false"
click at [12, 308] on div "Transport" at bounding box center [29, 300] width 35 height 24
click at [50, 305] on link "Transport Transport" at bounding box center [29, 311] width 59 height 59
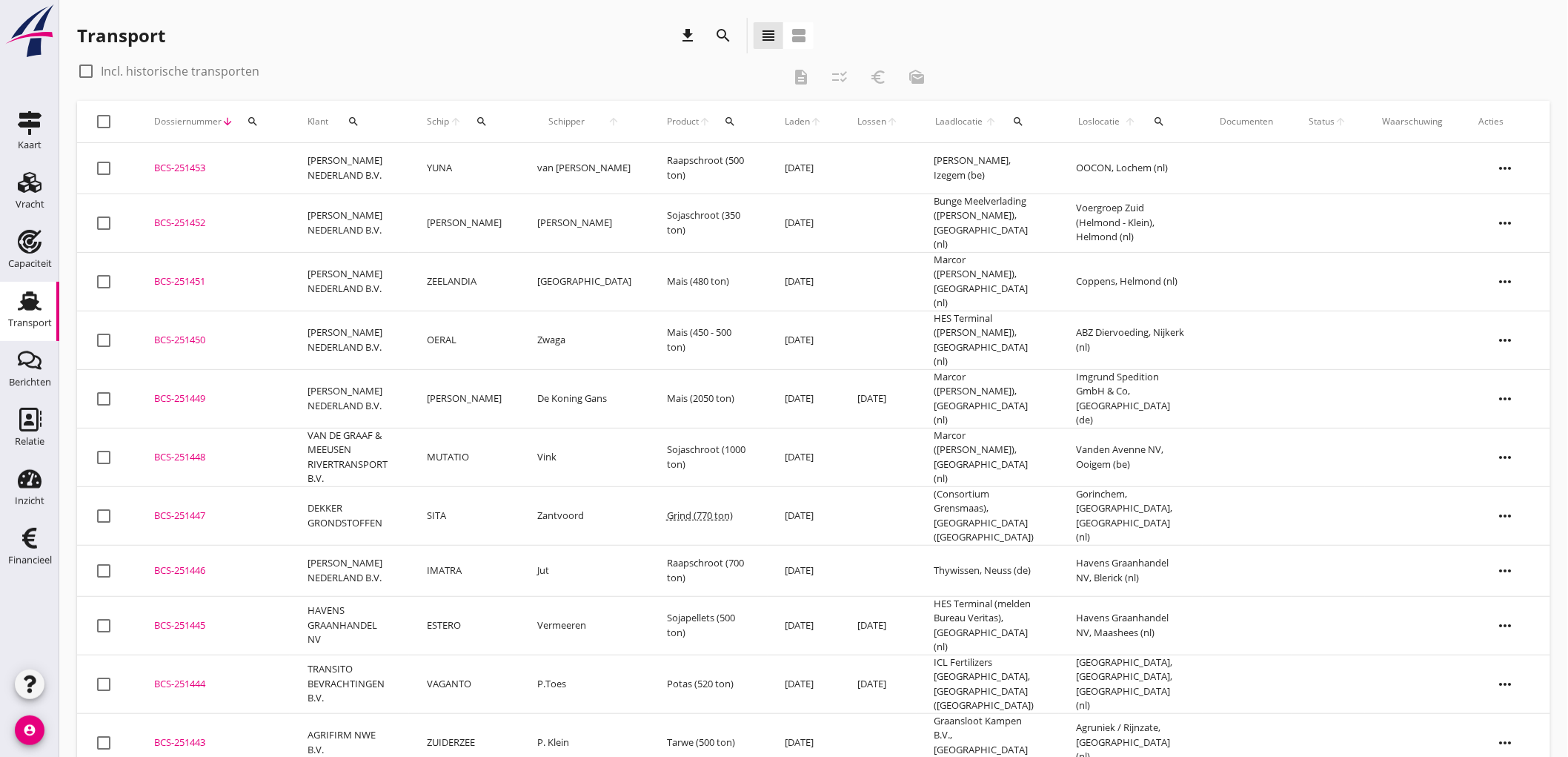
click at [20, 325] on div "Transport" at bounding box center [29, 323] width 43 height 10
click at [32, 224] on link "Capaciteit Capaciteit" at bounding box center [29, 252] width 59 height 59
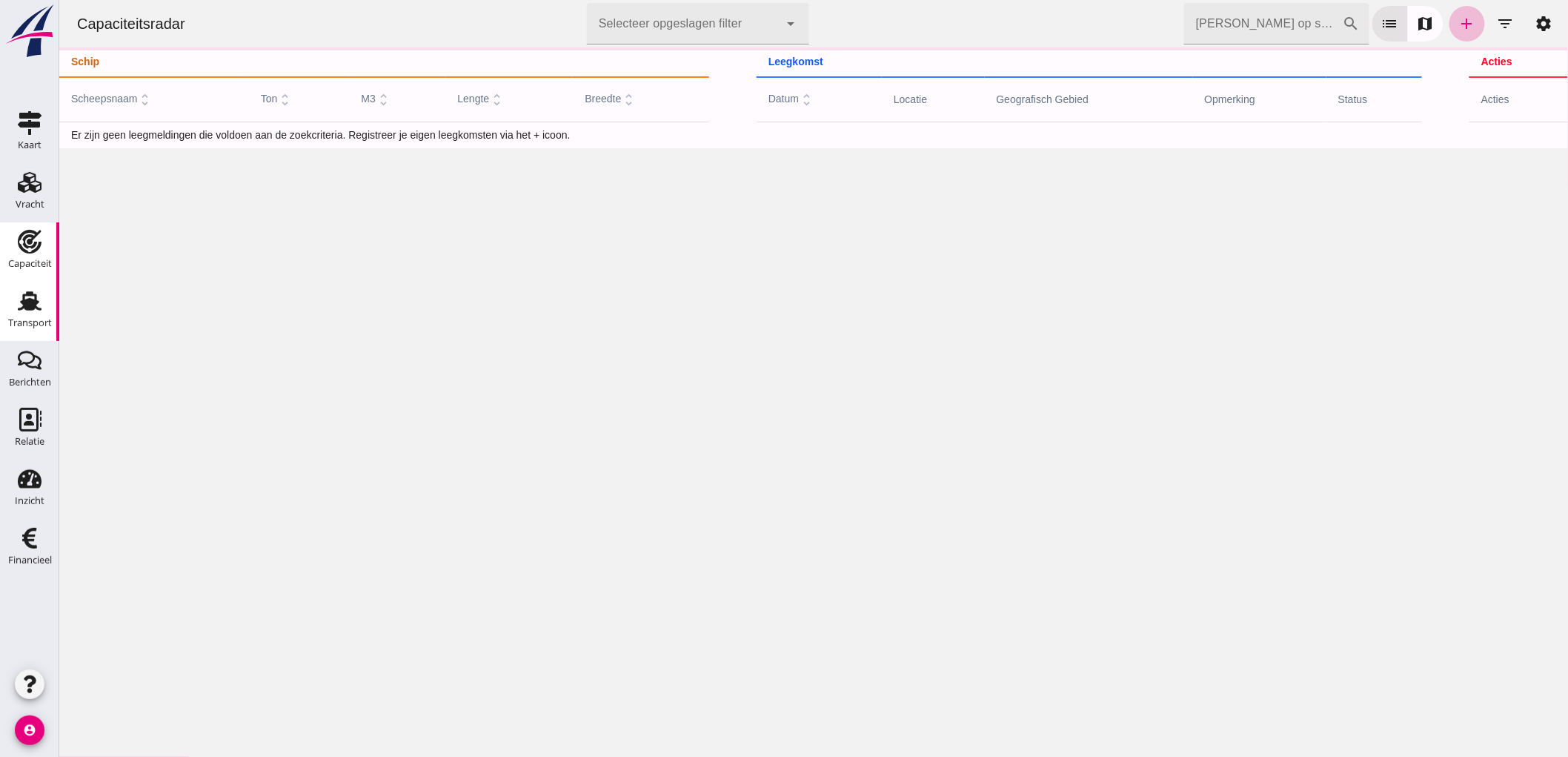
click at [52, 314] on link "Transport Transport" at bounding box center [29, 311] width 59 height 59
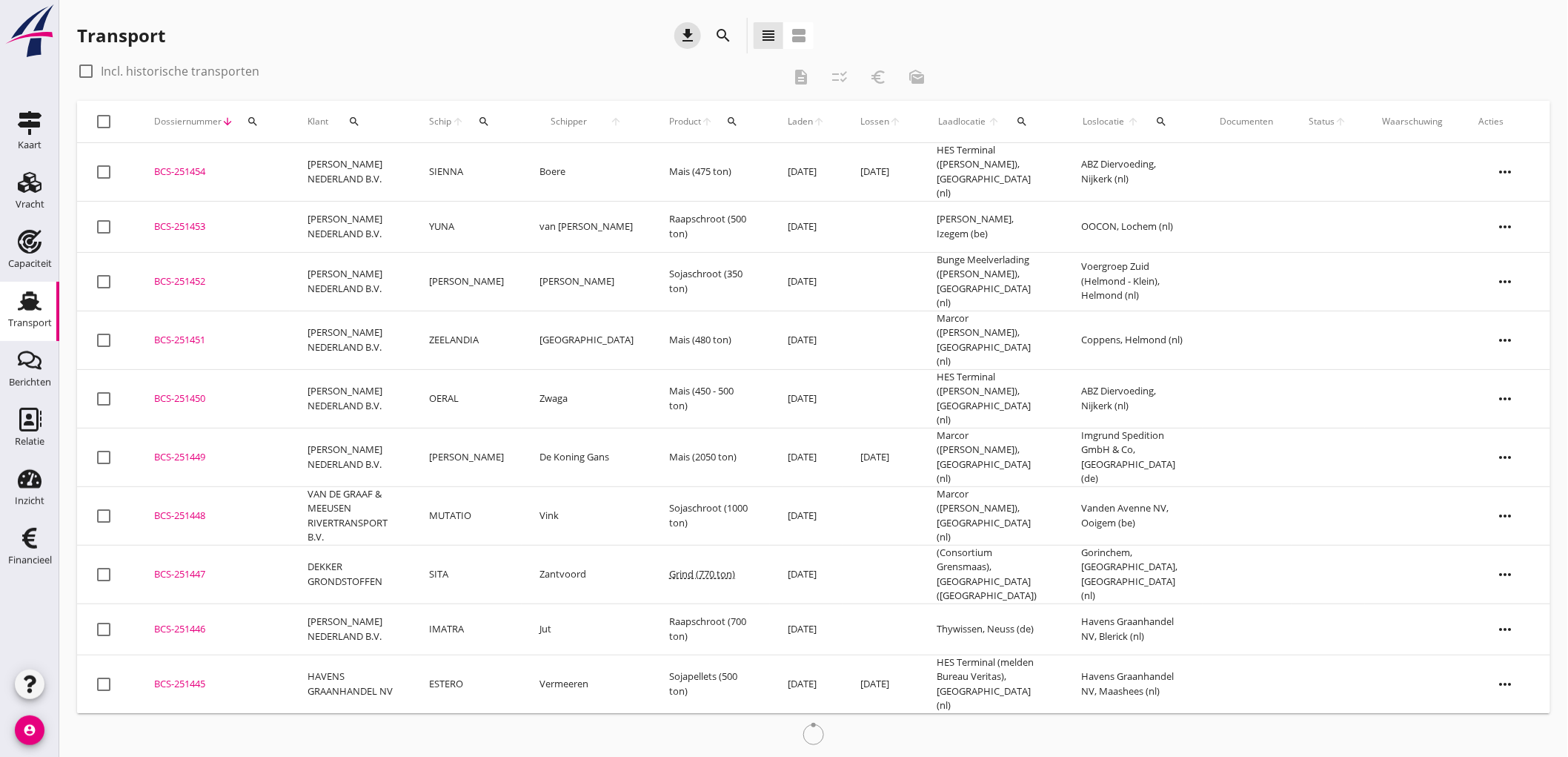
click at [687, 33] on icon "download" at bounding box center [688, 36] width 18 height 18
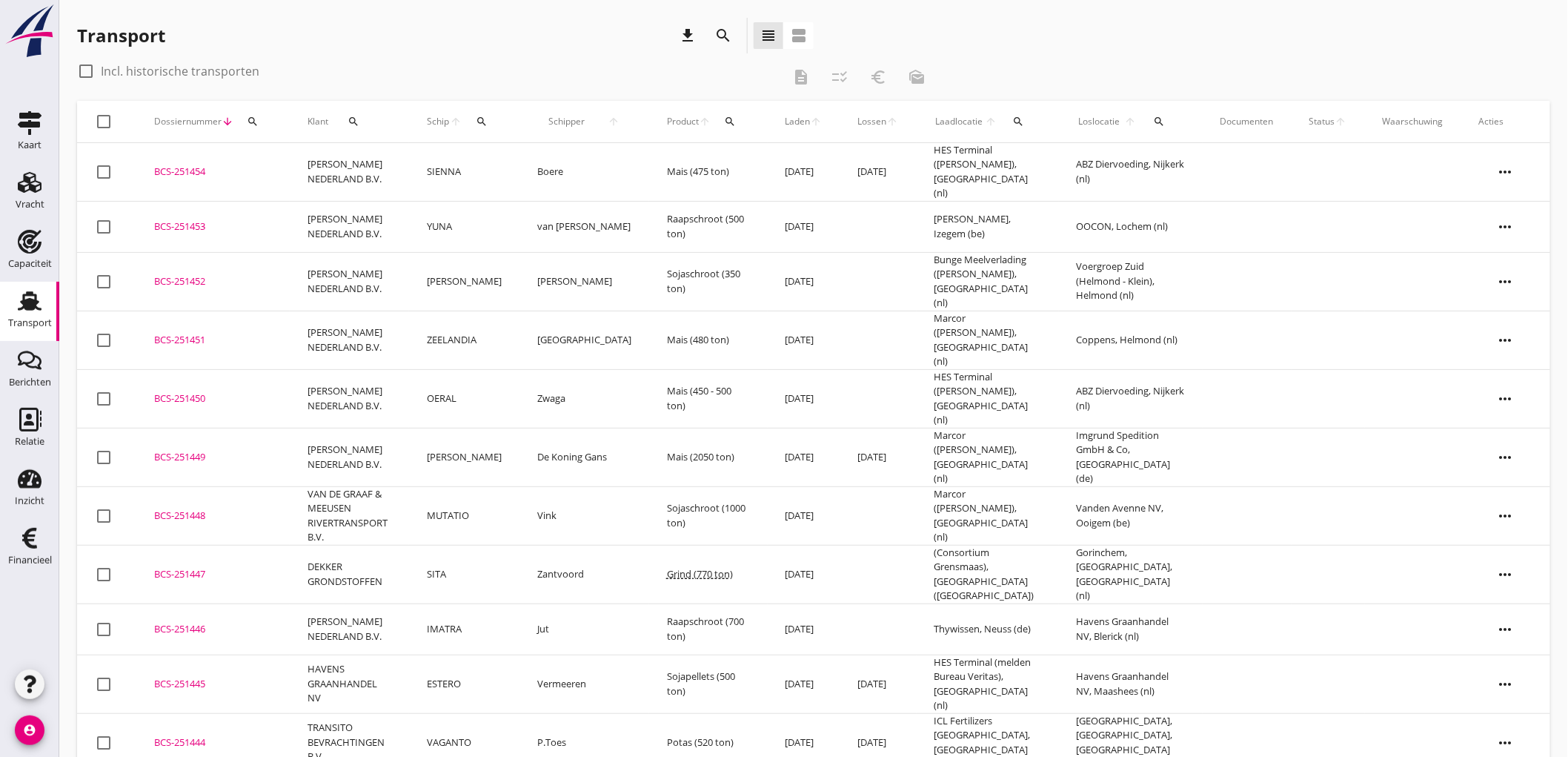
click at [472, 373] on td "OERAL" at bounding box center [464, 399] width 110 height 59
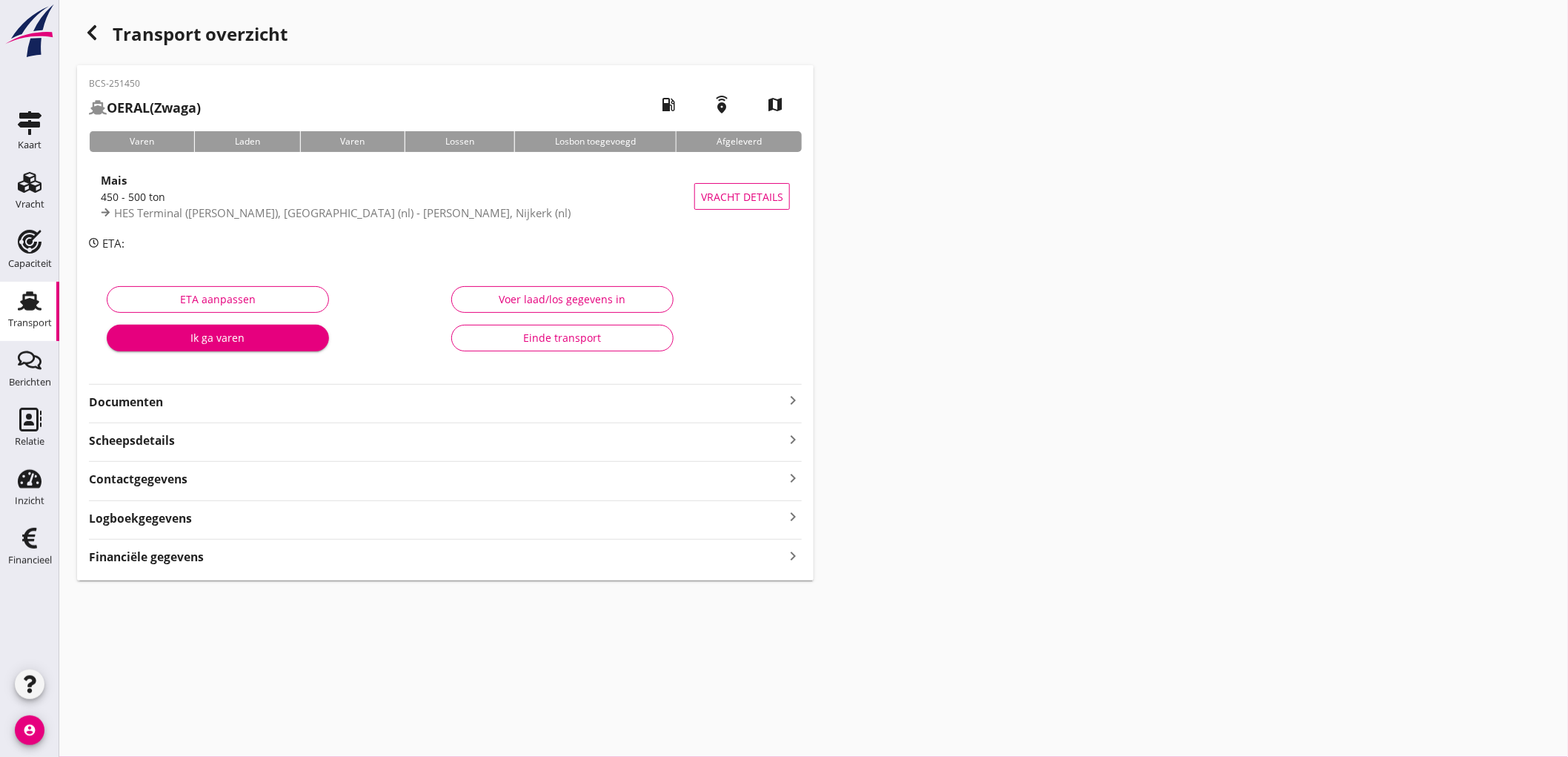
click at [209, 556] on div "Financiële gegevens keyboard_arrow_right" at bounding box center [445, 556] width 712 height 20
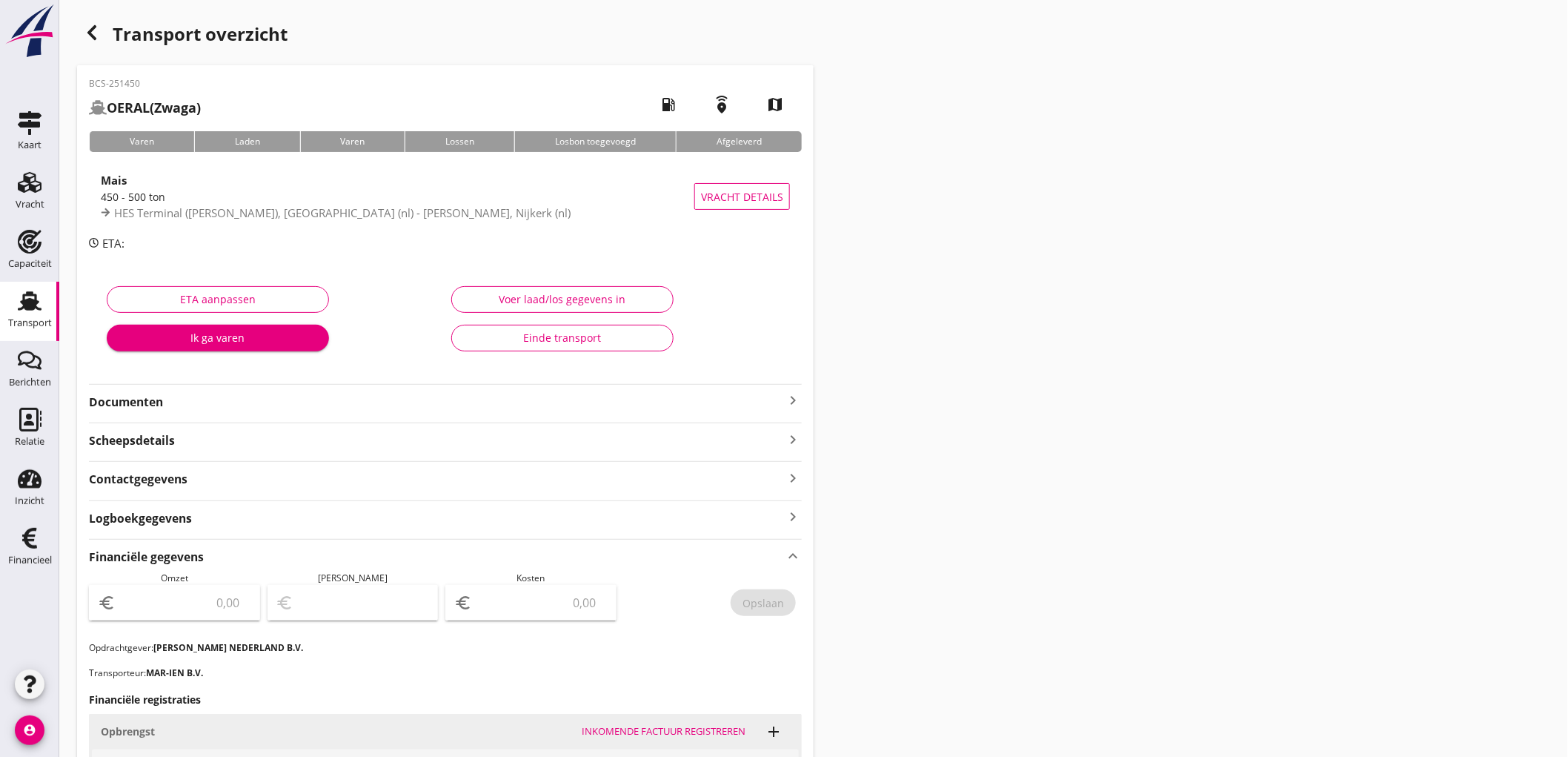
scroll to position [401, 0]
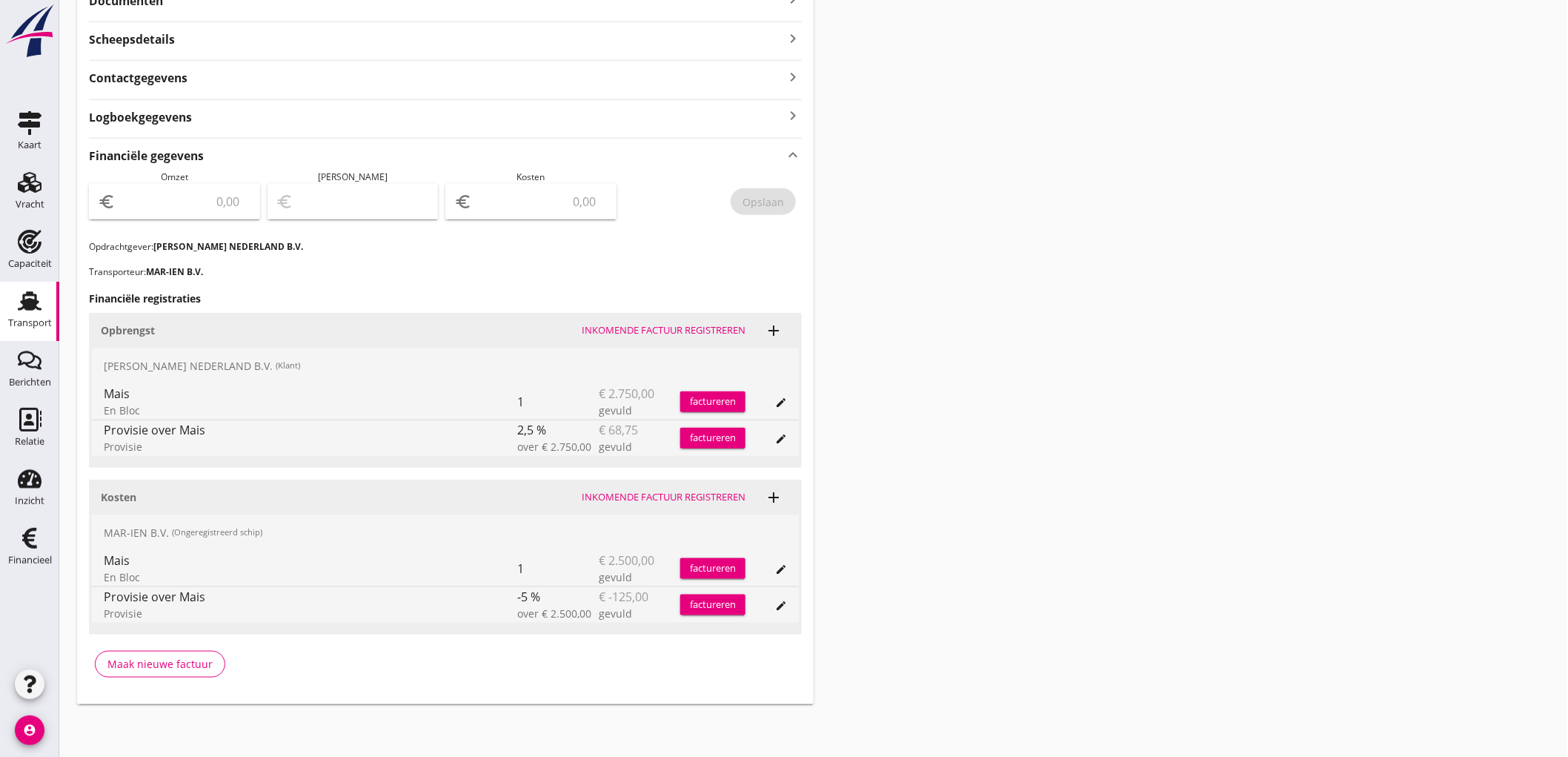
click at [210, 212] on input "number" at bounding box center [185, 201] width 133 height 24
type input "2681"
type input "2681.25"
type input "2679.25"
type input "2"
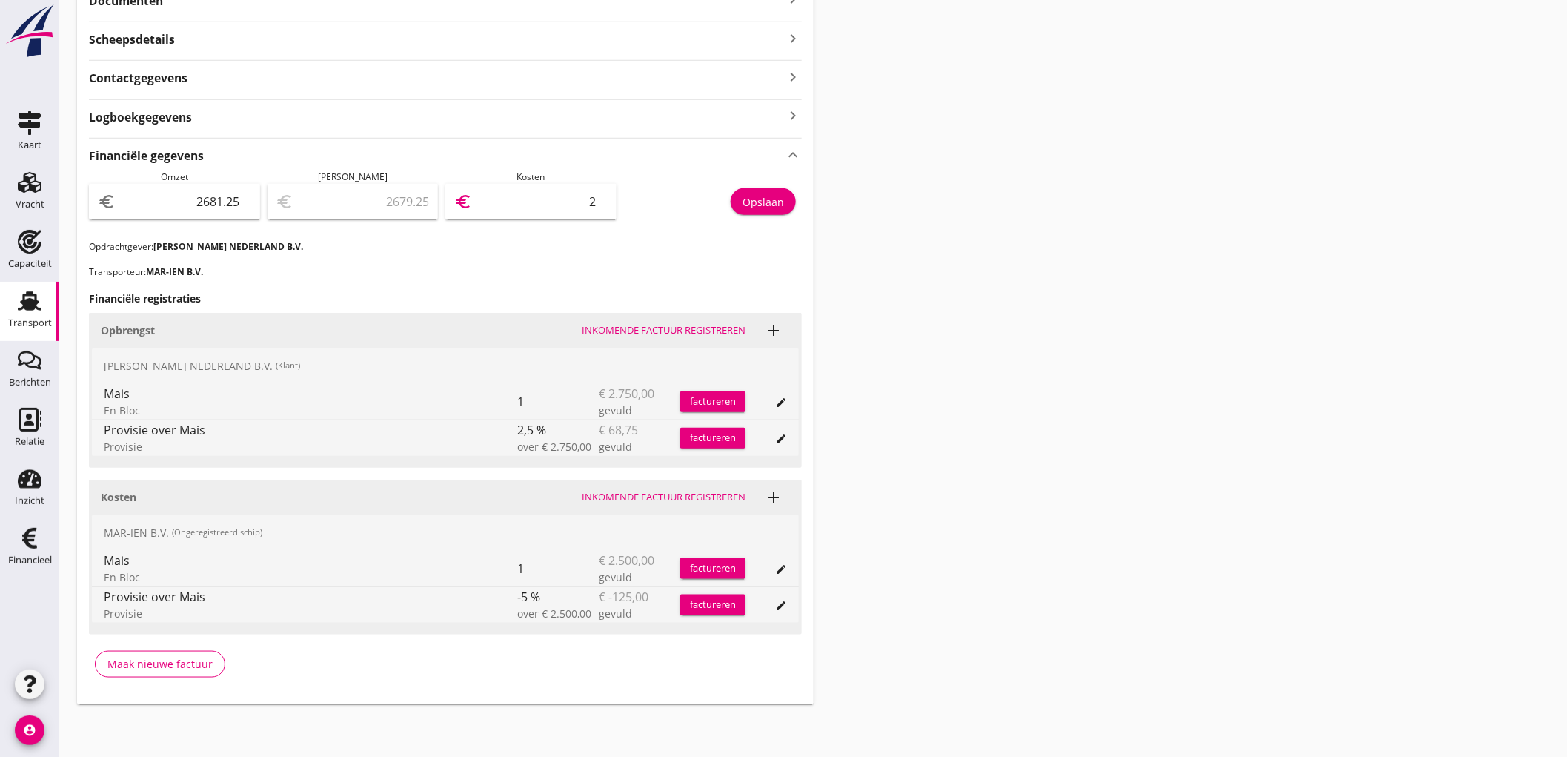
type input "2658.25"
type input "23"
type input "2444.25"
type input "237"
type input "306.25"
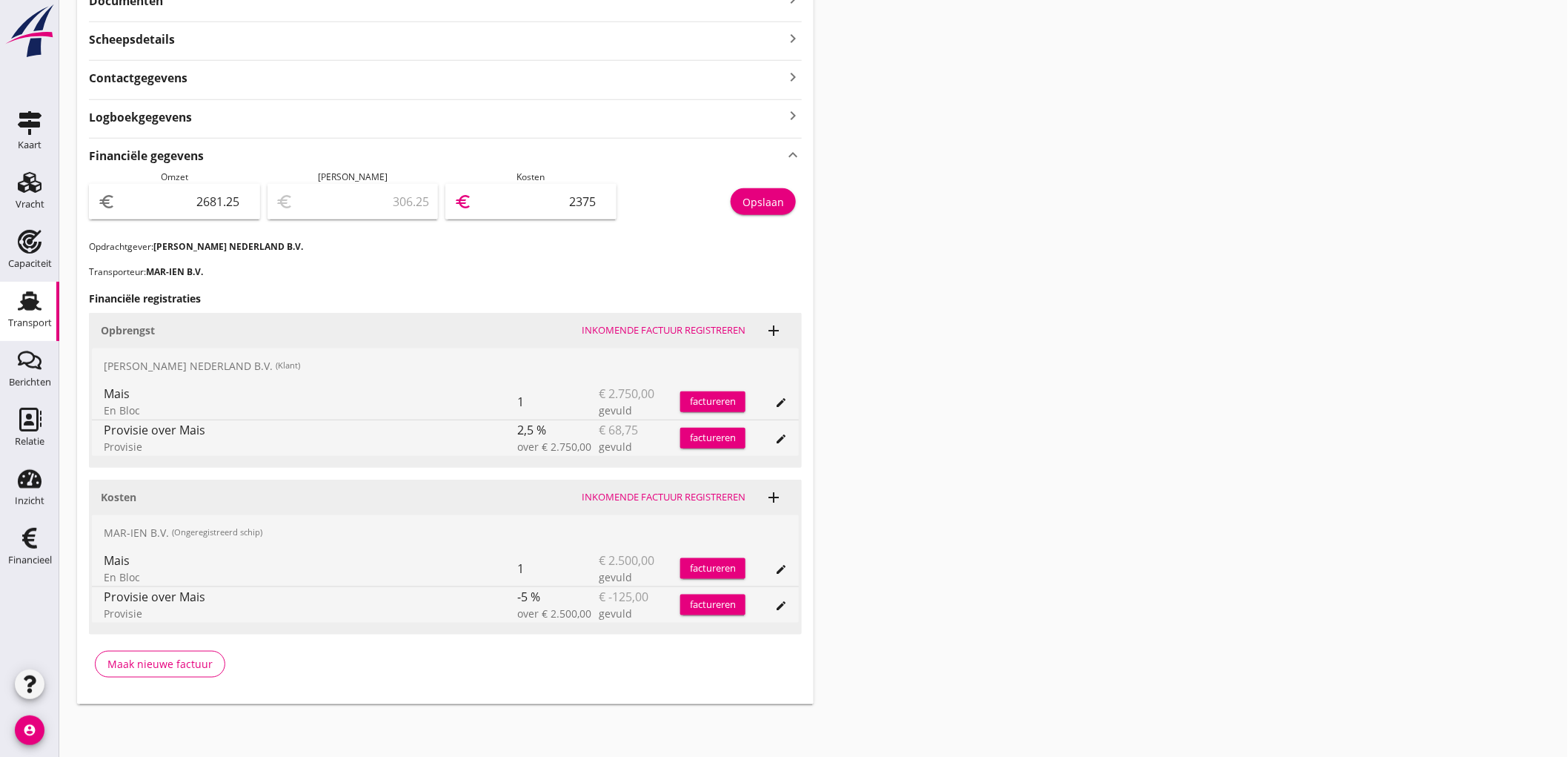
type input "2375"
drag, startPoint x: 767, startPoint y: 198, endPoint x: 1265, endPoint y: 197, distance: 498.0
click at [767, 197] on div "Opslaan" at bounding box center [763, 201] width 42 height 16
click at [9, 295] on link "Transport Transport" at bounding box center [29, 311] width 59 height 59
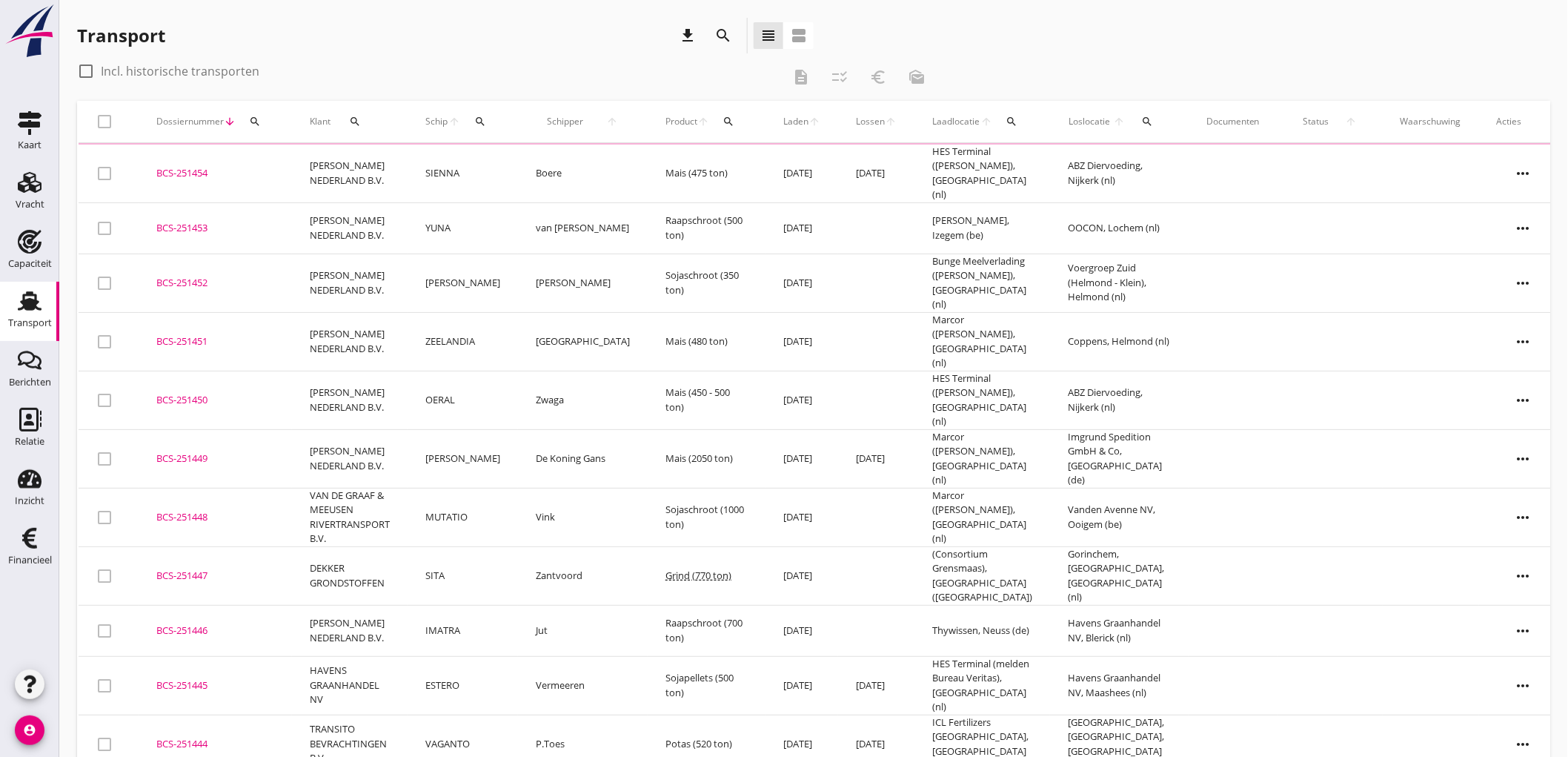
click at [434, 322] on td "ZEELANDIA" at bounding box center [462, 341] width 110 height 59
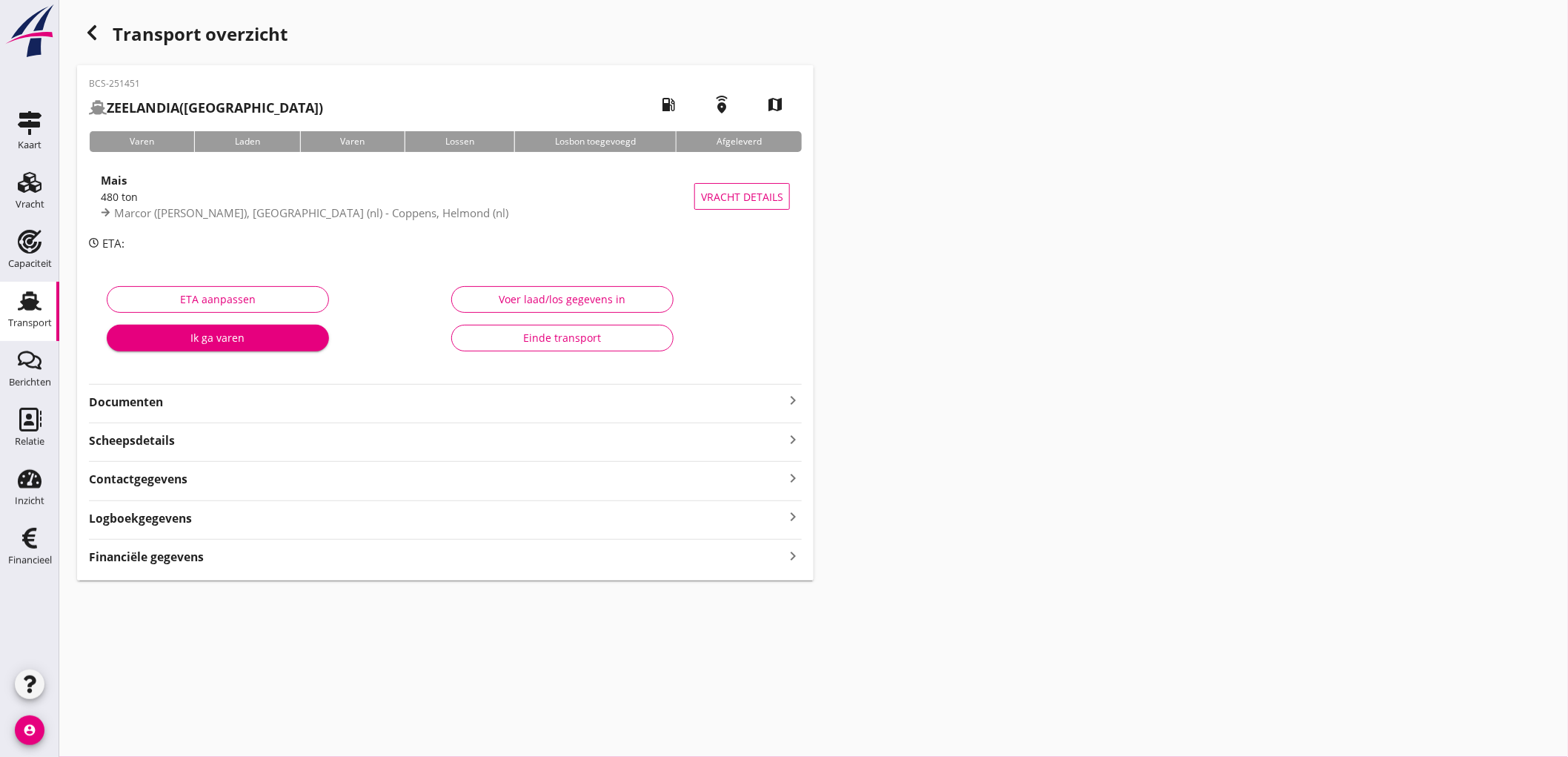
click at [173, 566] on div "BCS-251451 ZEELANDIA (Noordhoek) local_gas_station emergency_share map Varen La…" at bounding box center [445, 322] width 736 height 515
click at [195, 558] on strong "Financiële gegevens" at bounding box center [146, 556] width 115 height 17
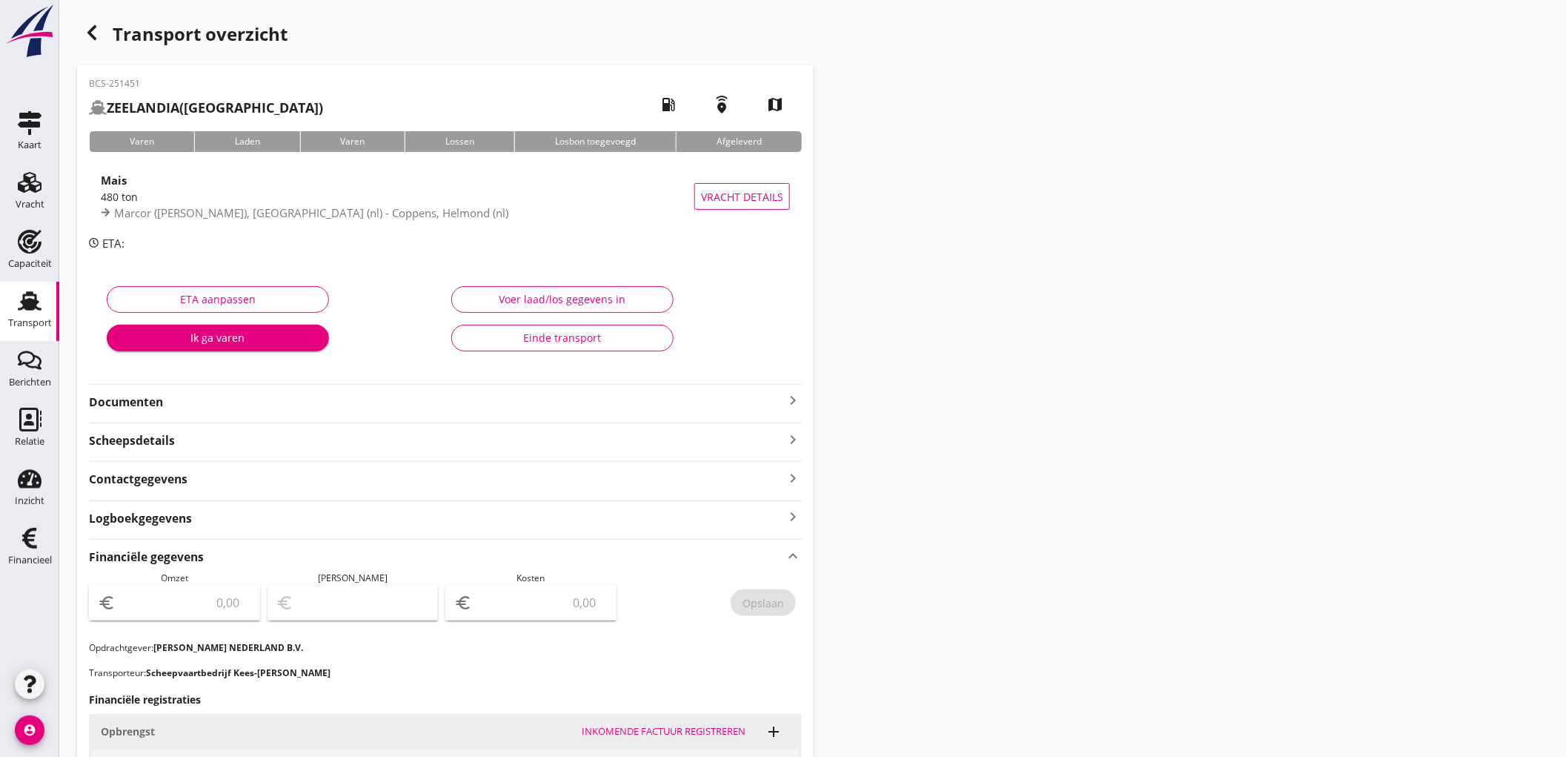
scroll to position [401, 0]
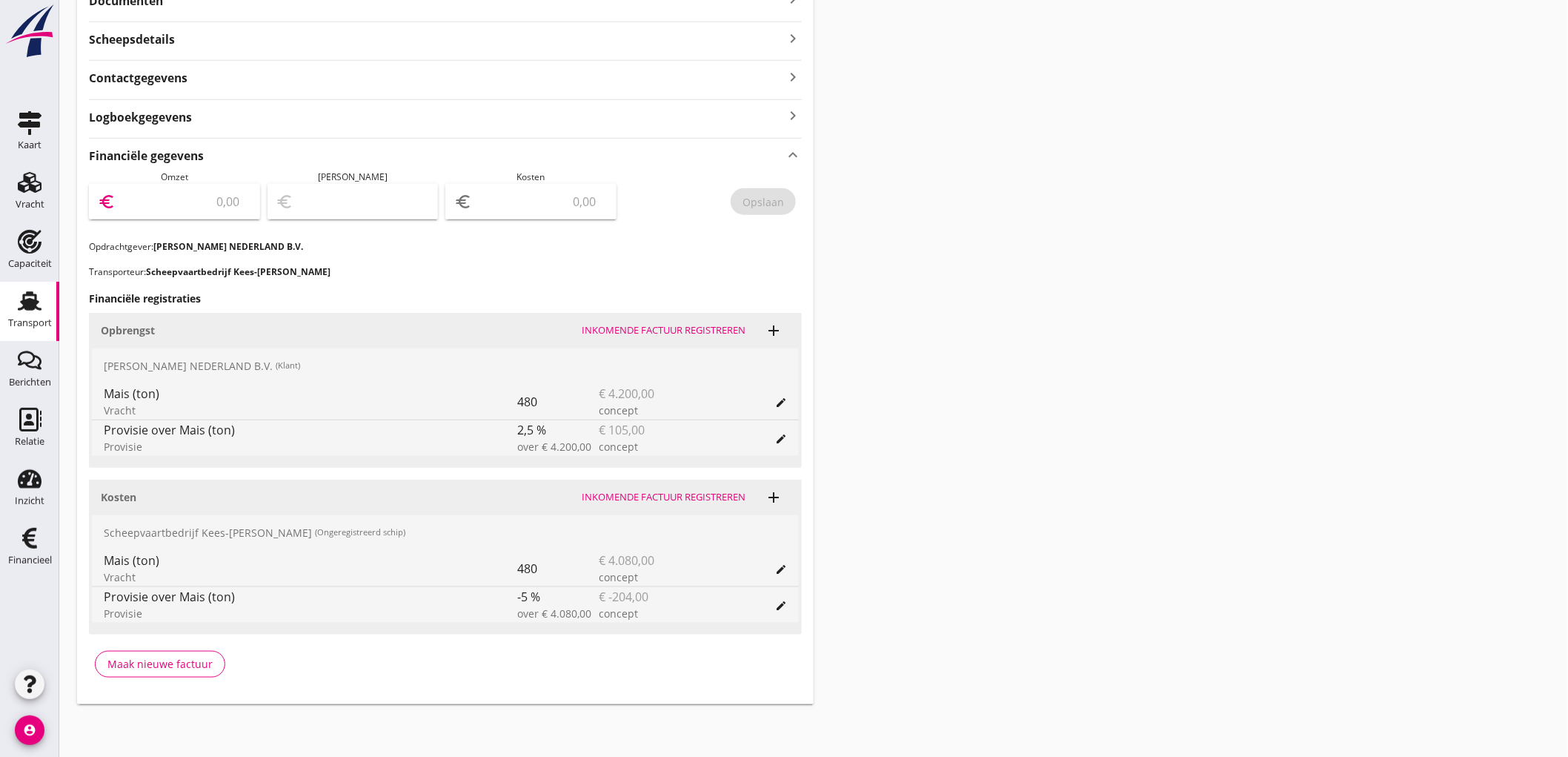
click at [209, 205] on input "number" at bounding box center [185, 201] width 133 height 24
type input "4095"
type input "4092.00"
type input "3"
type input "4057.00"
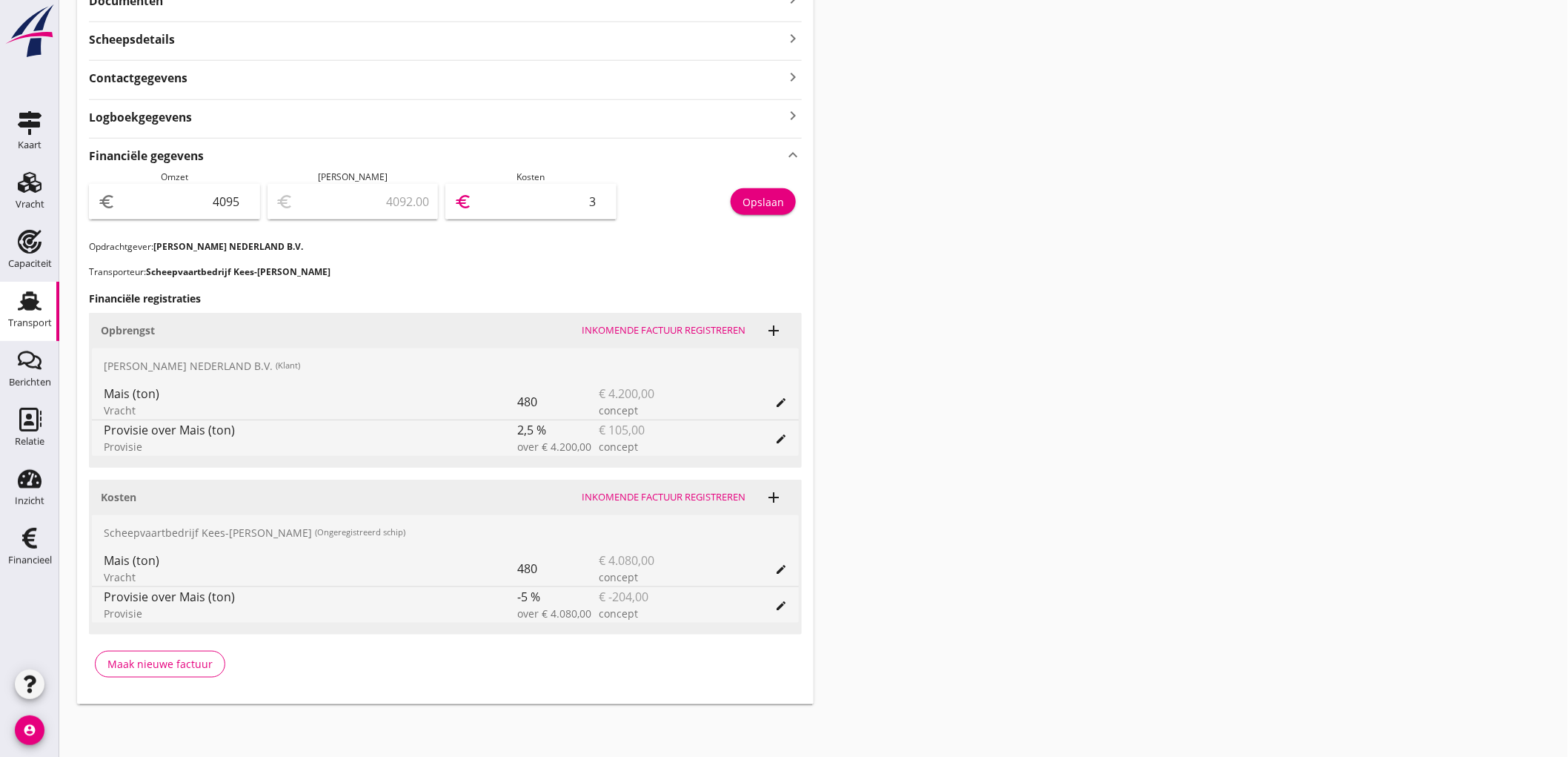
type input "38"
type input "3708.00"
type input "387"
type input "219.00"
type input "3876"
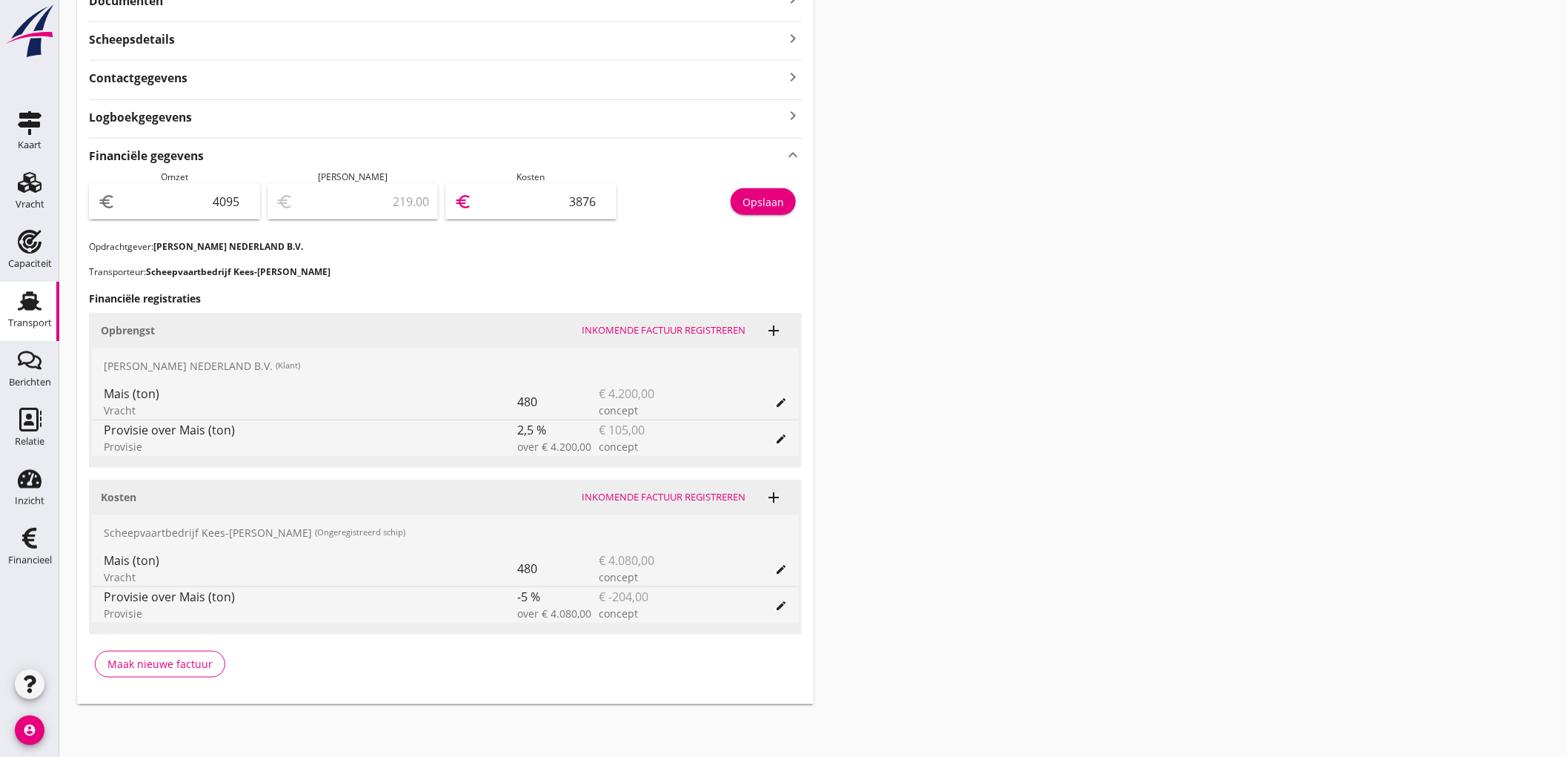
click at [751, 199] on div "Opslaan" at bounding box center [763, 201] width 42 height 16
drag, startPoint x: 32, startPoint y: 295, endPoint x: 52, endPoint y: 498, distance: 204.0
click at [32, 295] on use at bounding box center [29, 301] width 24 height 20
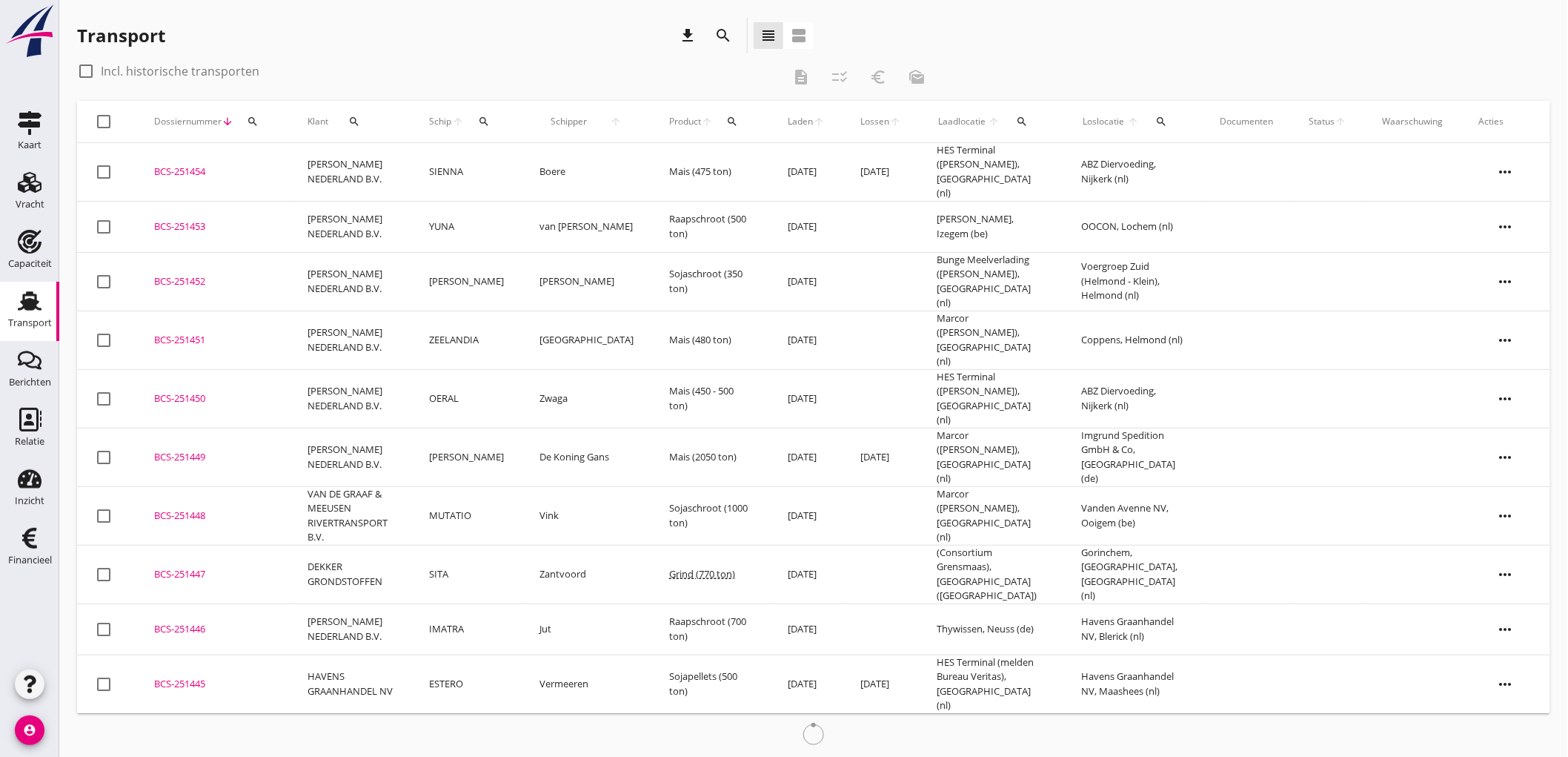
click at [492, 278] on td "[PERSON_NAME]" at bounding box center [466, 282] width 110 height 59
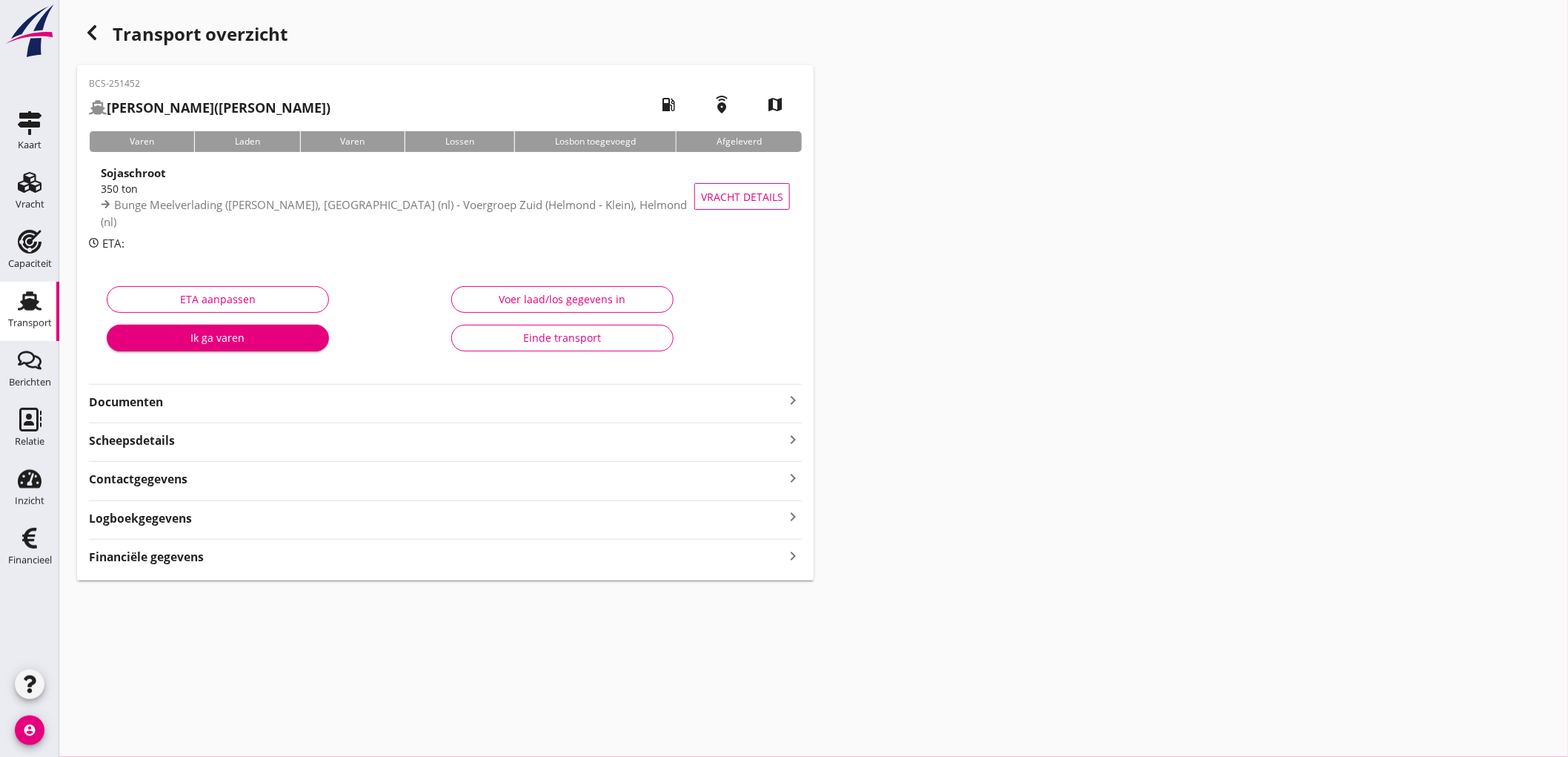
click at [186, 565] on strong "Financiële gegevens" at bounding box center [146, 556] width 115 height 17
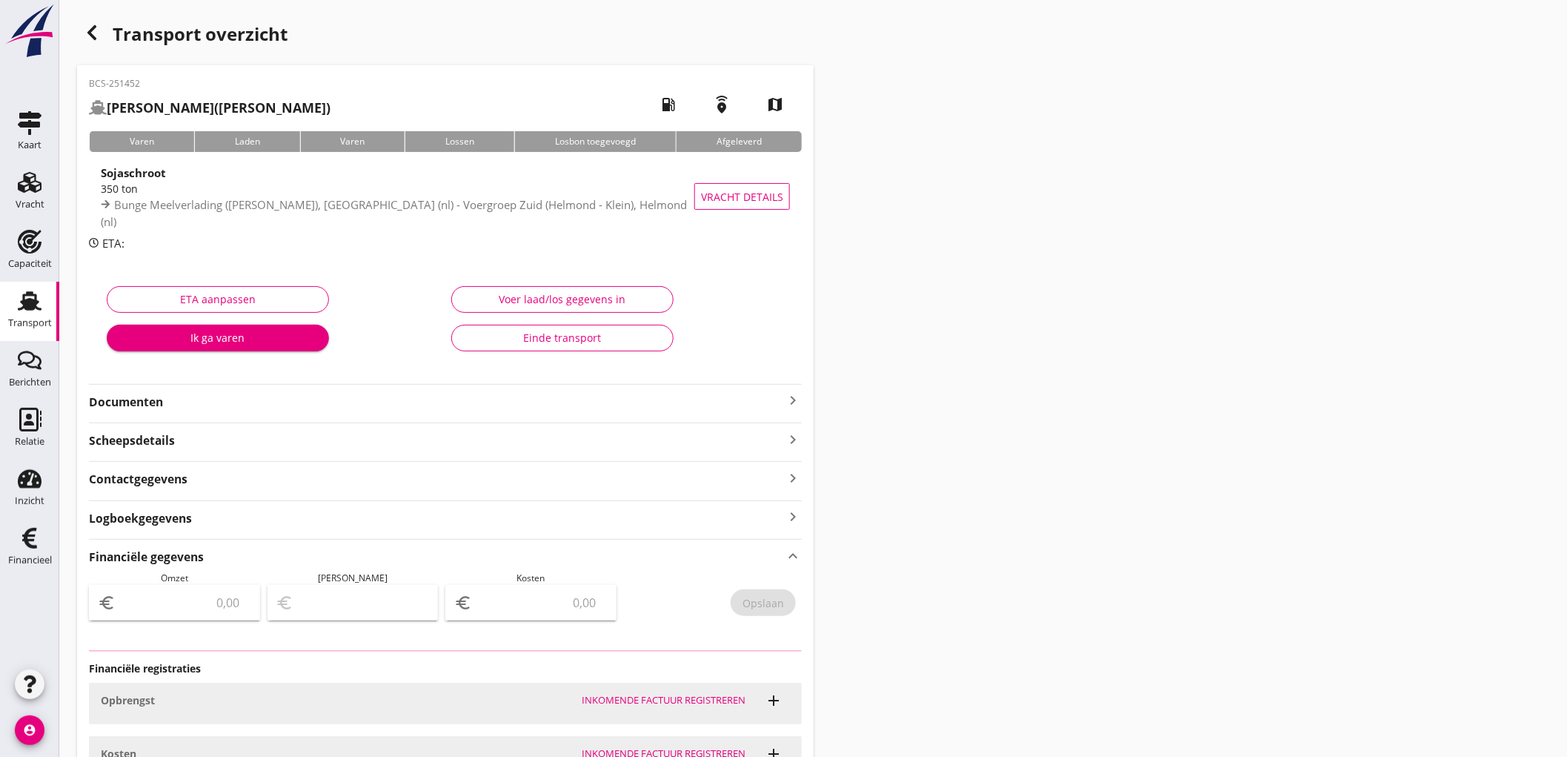
type input "3900"
type input "323.25"
type input "3576.75"
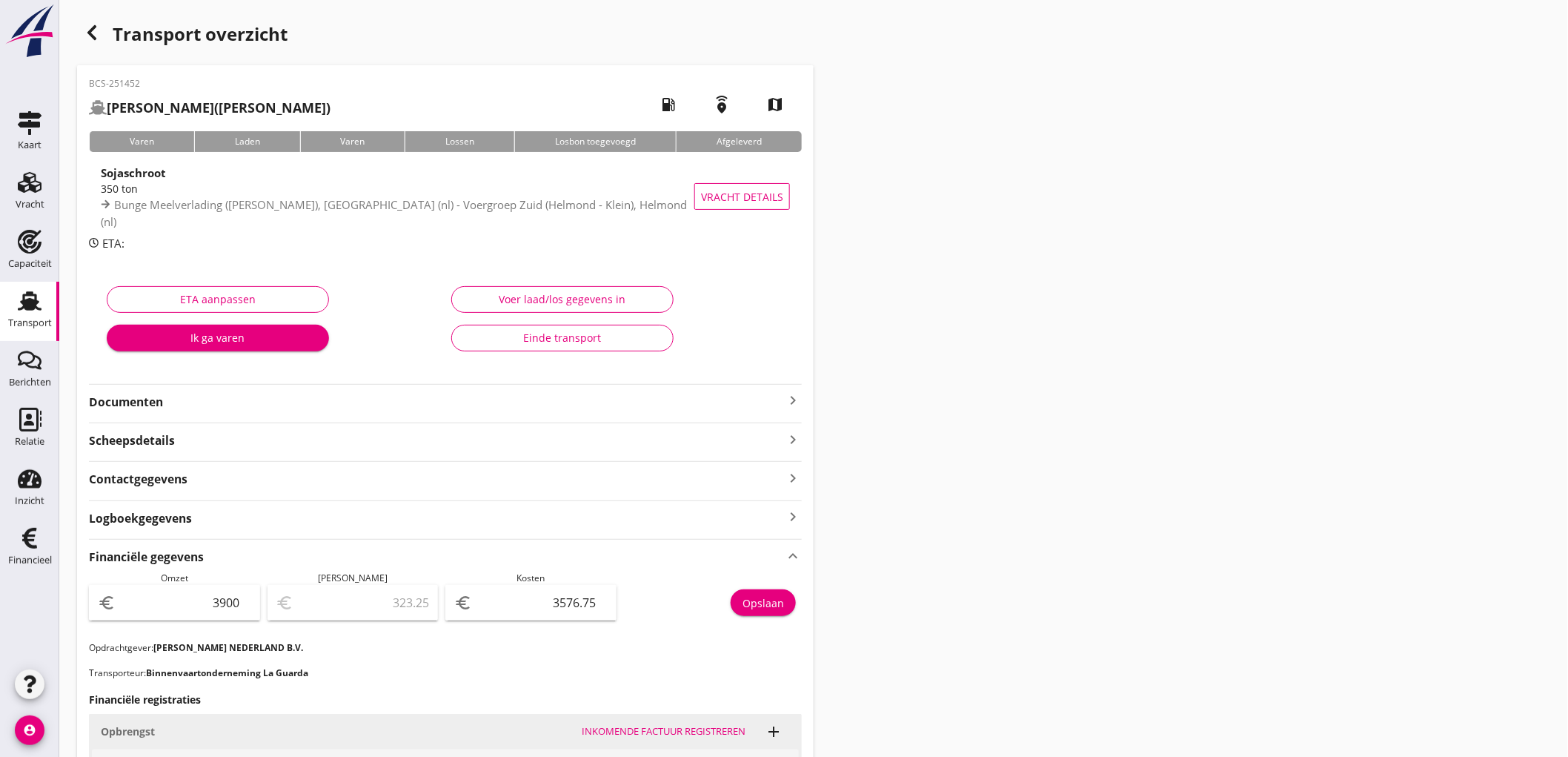
click at [4, 327] on link "Transport Transport" at bounding box center [29, 311] width 59 height 59
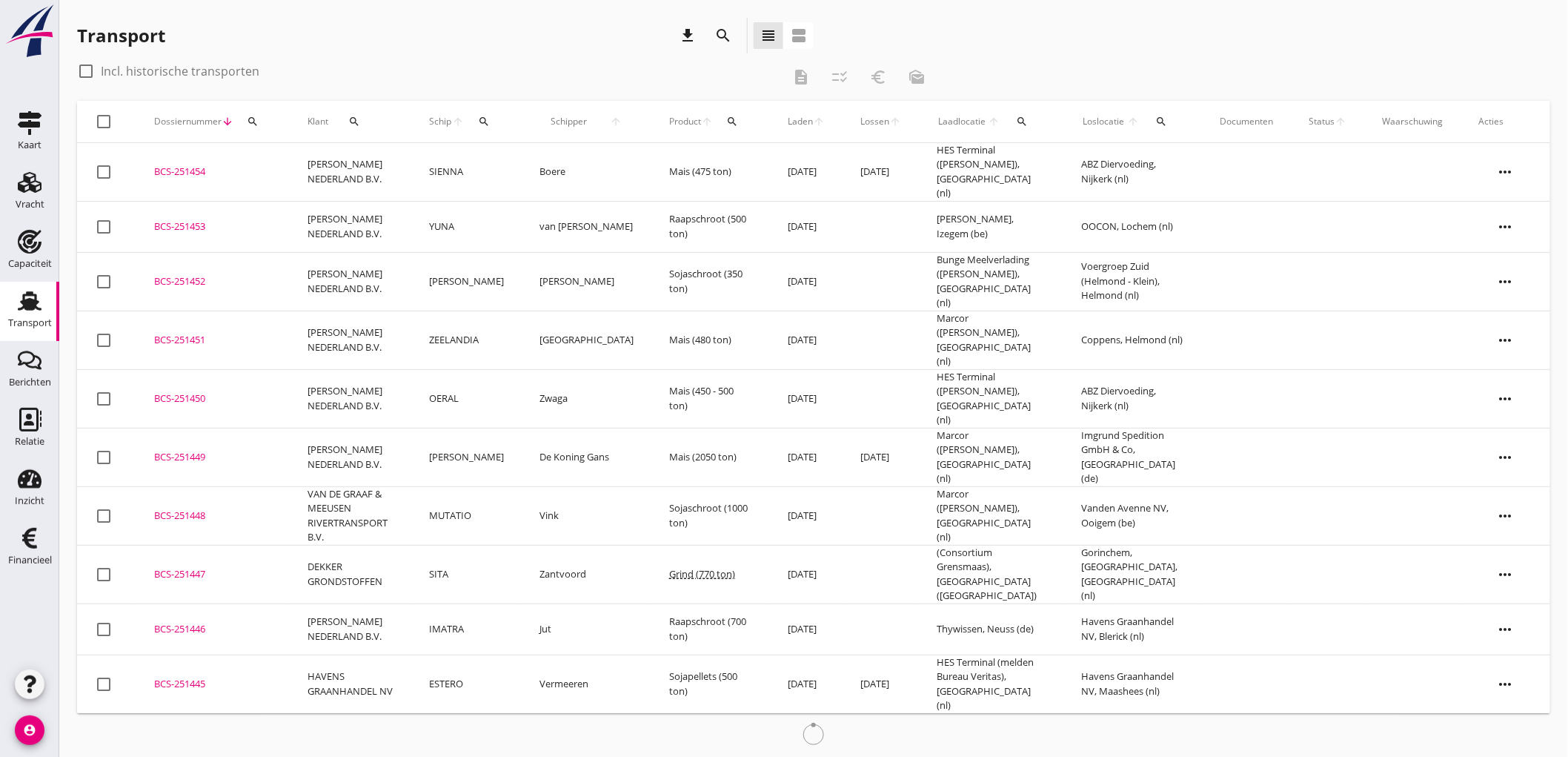
click at [373, 225] on td "[PERSON_NAME] NEDERLAND B.V." at bounding box center [350, 226] width 122 height 51
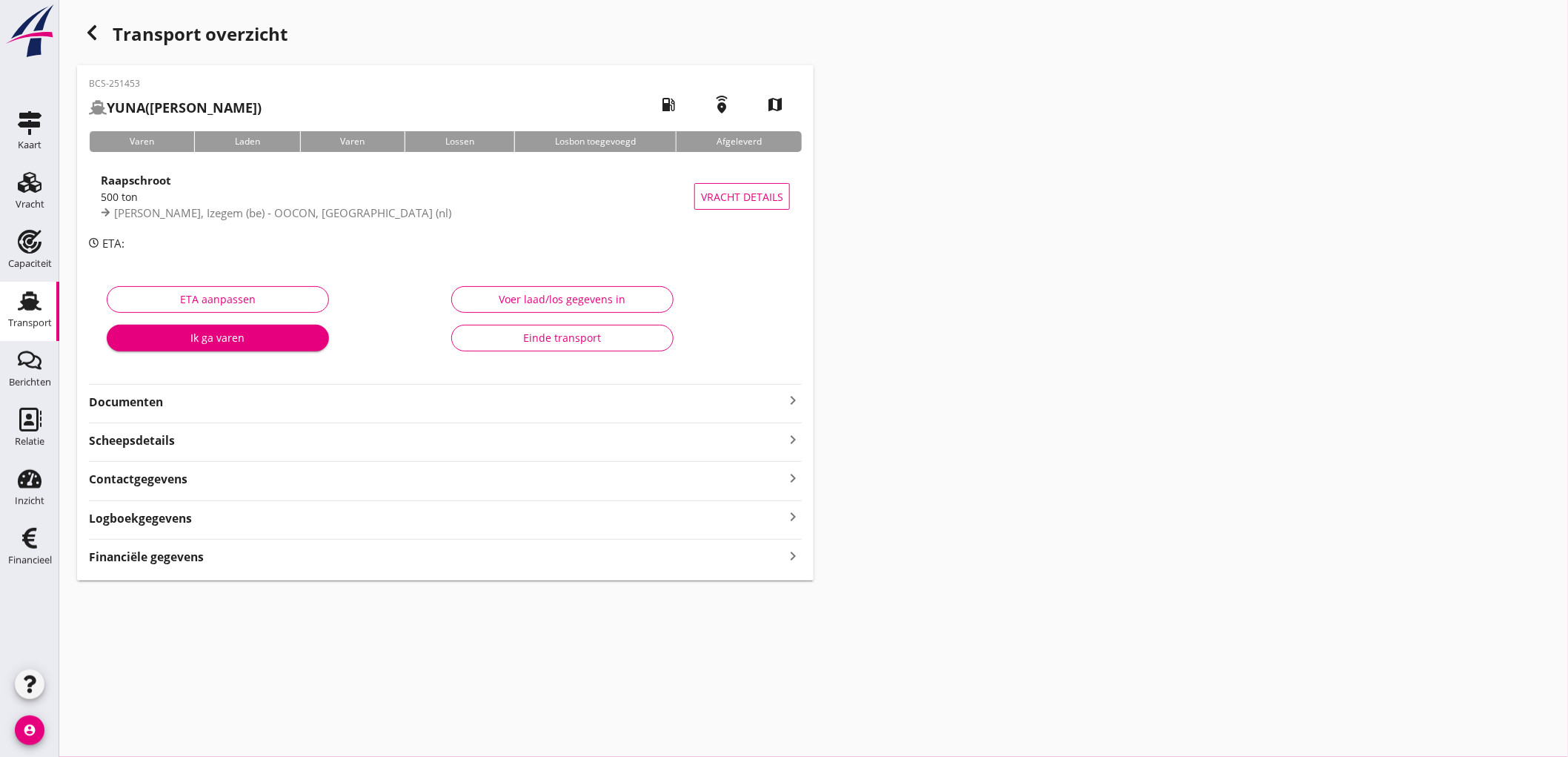
click at [184, 553] on strong "Financiële gegevens" at bounding box center [146, 556] width 115 height 17
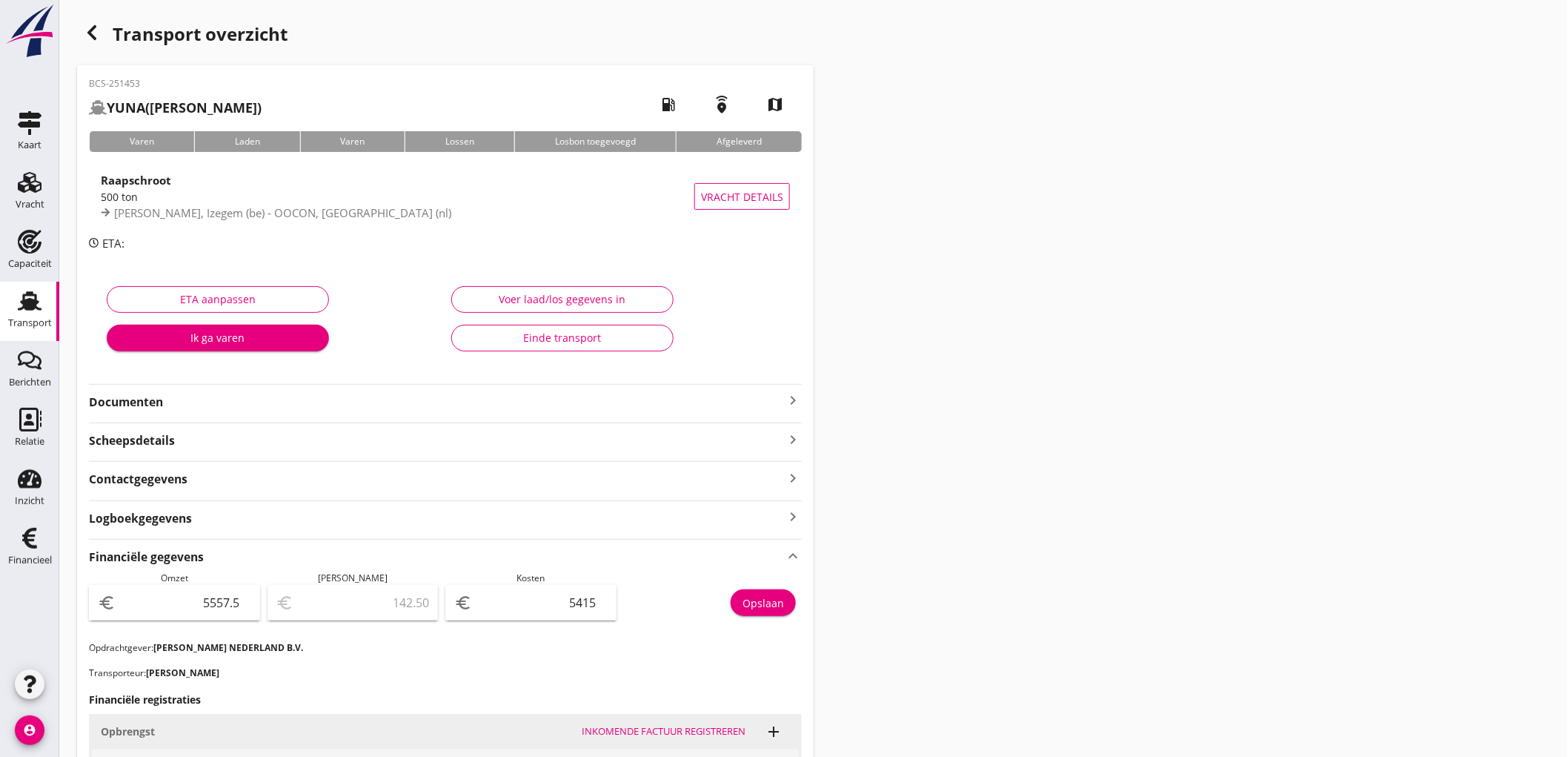
click at [28, 322] on div "Transport" at bounding box center [29, 323] width 43 height 10
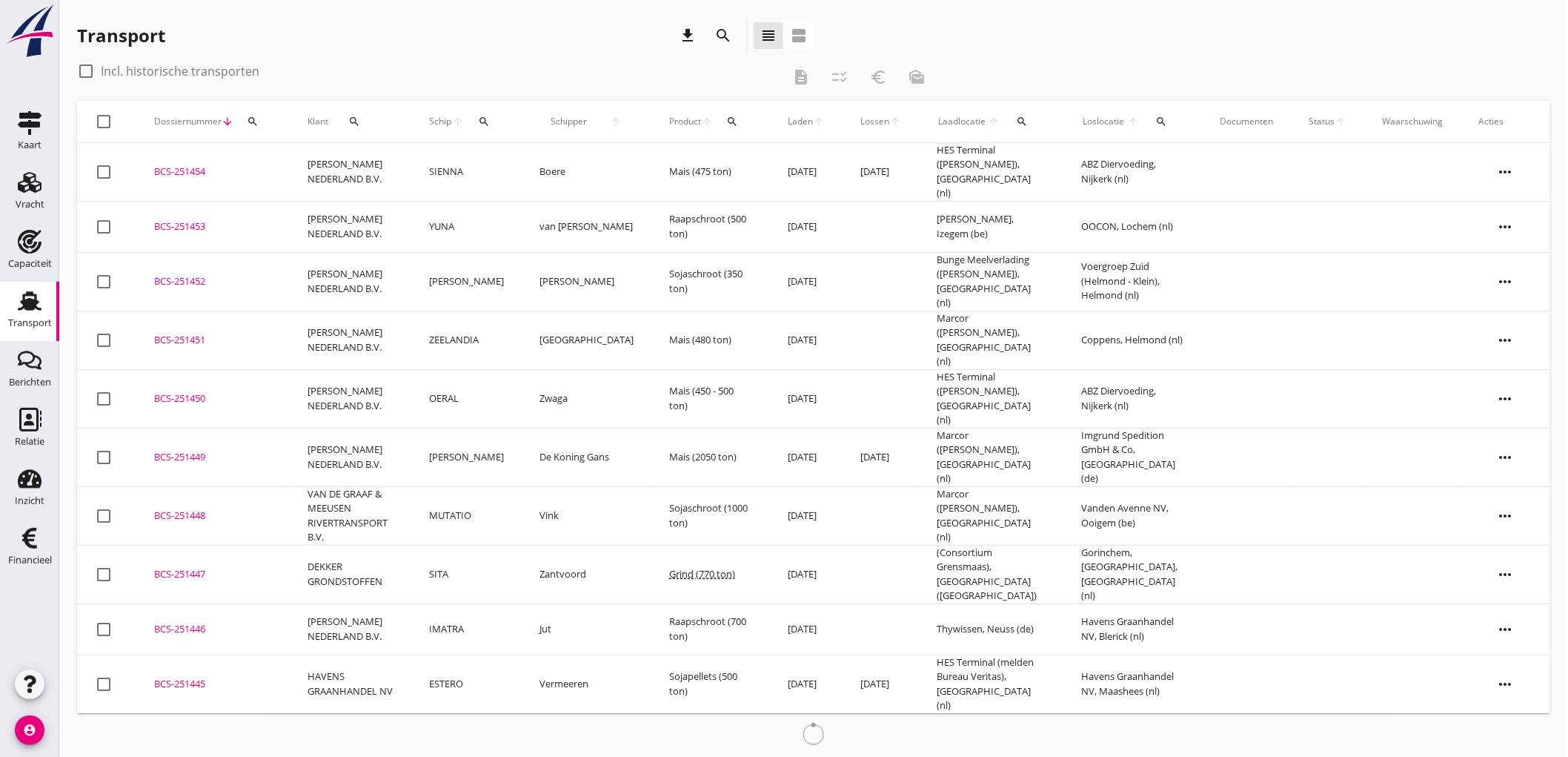
click at [299, 177] on td "[PERSON_NAME] NEDERLAND B.V." at bounding box center [350, 173] width 122 height 59
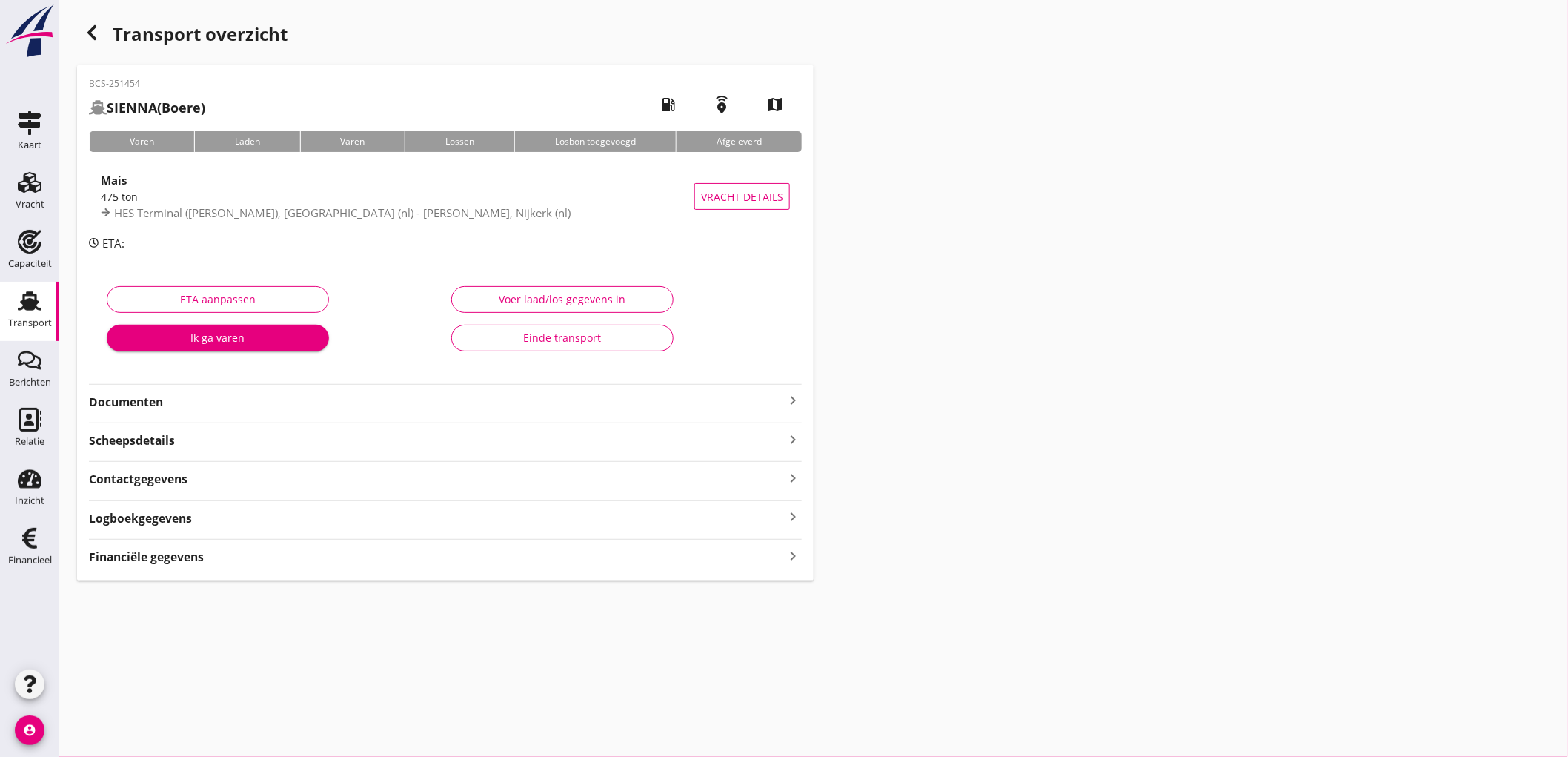
click at [165, 550] on strong "Financiële gegevens" at bounding box center [146, 556] width 115 height 17
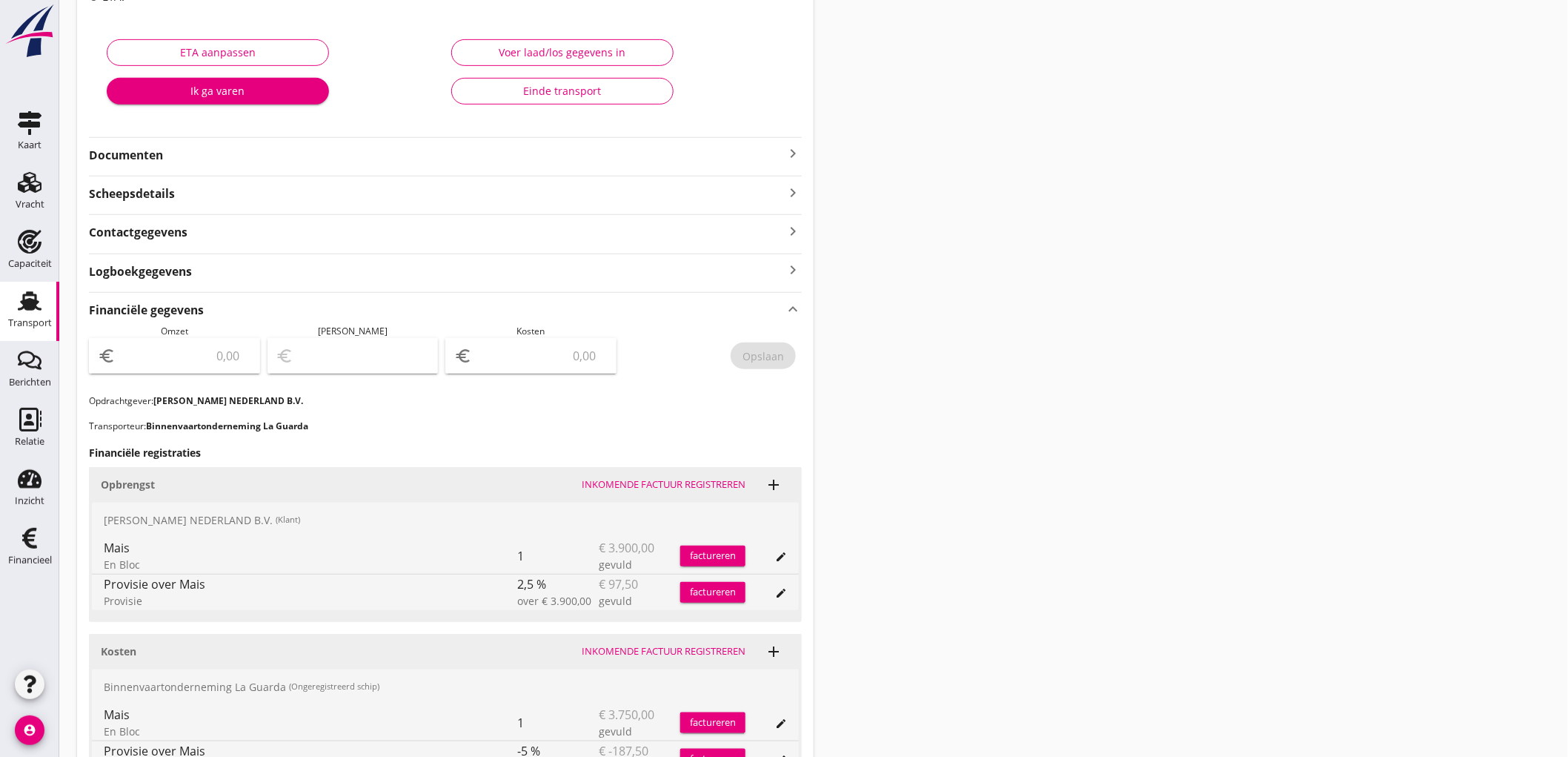
scroll to position [329, 0]
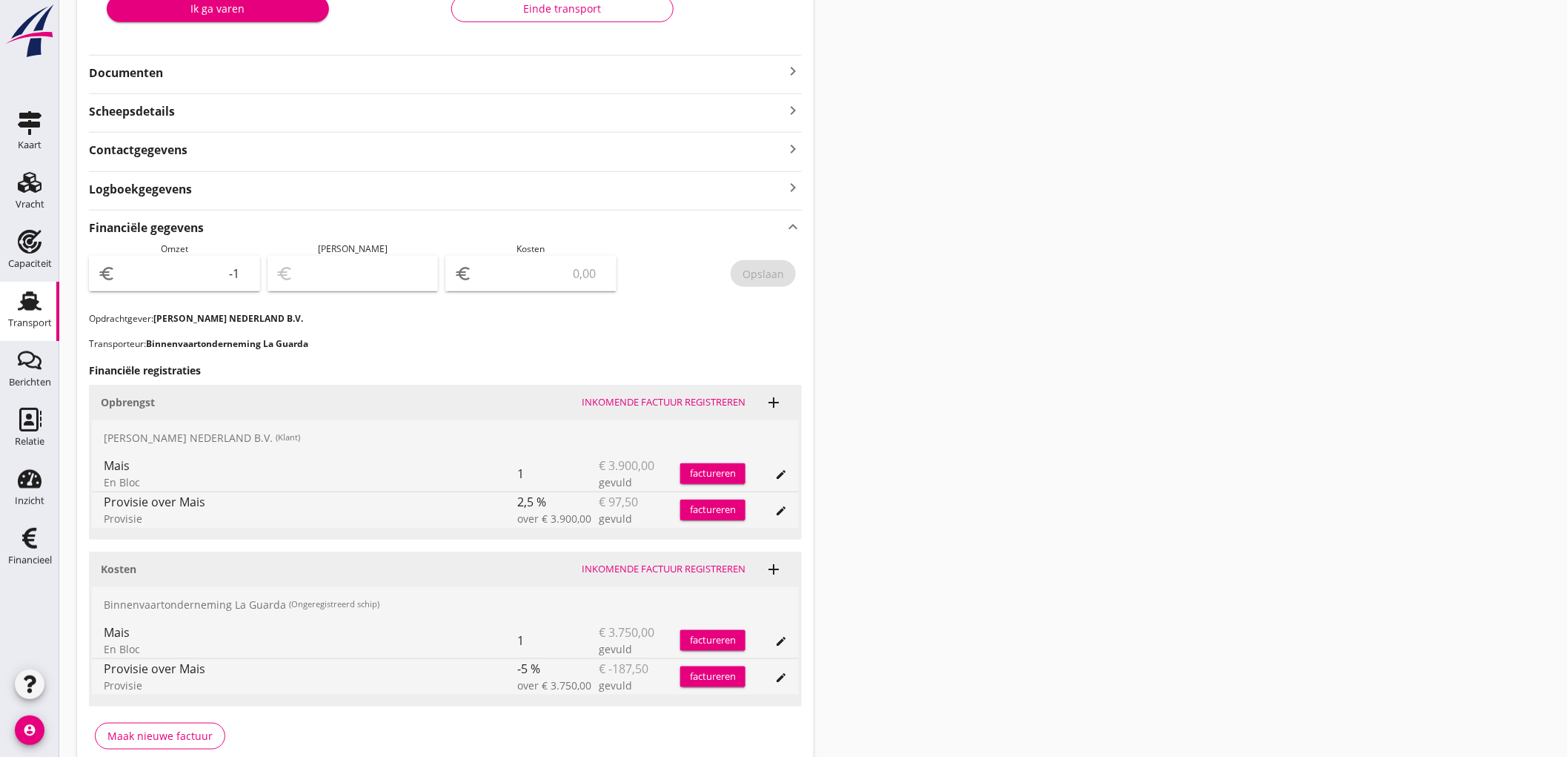
click at [240, 279] on input "-1" at bounding box center [185, 273] width 133 height 24
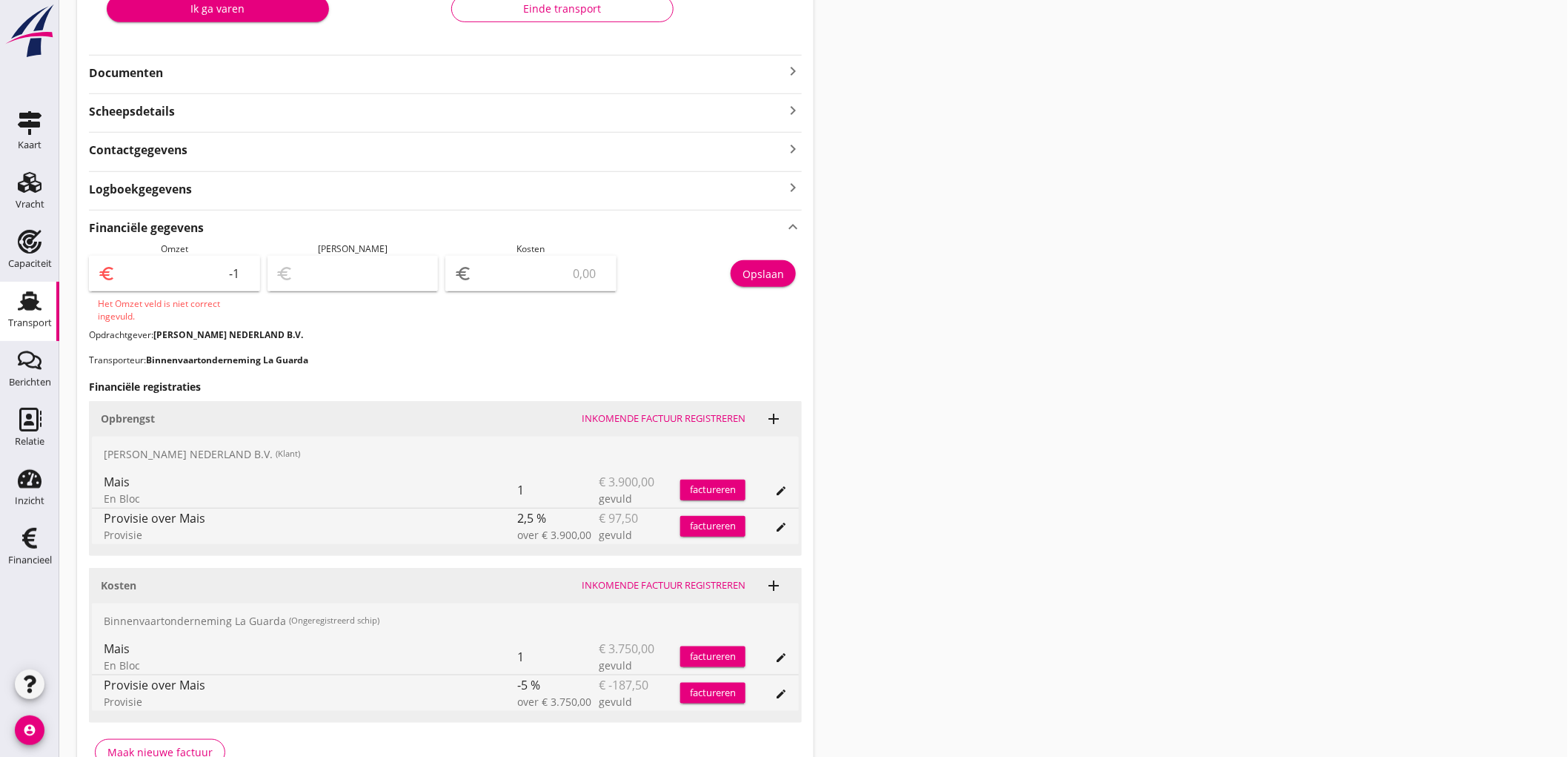
click at [247, 285] on input "-1" at bounding box center [185, 273] width 133 height 24
click at [245, 280] on input "-2" at bounding box center [185, 273] width 133 height 24
click at [245, 274] on input "-3" at bounding box center [185, 273] width 133 height 24
click at [245, 271] on input "-2" at bounding box center [185, 273] width 133 height 24
click at [245, 271] on input "-1" at bounding box center [185, 273] width 133 height 24
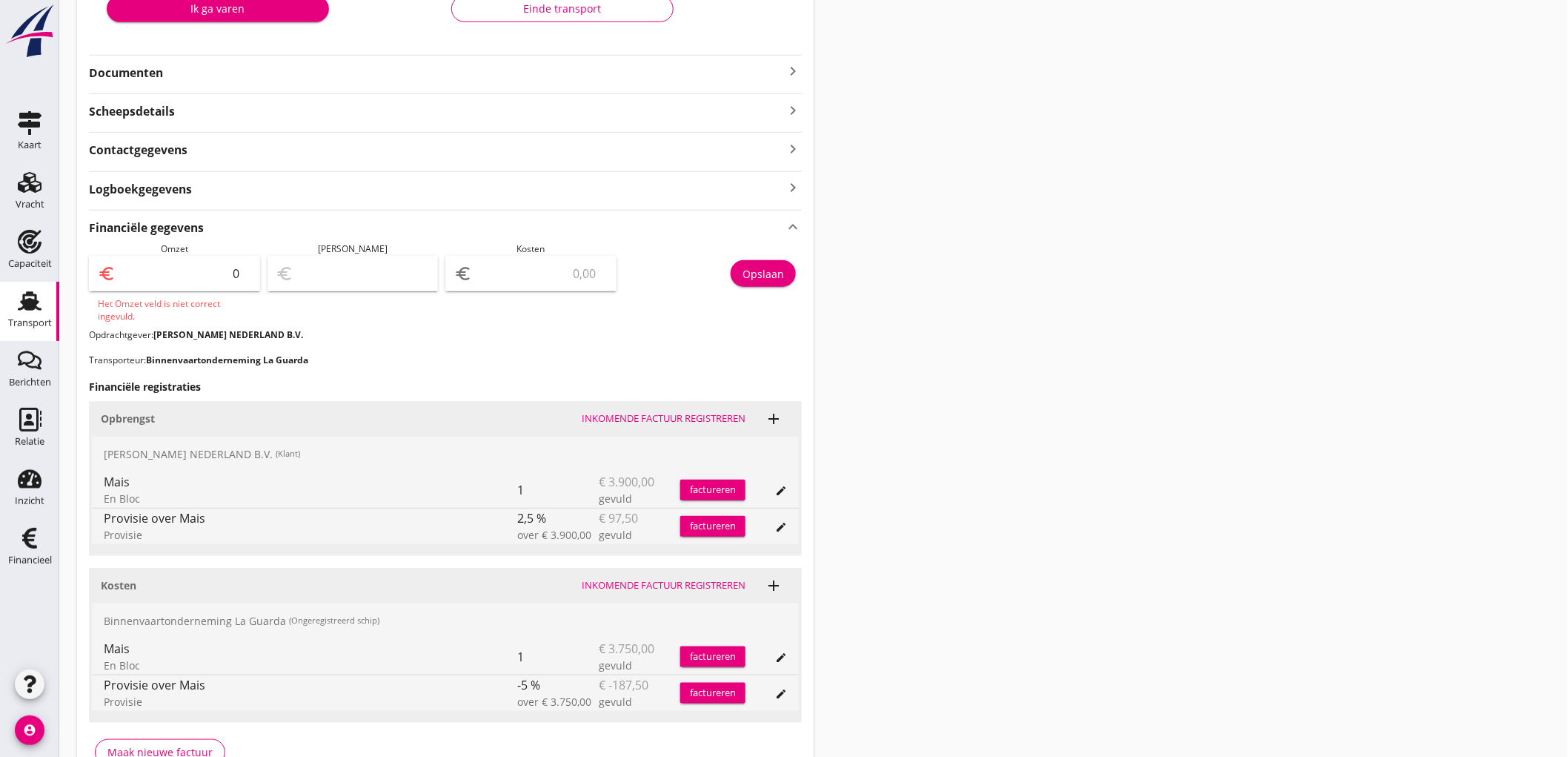
type input "0"
click at [243, 270] on input "0" at bounding box center [185, 273] width 133 height 24
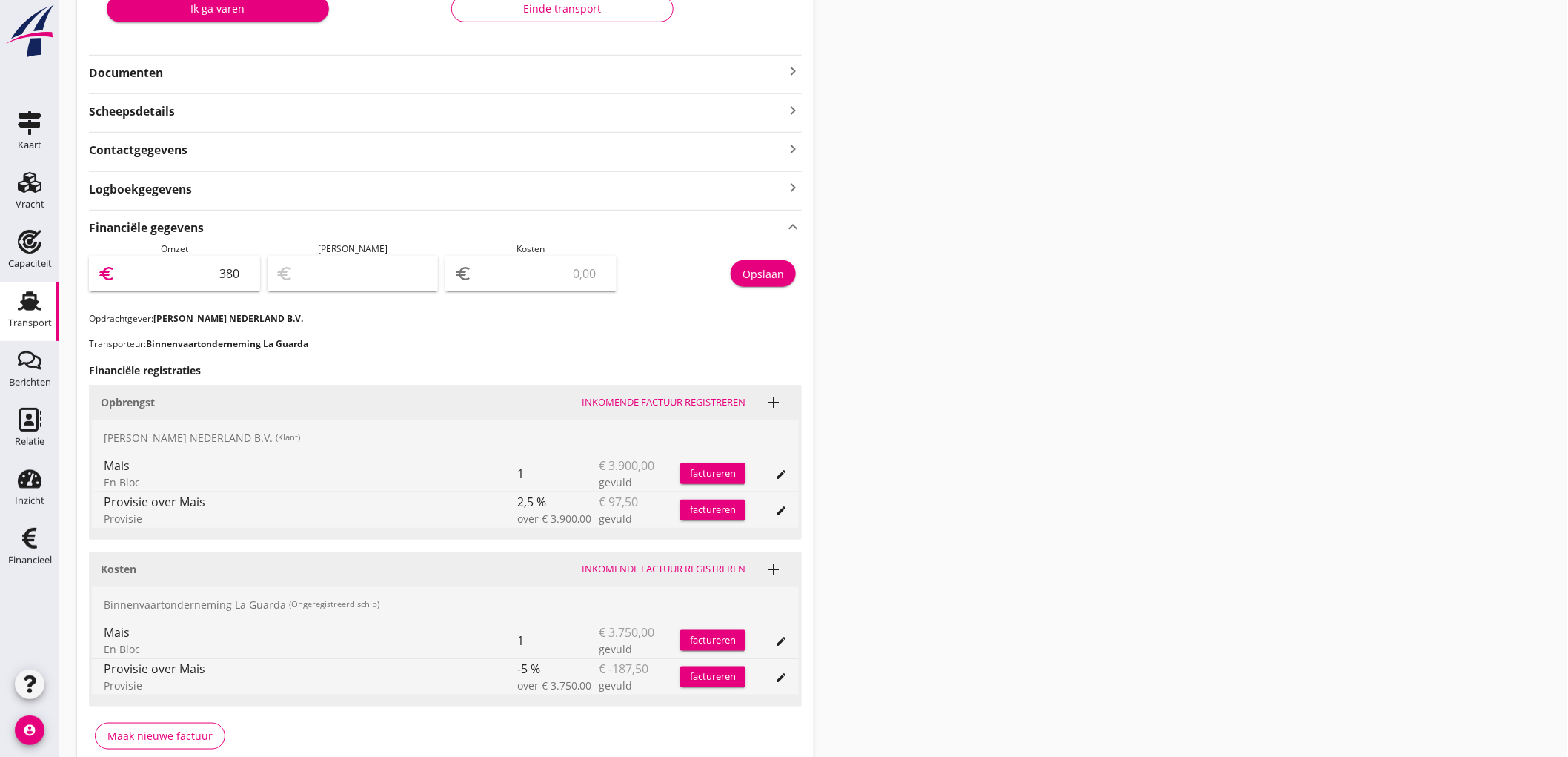
type input "3802"
type input "3802.50"
click at [560, 277] on input "number" at bounding box center [541, 273] width 133 height 24
type input "3799.50"
type input "3"
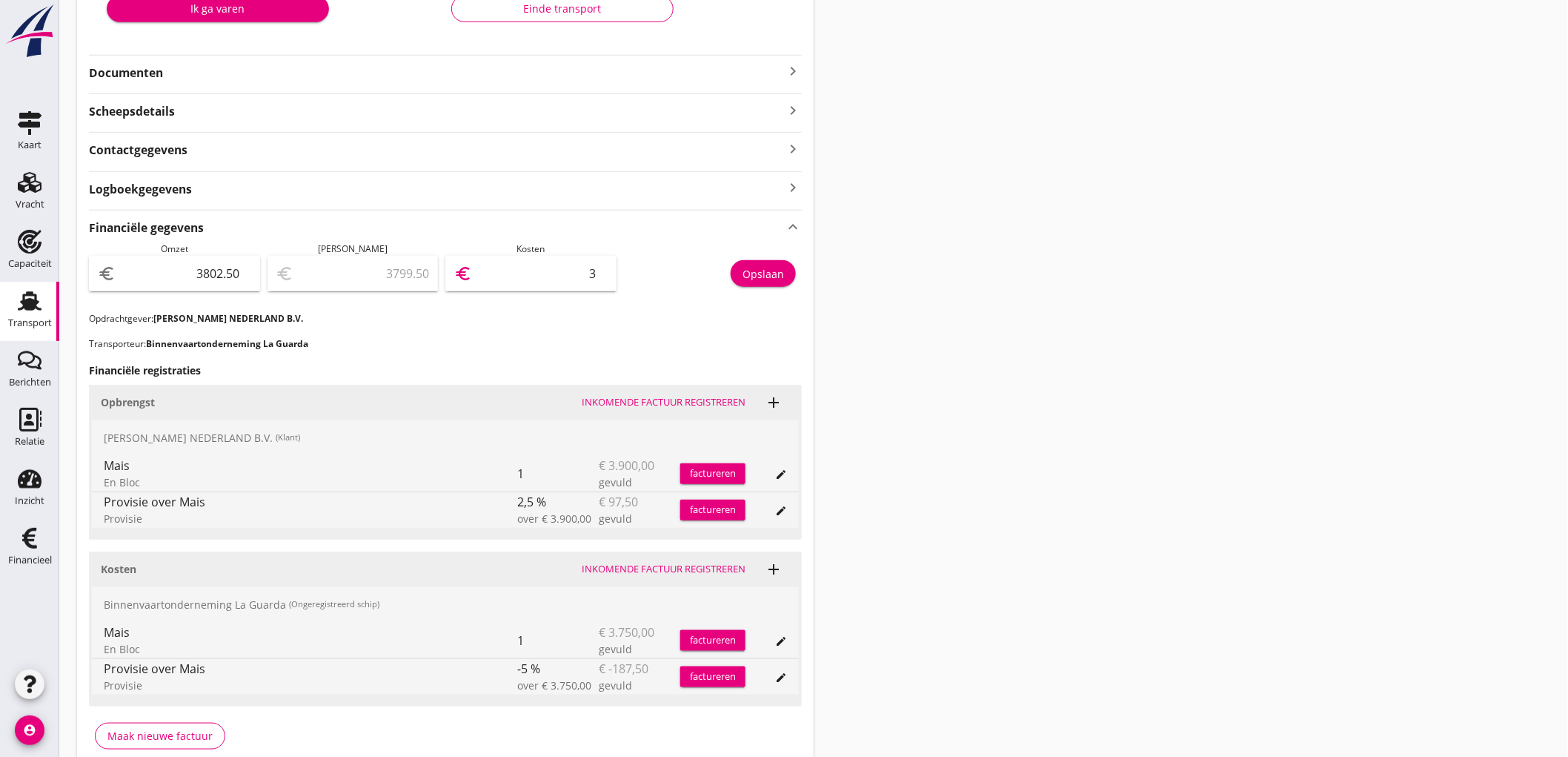
type input "3767.50"
type input "35"
type input "3446.50"
type input "356"
type input "240.50"
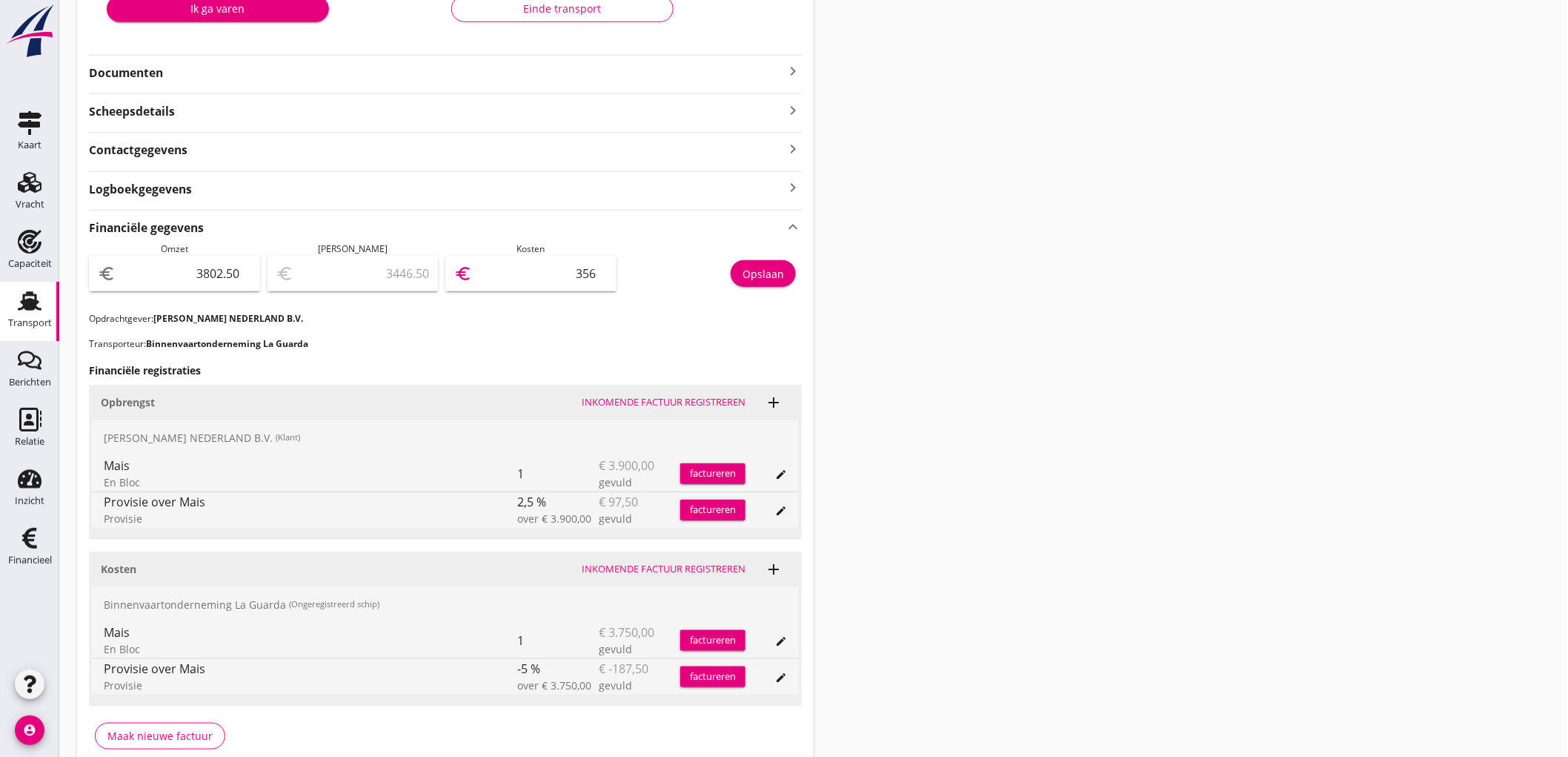
type input "3562"
type input "240.00"
type input "3562.50"
click at [787, 255] on div "Opslaan" at bounding box center [713, 277] width 178 height 70
click at [780, 262] on button "Opslaan" at bounding box center [763, 273] width 65 height 27
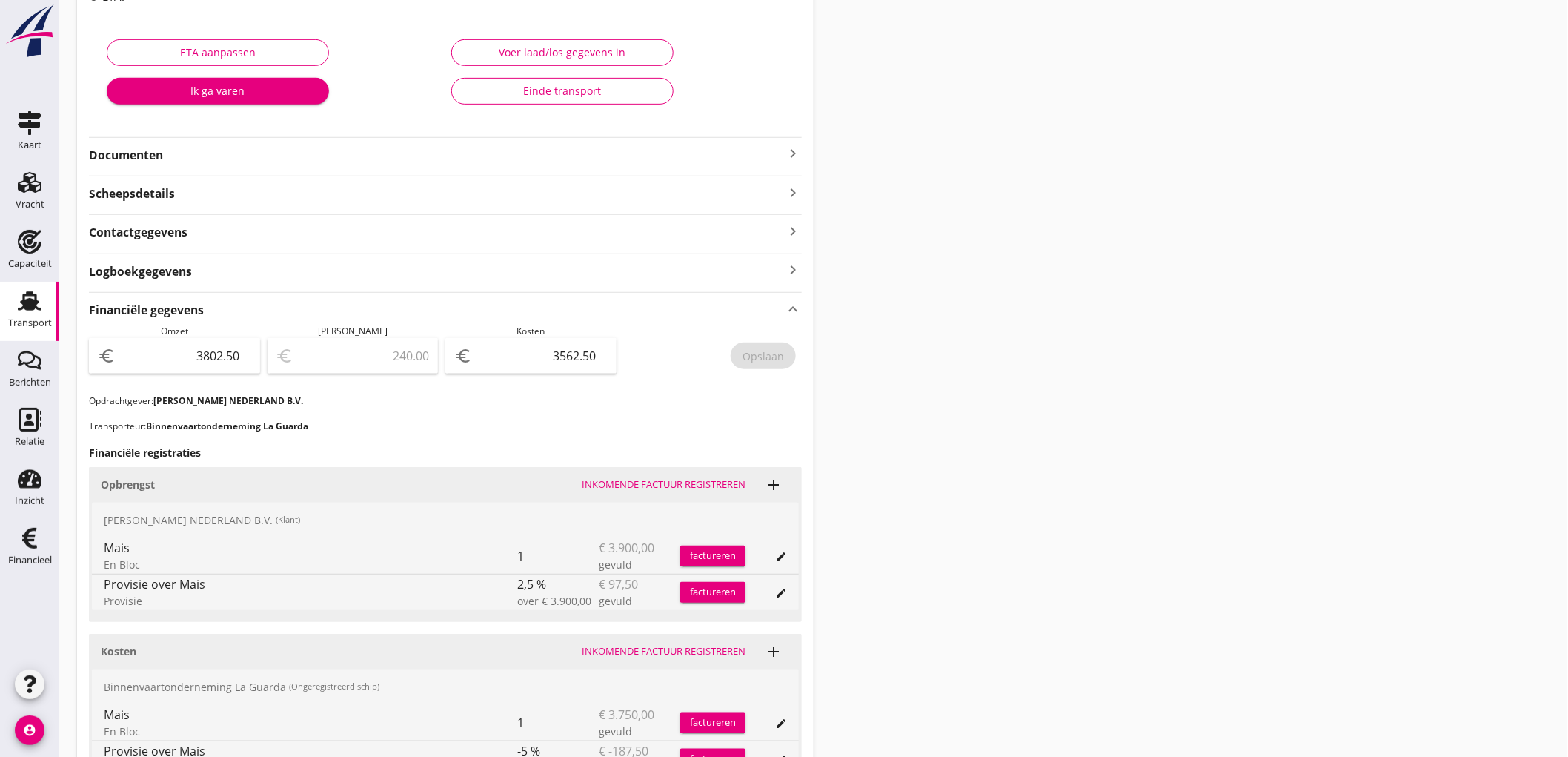
scroll to position [164, 0]
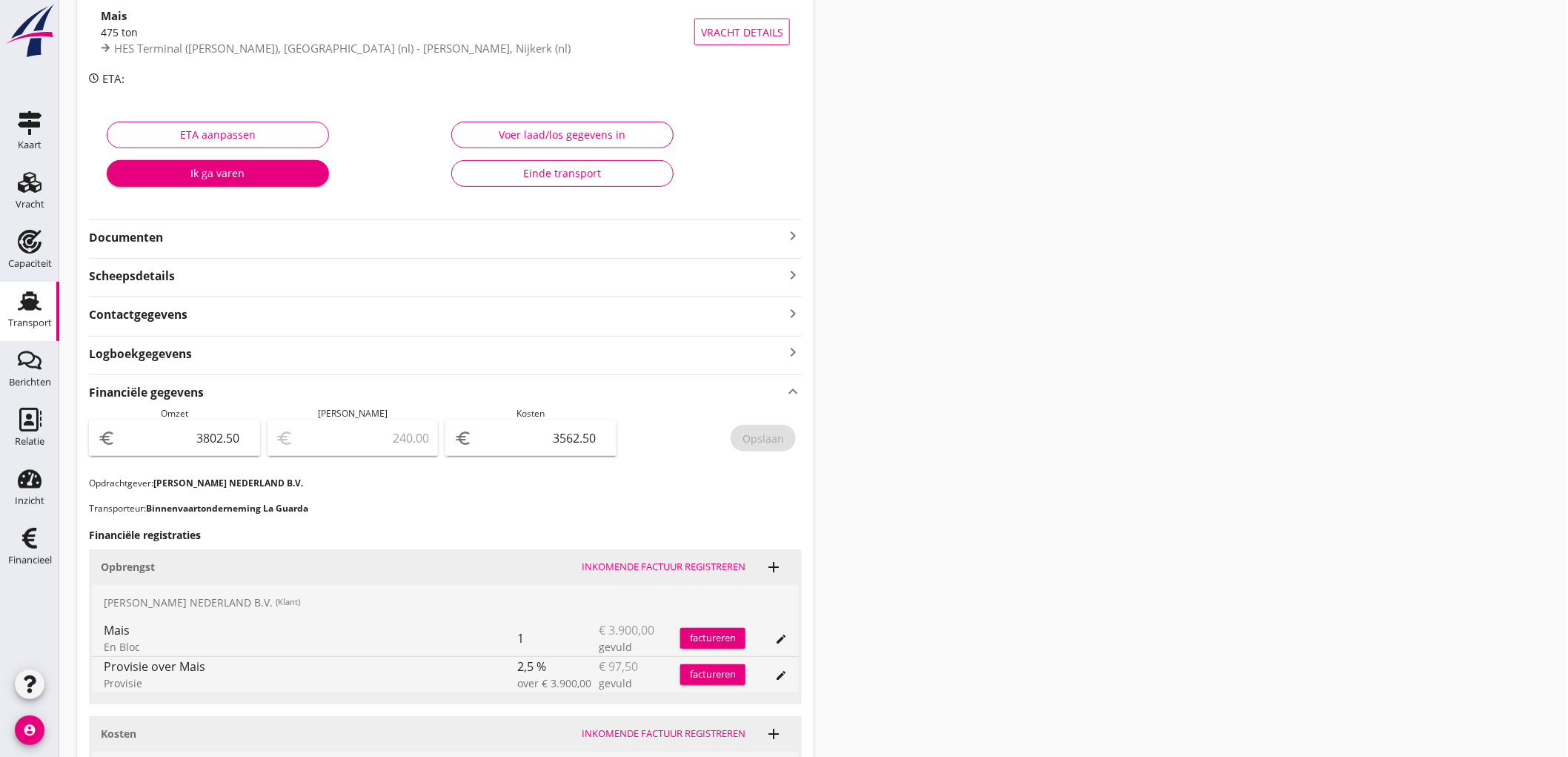
click at [2, 327] on link "Transport Transport" at bounding box center [29, 311] width 59 height 59
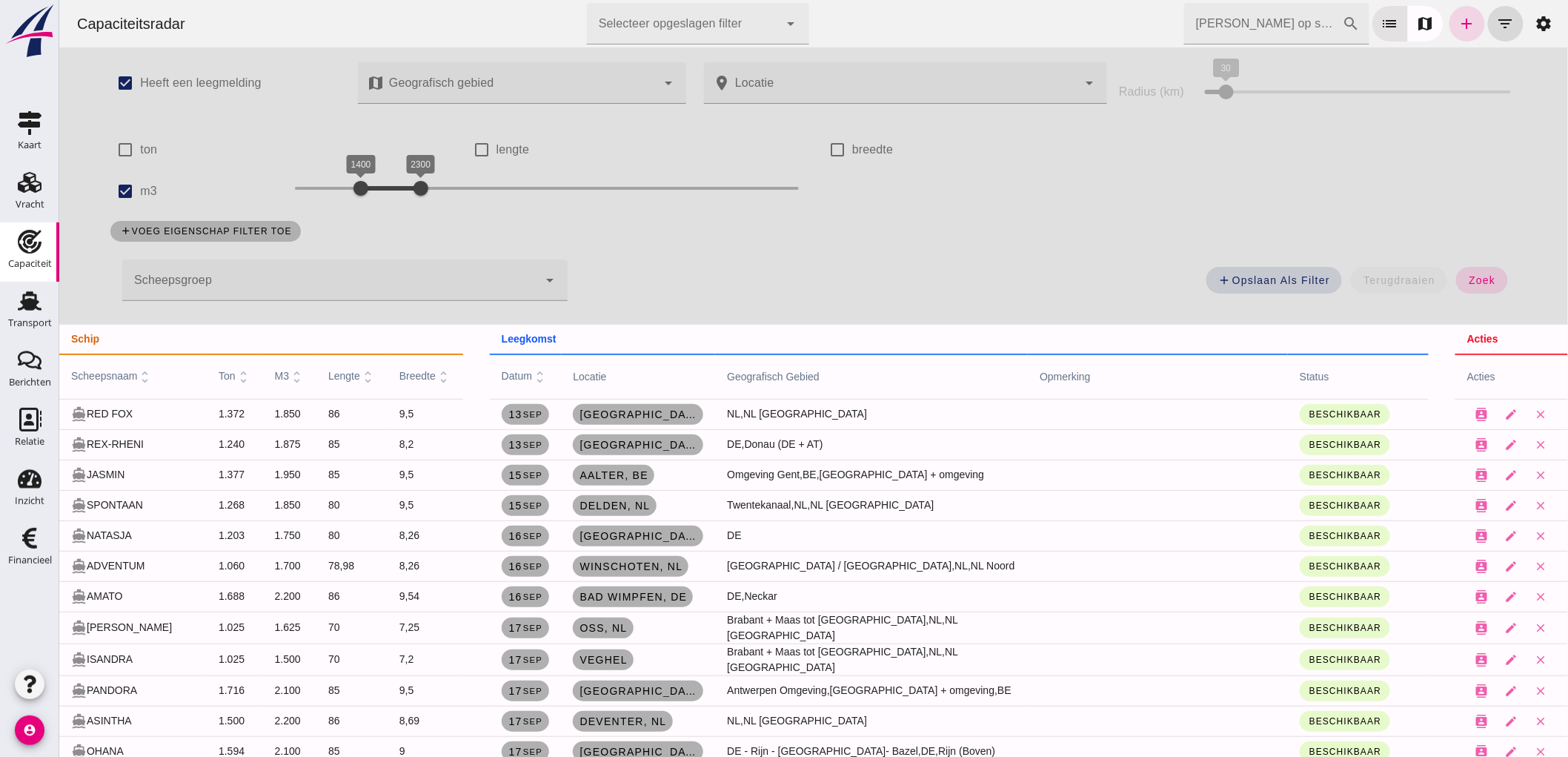
scroll to position [412, 0]
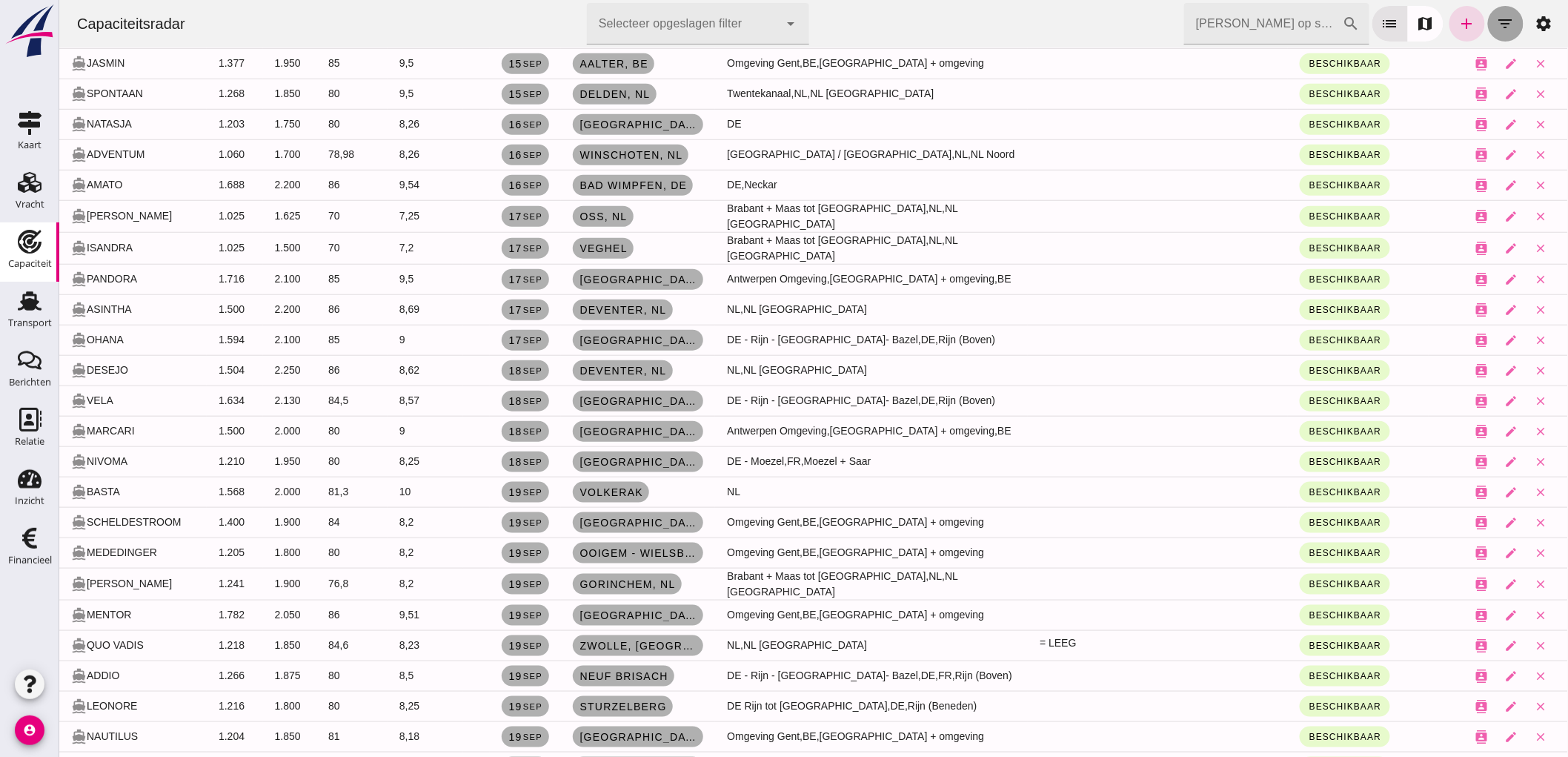
click at [1496, 23] on icon "filter_list" at bounding box center [1505, 24] width 18 height 18
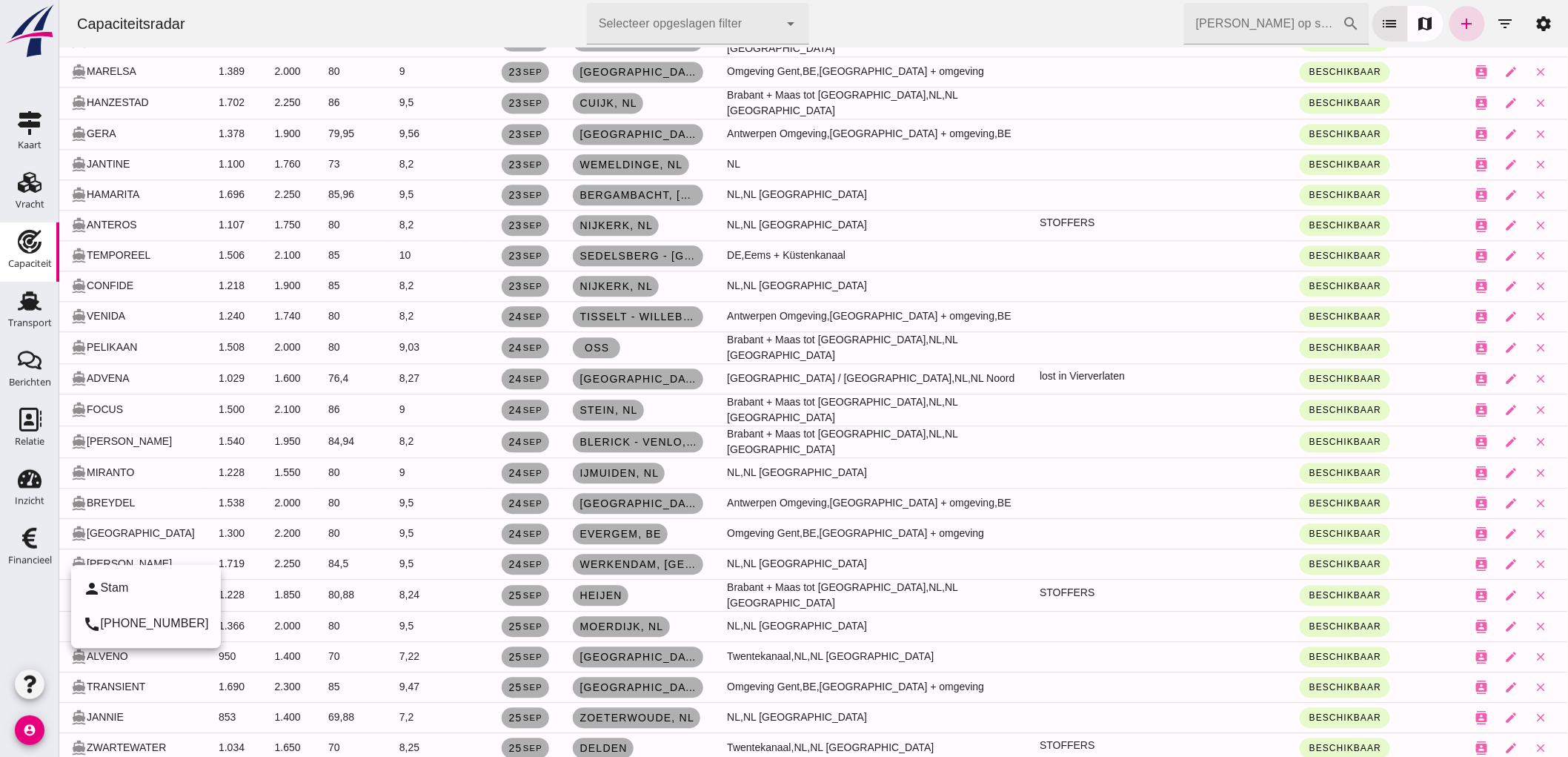
scroll to position [1399, 0]
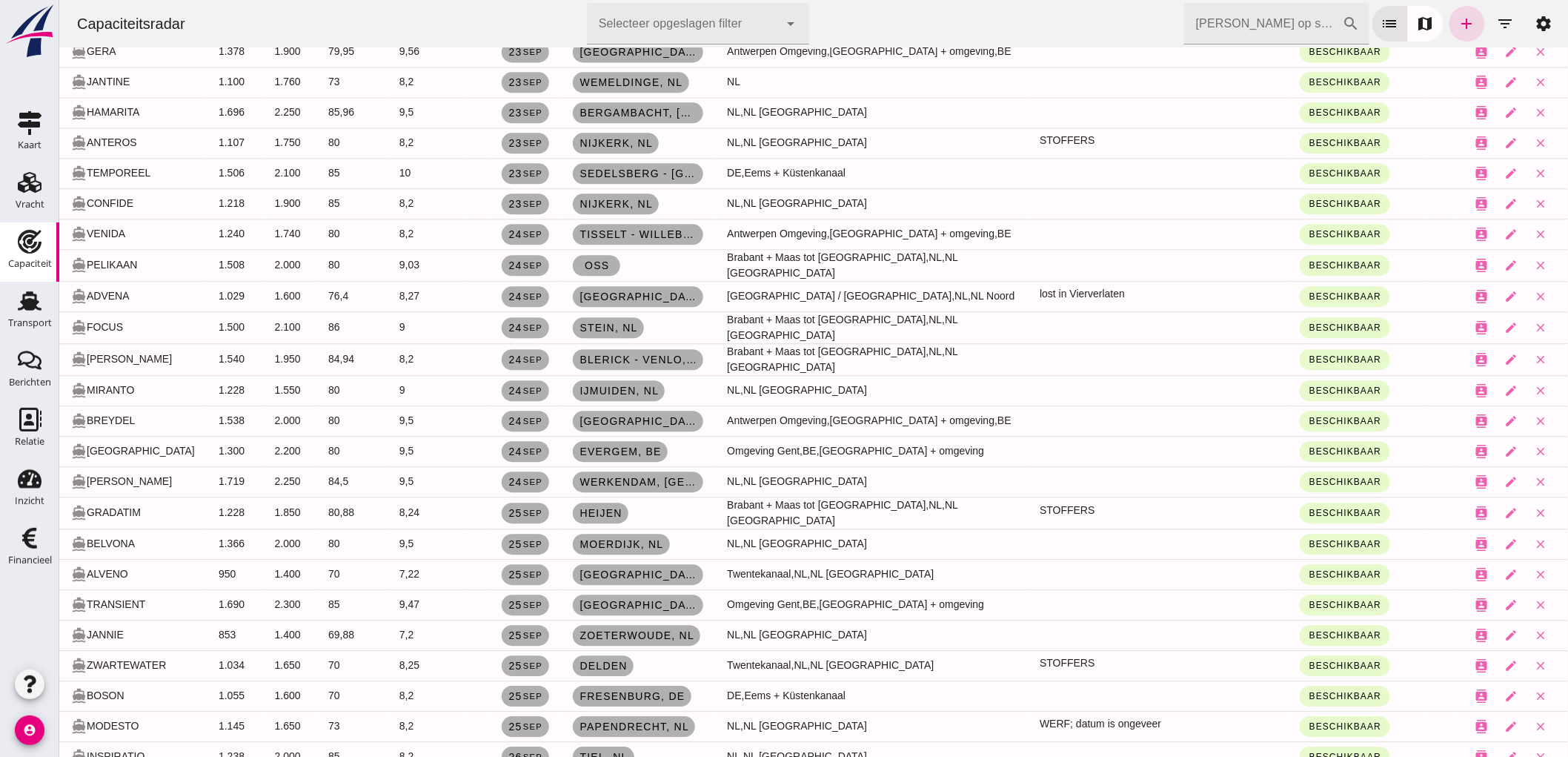
click at [40, 609] on div at bounding box center [29, 623] width 59 height 83
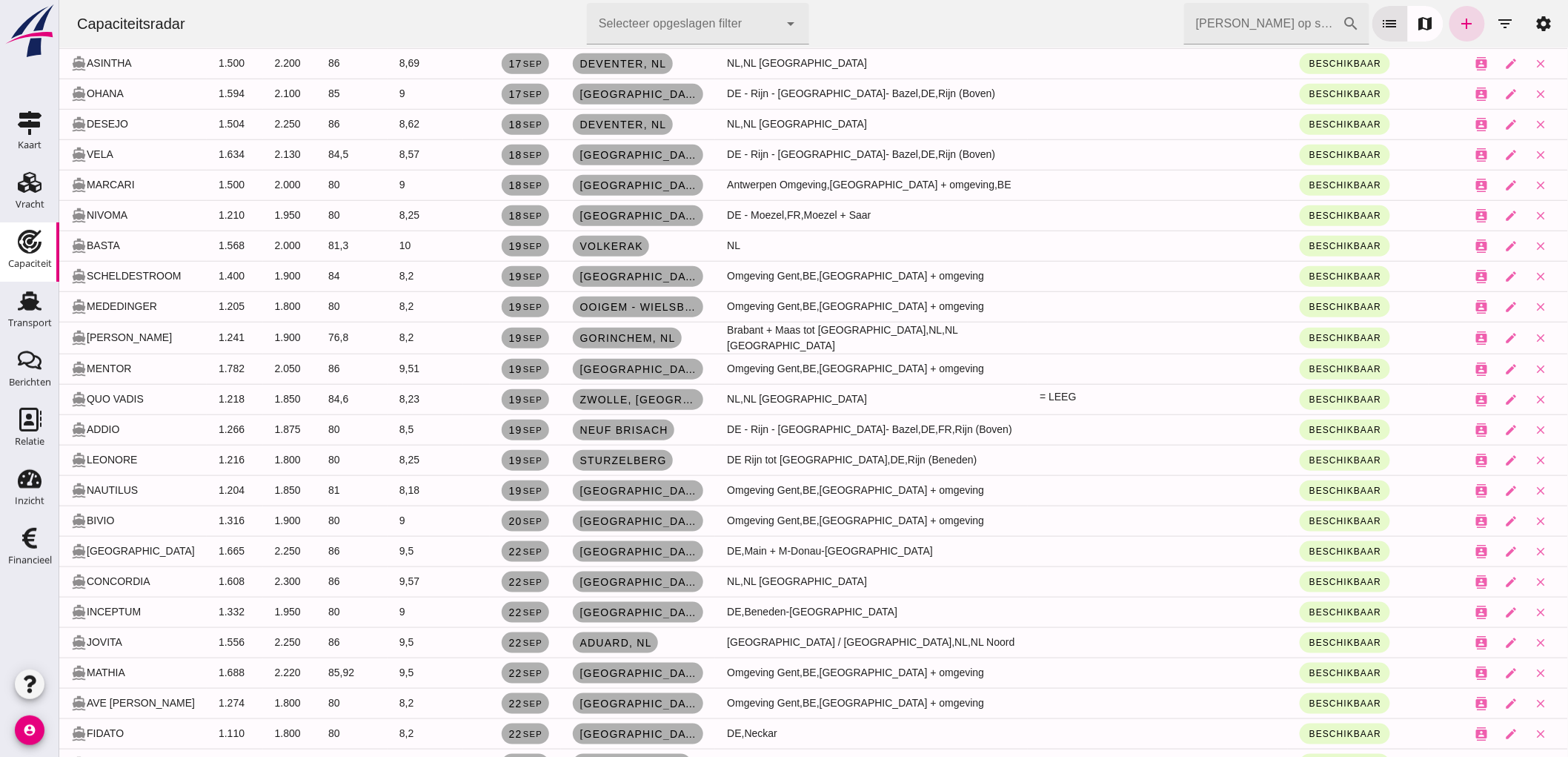
scroll to position [0, 0]
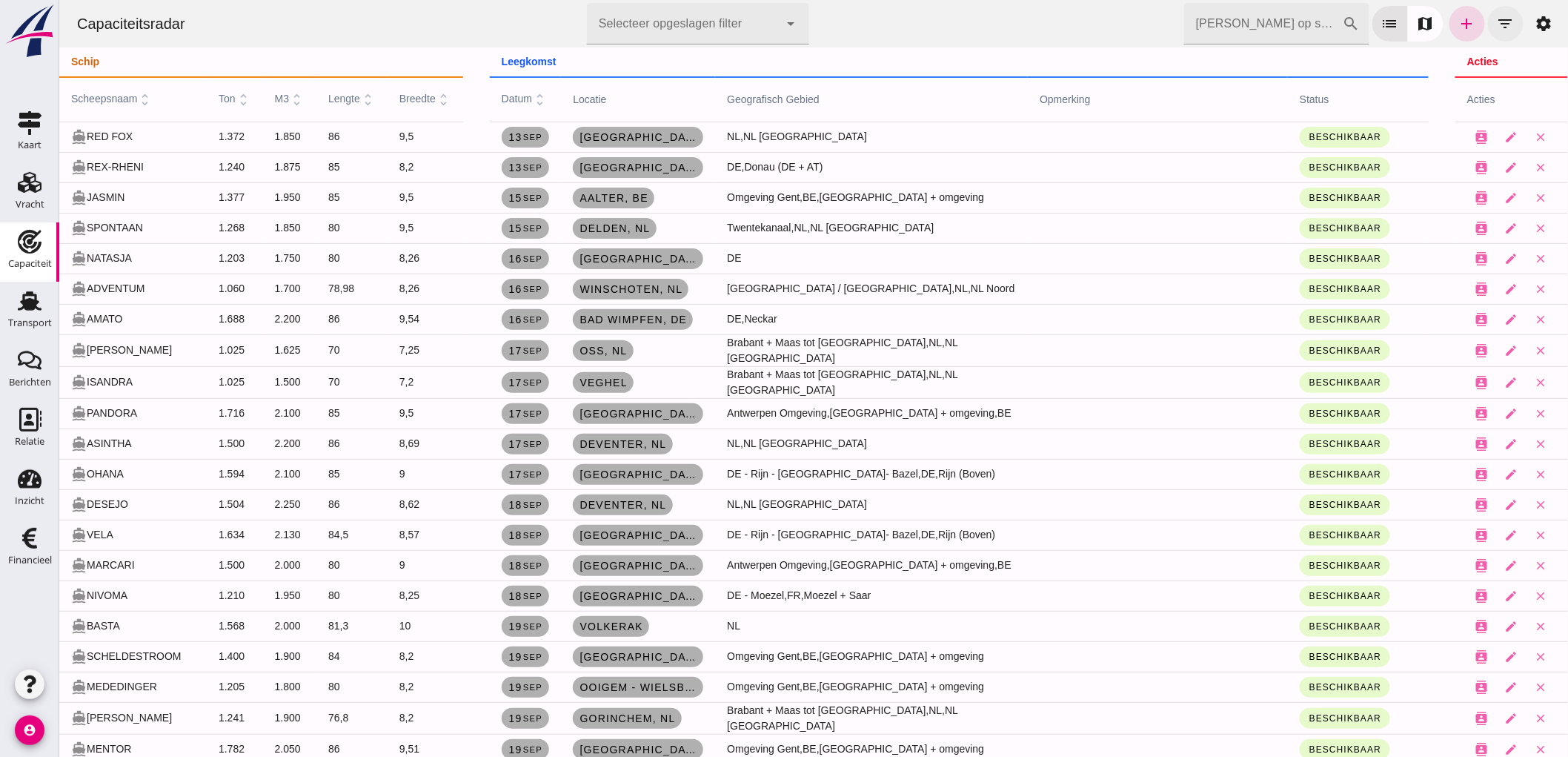
click at [1498, 22] on icon "filter_list" at bounding box center [1505, 24] width 18 height 18
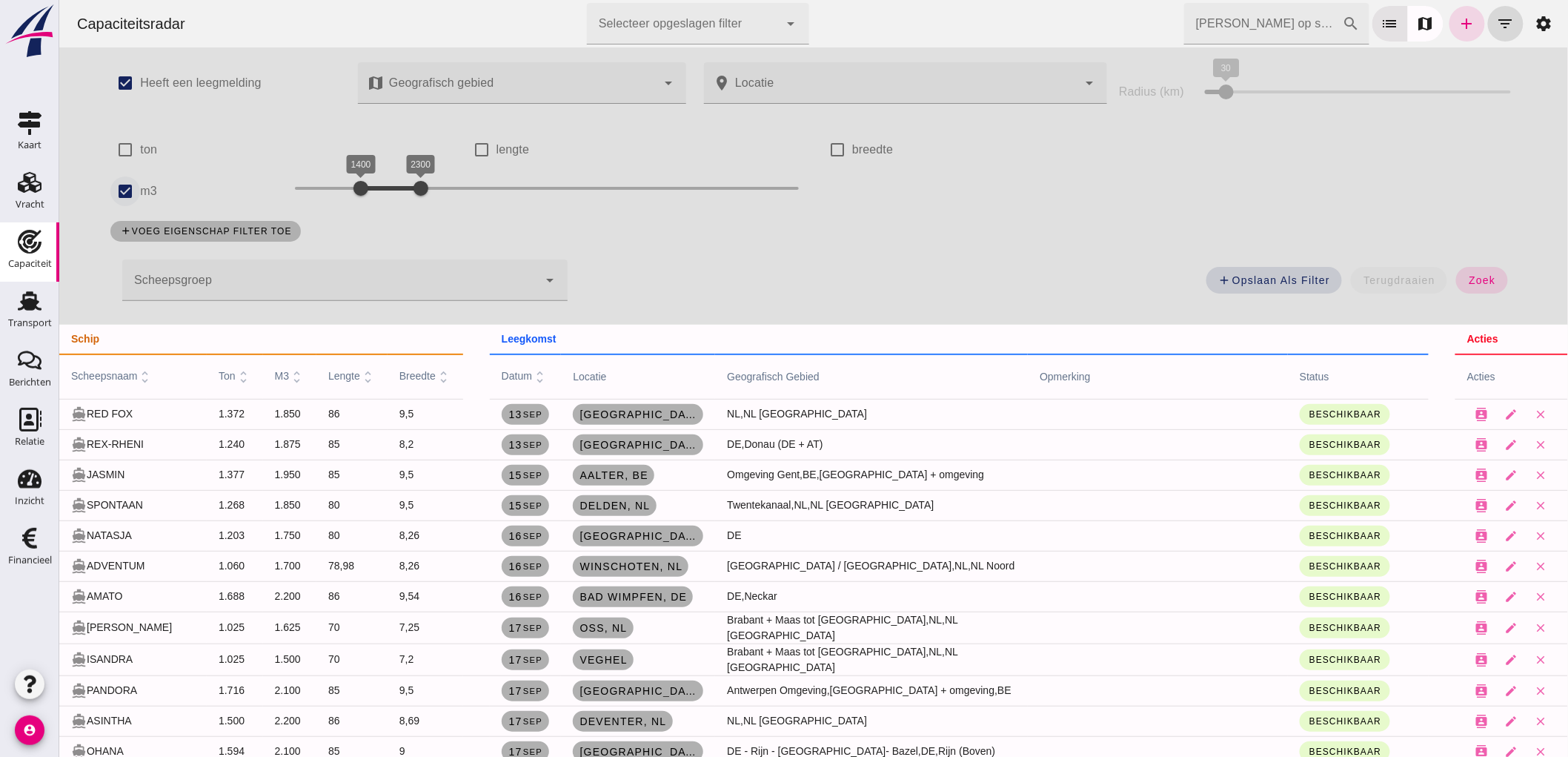
click at [110, 183] on input "m3" at bounding box center [124, 192] width 29 height 29
checkbox input "false"
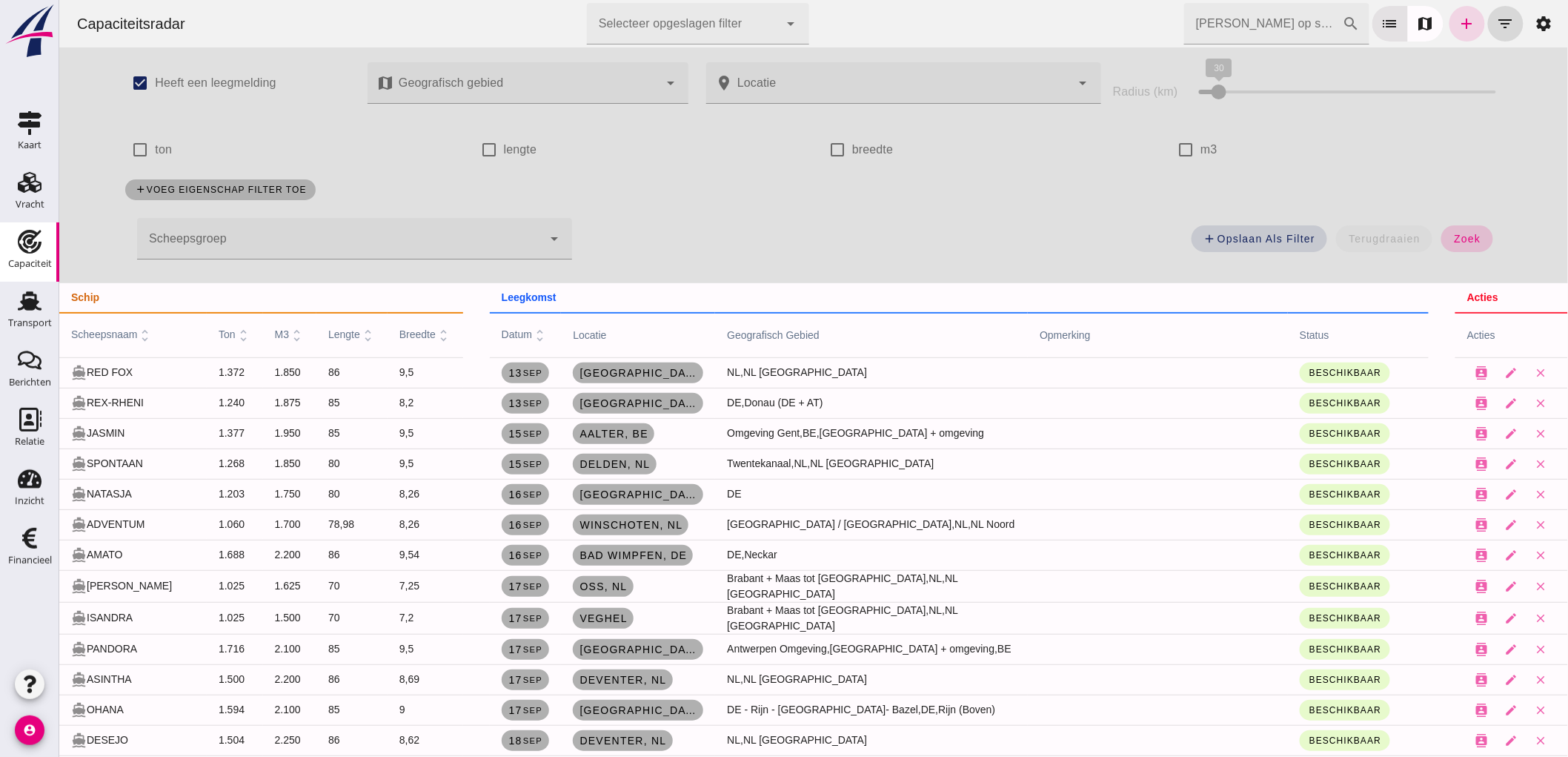
click at [1452, 242] on span "zoek" at bounding box center [1466, 238] width 28 height 11
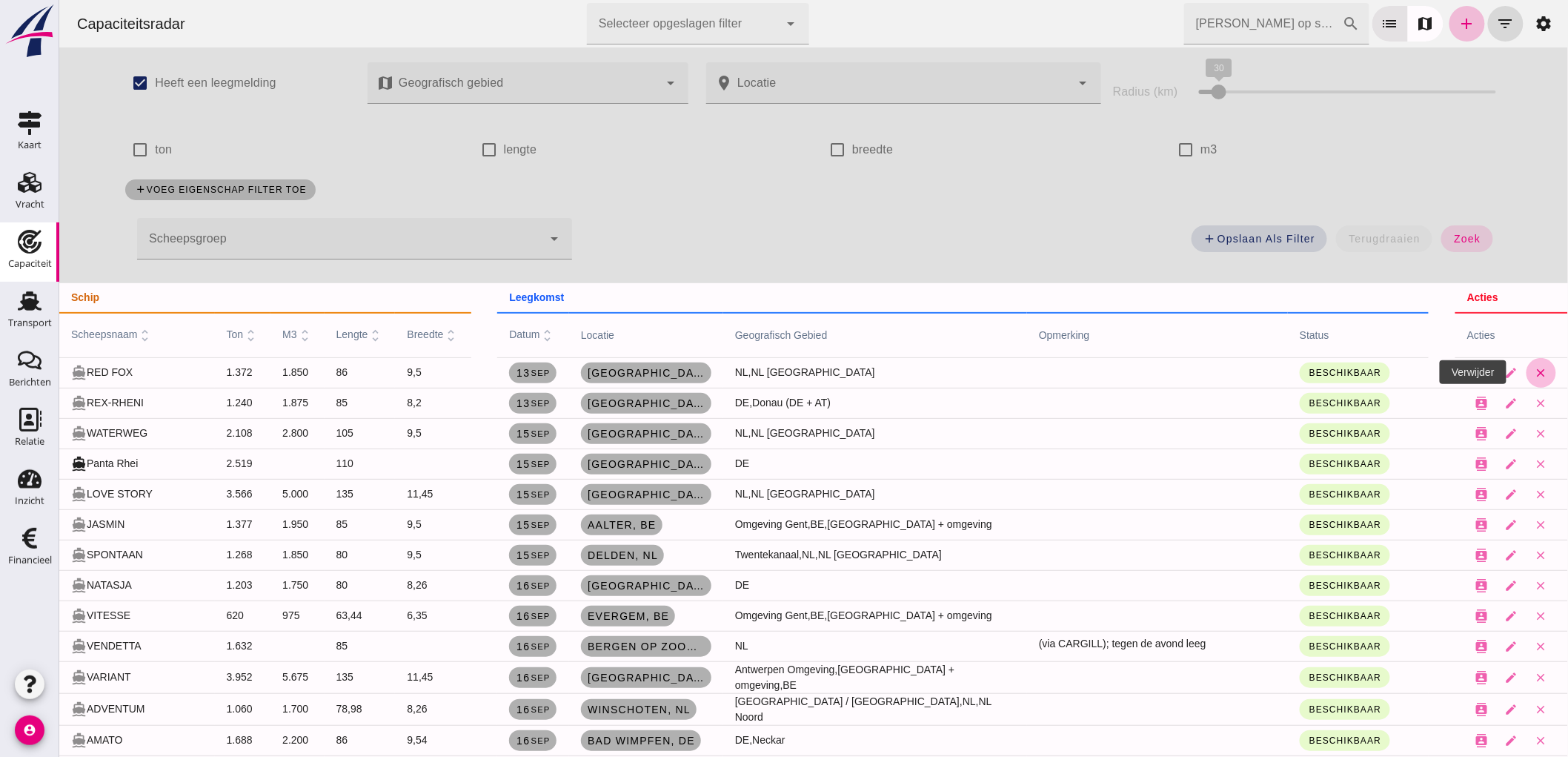
click at [1534, 376] on icon "close" at bounding box center [1540, 372] width 13 height 13
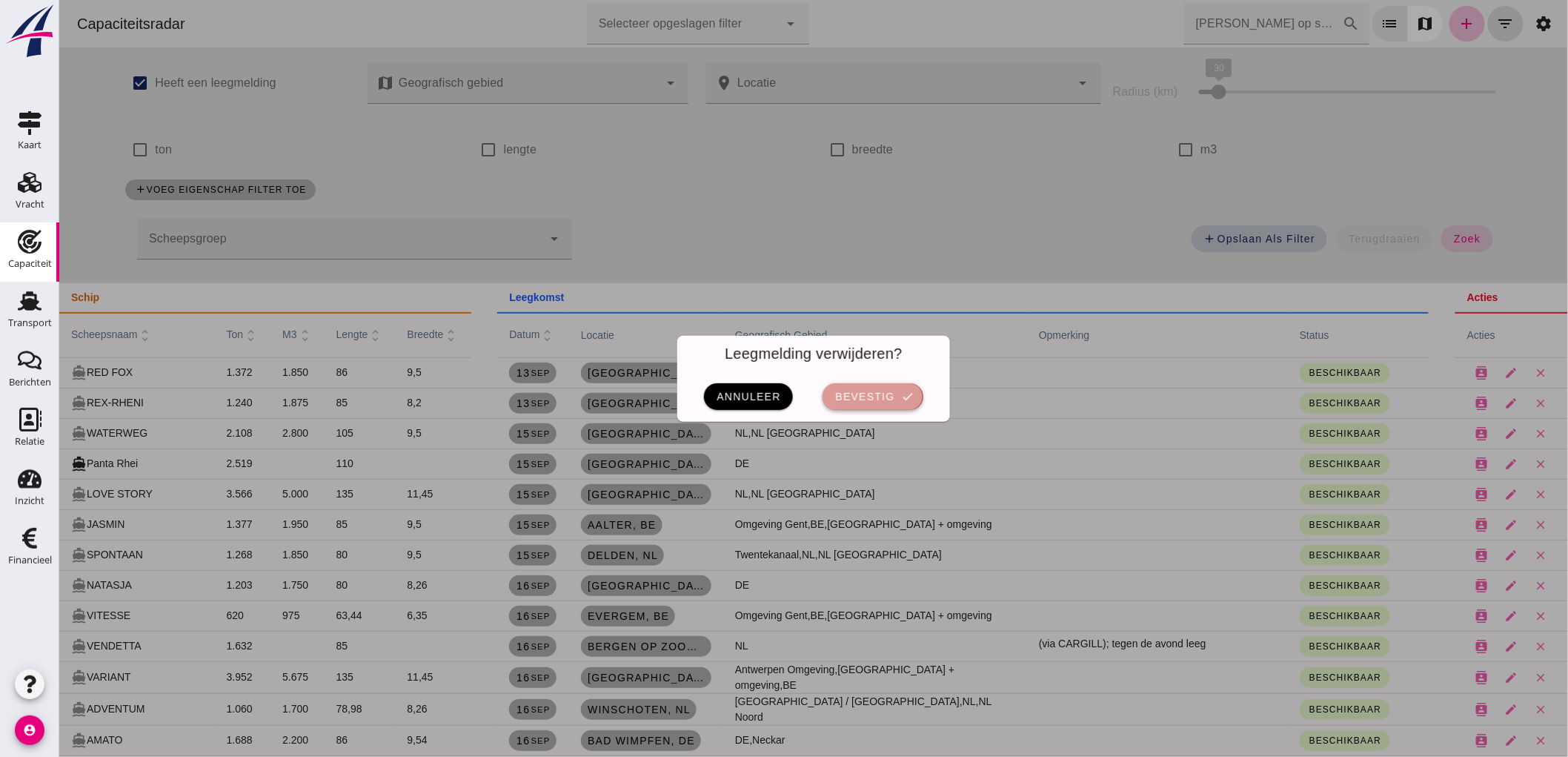
drag, startPoint x: 879, startPoint y: 384, endPoint x: 1635, endPoint y: 249, distance: 768.0
click at [879, 384] on button "bevestig check" at bounding box center [871, 396] width 100 height 27
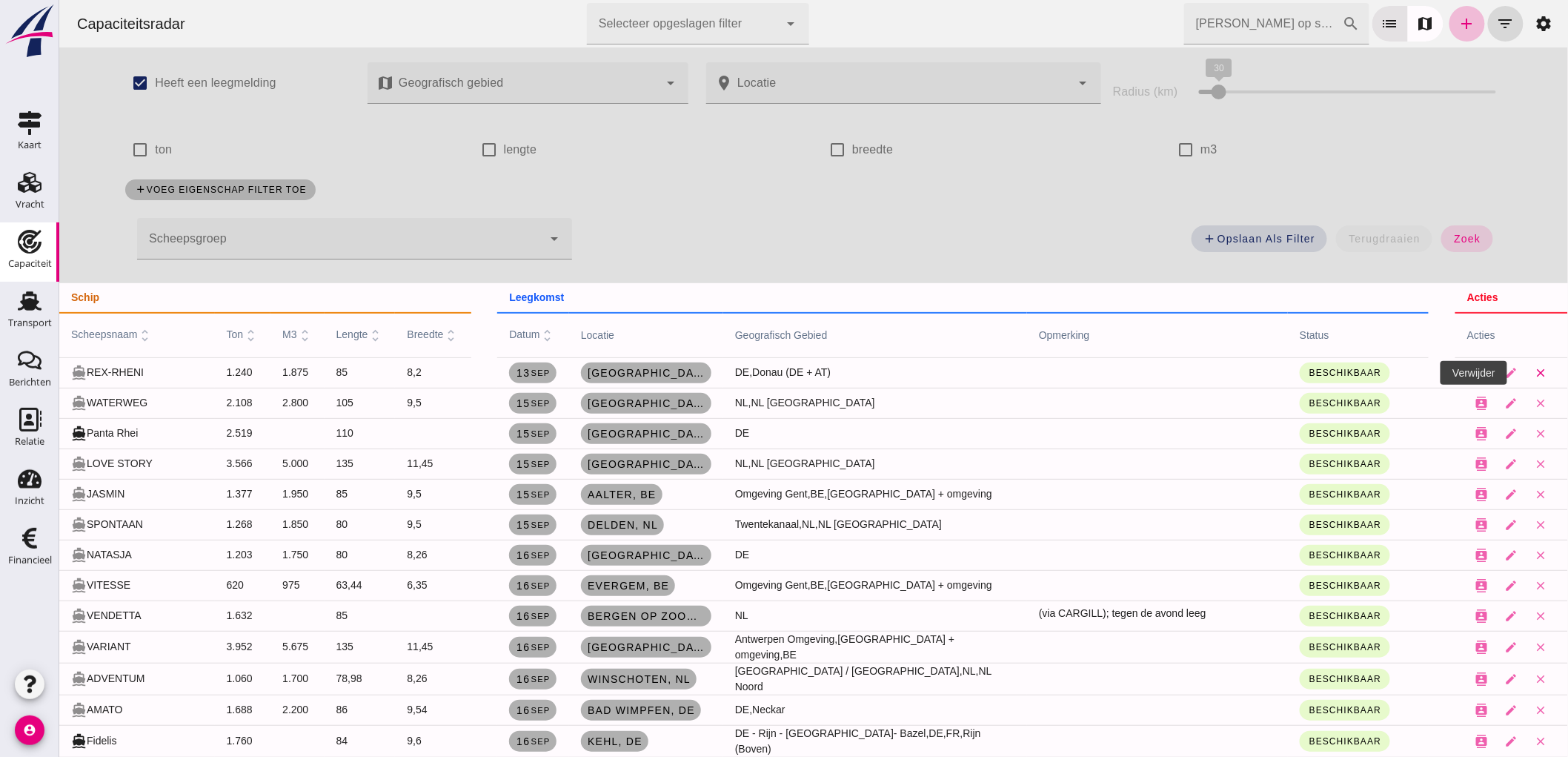
click at [1534, 367] on icon "close" at bounding box center [1540, 372] width 13 height 13
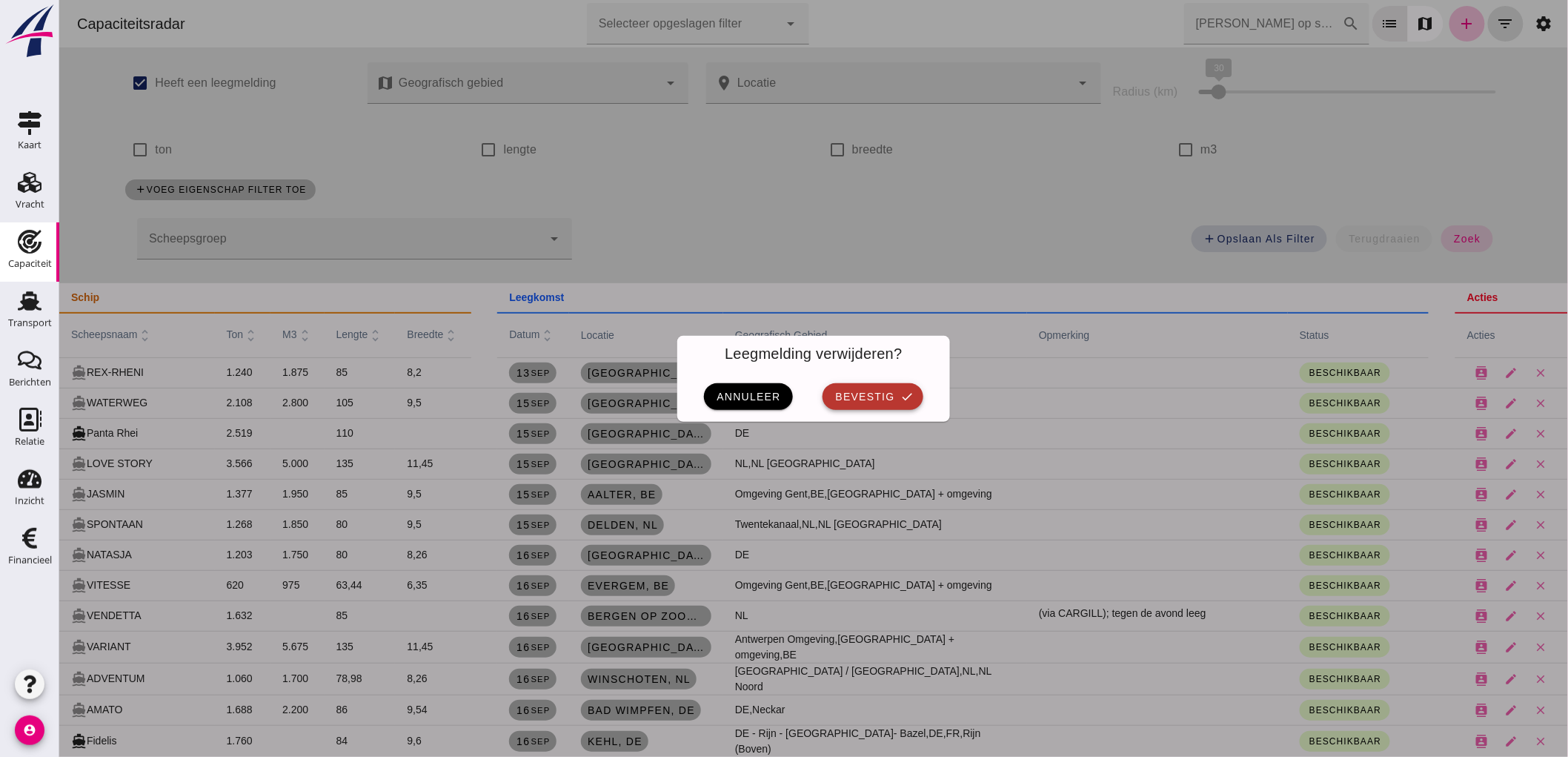
click at [885, 396] on span "bevestig" at bounding box center [863, 396] width 60 height 11
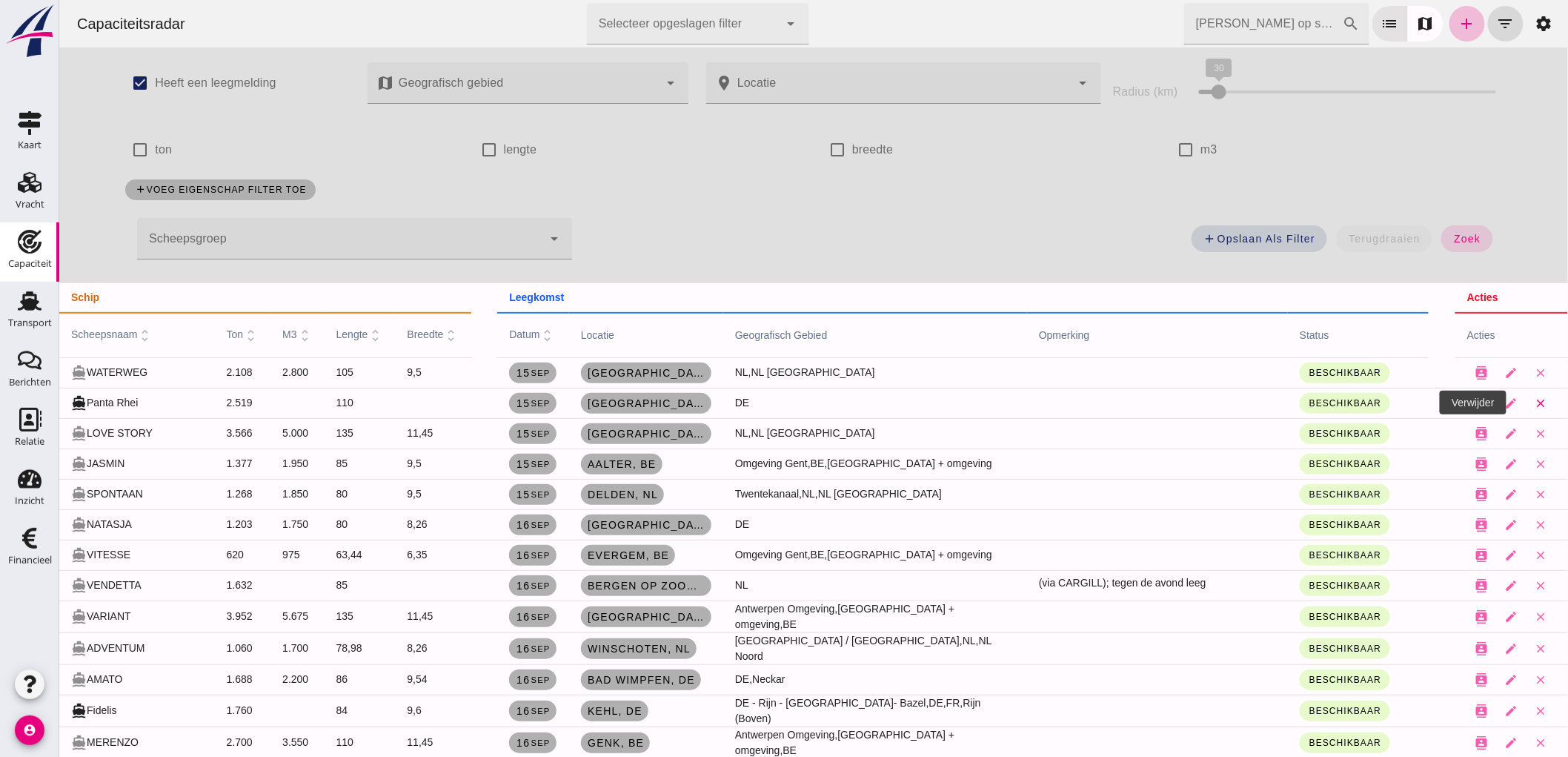
click at [1534, 409] on icon "close" at bounding box center [1540, 403] width 13 height 13
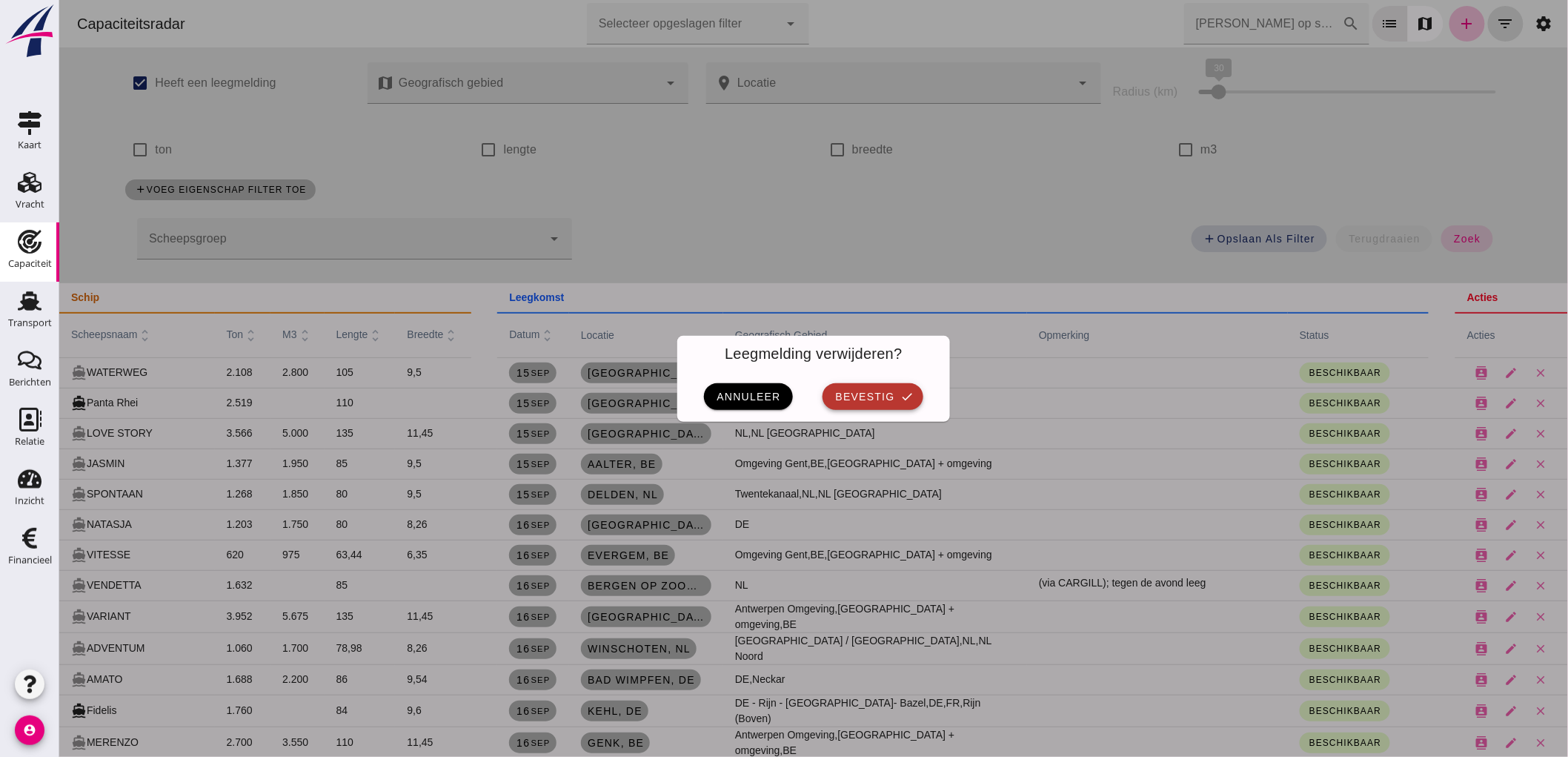
click at [884, 401] on span "bevestig" at bounding box center [863, 396] width 60 height 11
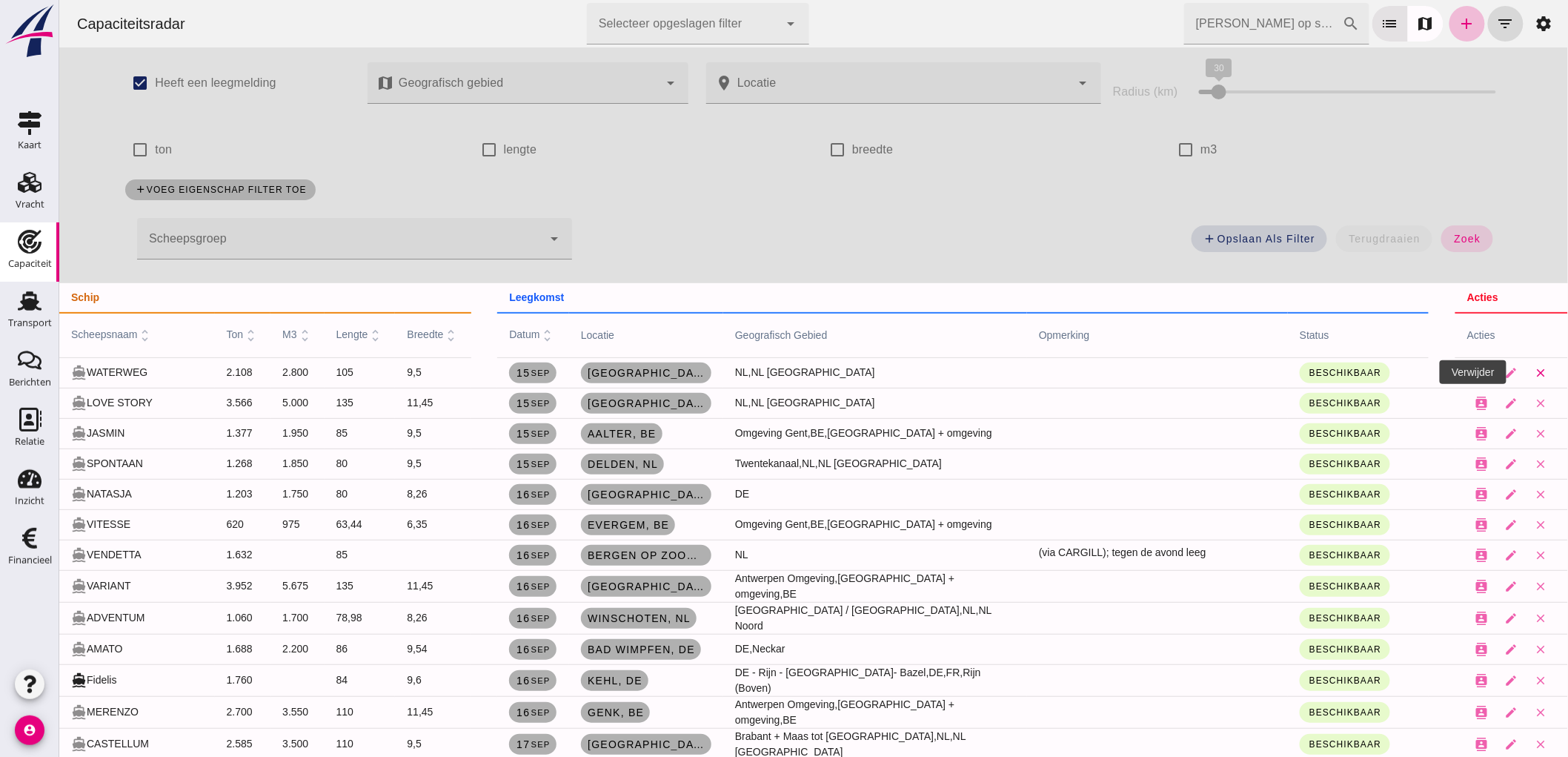
click at [1534, 373] on icon "close" at bounding box center [1540, 372] width 13 height 13
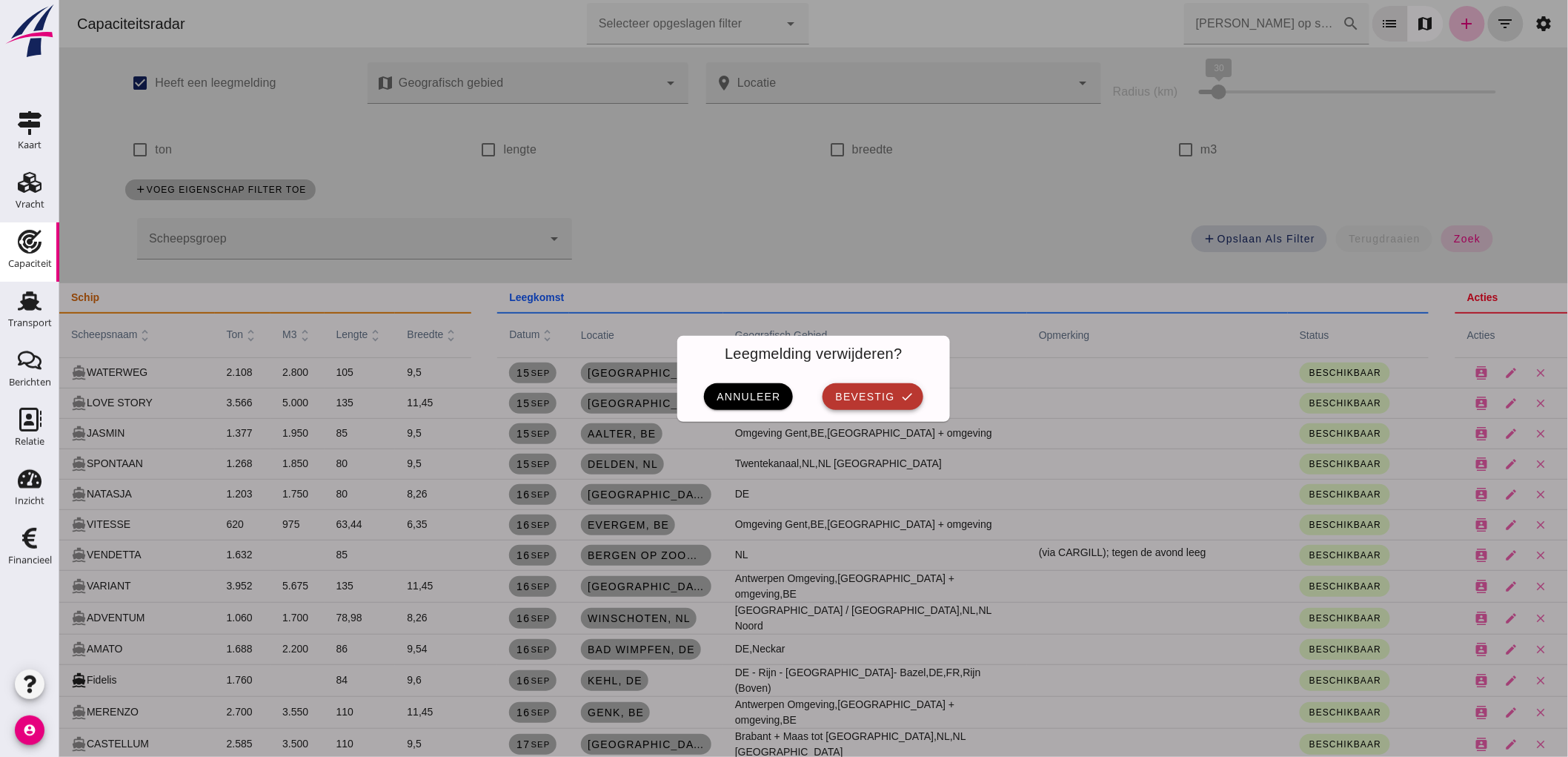
click at [842, 398] on span "bevestig" at bounding box center [863, 396] width 60 height 11
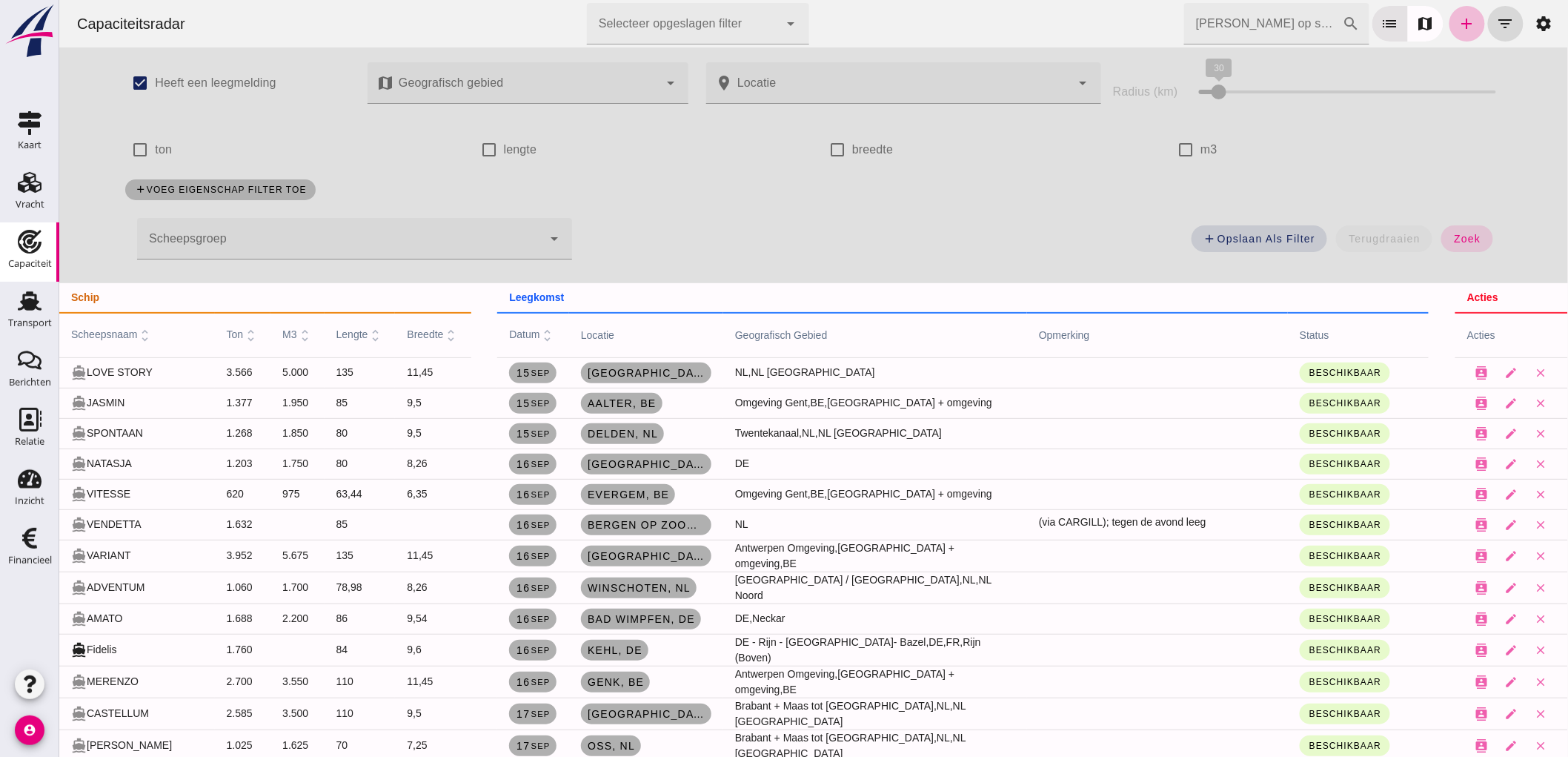
click at [1300, 17] on input "Zoek op scheepsnaam" at bounding box center [1262, 24] width 159 height 42
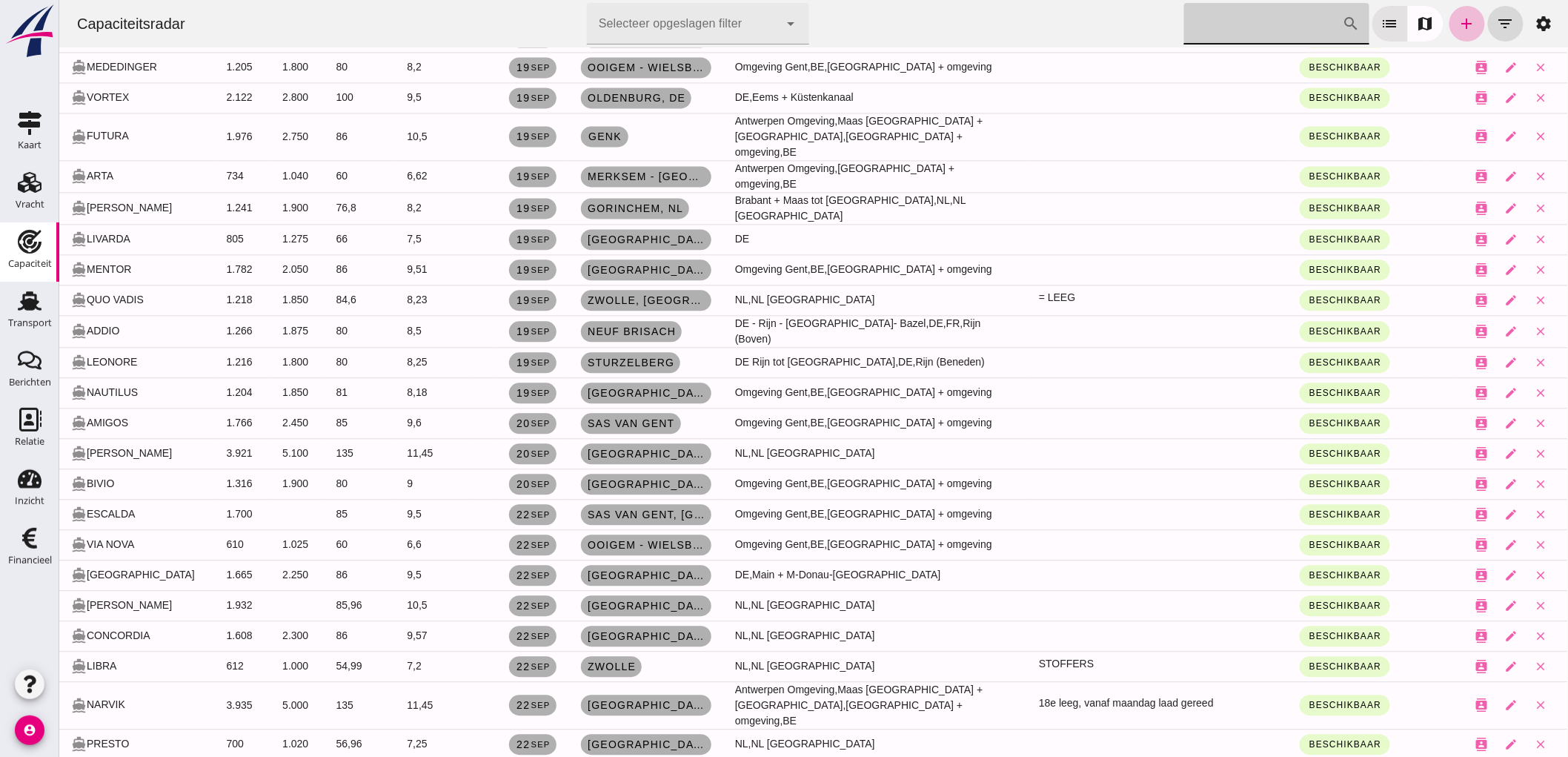
scroll to position [1647, 0]
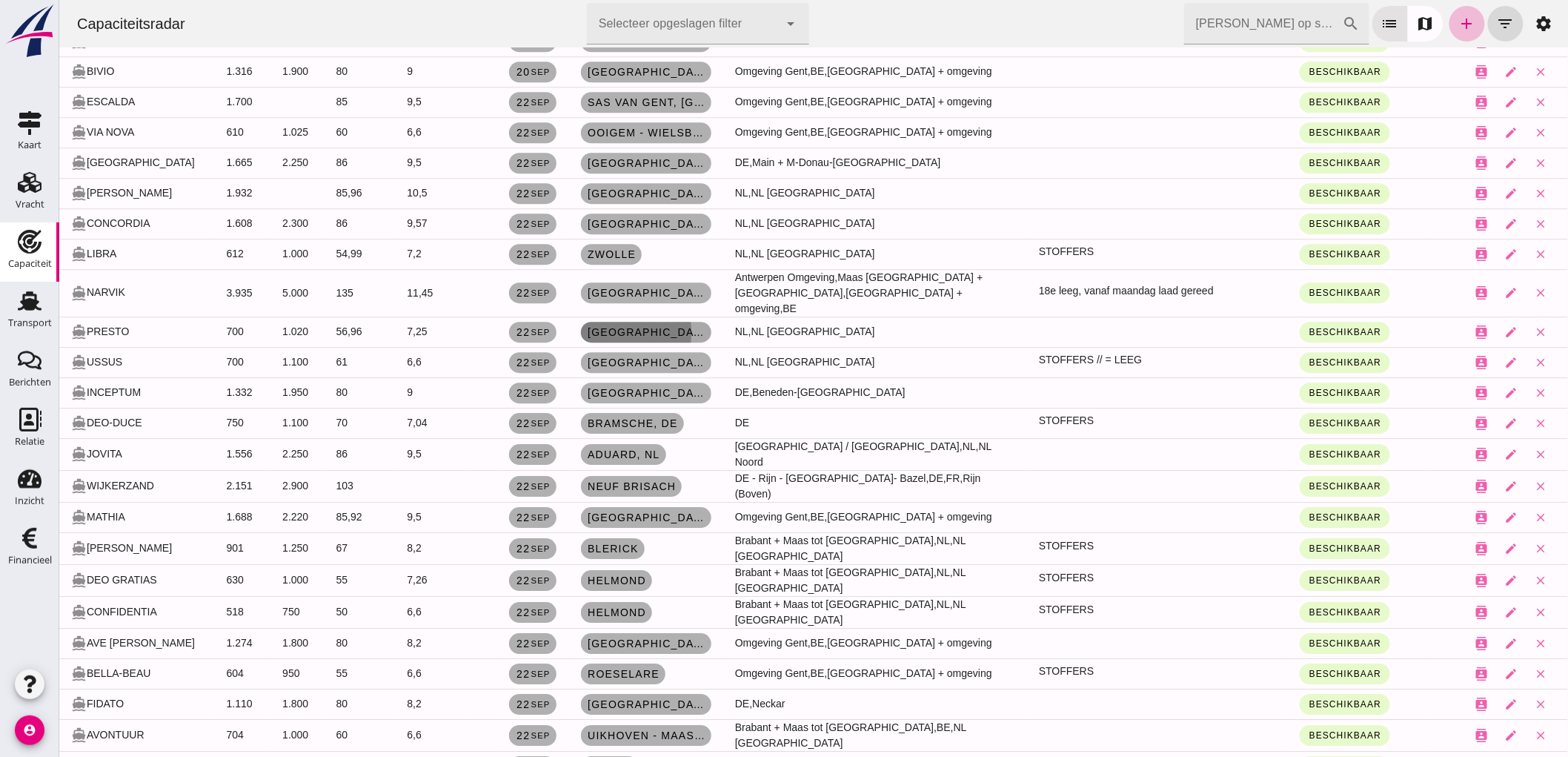
click at [631, 327] on span "Rotterdam, nl" at bounding box center [645, 332] width 119 height 11
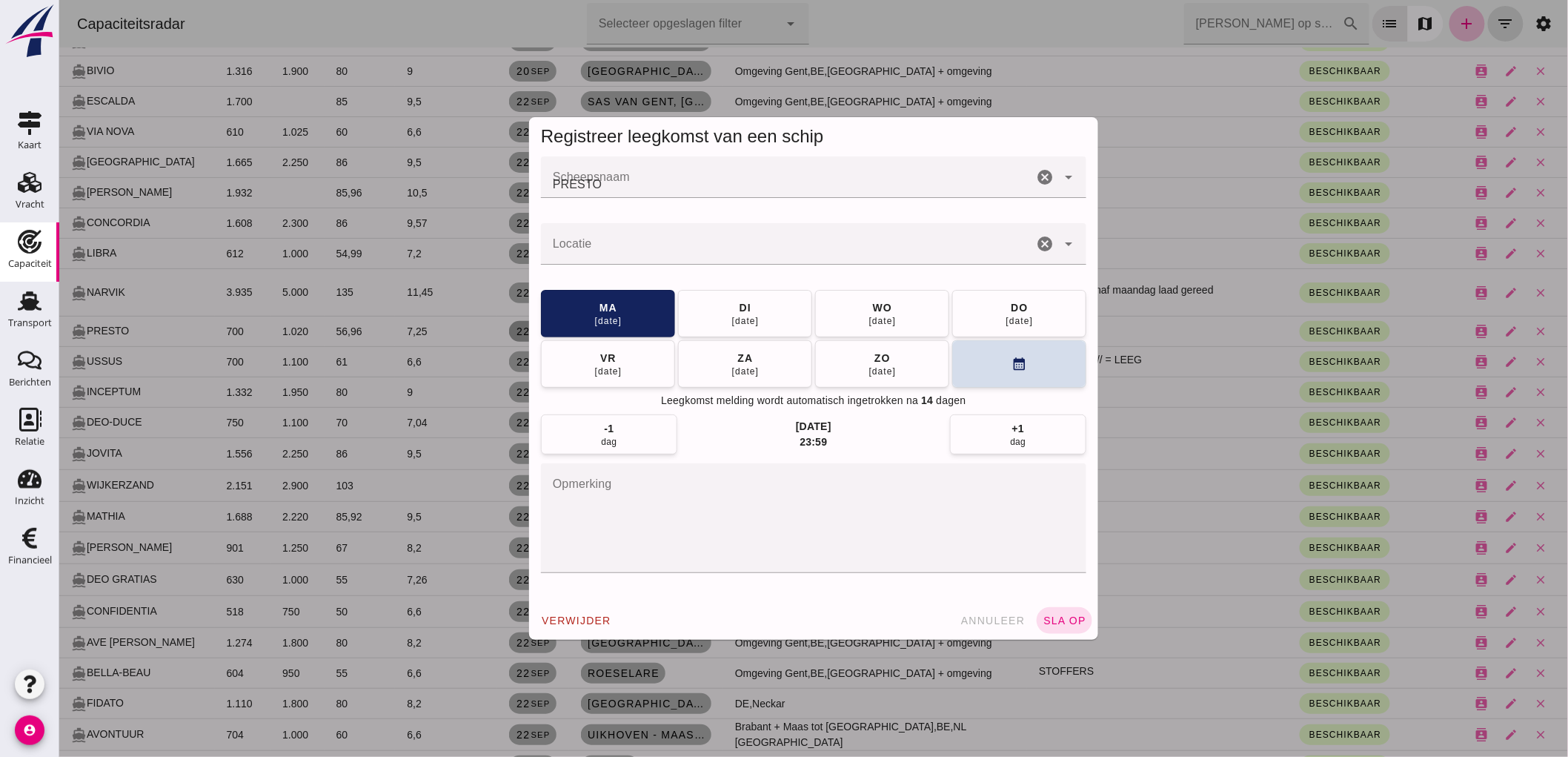
scroll to position [0, 0]
click at [996, 248] on input "Locatie" at bounding box center [785, 251] width 492 height 18
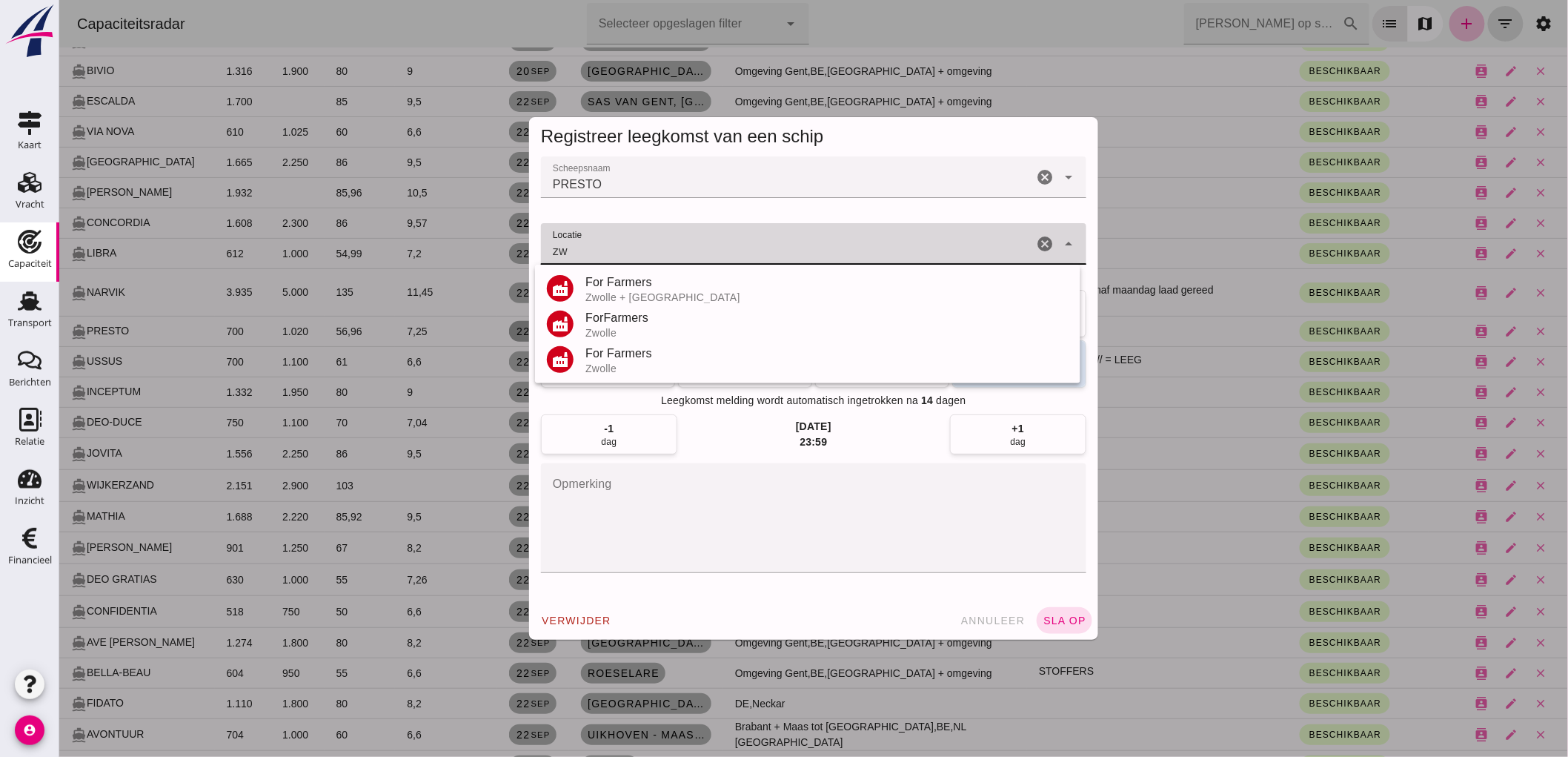
type input "For Farmers - Zwolle + Deventer"
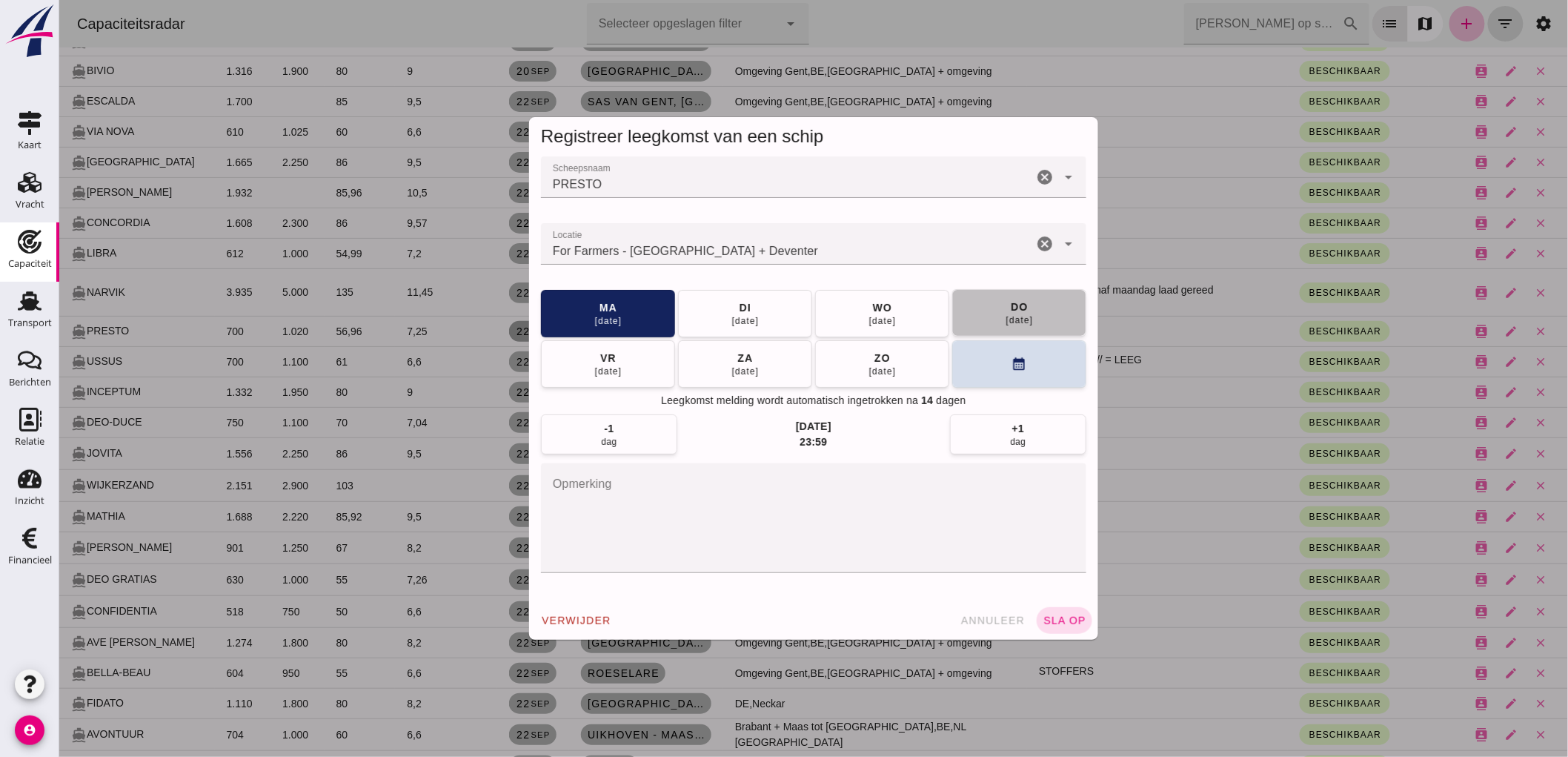
click at [1004, 315] on div "25 sep" at bounding box center [1018, 320] width 28 height 11
click at [1059, 631] on button "sla op" at bounding box center [1063, 620] width 56 height 27
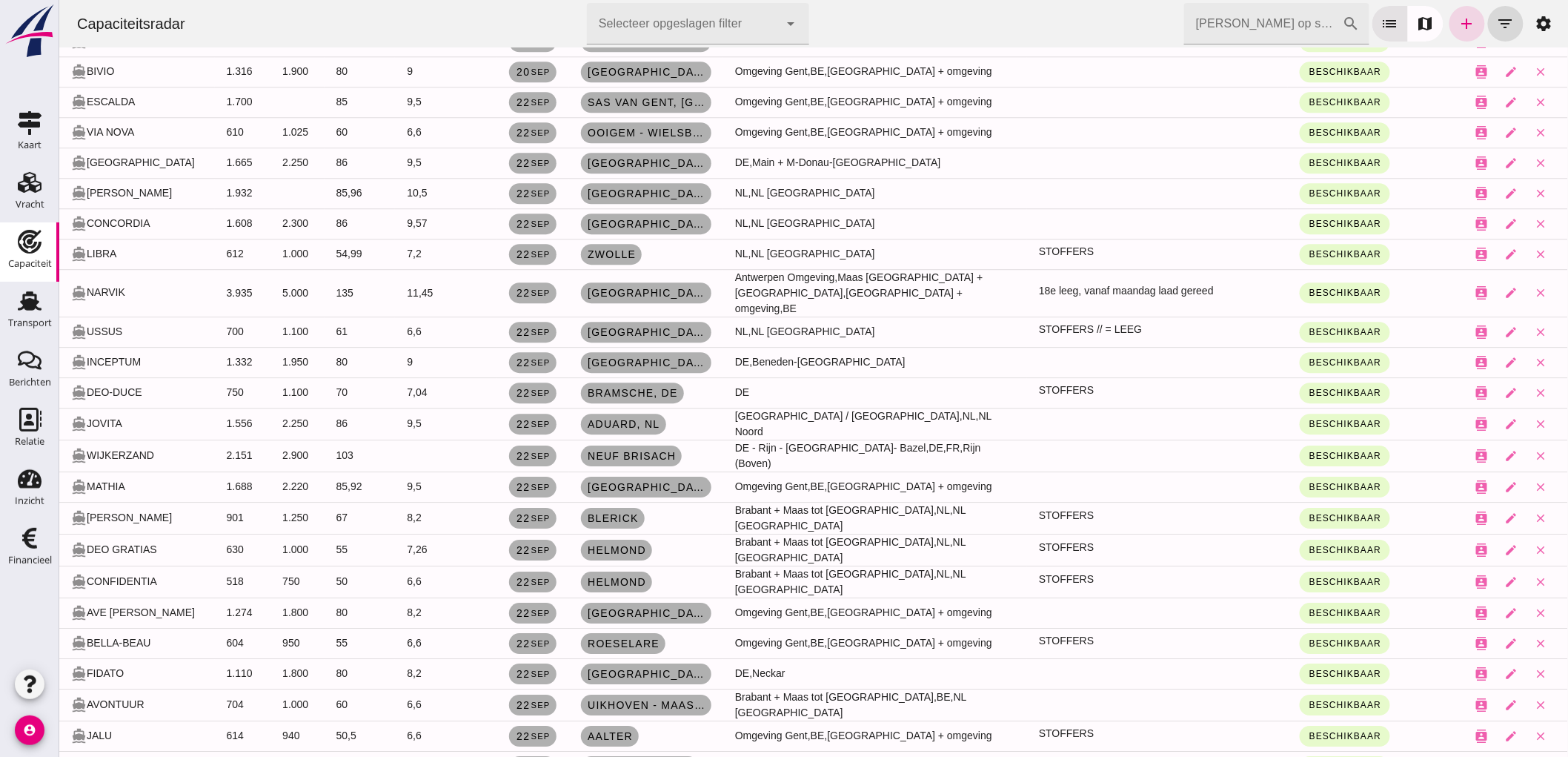
scroll to position [1699, 0]
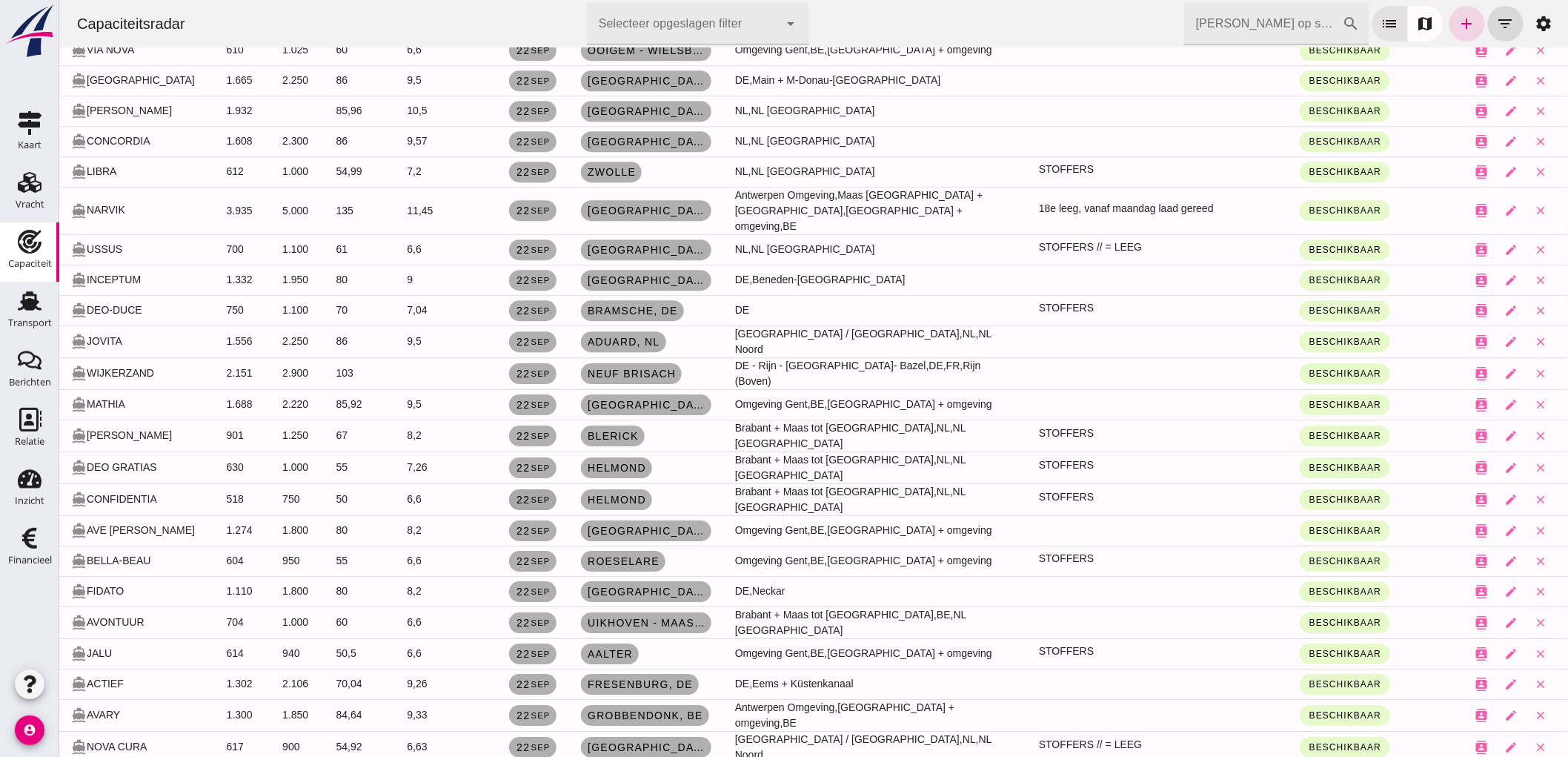
click at [529, 495] on small "sep" at bounding box center [539, 499] width 20 height 9
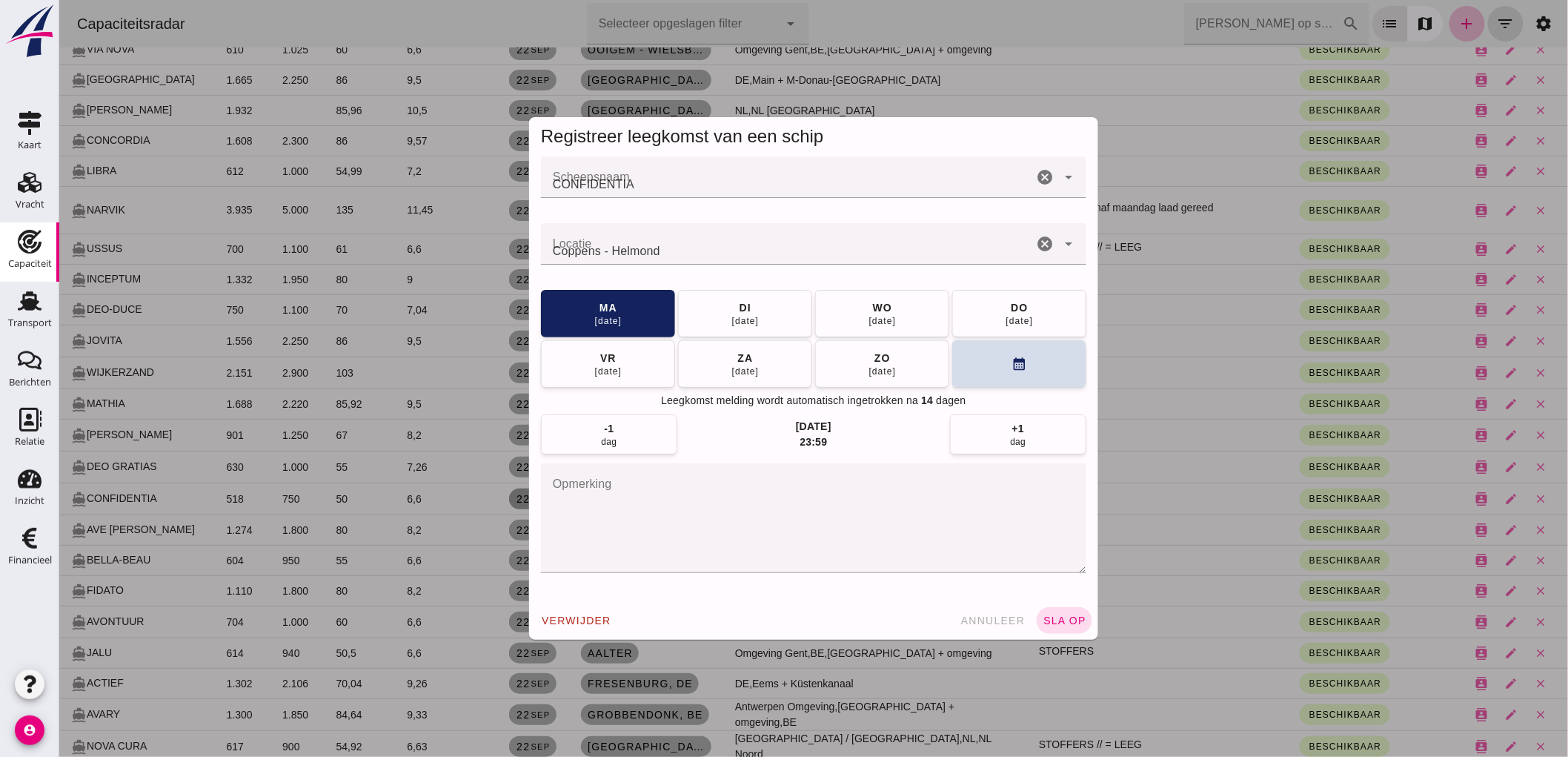
scroll to position [0, 0]
click at [780, 318] on button "di 23 sep" at bounding box center [744, 313] width 134 height 47
click at [1044, 621] on span "sla op" at bounding box center [1063, 620] width 43 height 11
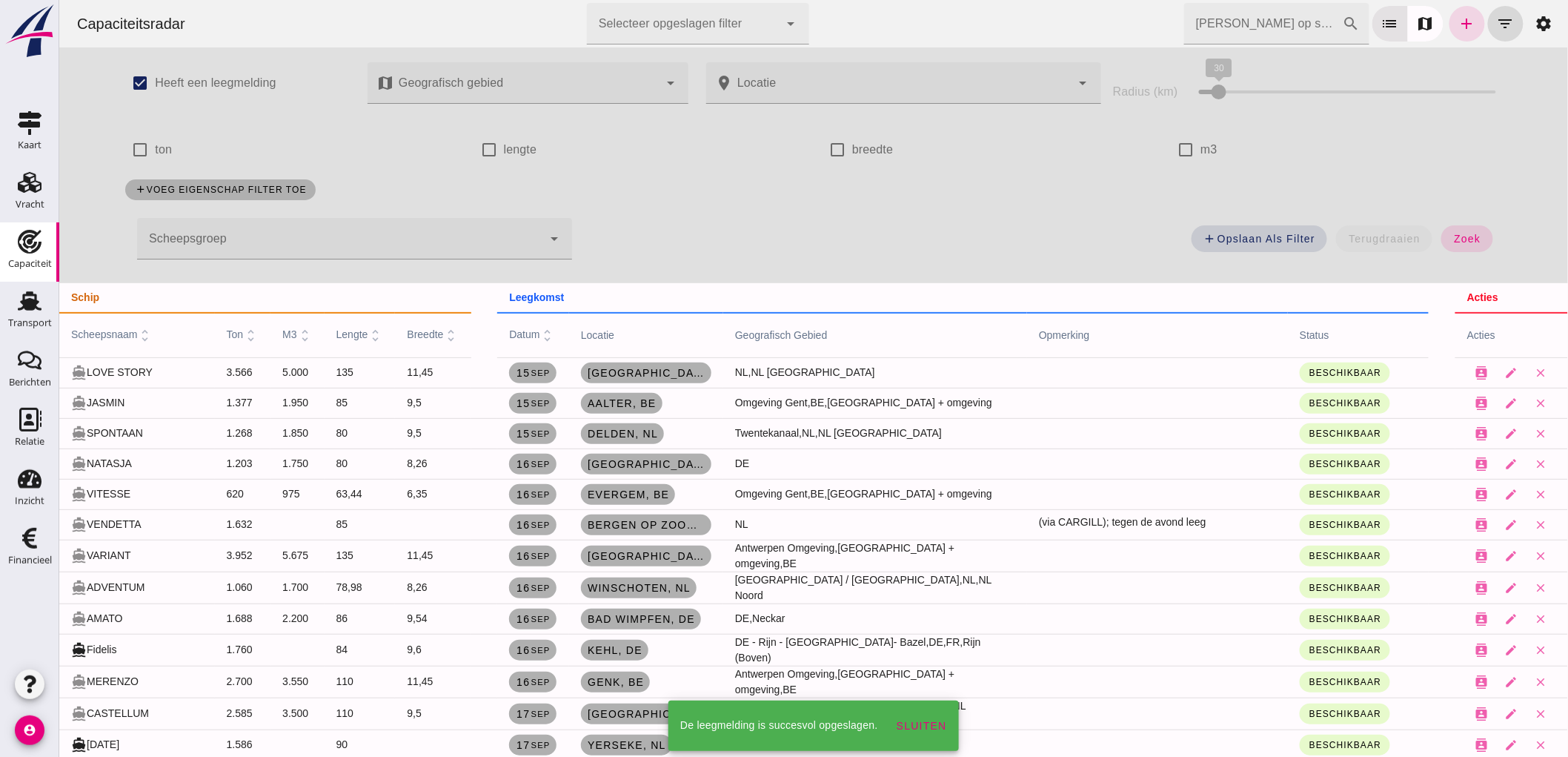
scroll to position [1699, 0]
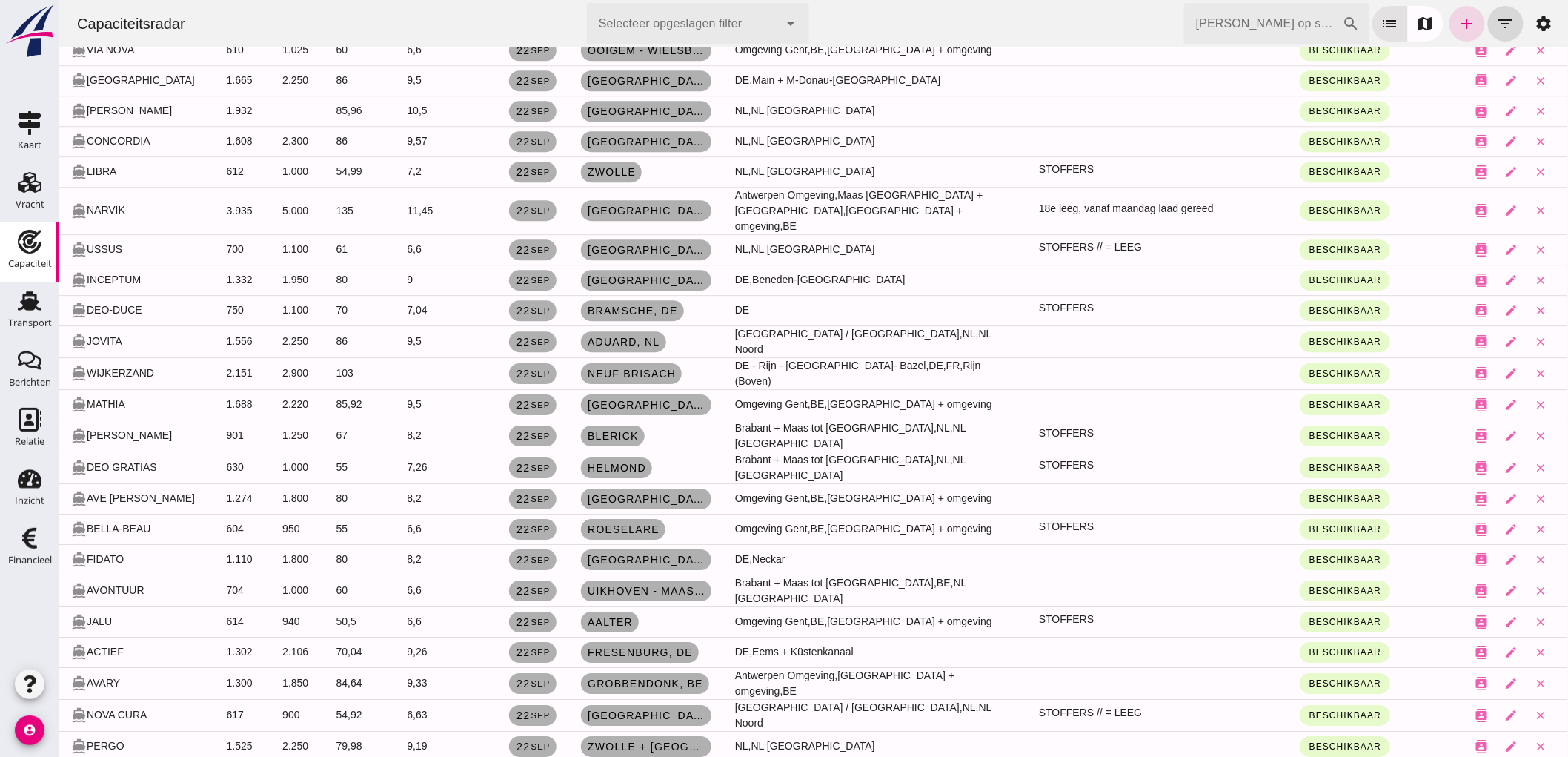
click at [514, 462] on span "22 sep" at bounding box center [532, 467] width 35 height 11
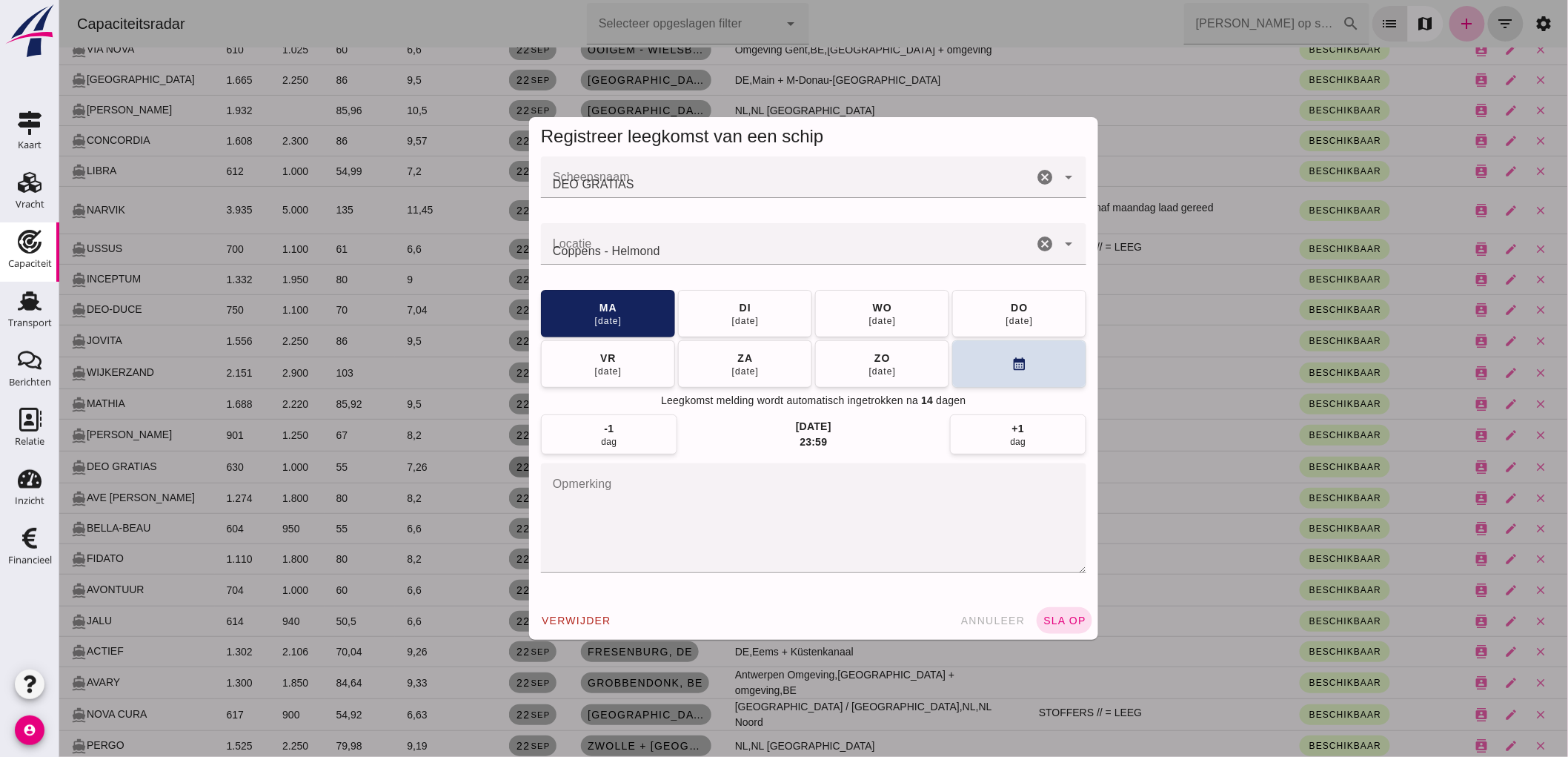
scroll to position [0, 0]
drag, startPoint x: 698, startPoint y: 321, endPoint x: 708, endPoint y: 323, distance: 10.2
click at [699, 321] on button "di 23 sep" at bounding box center [744, 313] width 134 height 47
click at [1058, 613] on button "sla op" at bounding box center [1063, 620] width 56 height 27
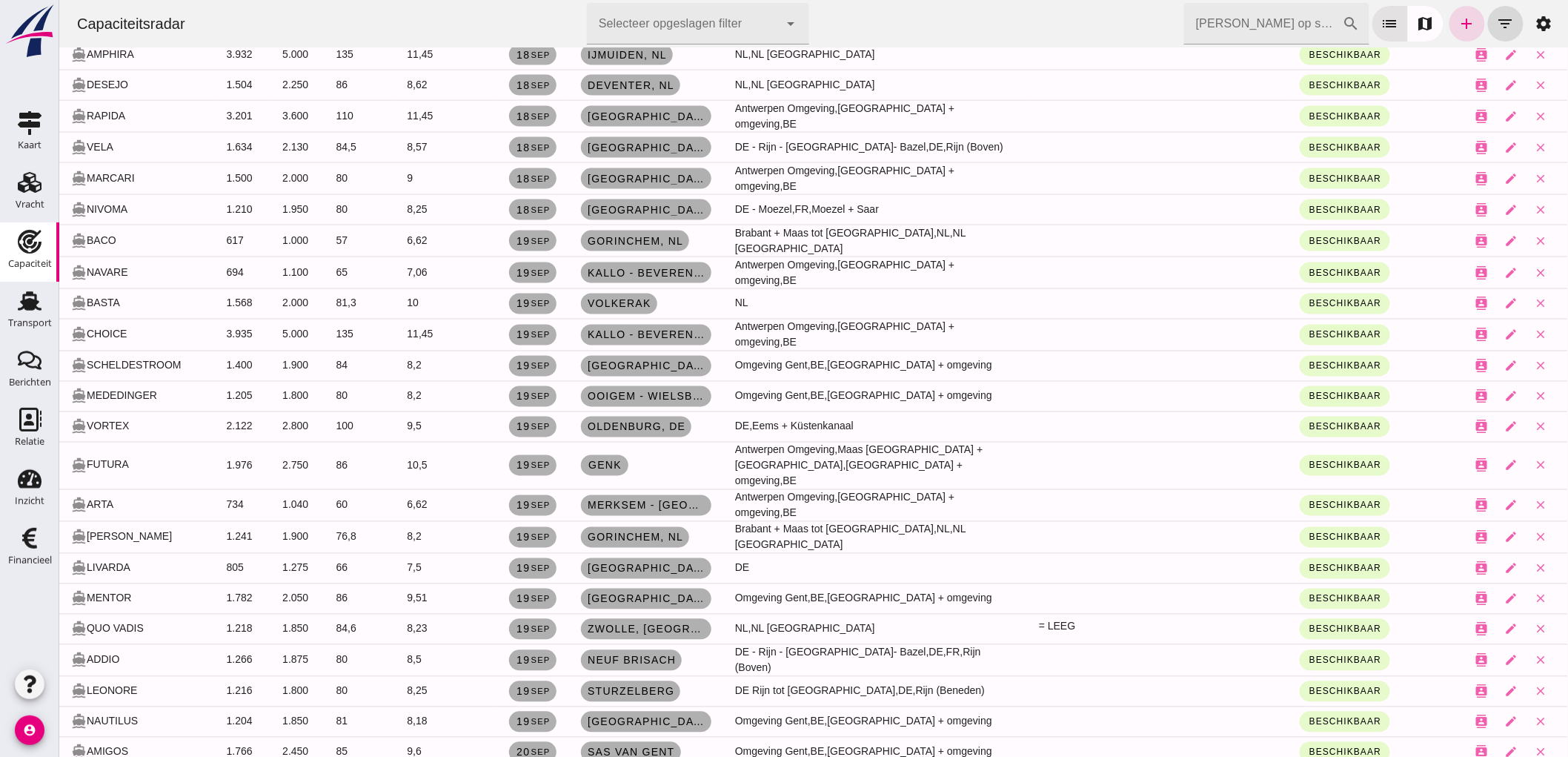
scroll to position [52, 0]
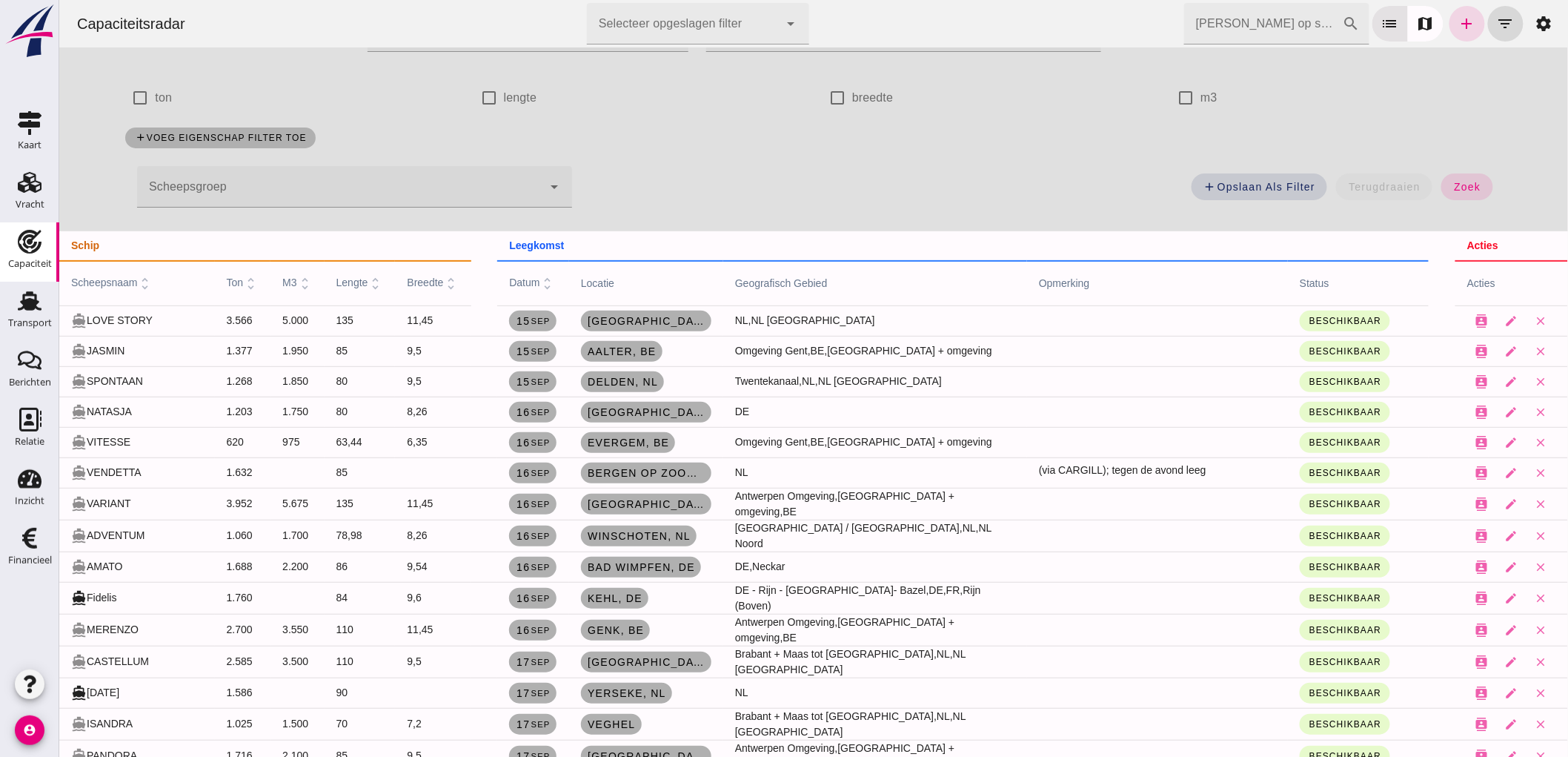
click at [220, 192] on div at bounding box center [339, 187] width 405 height 42
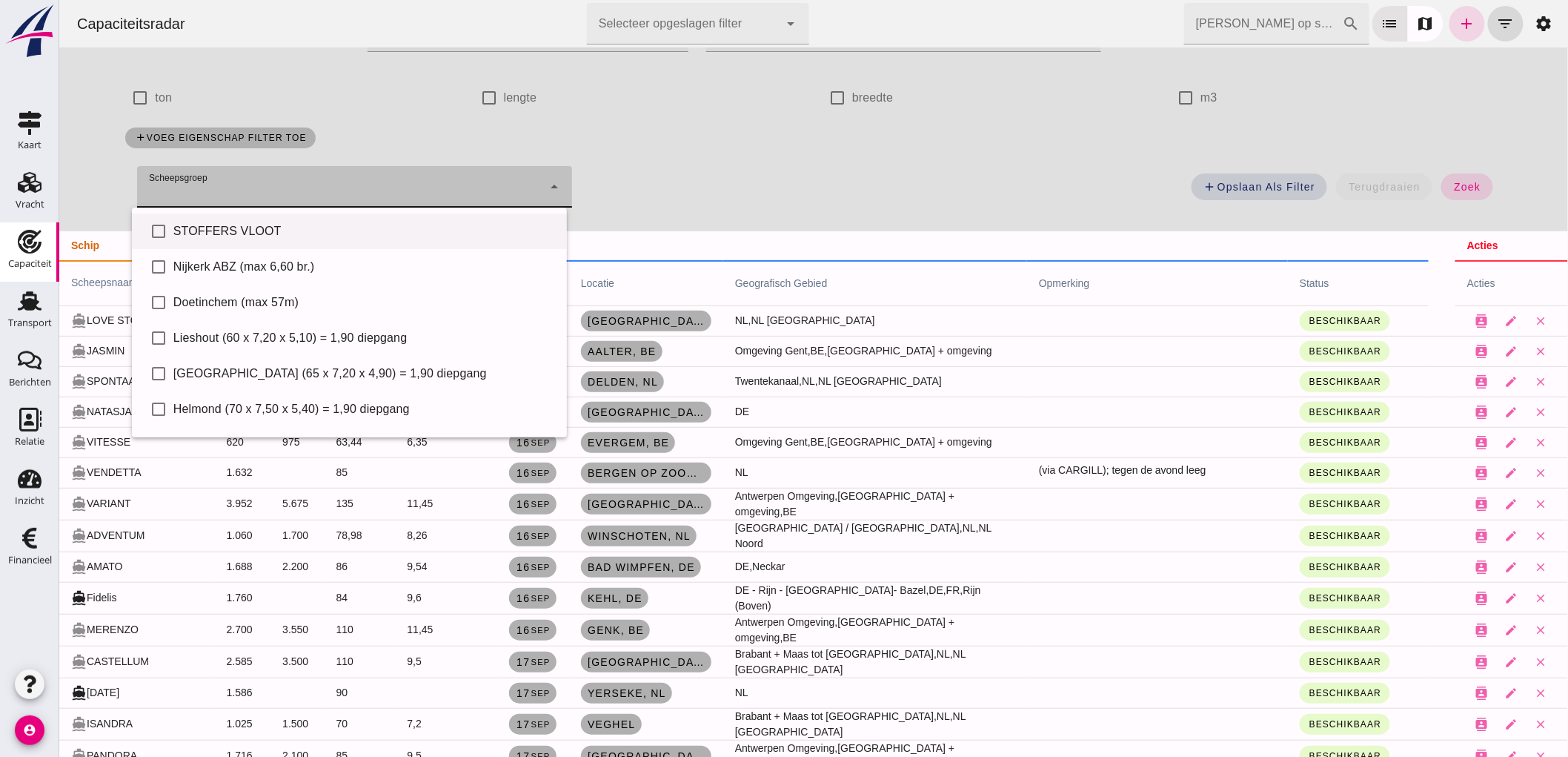
click at [239, 235] on div "STOFFERS VLOOT" at bounding box center [363, 232] width 381 height 18
type input "STOFFERS VLOOT"
checkbox input "true"
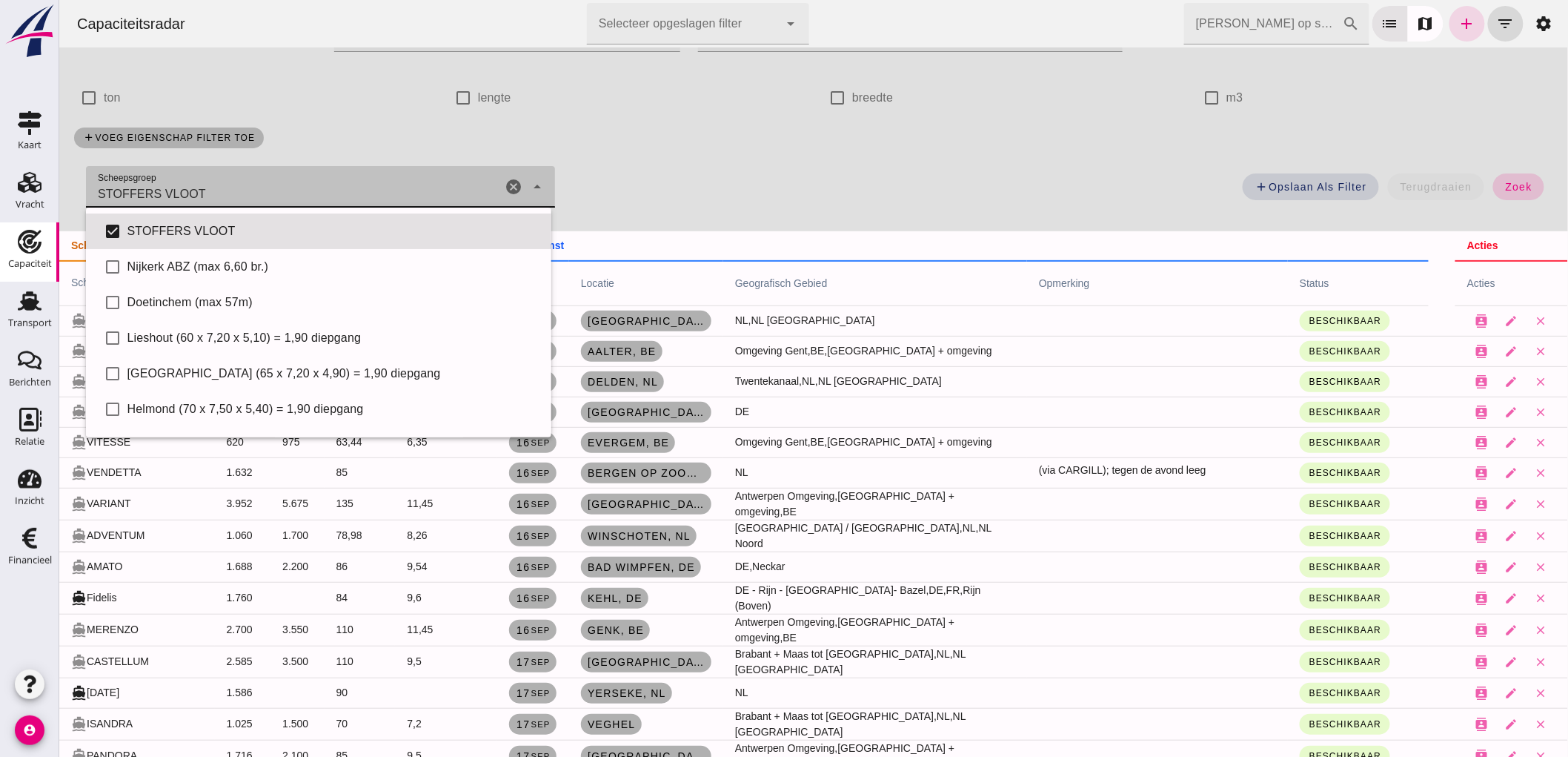
click at [1504, 184] on span "zoek" at bounding box center [1518, 187] width 28 height 11
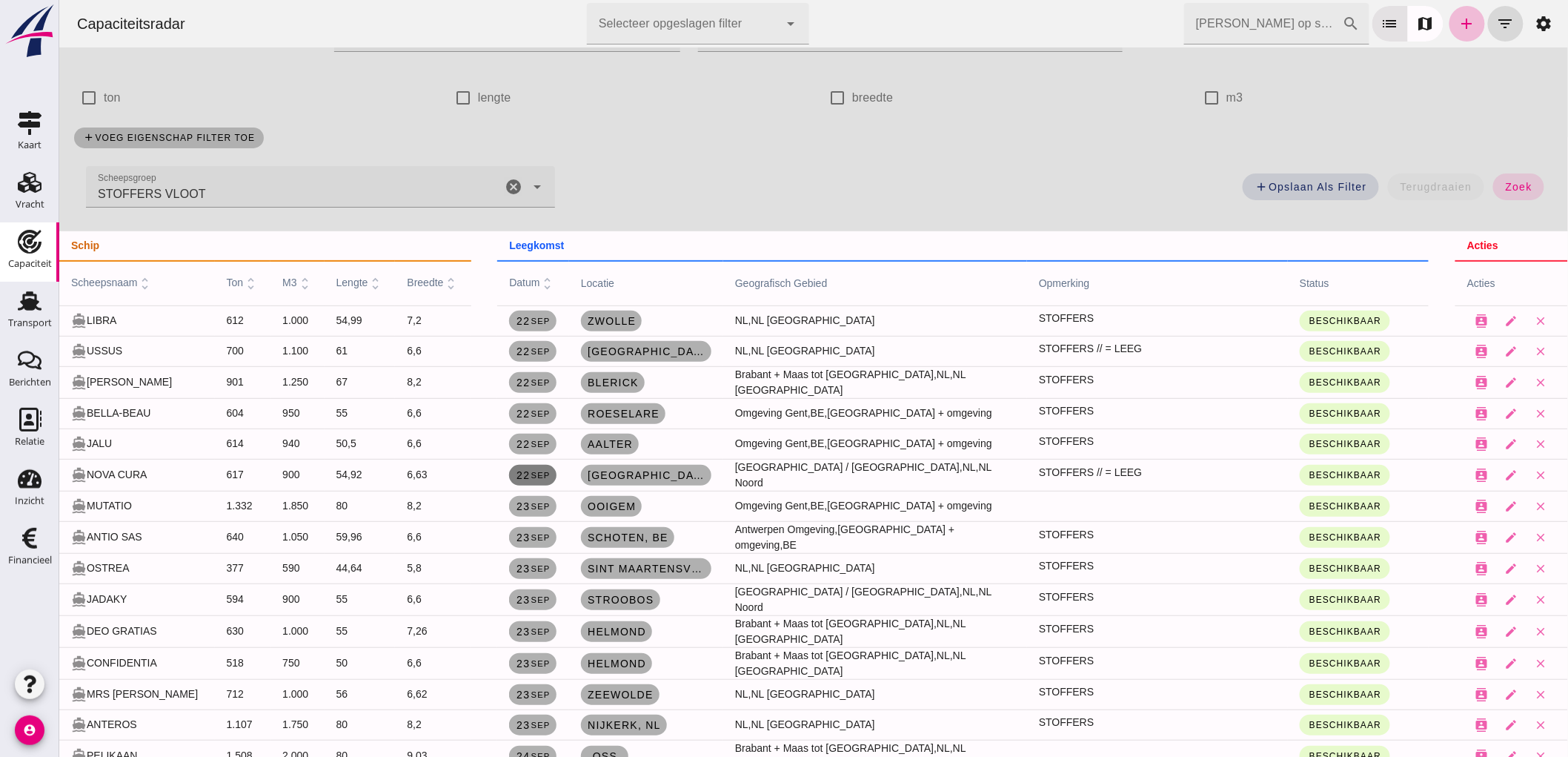
click at [535, 471] on small "sep" at bounding box center [539, 475] width 20 height 9
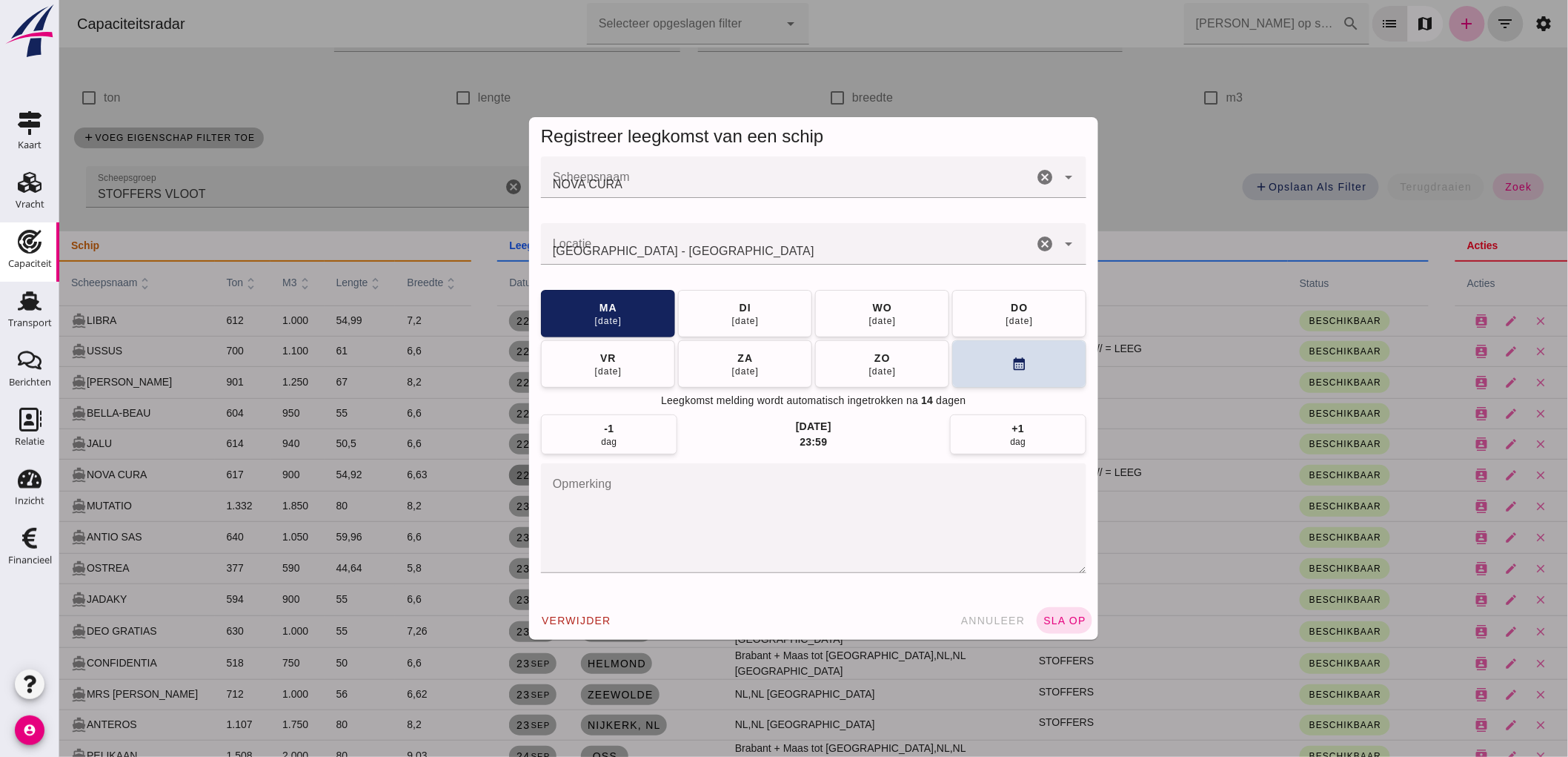
scroll to position [0, 0]
click at [899, 383] on button "zo 28 sep" at bounding box center [881, 363] width 134 height 47
click at [749, 307] on span "ma 29 sep" at bounding box center [744, 313] width 28 height 27
click at [1060, 618] on span "sla op" at bounding box center [1063, 620] width 43 height 11
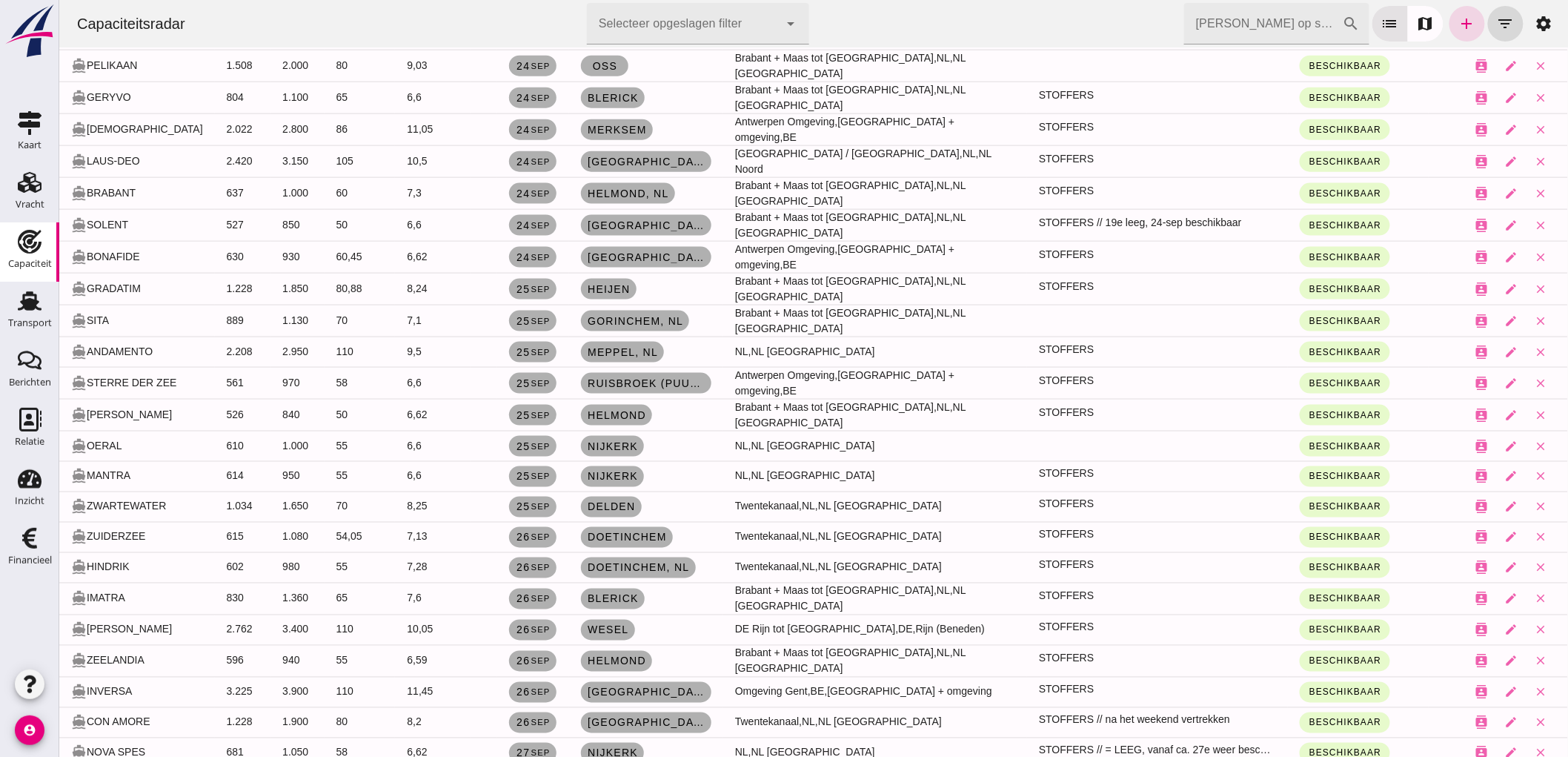
scroll to position [793, 0]
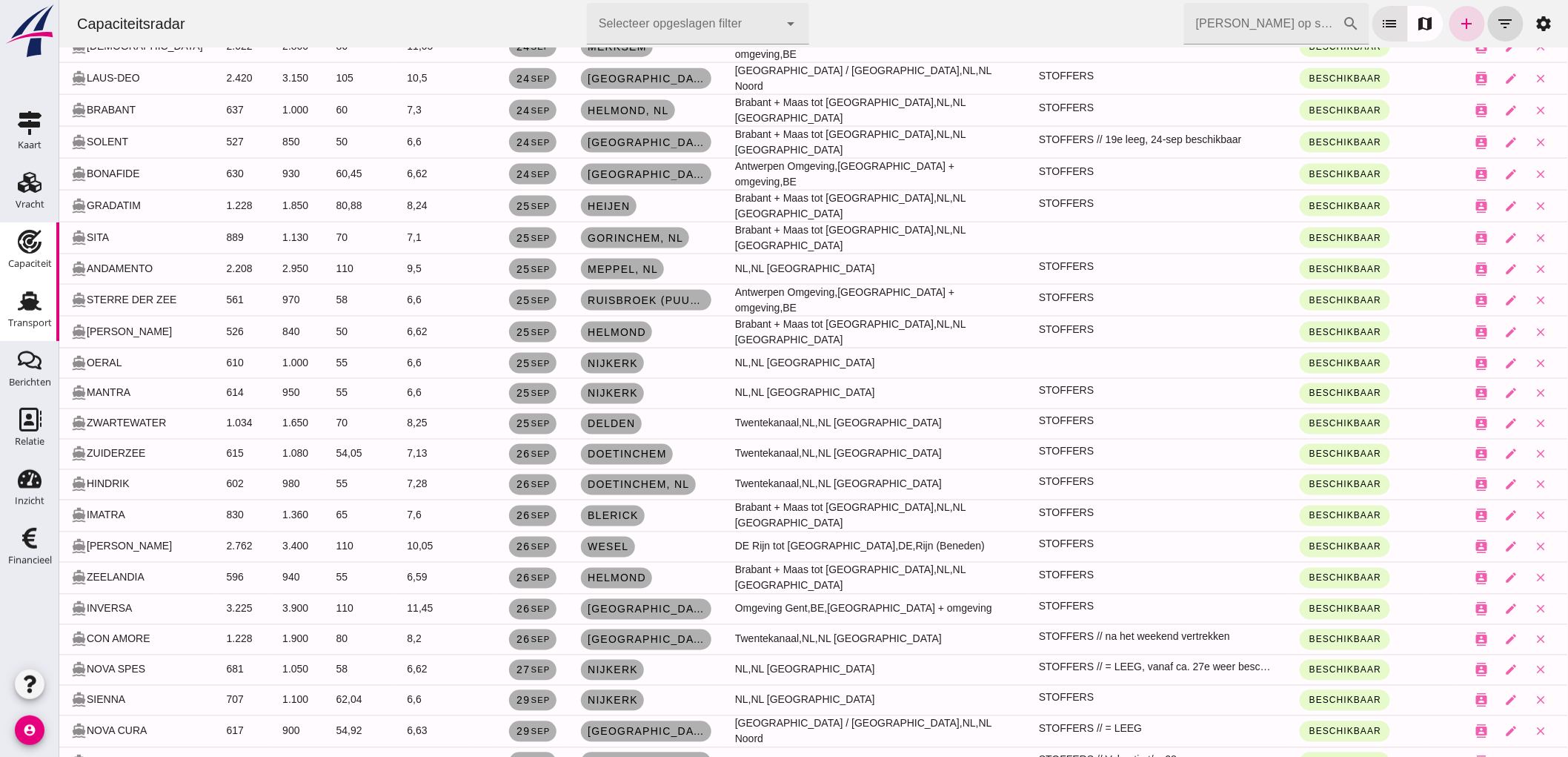
click at [18, 298] on icon "Transport" at bounding box center [29, 300] width 24 height 24
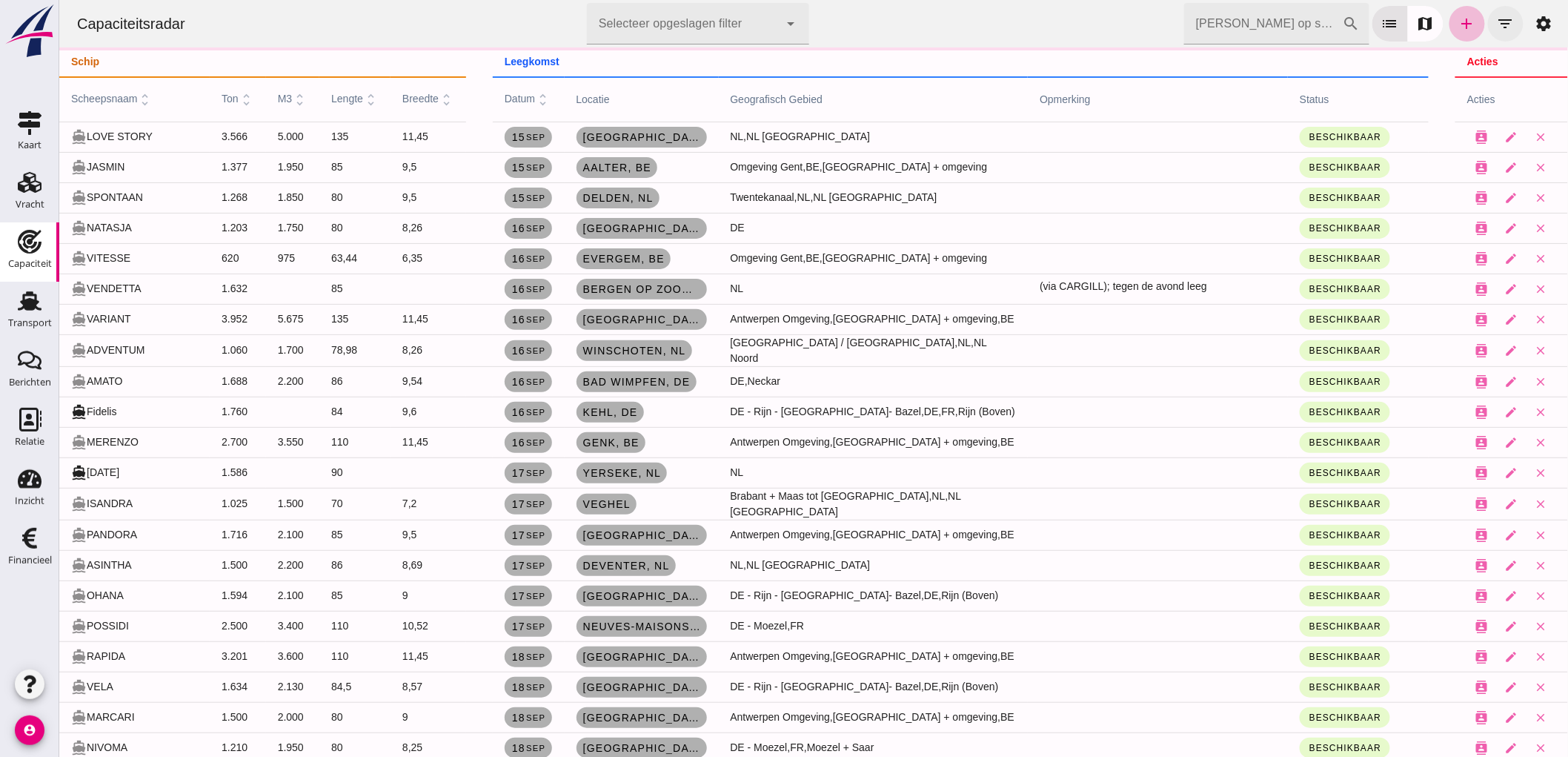
click at [1498, 18] on icon "filter_list" at bounding box center [1505, 24] width 18 height 18
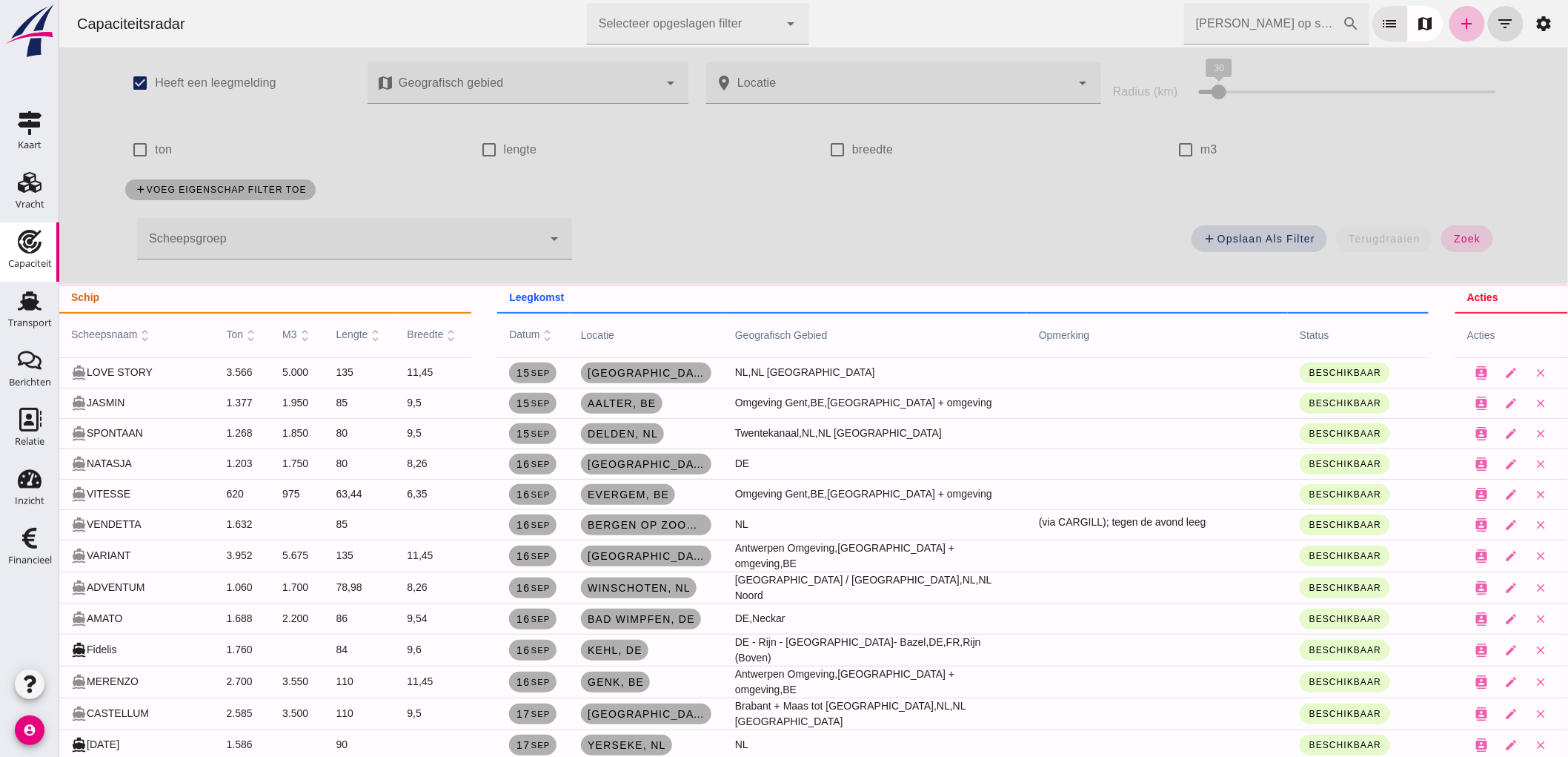
click at [173, 247] on div at bounding box center [339, 238] width 405 height 42
click at [213, 287] on th "schip" at bounding box center [265, 298] width 412 height 29
click at [1460, 236] on span "zoek" at bounding box center [1466, 238] width 28 height 11
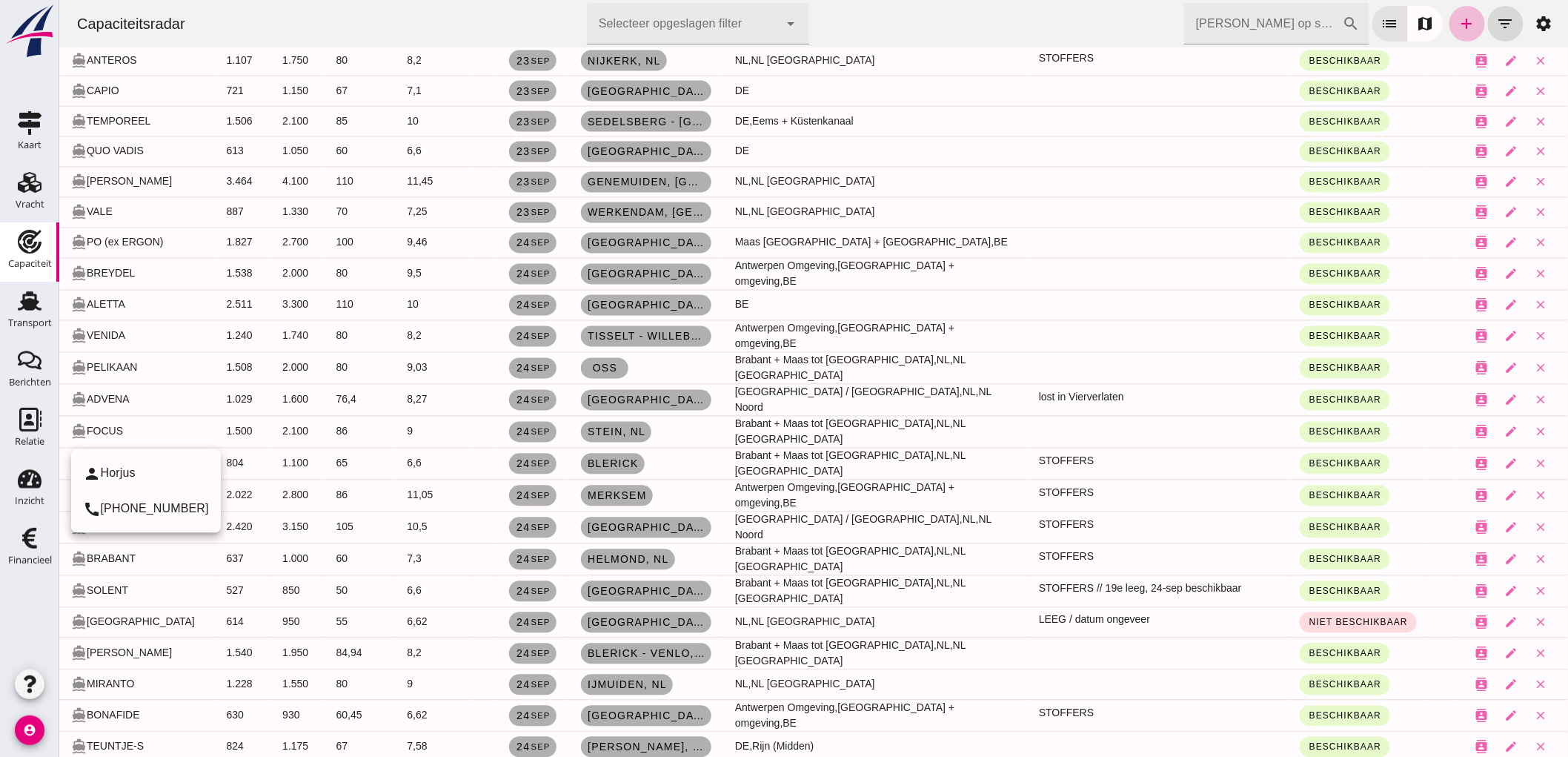
scroll to position [3458, 0]
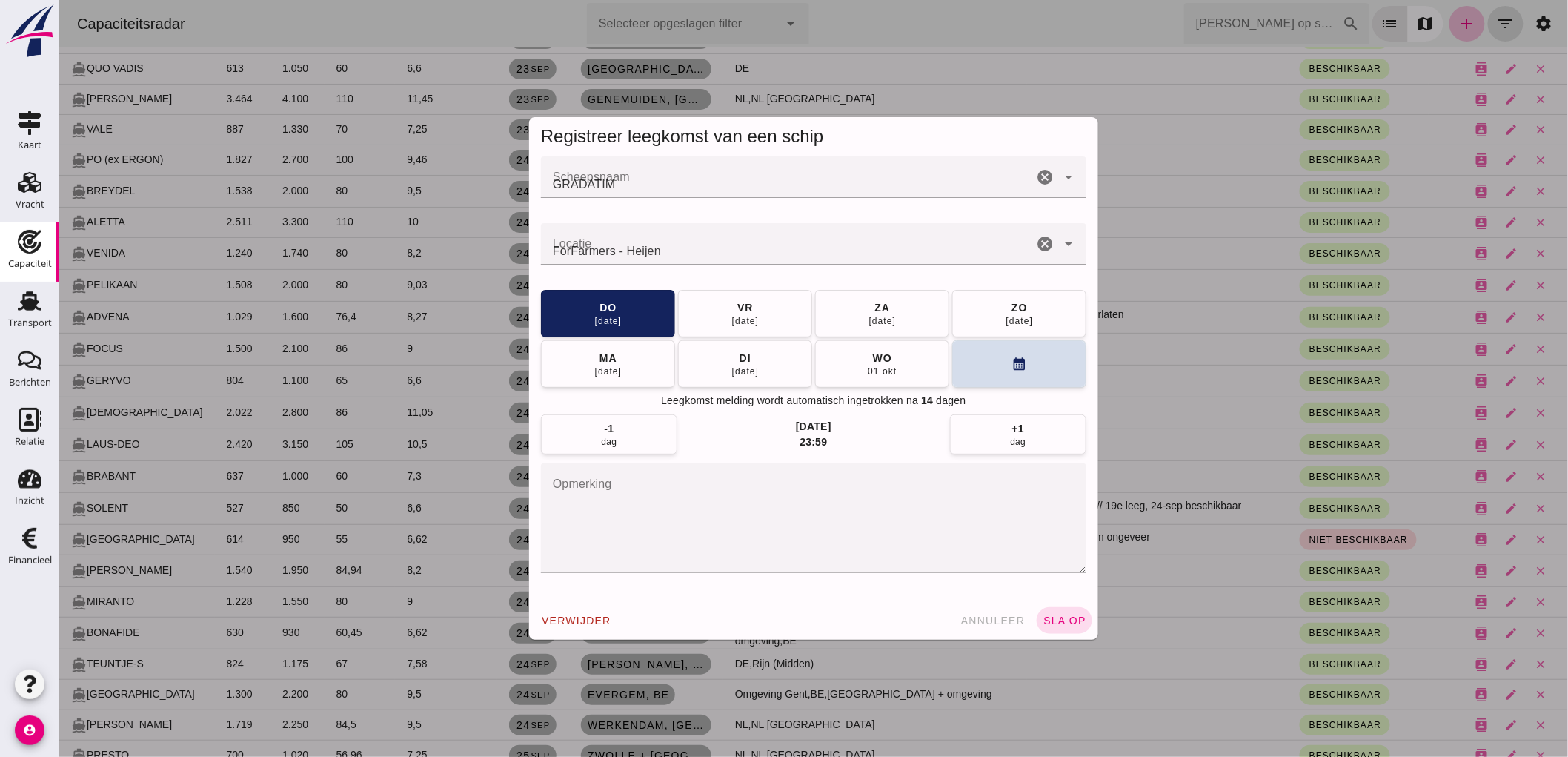
scroll to position [0, 0]
click at [1012, 359] on icon "calendar_month" at bounding box center [1018, 363] width 16 height 16
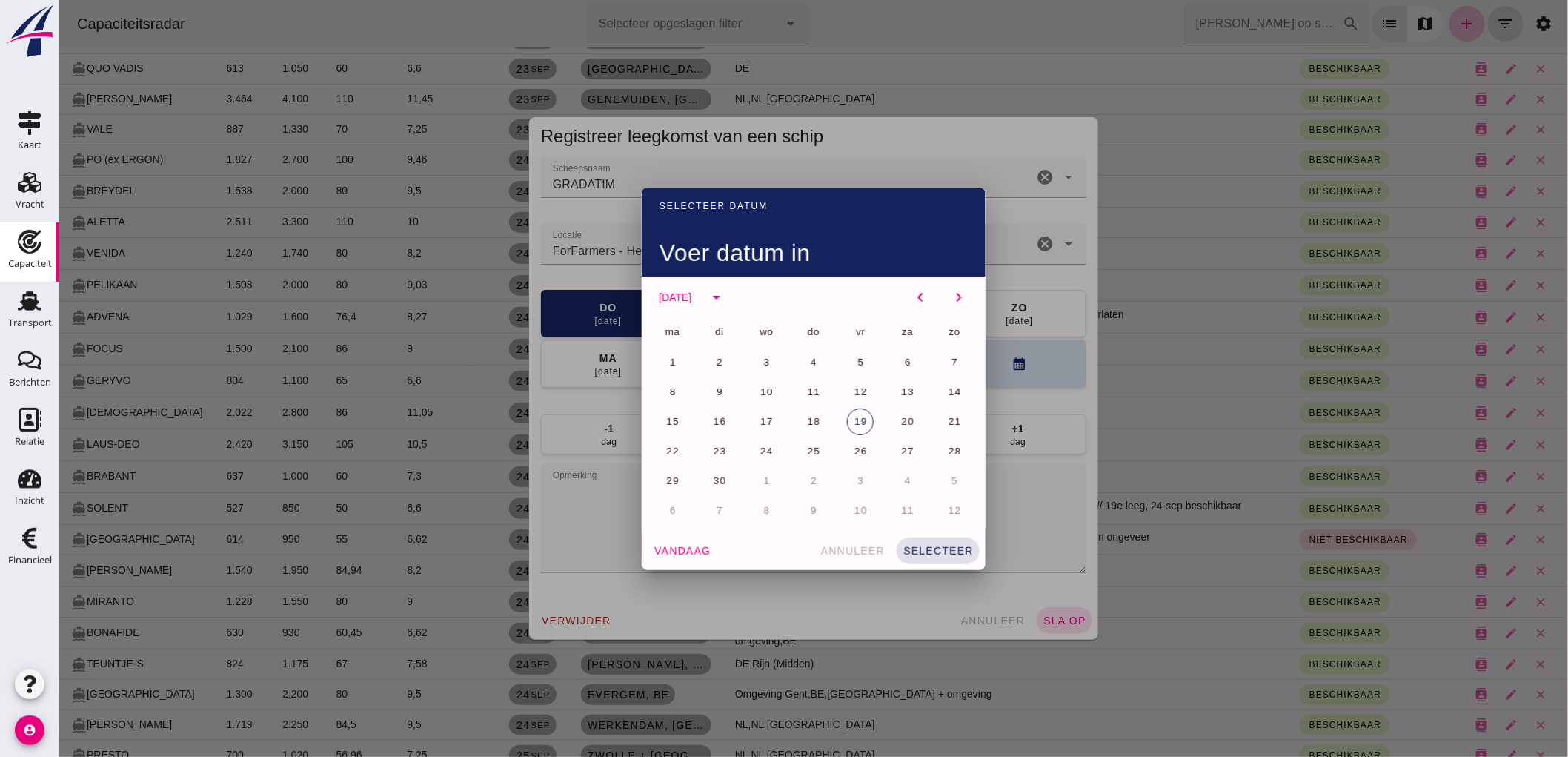
drag, startPoint x: 676, startPoint y: 451, endPoint x: 703, endPoint y: 464, distance: 30.0
click at [676, 453] on button "22" at bounding box center [672, 451] width 27 height 27
drag, startPoint x: 929, startPoint y: 532, endPoint x: 938, endPoint y: 560, distance: 29.4
click at [929, 534] on div "vandaag annuleer selecteer" at bounding box center [812, 550] width 344 height 38
click at [945, 570] on div at bounding box center [813, 378] width 1508 height 757
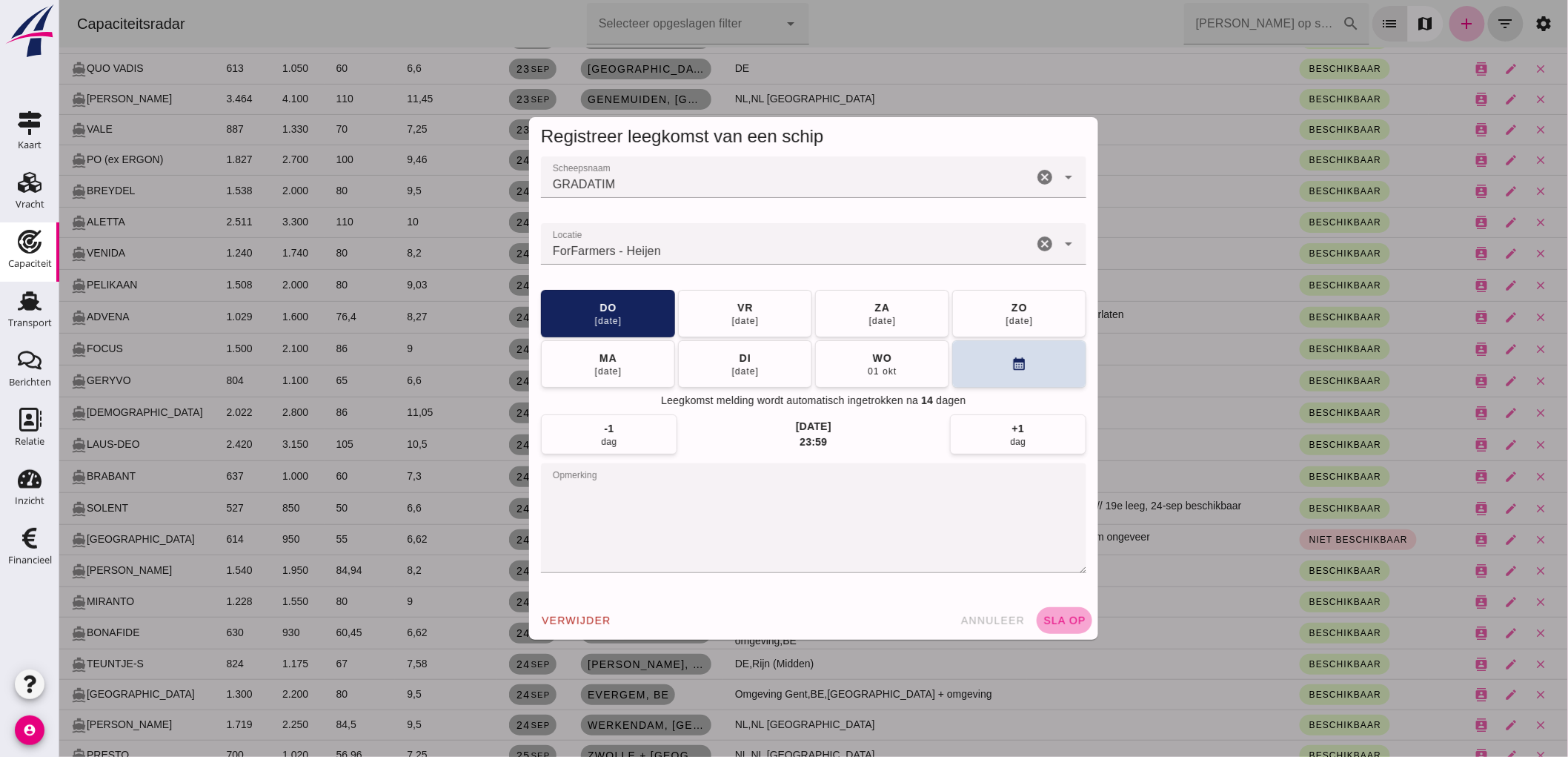
click at [1058, 620] on span "sla op" at bounding box center [1063, 620] width 43 height 11
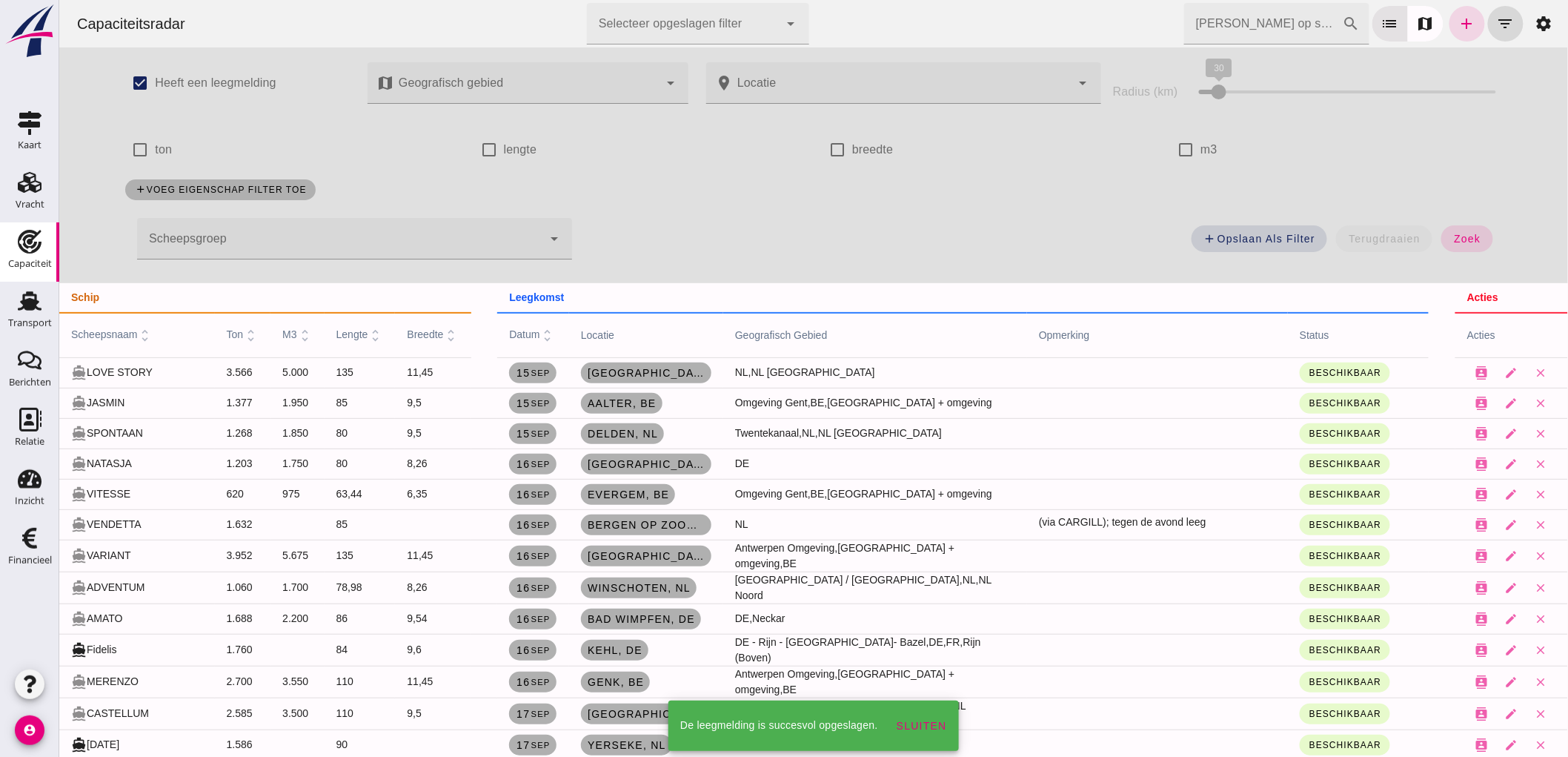
scroll to position [3458, 0]
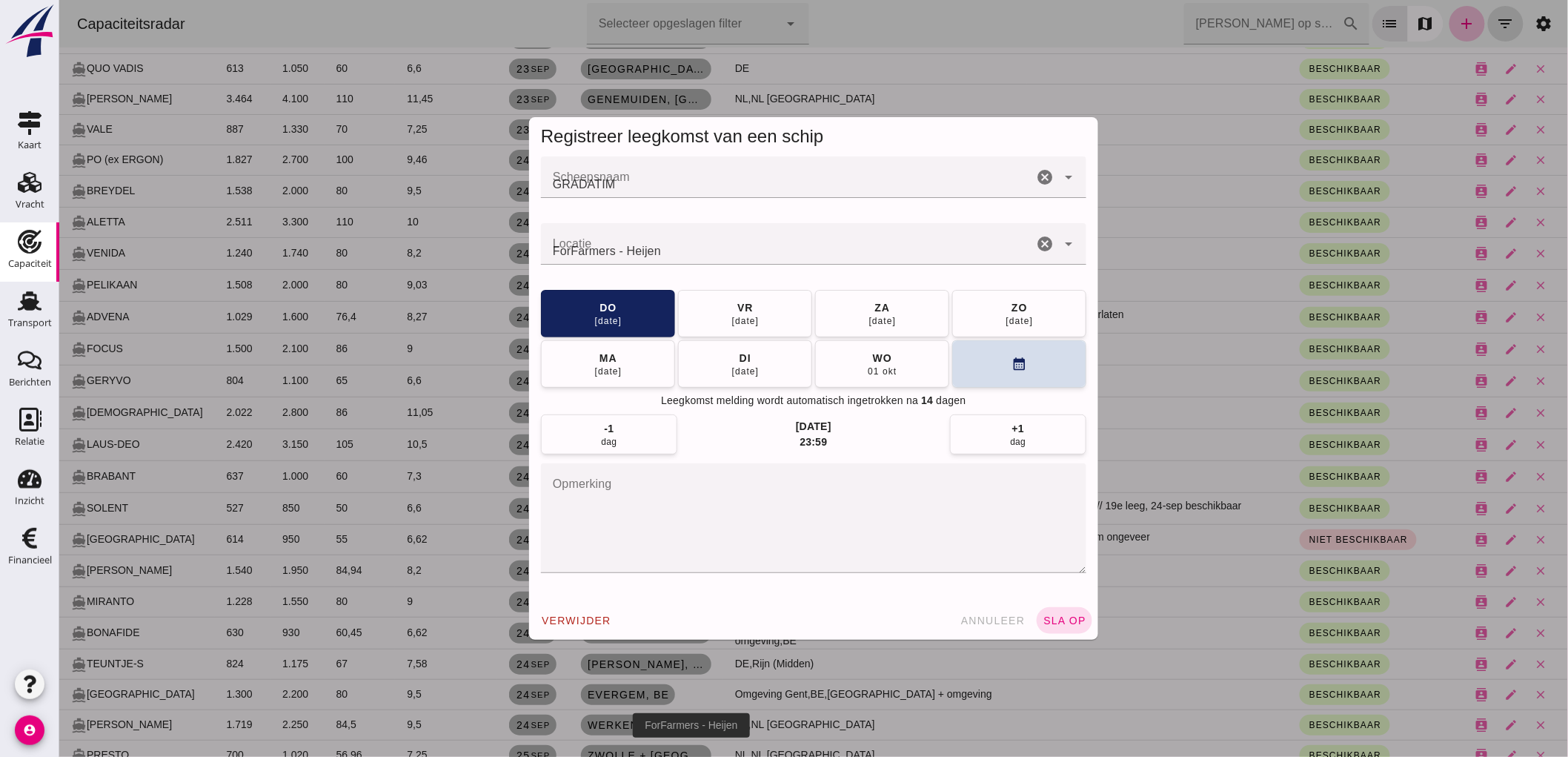
scroll to position [0, 0]
click at [1031, 345] on button "calendar_month" at bounding box center [1018, 363] width 134 height 47
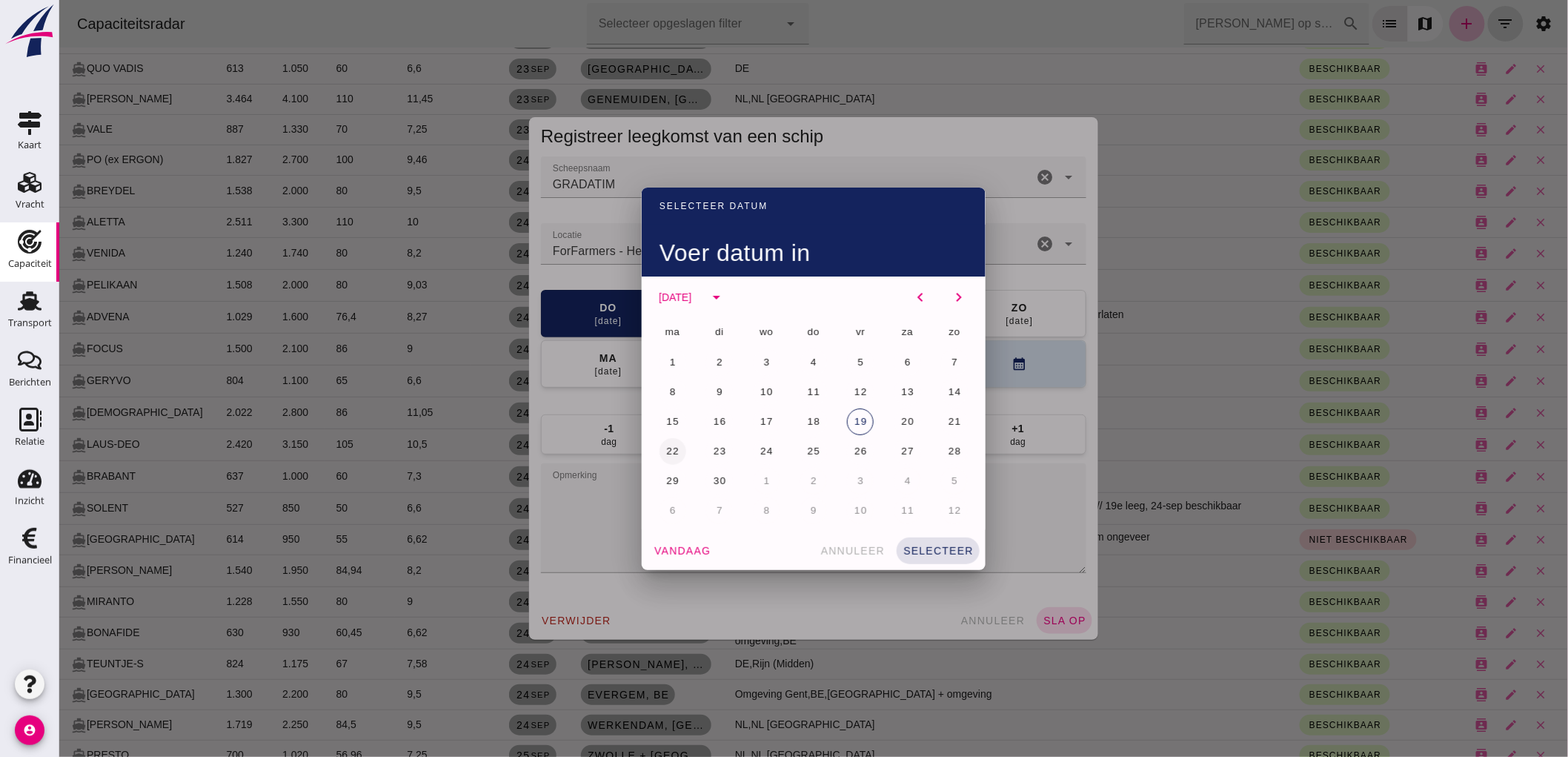
click at [667, 445] on span "22" at bounding box center [671, 451] width 14 height 11
click at [948, 559] on button "selecteer" at bounding box center [937, 551] width 83 height 27
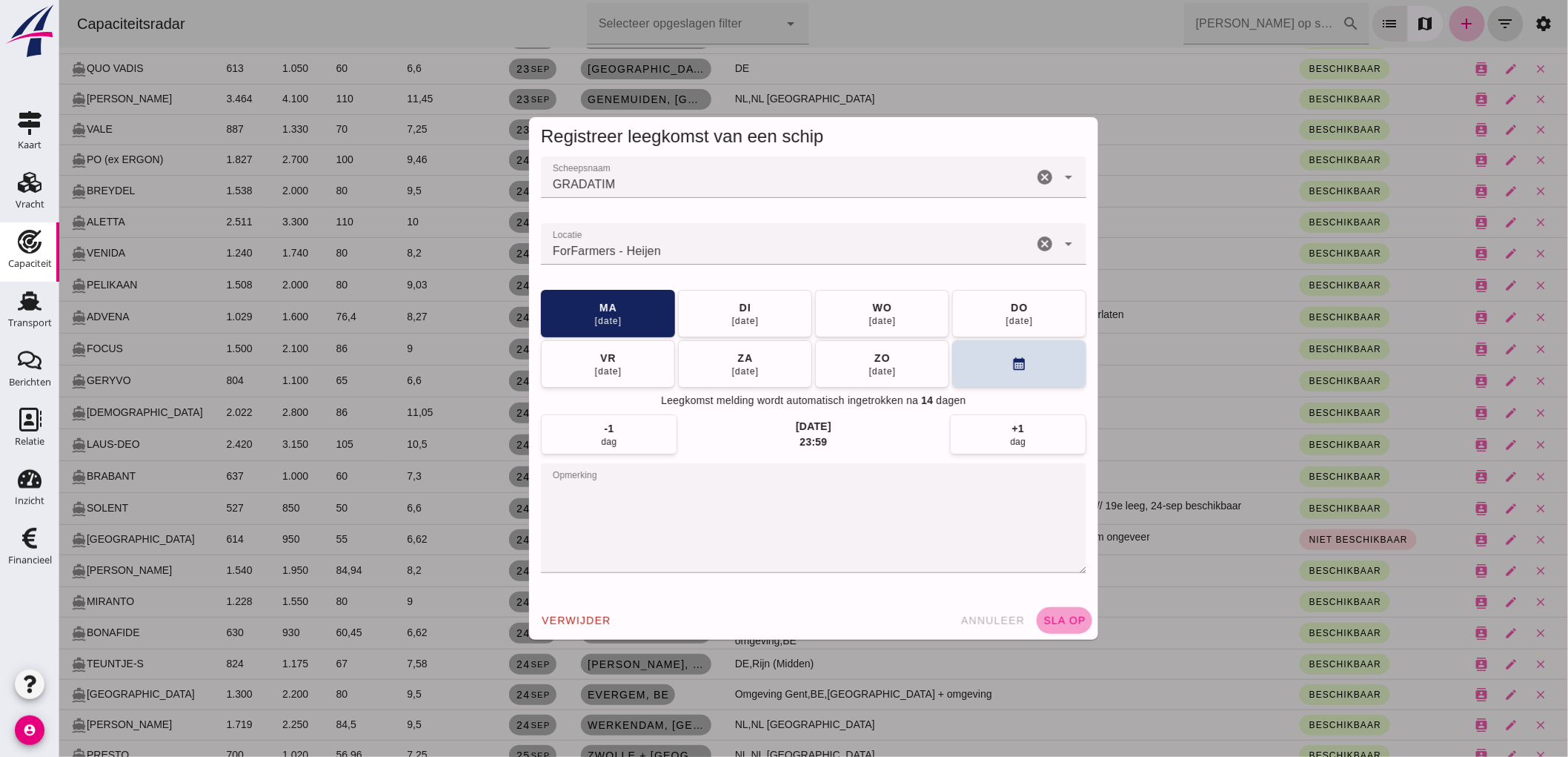
click at [1045, 619] on span "sla op" at bounding box center [1063, 620] width 43 height 11
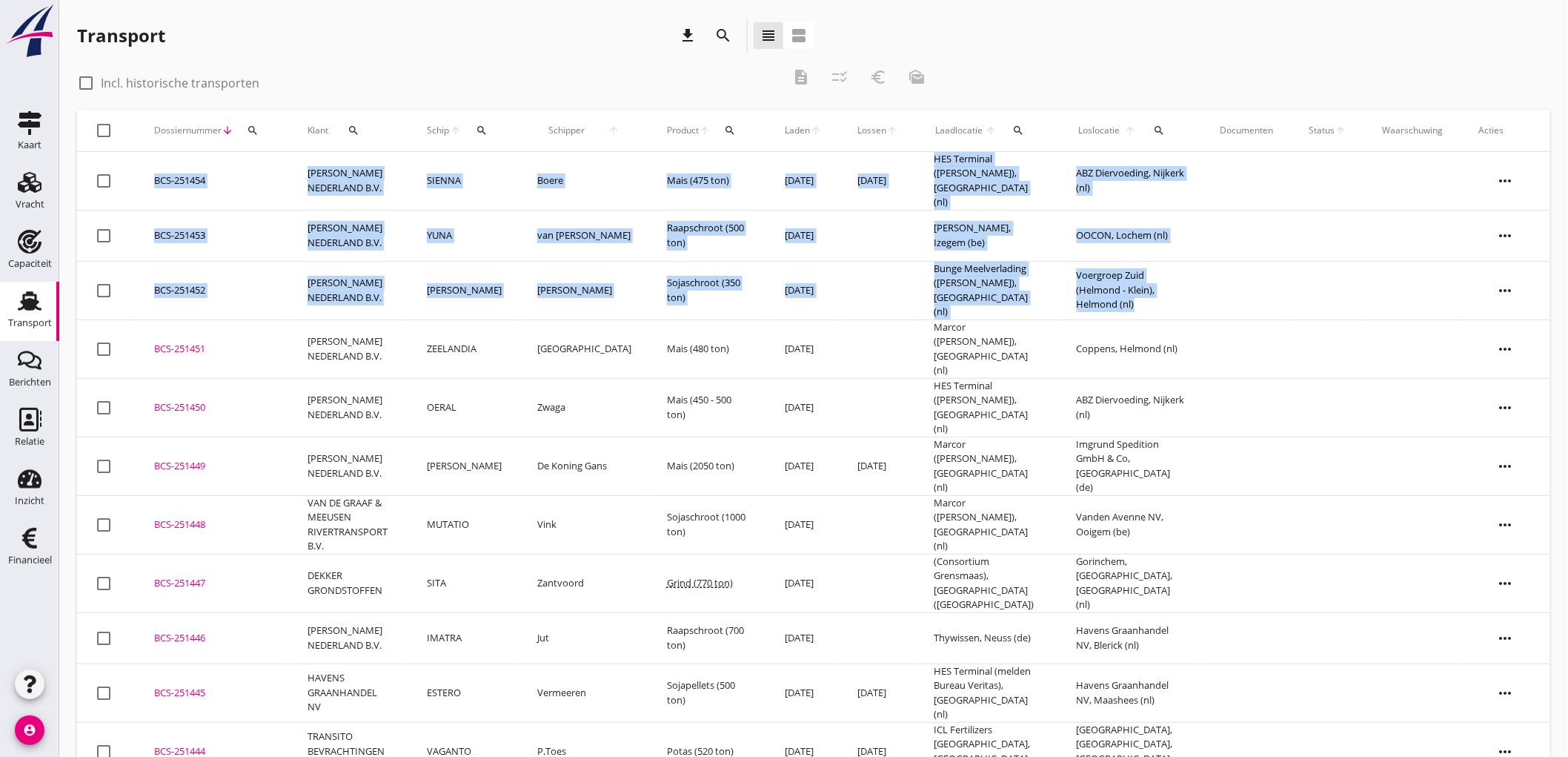
drag, startPoint x: 64, startPoint y: 106, endPoint x: 1323, endPoint y: 283, distance: 1271.4
click at [1323, 283] on div "Transport download search view_headline view_agenda check_box_outline_blank Inc…" at bounding box center [813, 655] width 1508 height 1310
click at [1057, 79] on div "check_box_outline_blank Incl. historische transporten description checklist_rtl…" at bounding box center [813, 84] width 1473 height 51
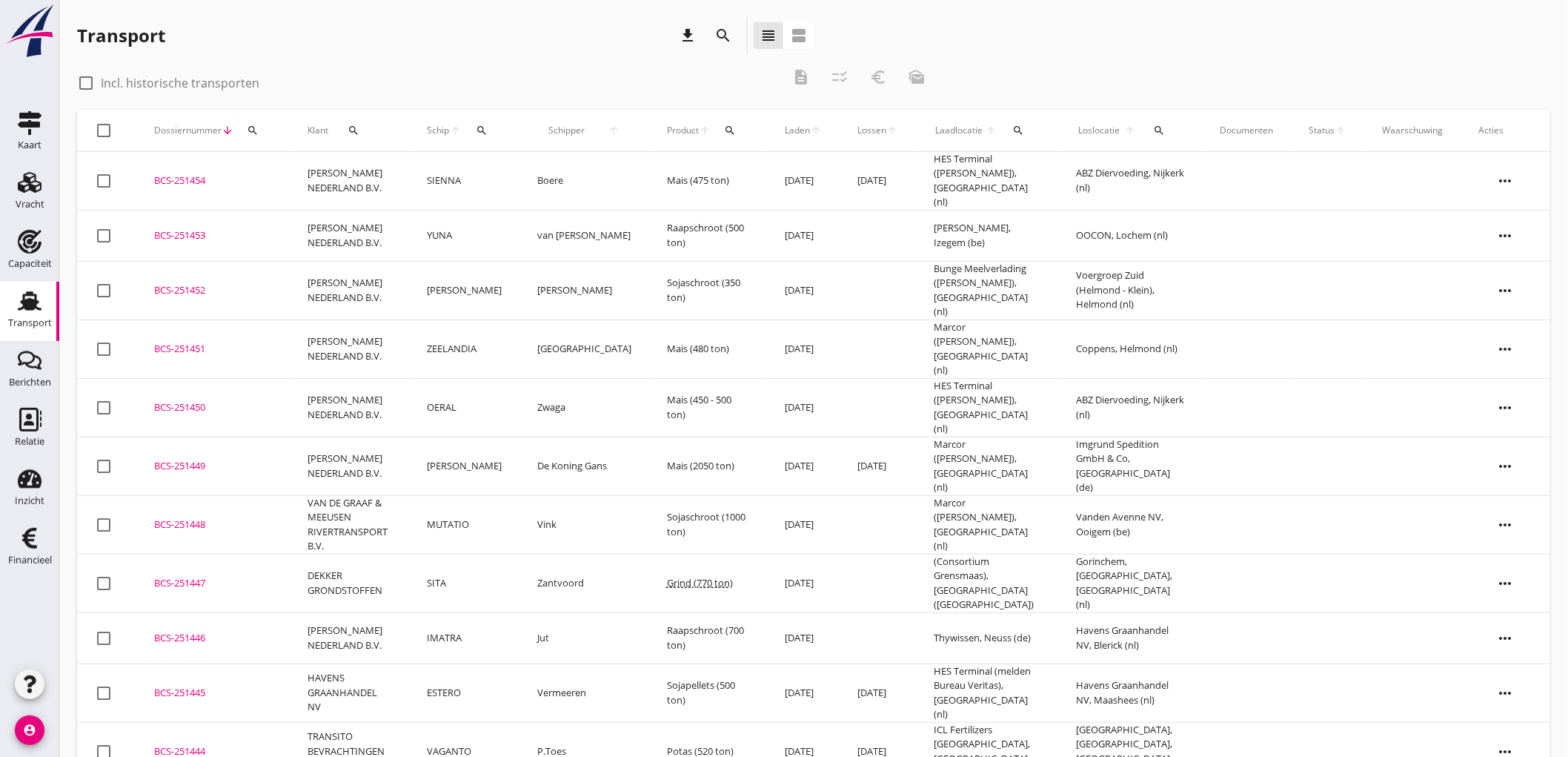
drag, startPoint x: 77, startPoint y: 102, endPoint x: 1550, endPoint y: 243, distance: 1479.7
click at [1556, 257] on div "Transport download search view_headline view_agenda check_box_outline_blank Inc…" at bounding box center [813, 655] width 1508 height 1310
click at [1178, 69] on div "check_box_outline_blank Incl. historische transporten description checklist_rtl…" at bounding box center [813, 84] width 1473 height 51
